Goal: Task Accomplishment & Management: Use online tool/utility

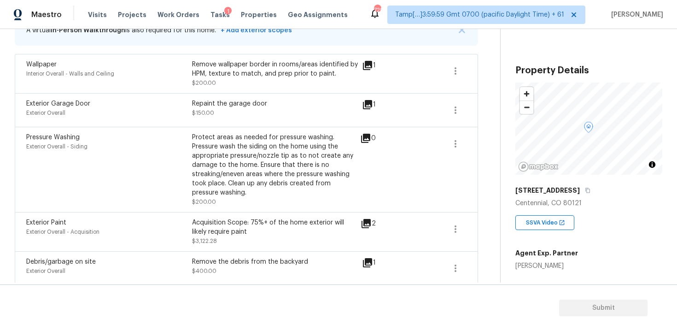
scroll to position [298, 0]
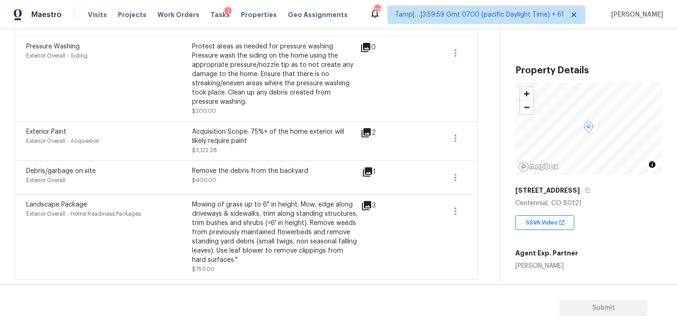
click at [252, 249] on div "Mowing of grass up to 6" in height. Mow, edge along driveways & sidewalks, trim…" at bounding box center [275, 232] width 166 height 64
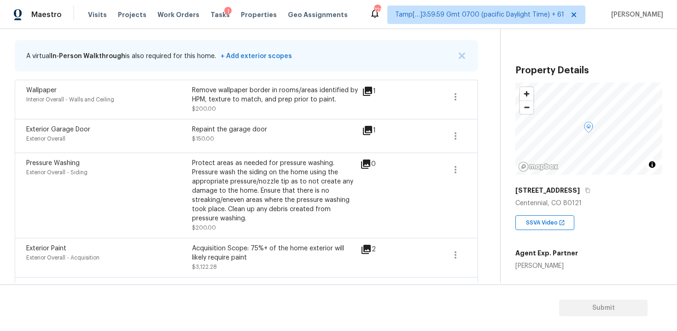
scroll to position [152, 0]
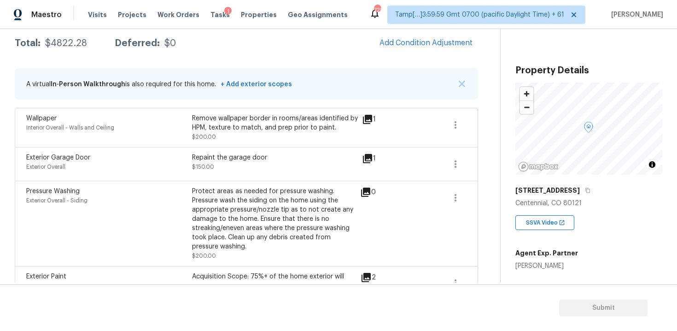
click at [379, 181] on div "Pressure Washing Exterior Overall - Siding Protect areas as needed for pressure…" at bounding box center [246, 223] width 463 height 85
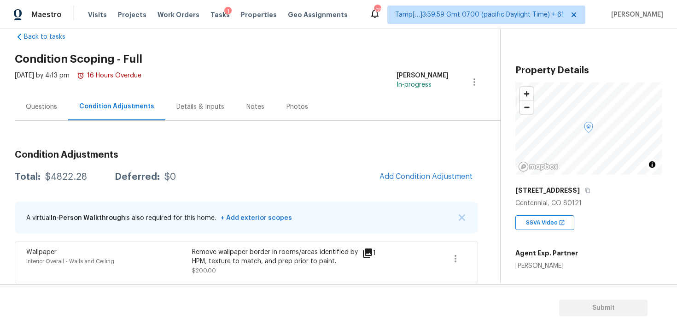
scroll to position [0, 0]
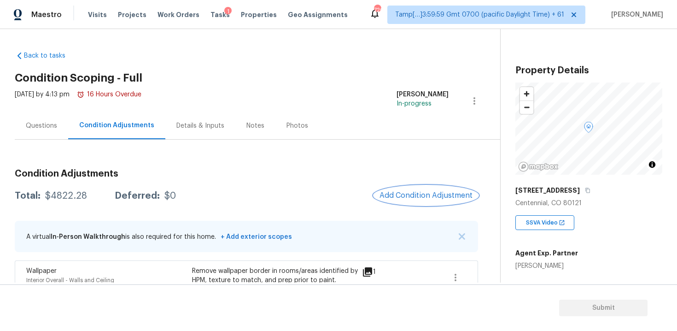
click at [400, 194] on span "Add Condition Adjustment" at bounding box center [425, 195] width 93 height 8
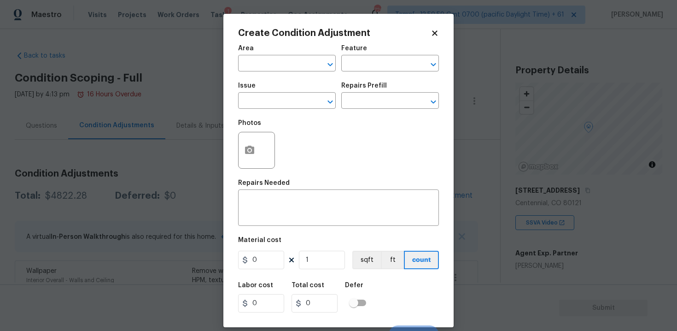
click at [260, 145] on div at bounding box center [256, 150] width 37 height 37
click at [253, 144] on button "button" at bounding box center [250, 150] width 22 height 36
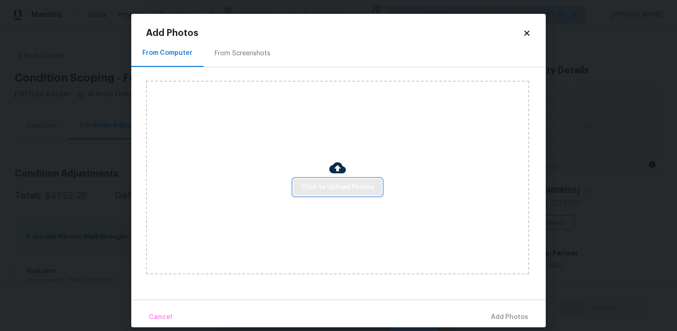
click at [342, 186] on span "Click to Upload Photos" at bounding box center [338, 187] width 74 height 12
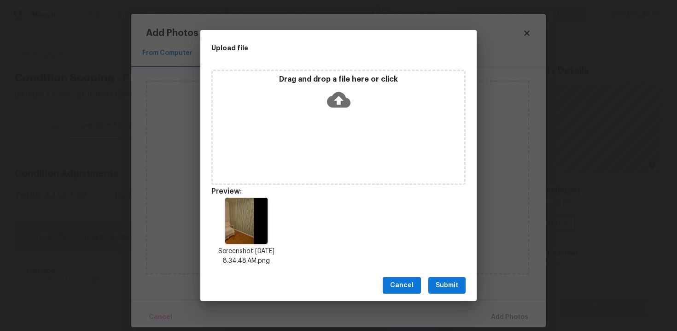
click at [449, 286] on span "Submit" at bounding box center [447, 286] width 23 height 12
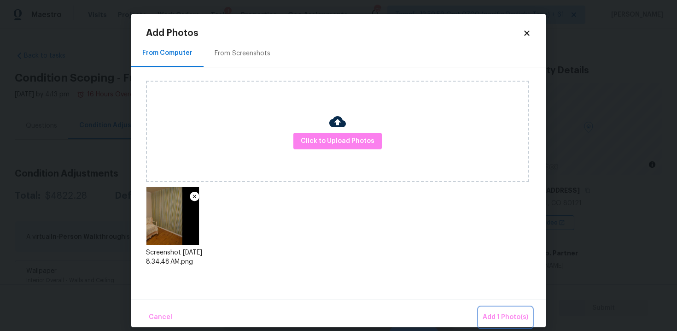
click at [507, 315] on span "Add 1 Photo(s)" at bounding box center [506, 317] width 46 height 12
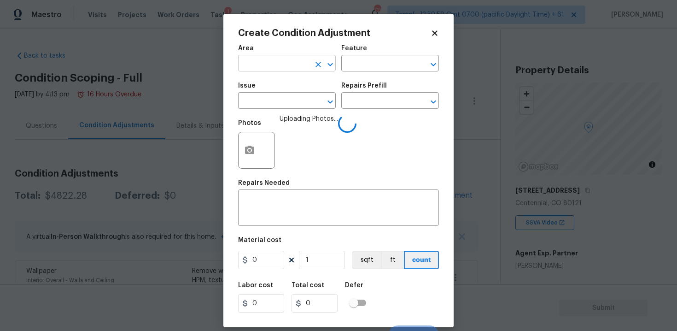
click at [279, 66] on input "text" at bounding box center [274, 64] width 72 height 14
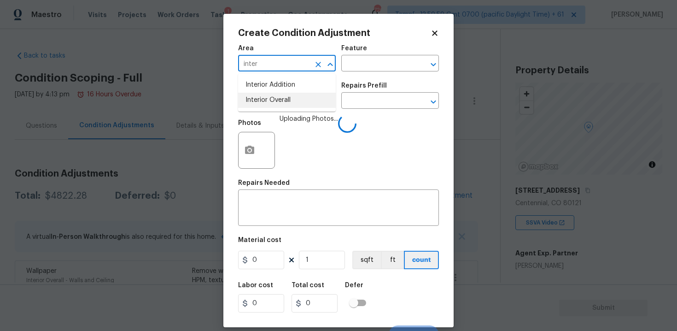
click at [272, 98] on li "Interior Overall" at bounding box center [287, 100] width 98 height 15
type input "Interior Overall"
click at [272, 98] on input "text" at bounding box center [274, 101] width 72 height 14
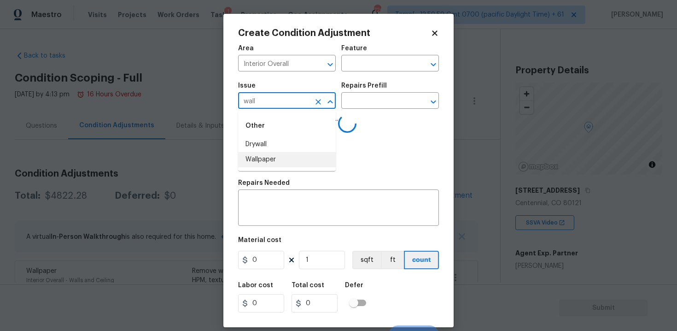
click at [268, 160] on li "Wallpaper" at bounding box center [287, 159] width 98 height 15
type input "Wallpaper"
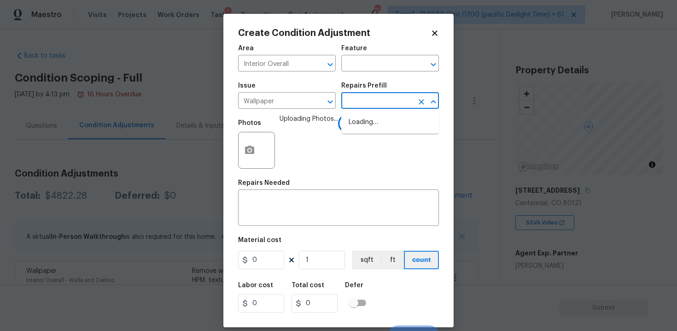
click at [354, 105] on input "text" at bounding box center [377, 101] width 72 height 14
type input "r"
type input "em"
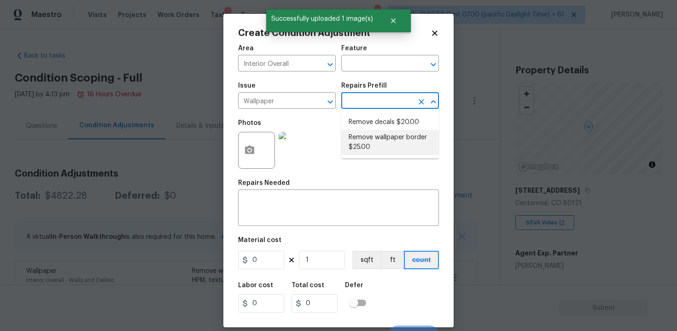
click at [361, 143] on li "Remove wallpaper border $25.00" at bounding box center [390, 142] width 98 height 25
type input "Walls and Ceiling"
type textarea "Remove wallpaper border in rooms/areas identified by HPM, texture to match, and…"
type input "25"
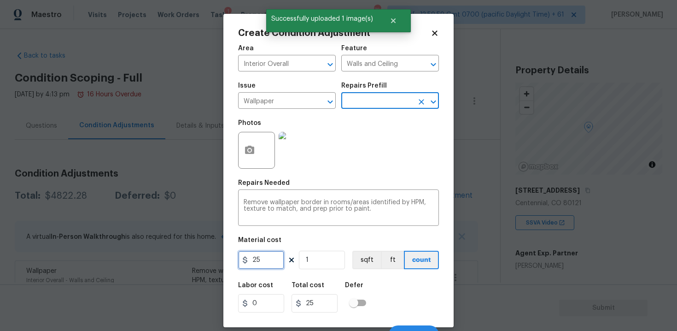
click at [277, 268] on input "25" at bounding box center [261, 260] width 46 height 18
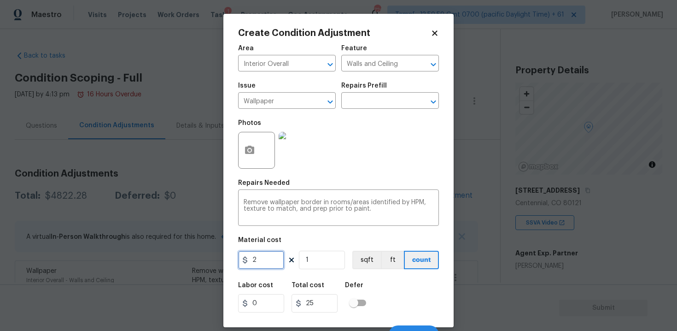
type input "2"
click at [435, 30] on icon at bounding box center [435, 33] width 8 height 8
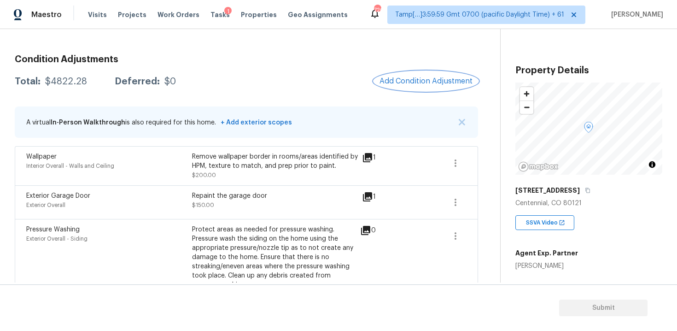
scroll to position [118, 0]
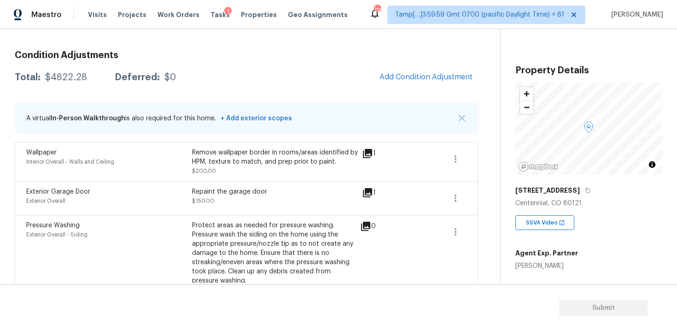
click at [369, 158] on icon at bounding box center [367, 153] width 11 height 11
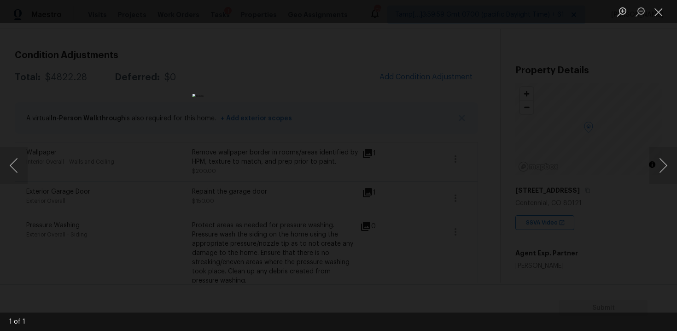
click at [513, 129] on div "Lightbox" at bounding box center [338, 165] width 677 height 331
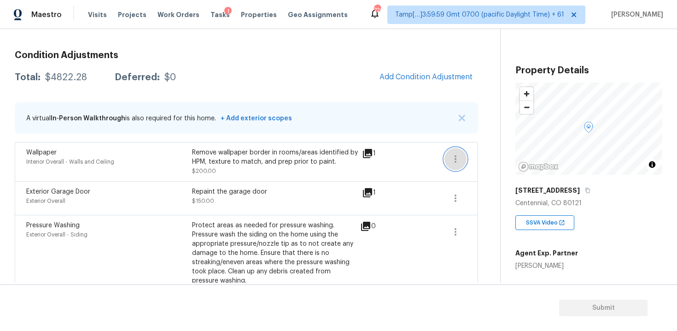
click at [461, 154] on icon "button" at bounding box center [455, 158] width 11 height 11
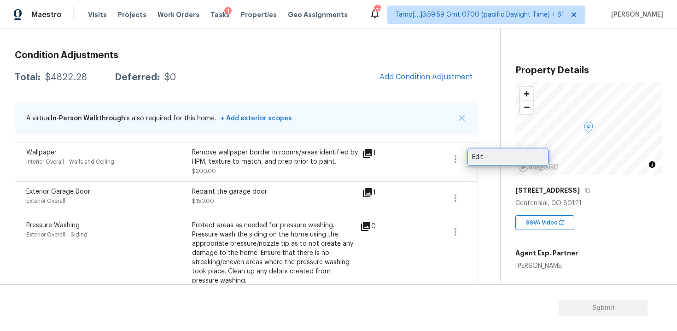
click at [482, 152] on div "Edit" at bounding box center [508, 156] width 72 height 9
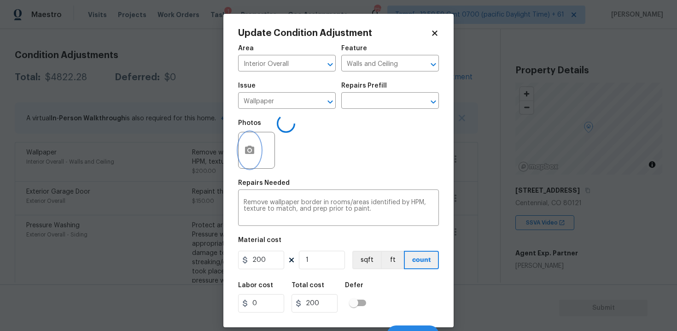
click at [251, 145] on icon "button" at bounding box center [249, 150] width 11 height 11
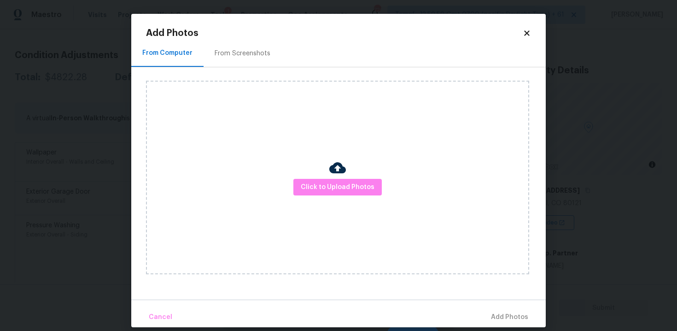
click at [343, 177] on div at bounding box center [337, 168] width 17 height 19
click at [341, 198] on div "Click to Upload Photos" at bounding box center [337, 177] width 383 height 193
click at [340, 193] on button "Click to Upload Photos" at bounding box center [337, 187] width 88 height 17
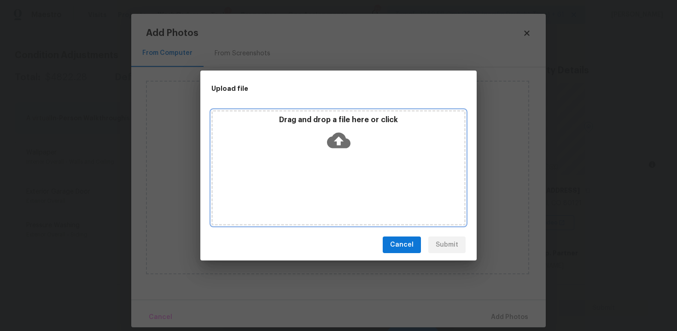
click at [335, 149] on icon at bounding box center [338, 139] width 23 height 23
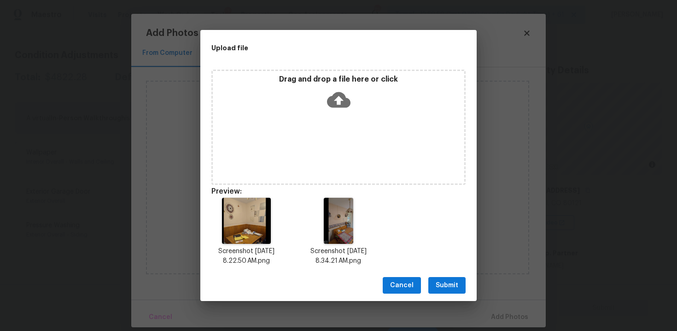
scroll to position [7, 0]
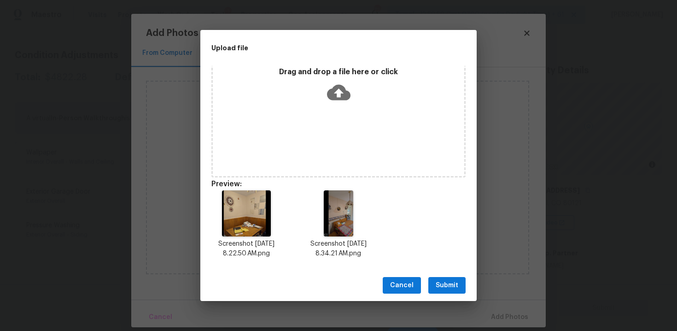
click at [450, 285] on span "Submit" at bounding box center [447, 286] width 23 height 12
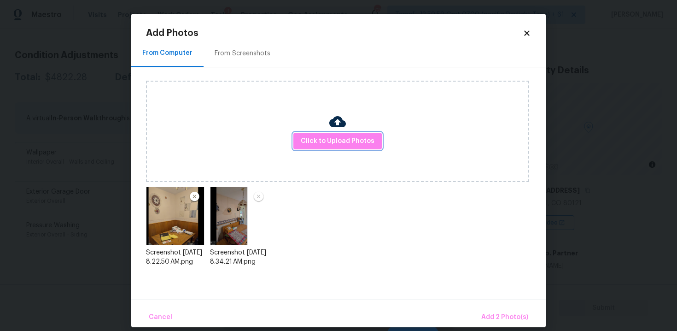
scroll to position [0, 0]
click at [504, 312] on span "Add 2 Photo(s)" at bounding box center [504, 317] width 47 height 12
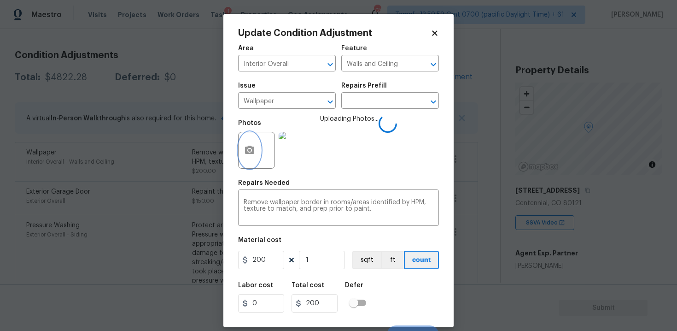
click at [257, 156] on button "button" at bounding box center [250, 150] width 22 height 36
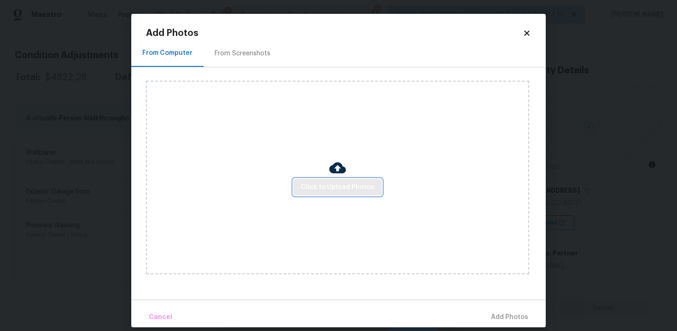
click at [339, 187] on span "Click to Upload Photos" at bounding box center [338, 187] width 74 height 12
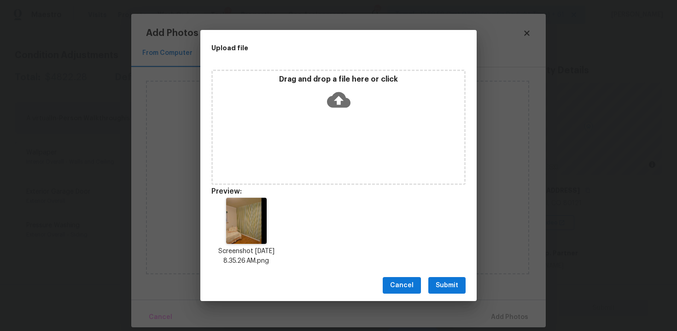
click at [444, 286] on span "Submit" at bounding box center [447, 286] width 23 height 12
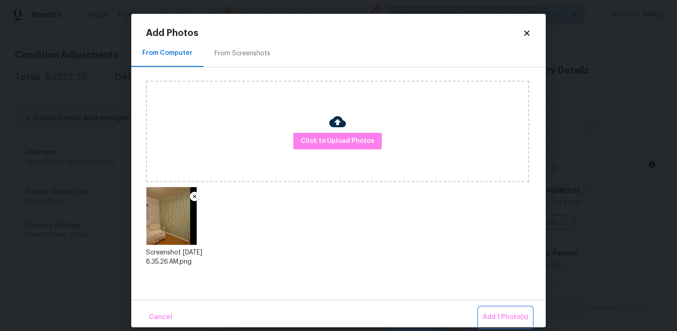
click at [487, 307] on button "Add 1 Photo(s)" at bounding box center [505, 317] width 53 height 20
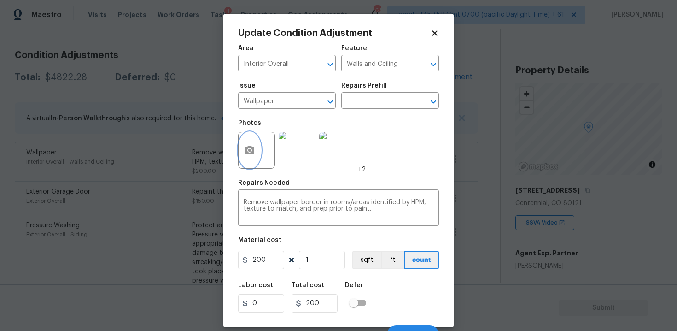
scroll to position [13, 0]
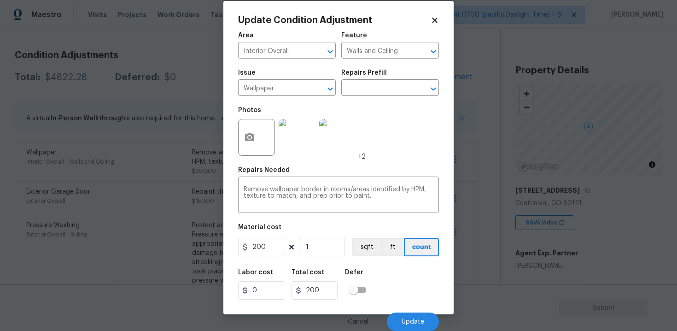
click at [396, 283] on div "Labor cost 0 Total cost 200 Defer" at bounding box center [338, 283] width 201 height 41
click at [411, 317] on button "Update" at bounding box center [413, 321] width 52 height 18
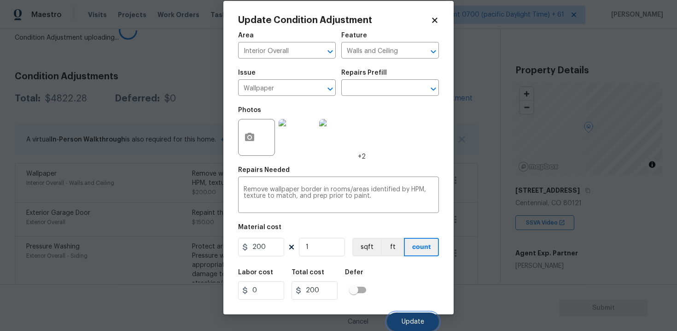
scroll to position [139, 0]
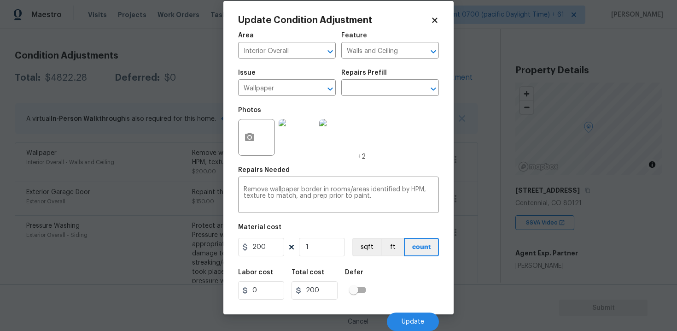
click at [413, 294] on div "Labor cost 0 Total cost 200 Defer" at bounding box center [338, 283] width 201 height 41
click at [415, 309] on div "Cancel Update" at bounding box center [338, 318] width 201 height 26
click at [415, 314] on button "Update" at bounding box center [413, 321] width 52 height 18
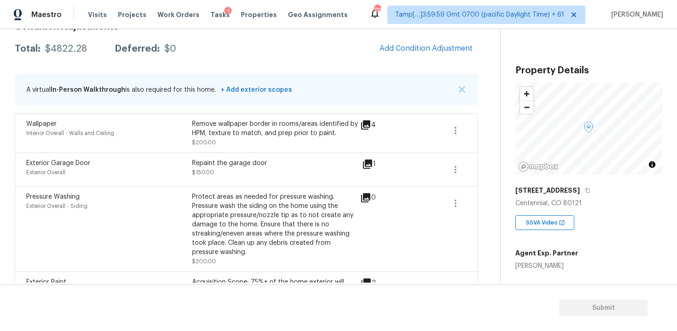
scroll to position [114, 0]
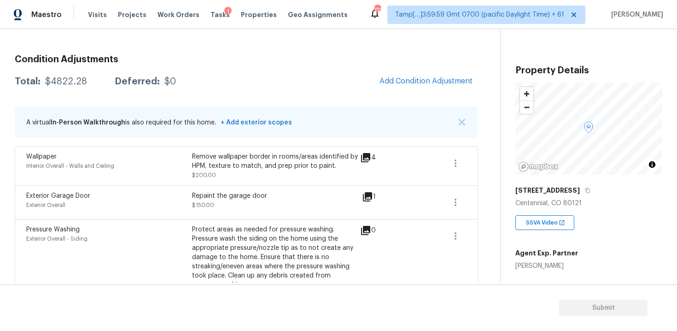
click at [305, 54] on div "Condition Adjustments Total: $4822.28 Deferred: $0 Add Condition Adjustment A v…" at bounding box center [246, 254] width 463 height 415
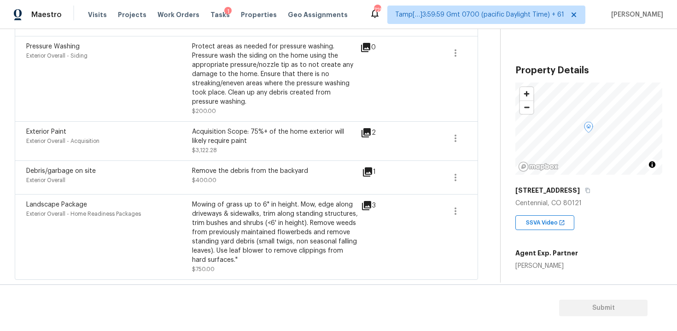
click at [369, 181] on div "1" at bounding box center [383, 177] width 43 height 22
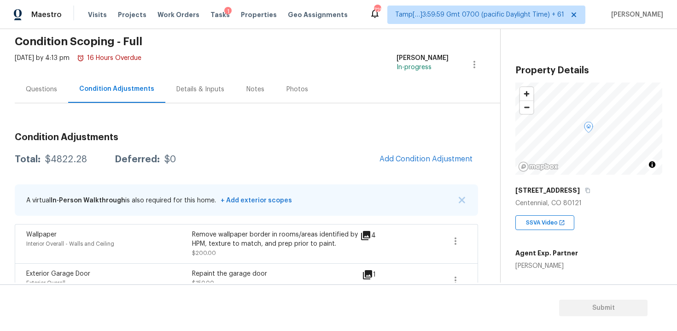
scroll to position [29, 0]
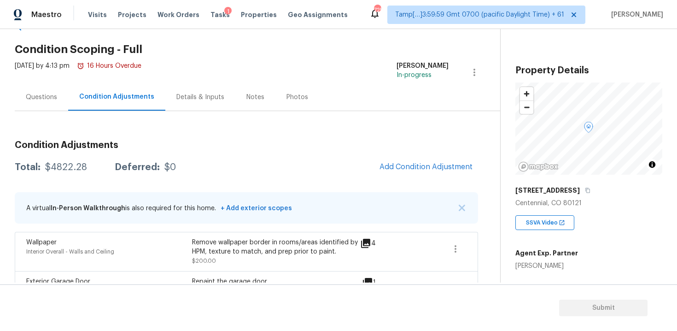
click at [50, 89] on div "Questions" at bounding box center [41, 96] width 53 height 27
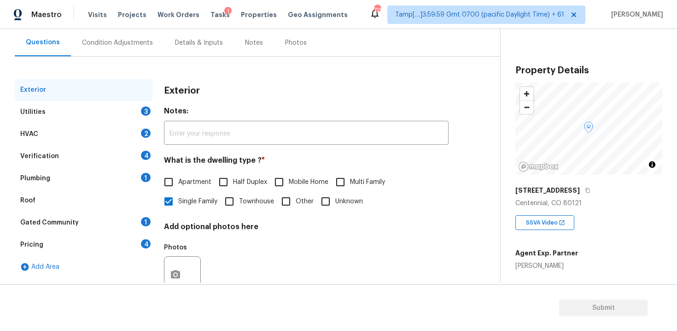
scroll to position [96, 0]
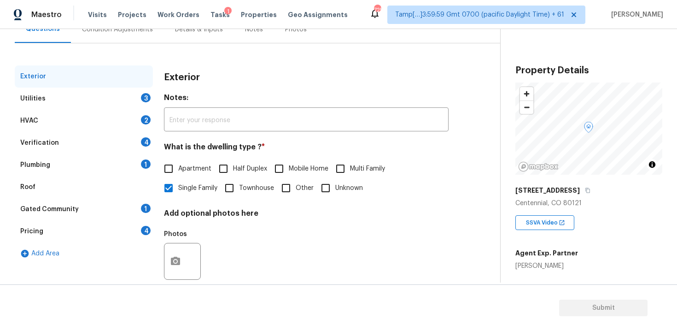
click at [109, 106] on div "Utilities 3" at bounding box center [84, 99] width 138 height 22
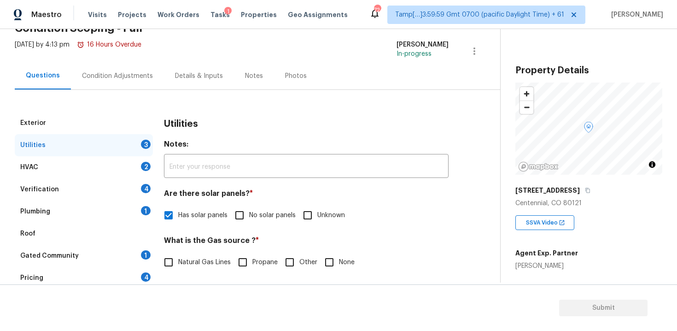
scroll to position [47, 0]
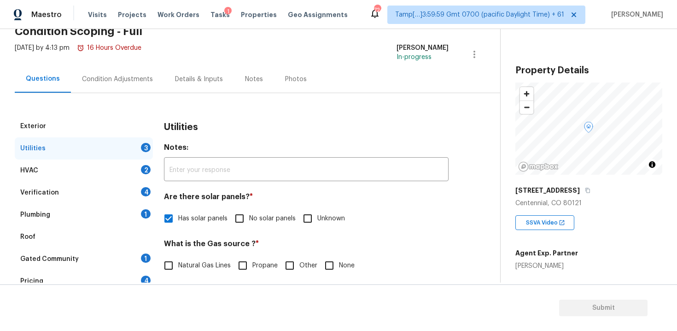
click at [124, 67] on div "Condition Adjustments" at bounding box center [117, 78] width 93 height 27
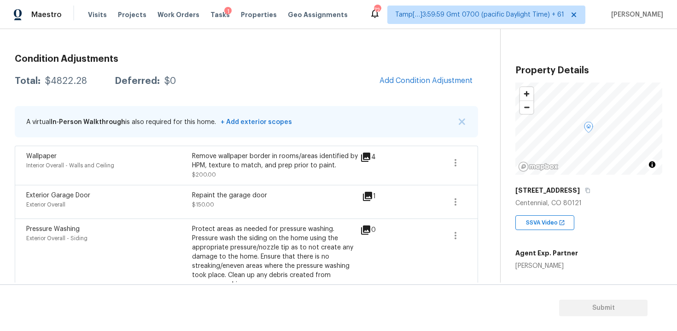
scroll to position [124, 0]
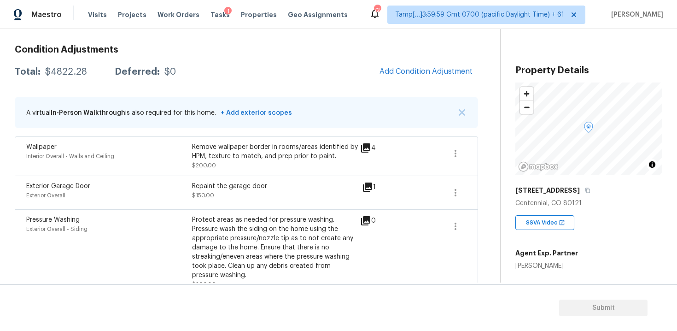
click at [411, 84] on div "Condition Adjustments Total: $4822.28 Deferred: $0 Add Condition Adjustment A v…" at bounding box center [246, 245] width 463 height 415
click at [411, 71] on span "Add Condition Adjustment" at bounding box center [425, 71] width 93 height 8
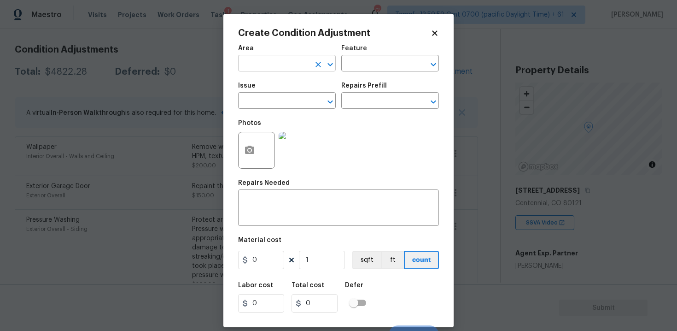
click at [285, 70] on input "text" at bounding box center [274, 64] width 72 height 14
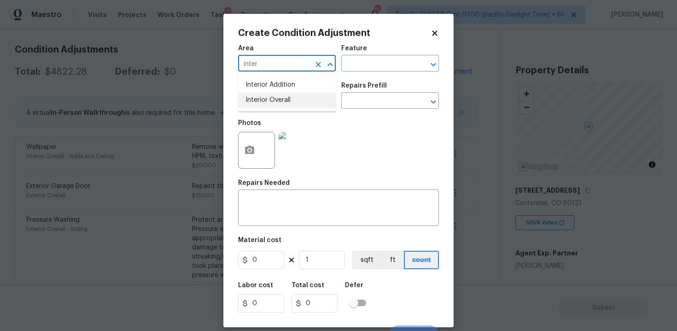
click at [288, 98] on li "Interior Overall" at bounding box center [287, 100] width 98 height 15
type input "Interior Overall"
click at [288, 98] on input "text" at bounding box center [274, 101] width 72 height 14
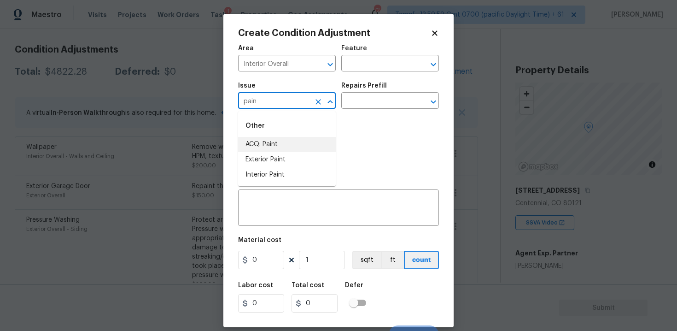
click at [294, 138] on li "ACQ: Paint" at bounding box center [287, 144] width 98 height 15
type input "ACQ: Paint"
click at [362, 101] on input "text" at bounding box center [377, 101] width 72 height 14
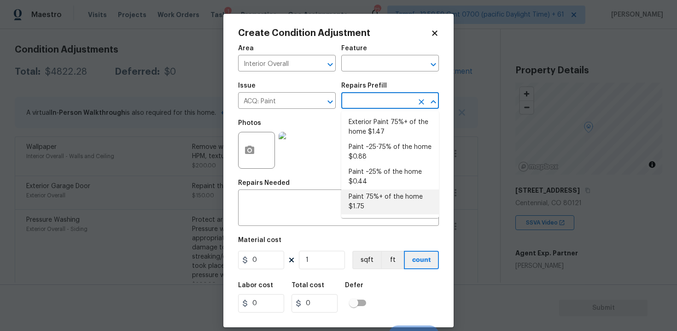
click at [379, 210] on li "Paint 75%+ of the home $1.75" at bounding box center [390, 201] width 98 height 25
type input "Acquisition"
type textarea "Acquisition Scope: 75%+ of the home will likely require interior paint"
type input "1.75"
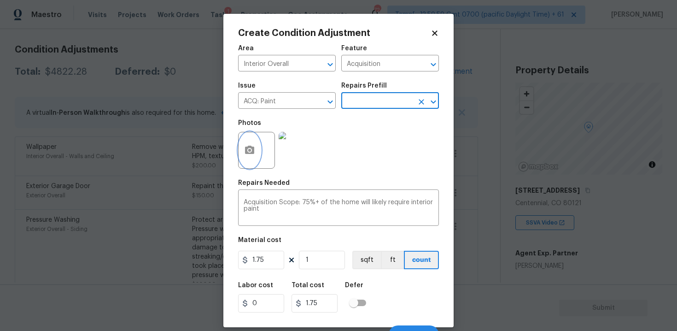
click at [257, 152] on button "button" at bounding box center [250, 150] width 22 height 36
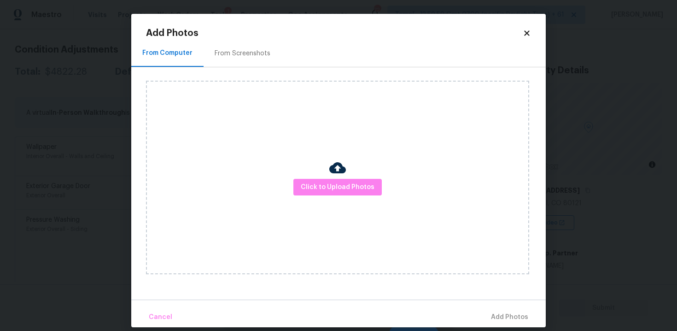
click at [255, 61] on div "From Screenshots" at bounding box center [243, 53] width 78 height 27
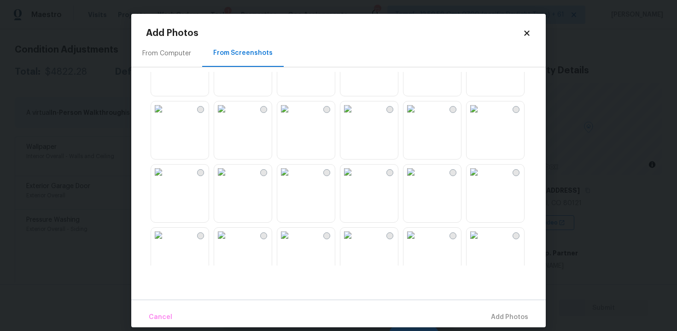
scroll to position [0, 0]
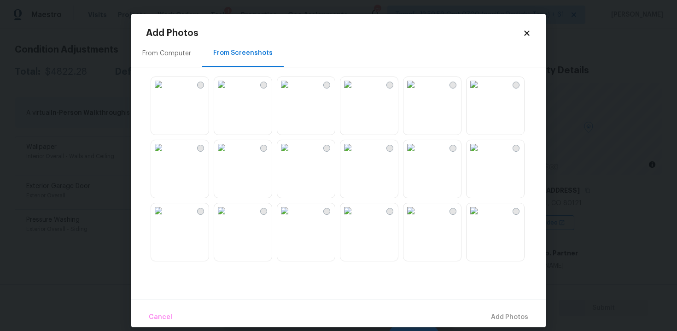
click at [355, 92] on img at bounding box center [347, 84] width 15 height 15
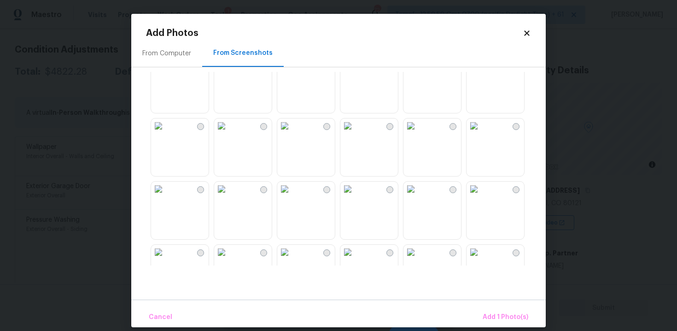
click at [292, 133] on img at bounding box center [284, 125] width 15 height 15
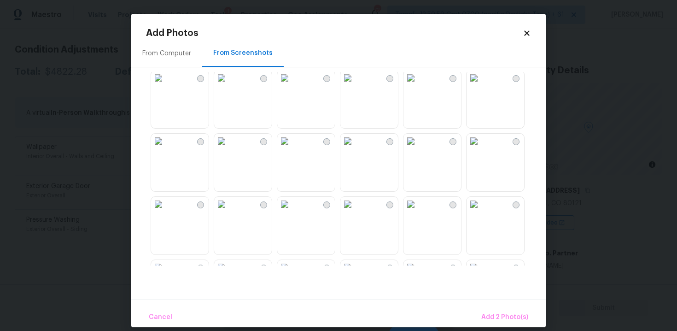
click at [418, 85] on img at bounding box center [410, 77] width 15 height 15
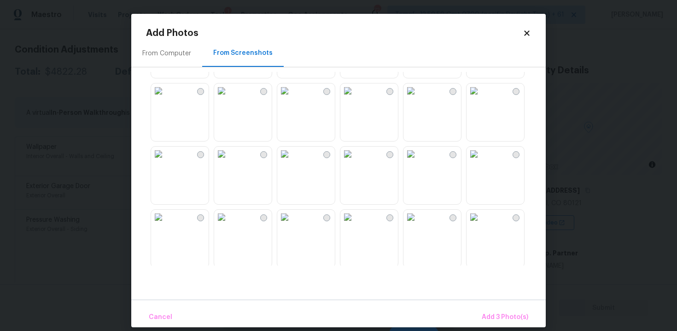
scroll to position [318, 0]
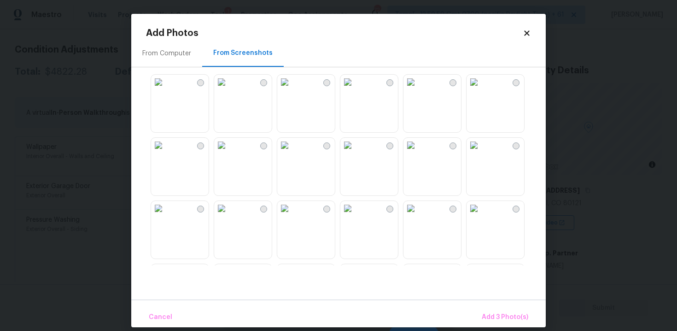
click at [292, 89] on img at bounding box center [284, 82] width 15 height 15
click at [229, 152] on img at bounding box center [221, 145] width 15 height 15
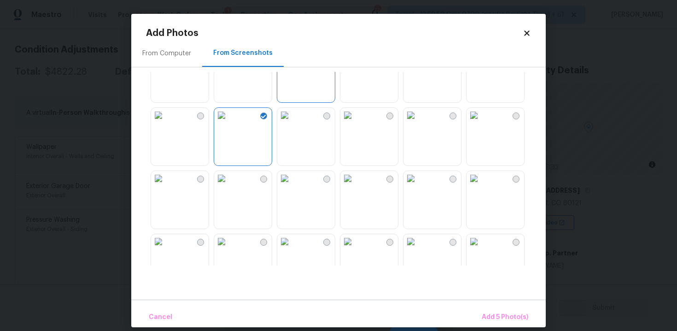
scroll to position [370, 0]
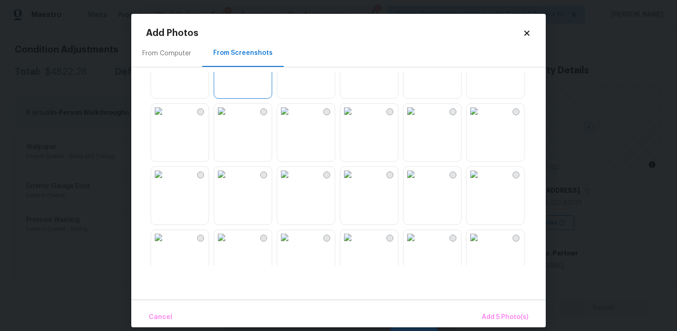
click at [355, 118] on img at bounding box center [347, 111] width 15 height 15
click at [355, 179] on img at bounding box center [347, 171] width 15 height 15
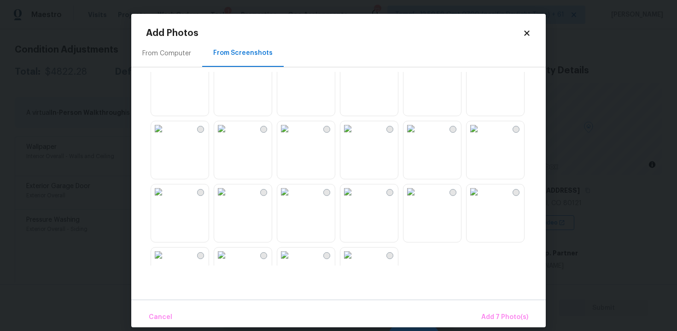
scroll to position [817, 0]
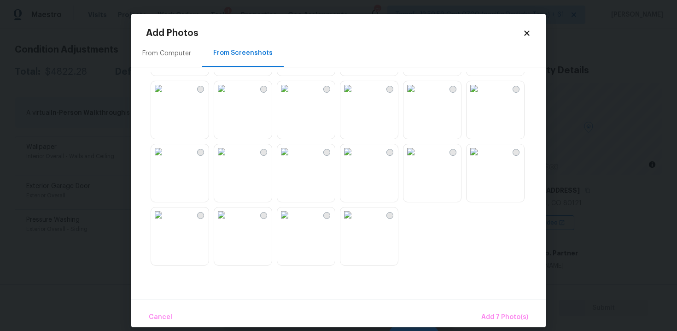
click at [229, 159] on img at bounding box center [221, 151] width 15 height 15
click at [513, 313] on span "Add 8 Photo(s)" at bounding box center [504, 317] width 47 height 12
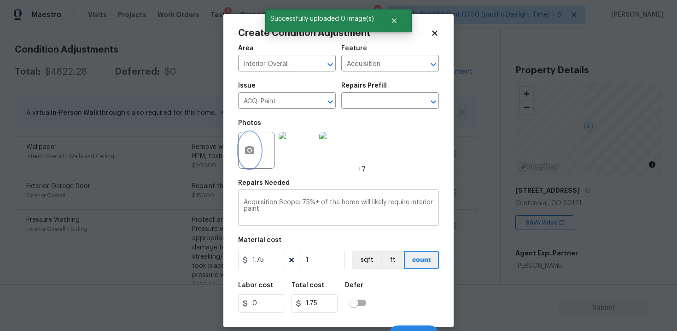
scroll to position [13, 0]
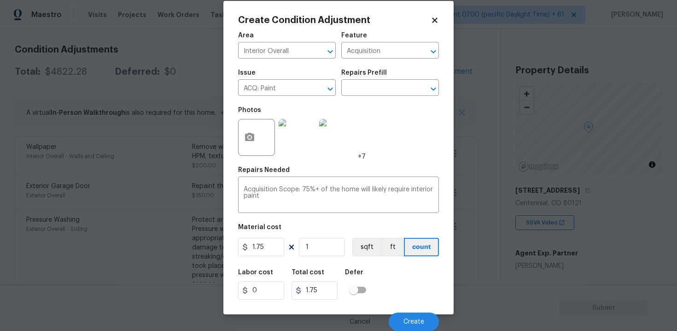
click at [316, 237] on figure "Material cost 1.75 1 sqft ft count" at bounding box center [338, 241] width 201 height 34
click at [316, 250] on input "1" at bounding box center [322, 247] width 46 height 18
type input "0"
paste input "2124"
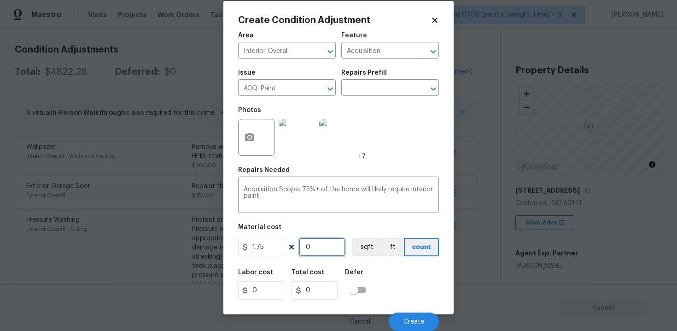
type input "2124"
type input "3717"
type input "2124"
click at [359, 247] on button "sqft" at bounding box center [366, 247] width 29 height 18
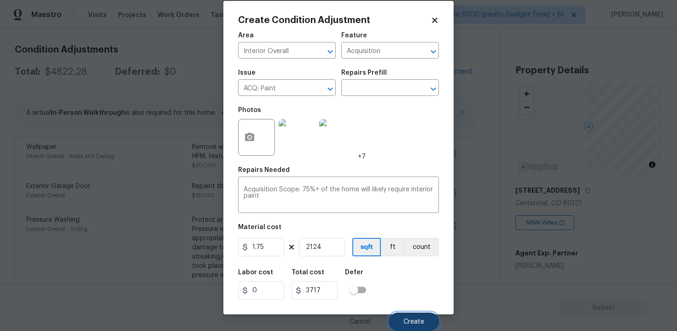
click at [417, 315] on button "Create" at bounding box center [414, 321] width 50 height 18
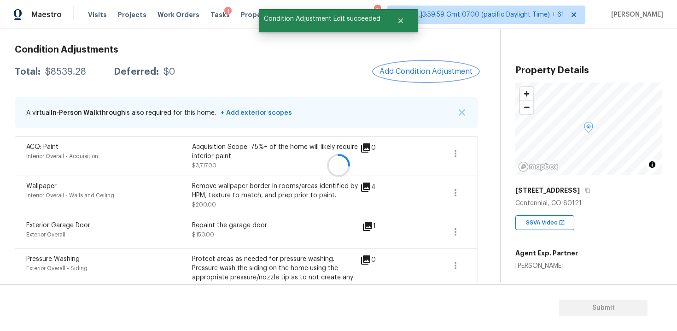
scroll to position [0, 0]
click at [418, 77] on button "Add Condition Adjustment" at bounding box center [426, 71] width 104 height 19
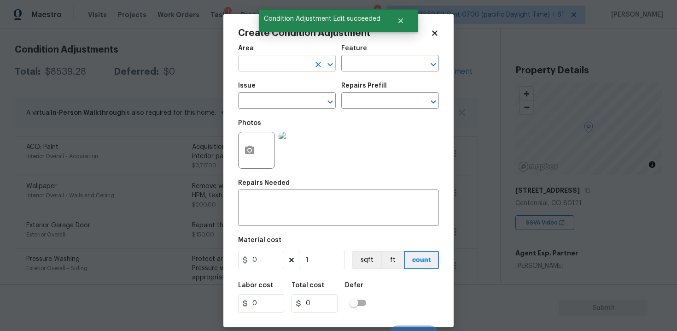
click at [268, 69] on input "text" at bounding box center [274, 64] width 72 height 14
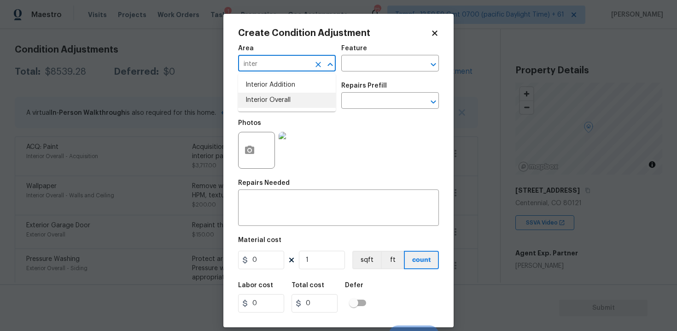
click at [268, 105] on li "Interior Overall" at bounding box center [287, 100] width 98 height 15
type input "Interior Overall"
click at [268, 105] on input "text" at bounding box center [274, 101] width 72 height 14
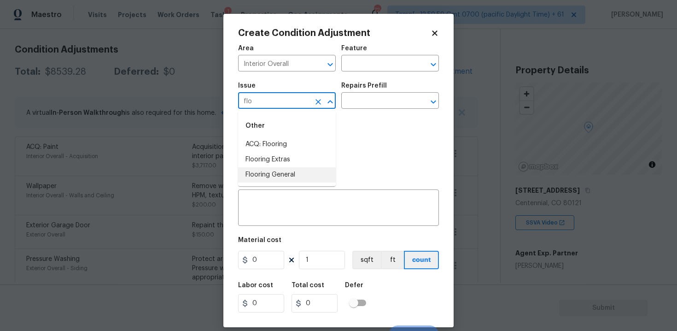
click at [297, 172] on li "Flooring General" at bounding box center [287, 174] width 98 height 15
type input "Flooring General"
click at [366, 95] on input "text" at bounding box center [377, 101] width 72 height 14
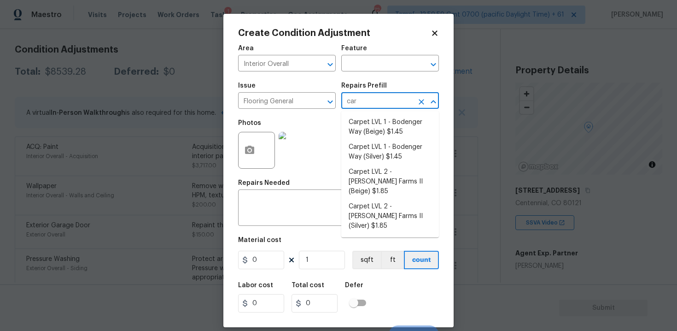
type input "carp"
click at [369, 125] on li "Carpet LVL 1 - Bodenger Way (Beige) $1.45" at bounding box center [390, 127] width 98 height 25
type input "Overall Flooring"
type textarea "Install new carpet. (Bodenger Way 749 Bird Bath, Beige) at all previously carpe…"
type input "1.45"
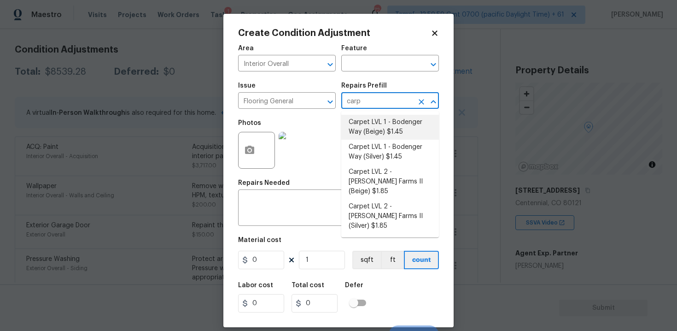
type input "1.45"
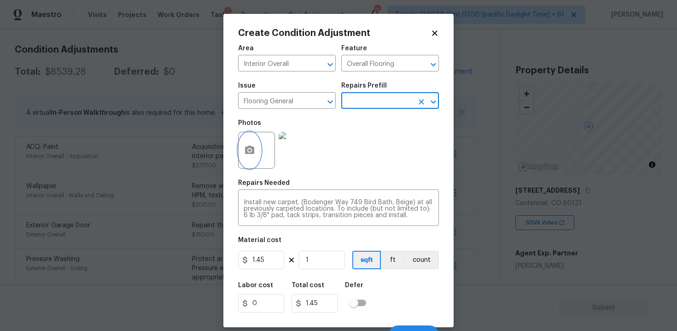
click at [258, 151] on button "button" at bounding box center [250, 150] width 22 height 36
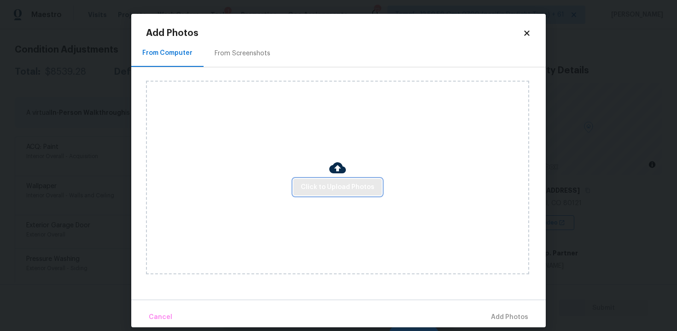
click at [343, 185] on span "Click to Upload Photos" at bounding box center [338, 187] width 74 height 12
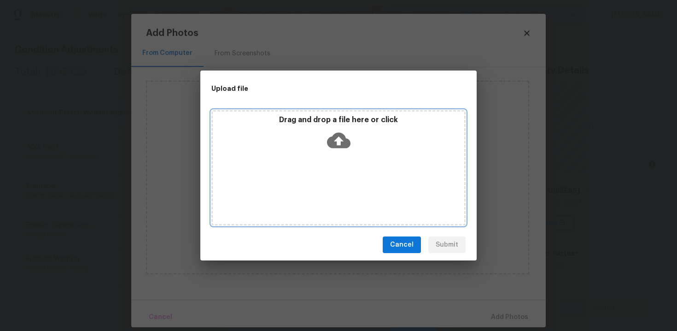
click at [340, 161] on div "Drag and drop a file here or click" at bounding box center [338, 167] width 254 height 115
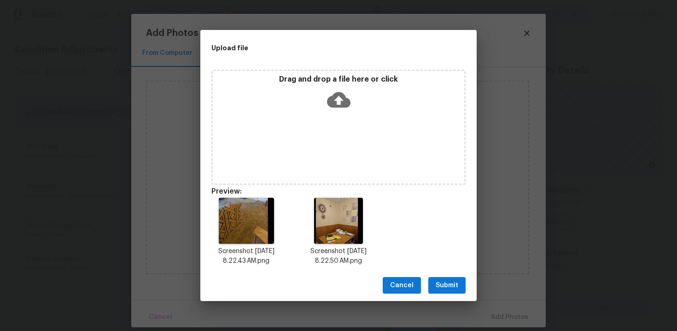
scroll to position [7, 0]
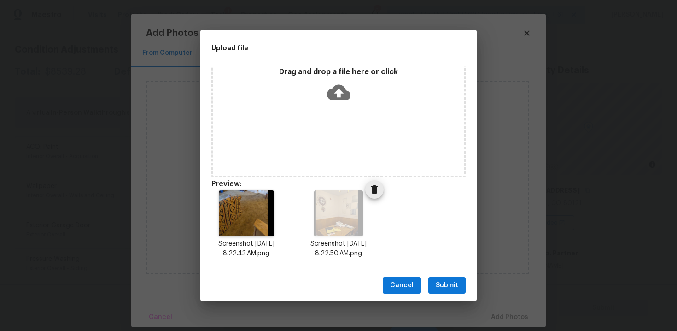
click at [365, 197] on div "Screenshot 2025-09-24 at 8.22.50 AM.png" at bounding box center [338, 224] width 92 height 90
click at [369, 194] on icon "Delete" at bounding box center [374, 189] width 11 height 11
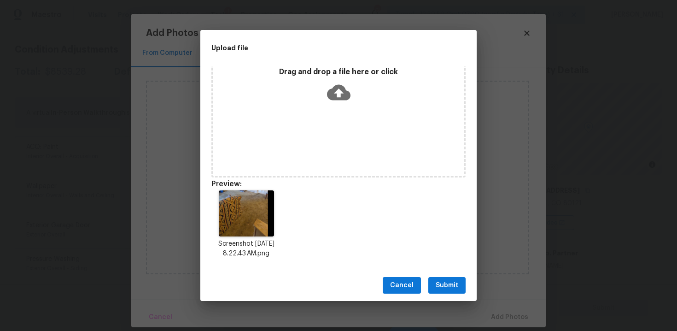
click at [443, 282] on span "Submit" at bounding box center [447, 286] width 23 height 12
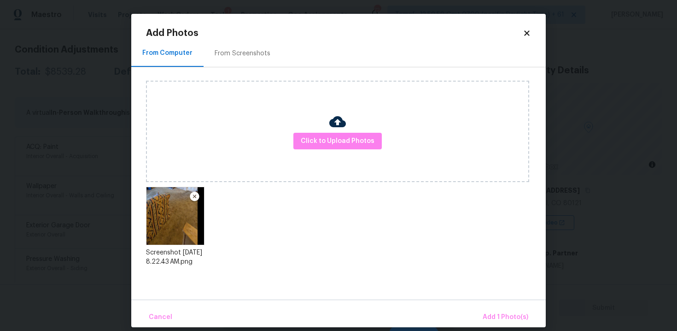
click at [249, 58] on div "From Screenshots" at bounding box center [243, 53] width 78 height 27
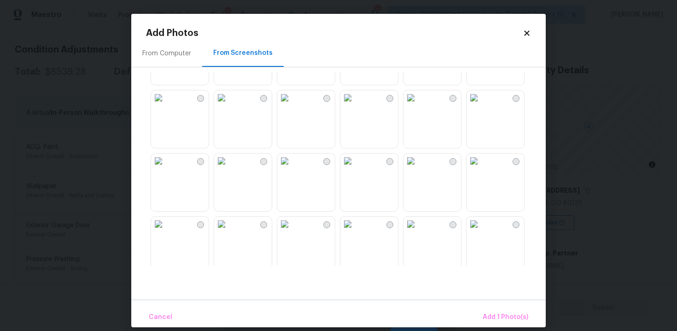
click at [355, 105] on img at bounding box center [347, 97] width 15 height 15
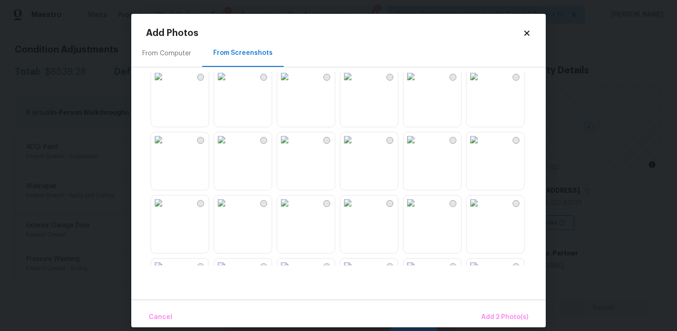
scroll to position [721, 0]
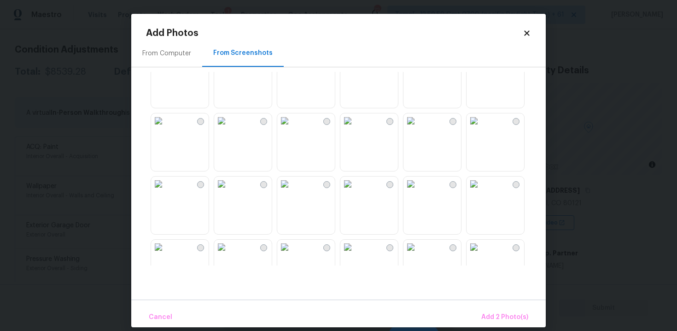
click at [229, 128] on img at bounding box center [221, 120] width 15 height 15
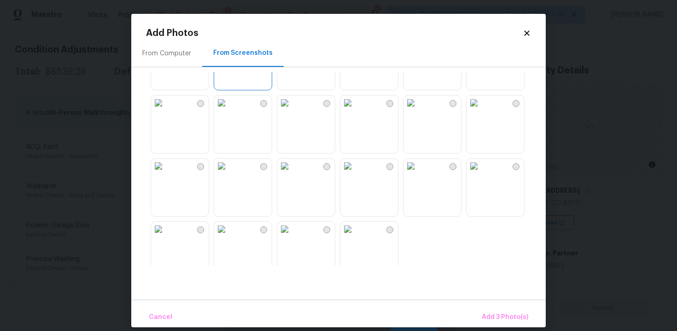
click at [292, 236] on img at bounding box center [284, 229] width 15 height 15
click at [355, 236] on img at bounding box center [347, 229] width 15 height 15
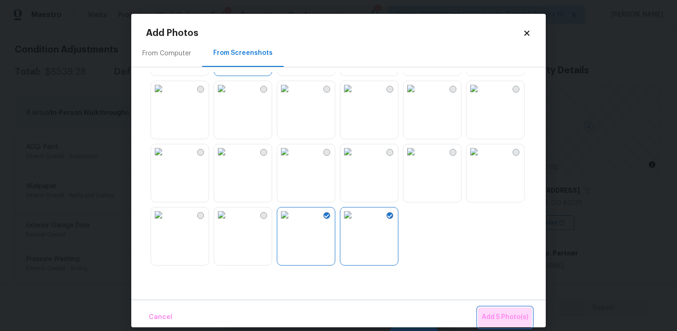
click at [503, 315] on span "Add 5 Photo(s)" at bounding box center [505, 317] width 47 height 12
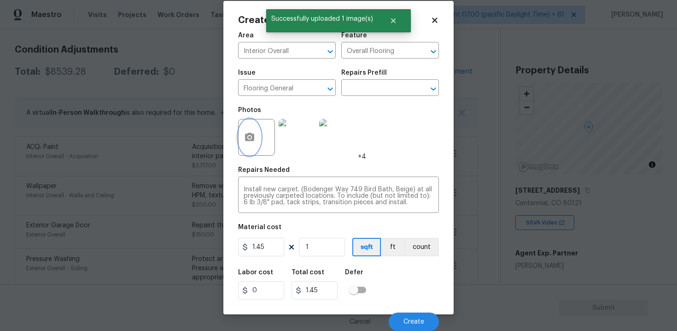
scroll to position [13, 0]
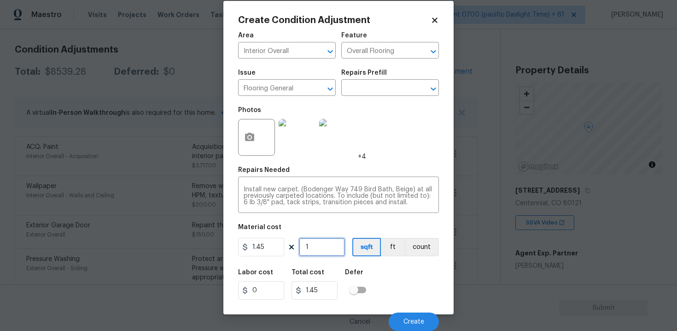
click at [330, 253] on input "1" at bounding box center [322, 247] width 46 height 18
type input "0"
type input "1"
type input "1.45"
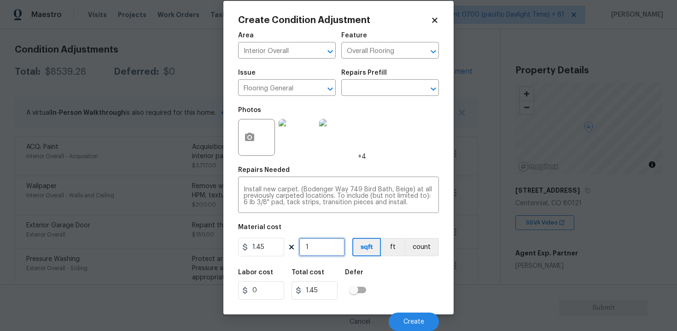
type input "10"
type input "14.5"
type input "106"
type input "153.7"
type input "1063"
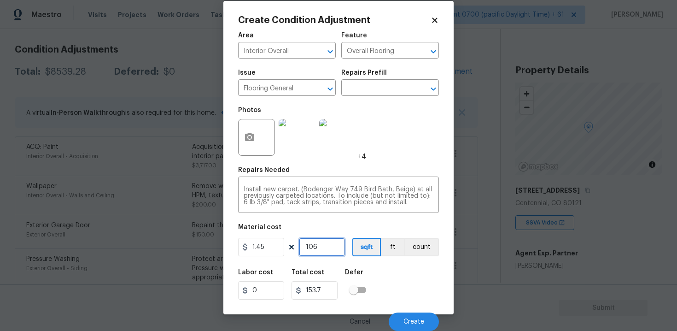
type input "1541.35"
click at [377, 266] on div "Labor cost 0 Total cost 1541.35 Defer" at bounding box center [338, 283] width 201 height 41
click at [338, 252] on input "1063" at bounding box center [322, 247] width 46 height 18
type input "106"
type input "153.7"
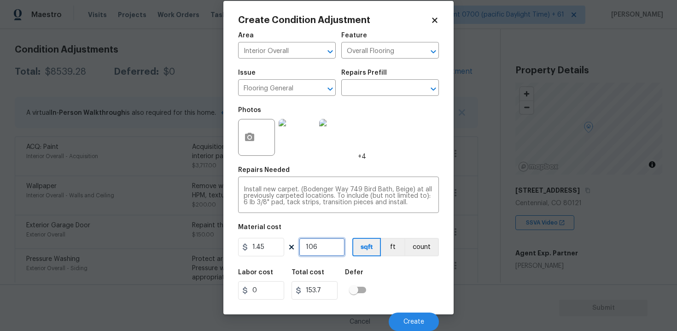
type input "1062"
type input "1539.9"
type input "1062"
click at [385, 271] on div "Labor cost 0 Total cost 1539.9 Defer" at bounding box center [338, 283] width 201 height 41
click at [422, 309] on div "Cancel Create" at bounding box center [338, 318] width 201 height 26
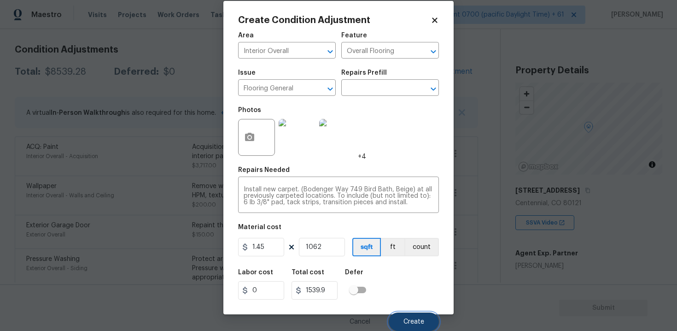
click at [422, 315] on button "Create" at bounding box center [414, 321] width 50 height 18
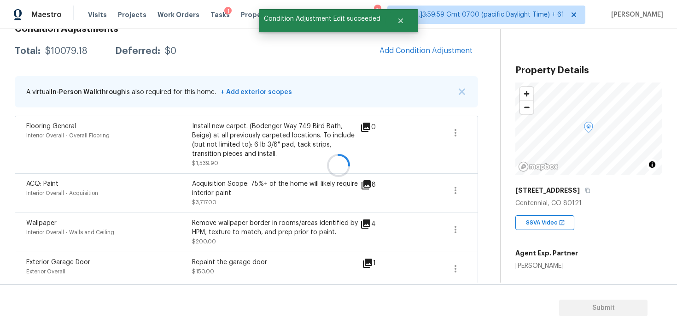
scroll to position [0, 0]
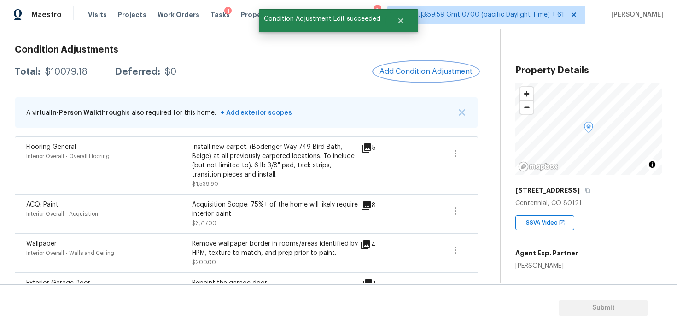
click at [420, 77] on button "Add Condition Adjustment" at bounding box center [426, 71] width 104 height 19
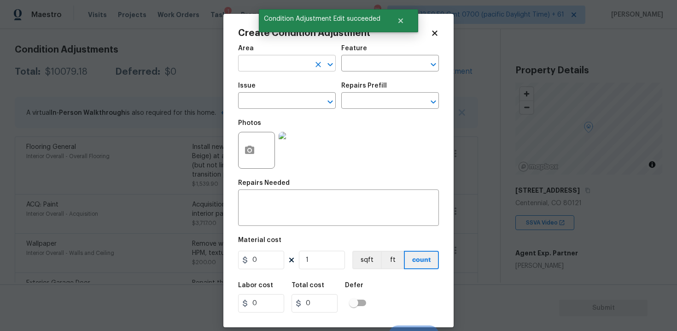
click at [301, 66] on input "text" at bounding box center [274, 64] width 72 height 14
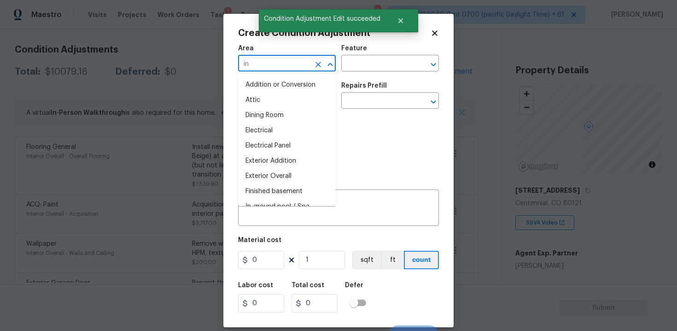
type input "int"
type input "r"
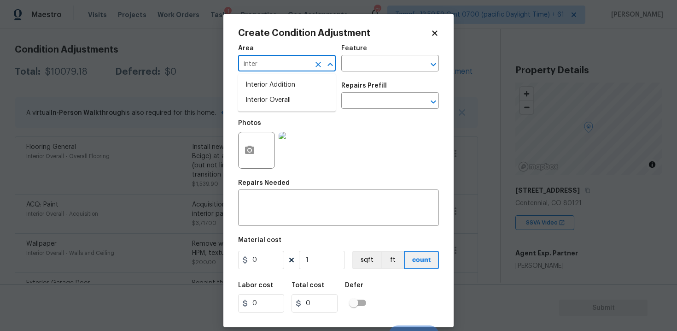
click at [262, 108] on ul "Interior Addition Interior Overall" at bounding box center [287, 93] width 98 height 38
click at [262, 104] on li "Interior Overall" at bounding box center [287, 100] width 98 height 15
type input "Interior Overall"
click at [262, 104] on input "text" at bounding box center [274, 101] width 72 height 14
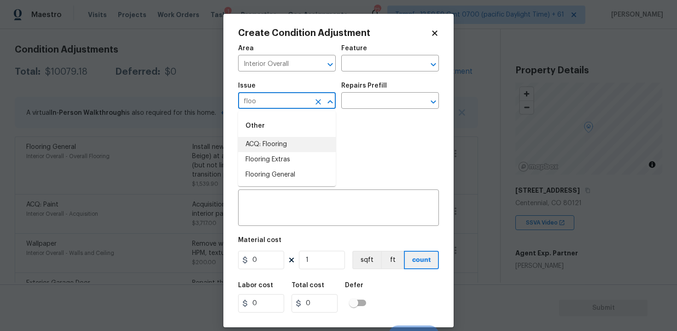
click at [278, 141] on li "ACQ: Flooring" at bounding box center [287, 144] width 98 height 15
type input "ACQ: Flooring"
click at [322, 100] on icon "Clear" at bounding box center [318, 101] width 9 height 9
click at [283, 161] on li "Flooring Extras" at bounding box center [287, 159] width 98 height 15
type input "Flooring Extras"
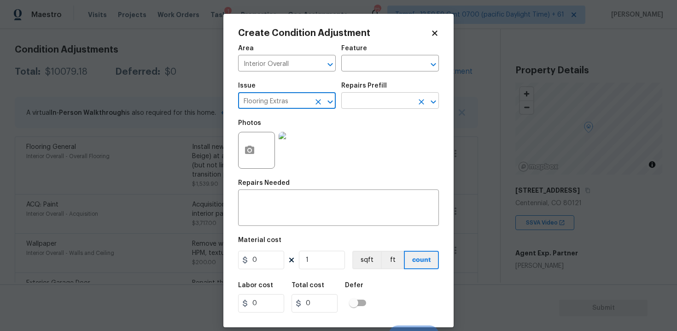
click at [353, 105] on input "text" at bounding box center [377, 101] width 72 height 14
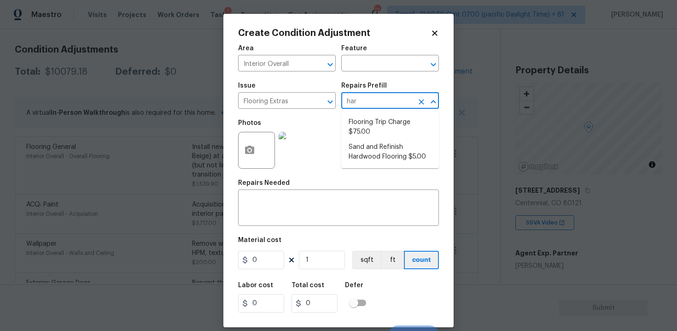
type input "hard"
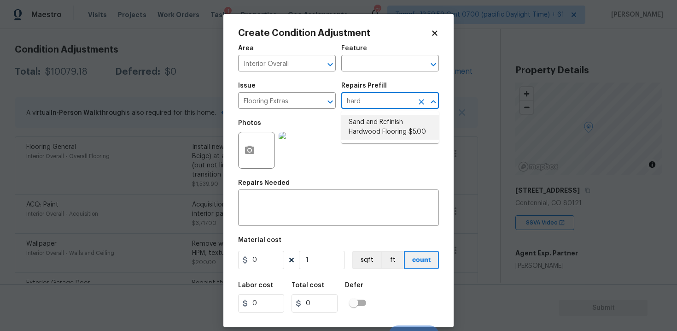
click at [355, 122] on li "Sand and Refinish Hardwood Flooring $5.00" at bounding box center [390, 127] width 98 height 25
type input "Overall Flooring"
type textarea "Sand and refinish the existing hardwood floors. PM to confirm color/sheen."
type input "5"
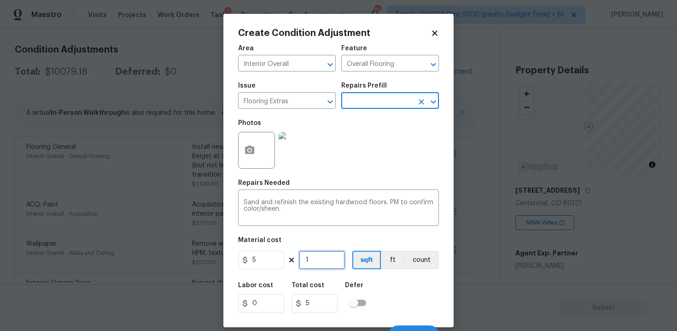
click at [312, 265] on input "1" at bounding box center [322, 260] width 46 height 18
type input "0"
type input "1"
type input "5"
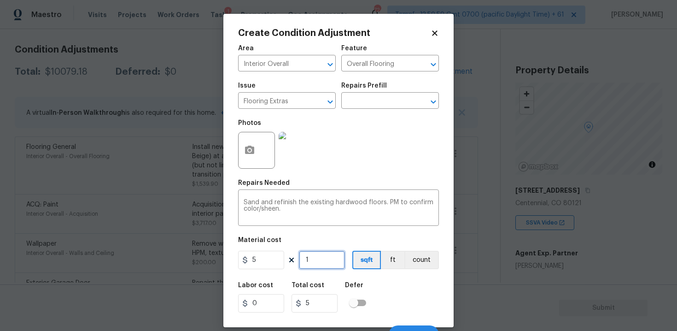
type input "10"
type input "50"
type input "106"
type input "530"
type input "1064"
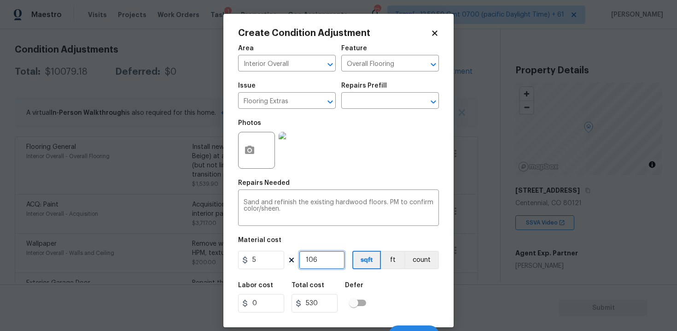
type input "5320"
type input "1064"
click at [253, 143] on button "button" at bounding box center [250, 150] width 22 height 36
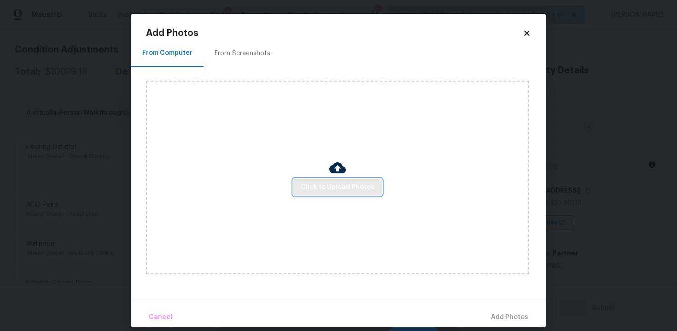
click at [365, 187] on span "Click to Upload Photos" at bounding box center [338, 187] width 74 height 12
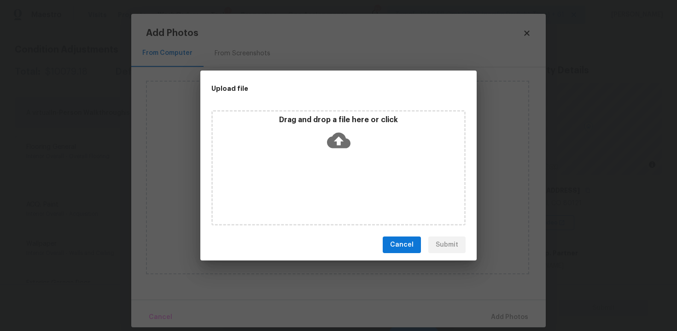
click at [330, 141] on icon at bounding box center [338, 141] width 23 height 16
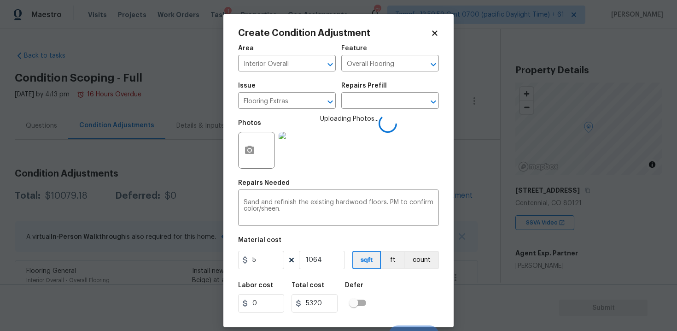
scroll to position [13, 0]
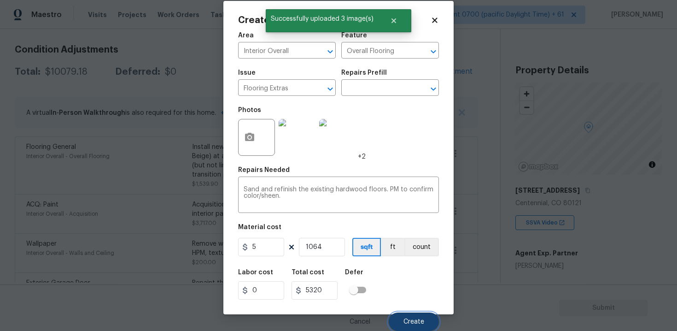
click at [411, 314] on button "Create" at bounding box center [414, 321] width 50 height 18
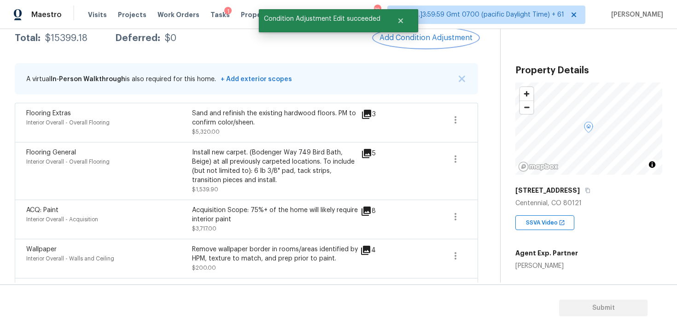
scroll to position [153, 0]
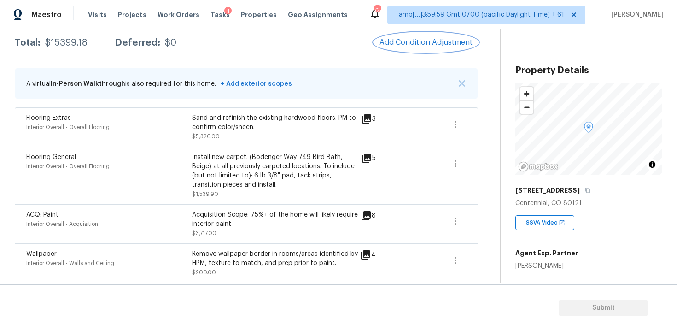
click at [423, 50] on button "Add Condition Adjustment" at bounding box center [426, 42] width 104 height 19
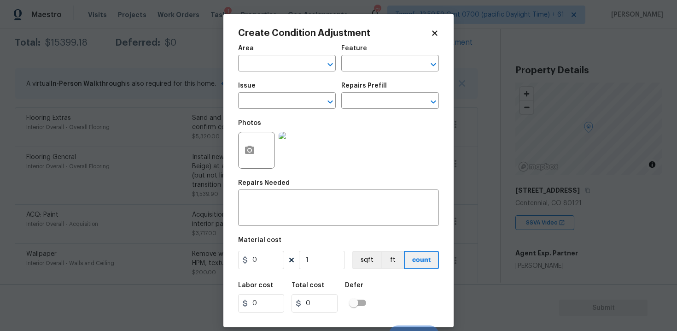
click at [274, 71] on span "Area ​" at bounding box center [287, 58] width 98 height 37
click at [274, 69] on input "text" at bounding box center [274, 64] width 72 height 14
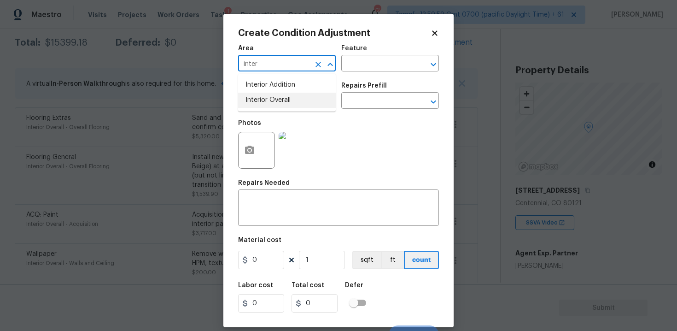
click at [278, 100] on li "Interior Overall" at bounding box center [287, 100] width 98 height 15
type input "Interior Overall"
click at [278, 100] on input "text" at bounding box center [274, 101] width 72 height 14
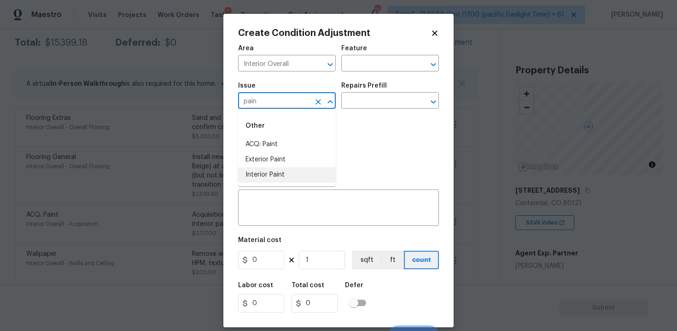
click at [284, 174] on li "Interior Paint" at bounding box center [287, 174] width 98 height 15
type input "Interior Paint"
click at [369, 95] on input "text" at bounding box center [377, 101] width 72 height 14
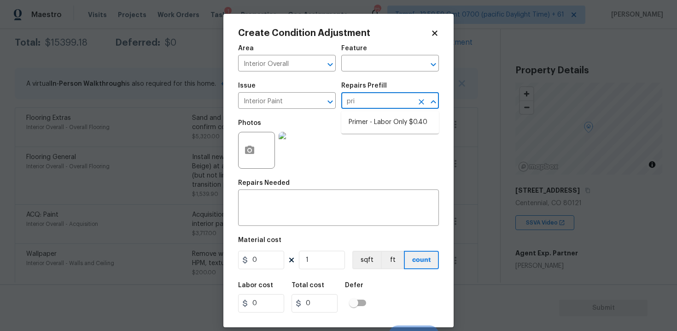
type input "prim"
click at [383, 113] on ul "Primer - Labor Only $0.40" at bounding box center [390, 122] width 98 height 23
click at [383, 122] on li "Primer - Labor Only $0.40" at bounding box center [390, 122] width 98 height 15
type input "Overall Paint"
type textarea "Interior primer - PRIMER PROVIDED BY OPENDOOR - All nails, screws, drywall anch…"
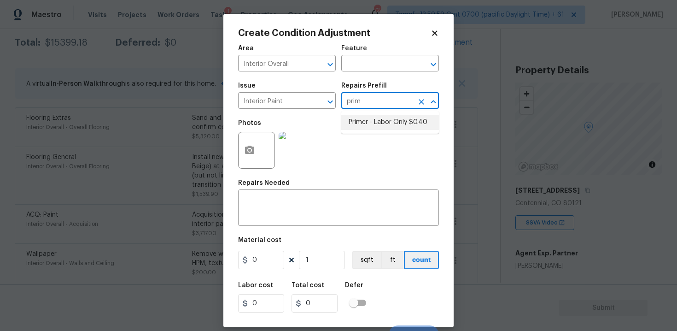
type input "0.4"
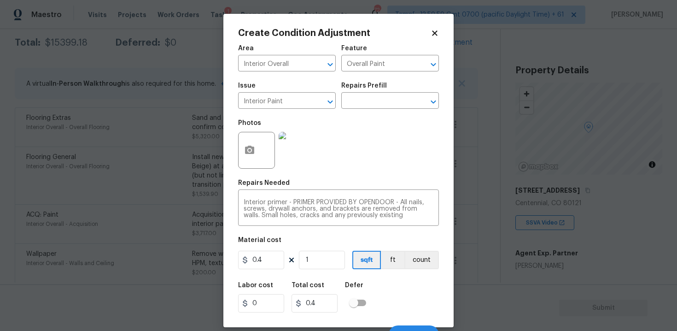
click at [286, 253] on div "0.4 1 sqft ft count" at bounding box center [338, 260] width 201 height 18
click at [275, 254] on input "0.4" at bounding box center [261, 260] width 46 height 18
type input "200"
click at [256, 137] on button "button" at bounding box center [250, 150] width 22 height 36
type input "200"
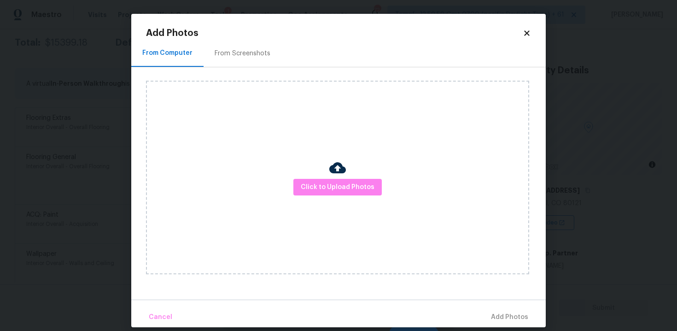
click at [351, 176] on div "Click to Upload Photos" at bounding box center [337, 177] width 383 height 193
click at [356, 180] on button "Click to Upload Photos" at bounding box center [337, 187] width 88 height 17
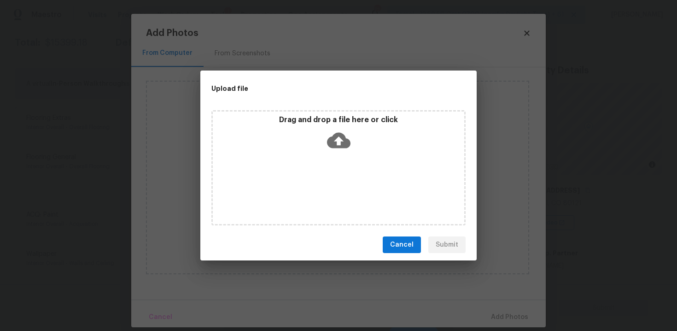
click at [347, 151] on icon at bounding box center [338, 139] width 23 height 23
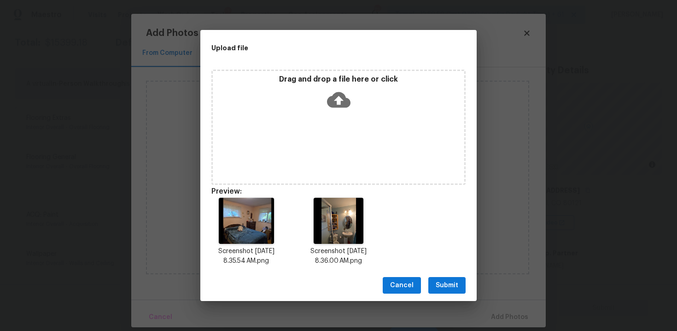
scroll to position [7, 0]
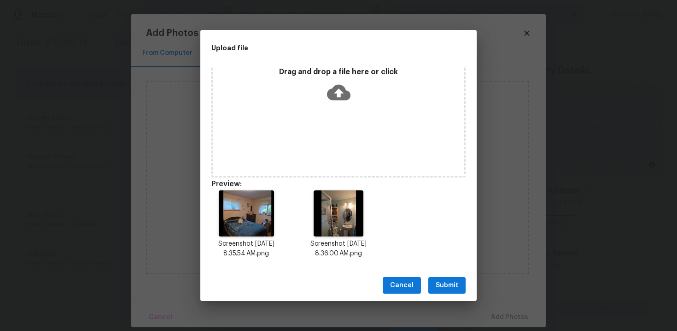
click at [451, 288] on span "Submit" at bounding box center [447, 286] width 23 height 12
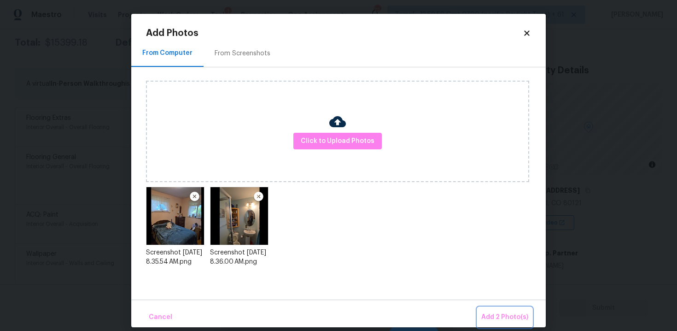
click at [498, 314] on span "Add 2 Photo(s)" at bounding box center [504, 317] width 47 height 12
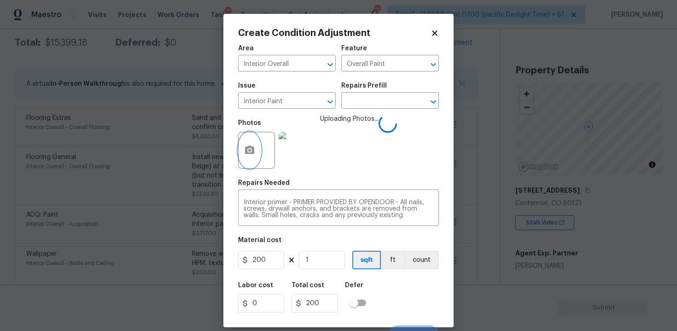
scroll to position [13, 0]
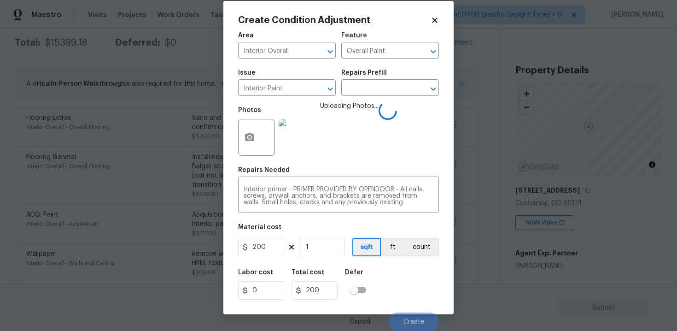
click at [379, 279] on div "Labor cost 0 Total cost 200 Defer" at bounding box center [338, 283] width 201 height 41
click at [423, 326] on button "Create" at bounding box center [414, 321] width 50 height 18
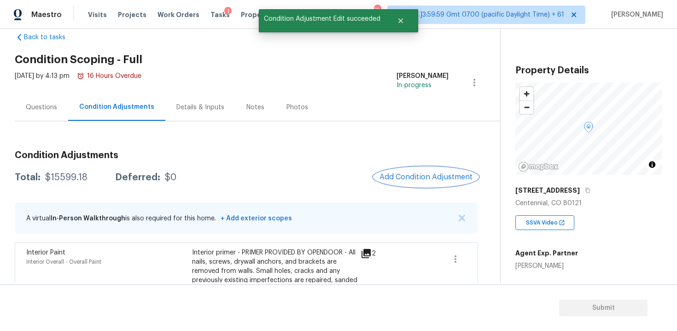
scroll to position [15, 0]
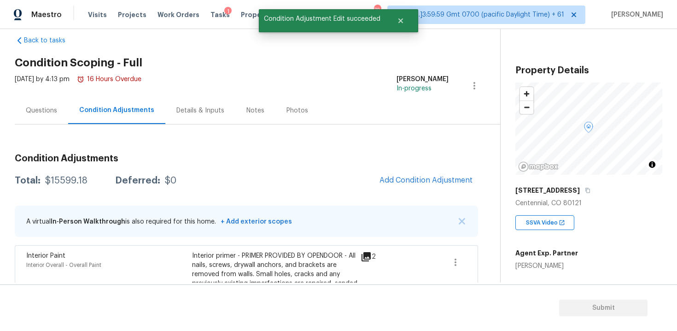
click at [51, 104] on div "Questions" at bounding box center [41, 110] width 53 height 27
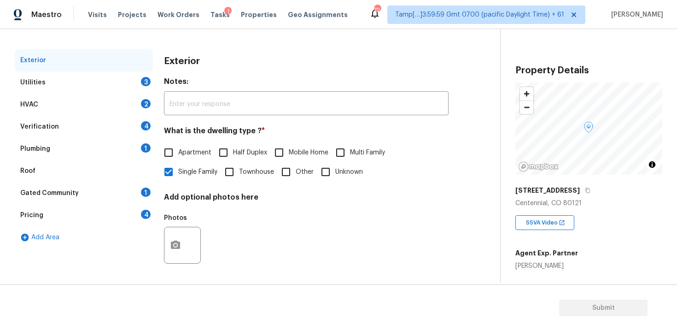
click at [114, 83] on div "Utilities 3" at bounding box center [84, 82] width 138 height 22
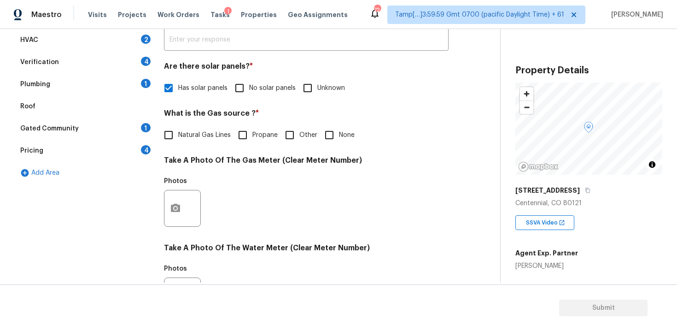
scroll to position [187, 0]
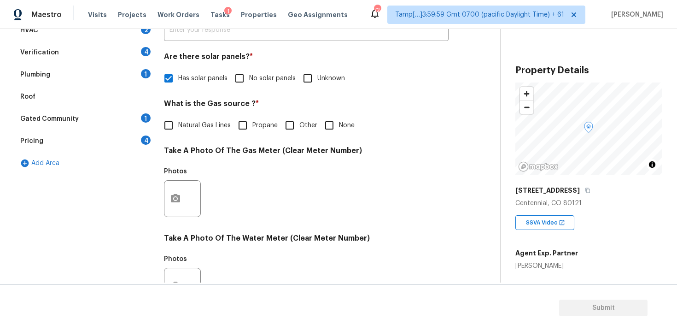
click at [346, 119] on label "None" at bounding box center [337, 125] width 35 height 19
click at [339, 119] on input "None" at bounding box center [329, 125] width 19 height 19
checkbox input "true"
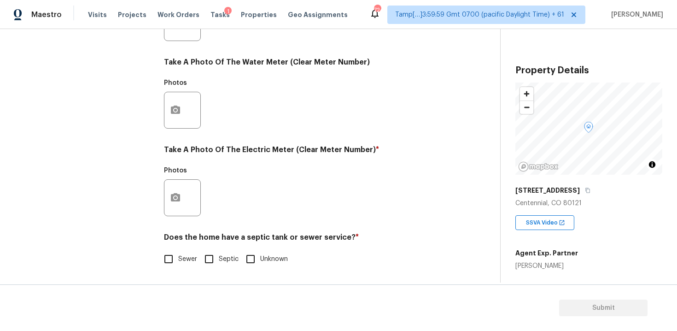
scroll to position [362, 0]
click at [172, 207] on button "button" at bounding box center [175, 198] width 22 height 36
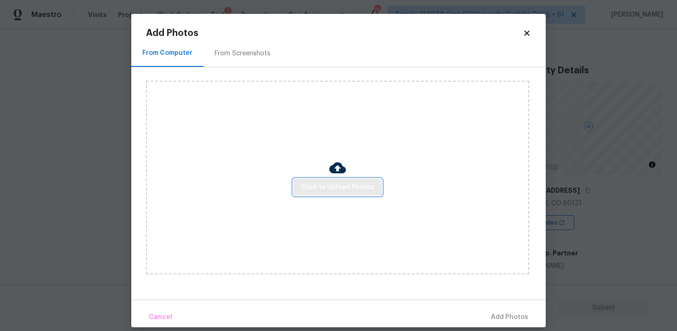
click at [316, 181] on span "Click to Upload Photos" at bounding box center [338, 187] width 74 height 12
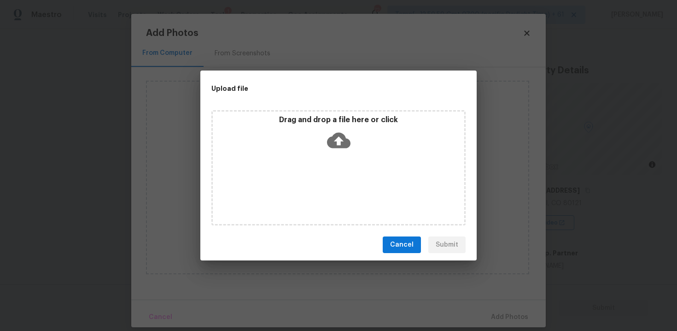
click at [343, 139] on icon at bounding box center [338, 141] width 23 height 16
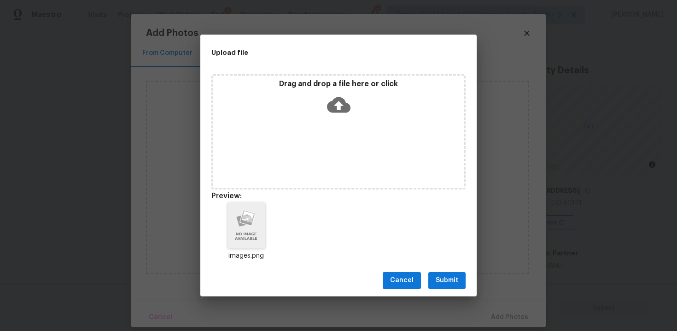
click at [466, 280] on div "Cancel Submit" at bounding box center [338, 280] width 276 height 32
drag, startPoint x: 474, startPoint y: 293, endPoint x: 469, endPoint y: 292, distance: 5.3
click at [473, 292] on div "Cancel Submit" at bounding box center [338, 280] width 276 height 32
click at [469, 292] on div "Cancel Submit" at bounding box center [338, 280] width 276 height 32
click at [464, 289] on div "Cancel Submit" at bounding box center [338, 280] width 276 height 32
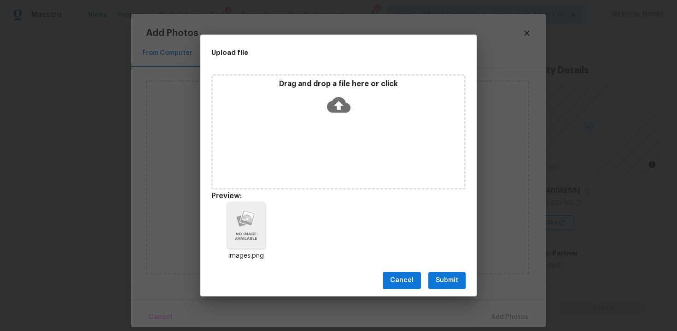
click at [455, 281] on span "Submit" at bounding box center [447, 280] width 23 height 12
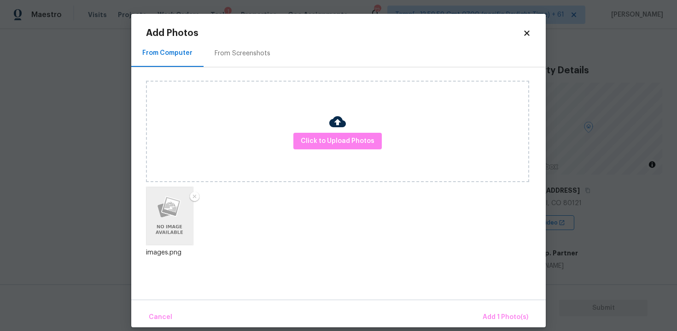
click at [493, 305] on div "Cancel Add 1 Photo(s)" at bounding box center [338, 313] width 414 height 28
click at [493, 312] on span "Add 1 Photo(s)" at bounding box center [506, 317] width 46 height 12
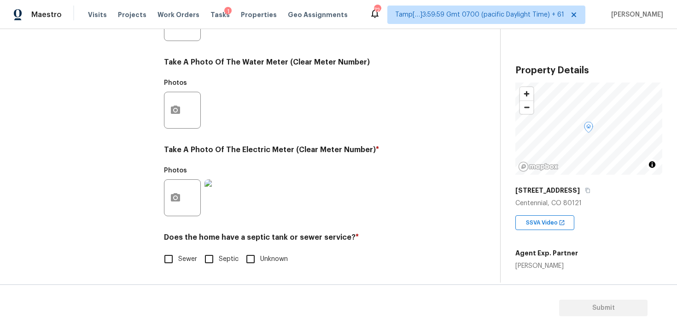
click at [179, 254] on span "Sewer" at bounding box center [187, 259] width 19 height 10
click at [178, 254] on input "Sewer" at bounding box center [168, 258] width 19 height 19
checkbox input "true"
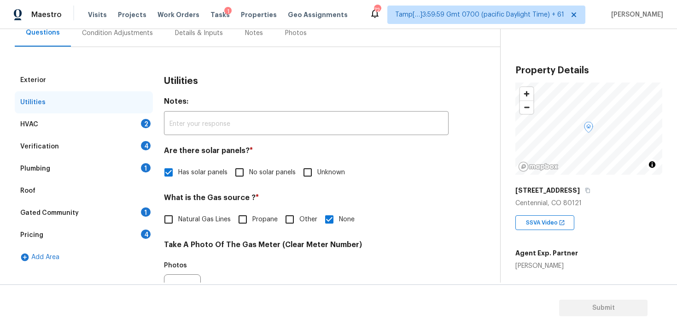
click at [133, 118] on div "HVAC 2" at bounding box center [84, 124] width 138 height 22
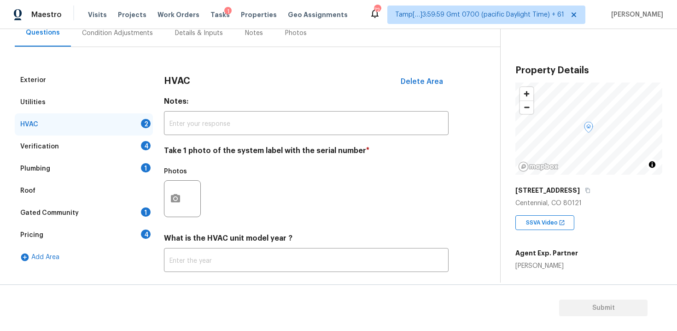
scroll to position [143, 0]
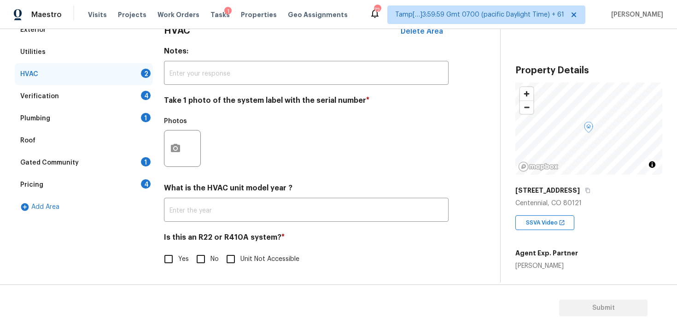
click at [173, 169] on div "Photos" at bounding box center [183, 142] width 39 height 60
click at [175, 148] on circle "button" at bounding box center [175, 148] width 3 height 3
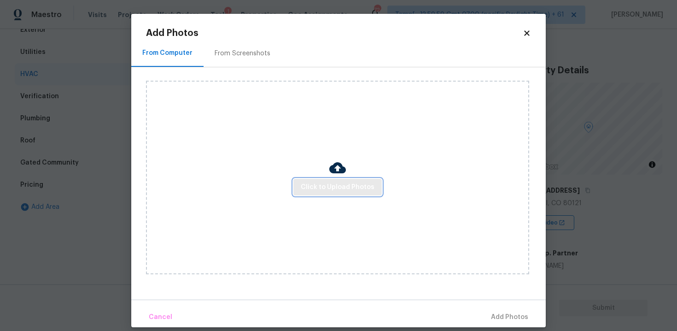
click at [321, 185] on span "Click to Upload Photos" at bounding box center [338, 187] width 74 height 12
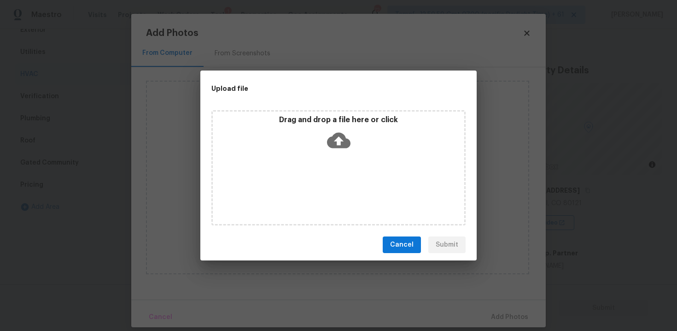
click at [329, 139] on icon at bounding box center [338, 141] width 23 height 16
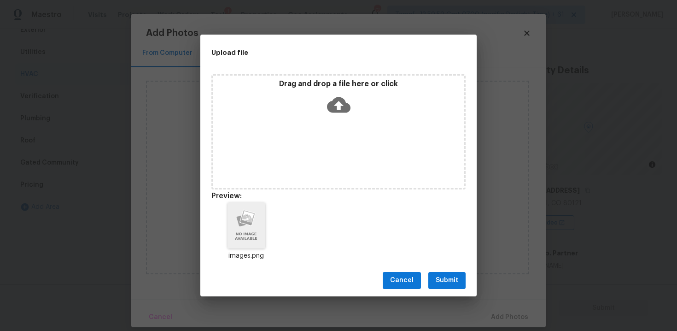
click at [453, 282] on span "Submit" at bounding box center [447, 280] width 23 height 12
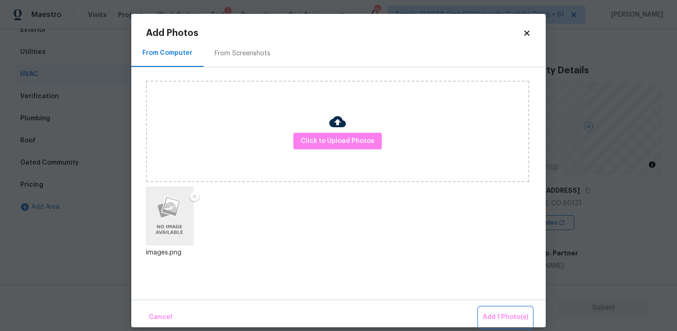
click at [506, 311] on span "Add 1 Photo(s)" at bounding box center [506, 317] width 46 height 12
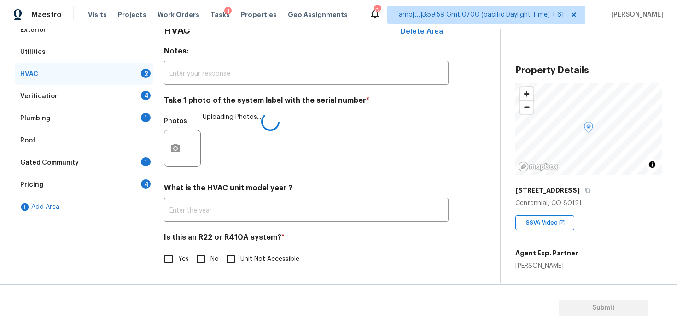
click at [196, 254] on input "No" at bounding box center [200, 258] width 19 height 19
checkbox input "true"
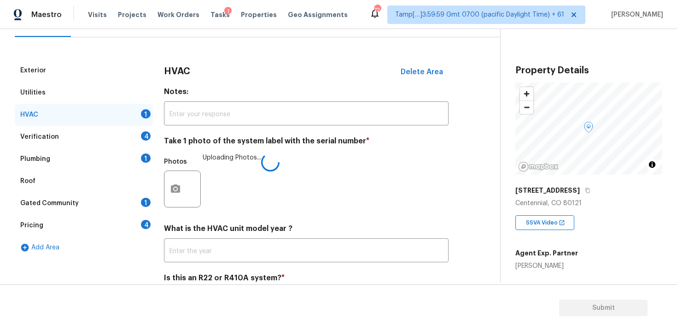
click at [141, 137] on div "4" at bounding box center [146, 135] width 10 height 9
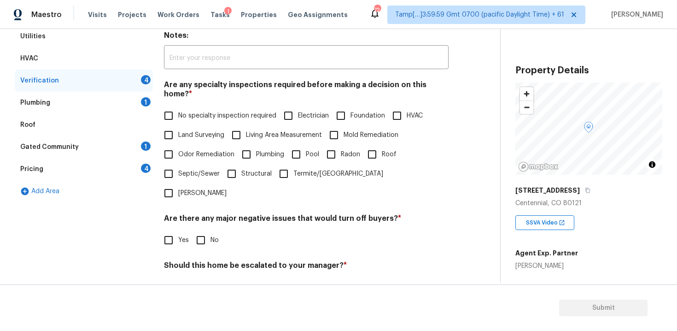
scroll to position [165, 0]
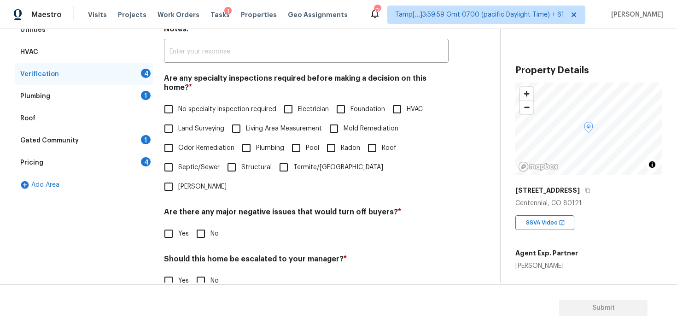
click at [188, 105] on span "No specialty inspection required" at bounding box center [227, 110] width 98 height 10
click at [178, 102] on input "No specialty inspection required" at bounding box center [168, 108] width 19 height 19
checkbox input "true"
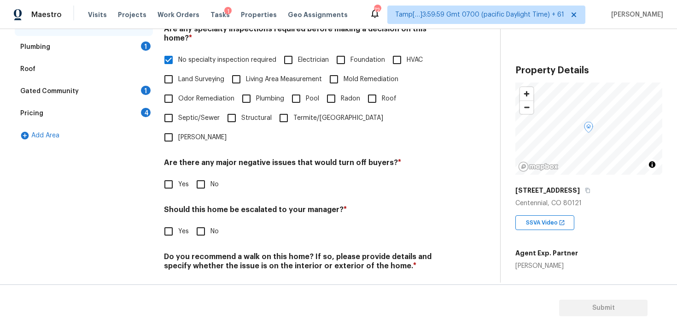
click at [204, 175] on input "No" at bounding box center [200, 184] width 19 height 19
checkbox input "true"
click at [204, 222] on input "No" at bounding box center [200, 231] width 19 height 19
checkbox input "true"
click at [206, 279] on input "No" at bounding box center [200, 288] width 19 height 19
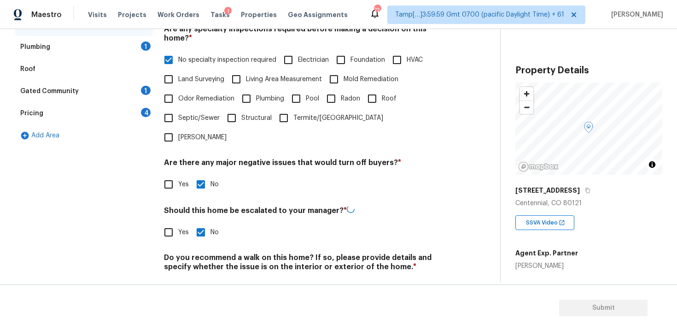
checkbox input "true"
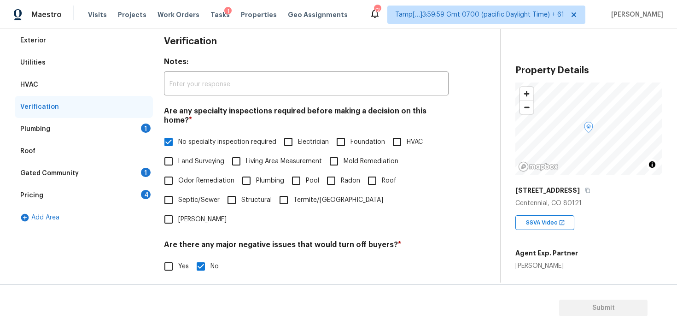
click at [143, 125] on div "1" at bounding box center [146, 127] width 10 height 9
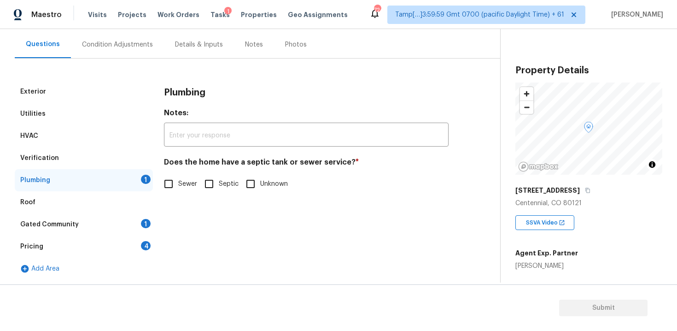
scroll to position [81, 0]
click at [169, 177] on input "Sewer" at bounding box center [168, 183] width 19 height 19
checkbox input "true"
click at [142, 225] on div "1" at bounding box center [146, 223] width 10 height 9
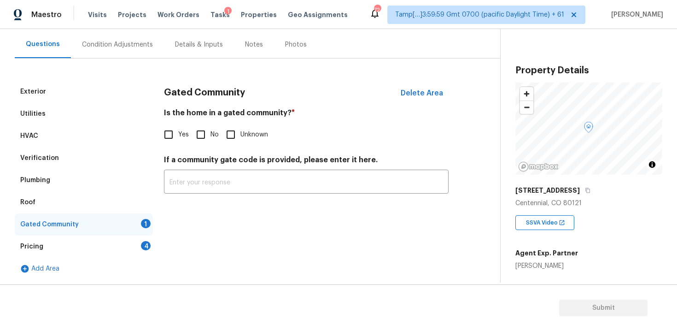
click at [188, 134] on span "Yes" at bounding box center [183, 135] width 11 height 10
click at [178, 134] on input "Yes" at bounding box center [168, 134] width 19 height 19
checkbox input "true"
click at [204, 134] on input "No" at bounding box center [200, 135] width 19 height 19
checkbox input "true"
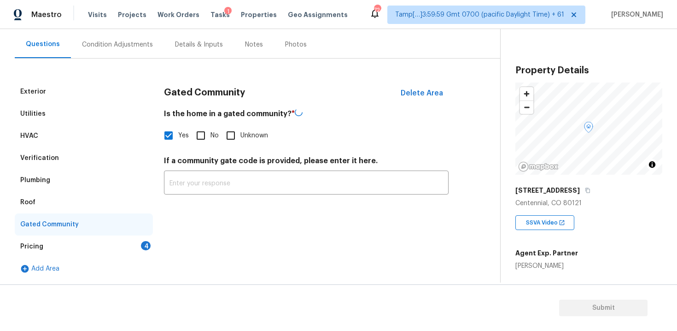
checkbox input "false"
click at [123, 248] on div "Pricing 4" at bounding box center [84, 246] width 138 height 22
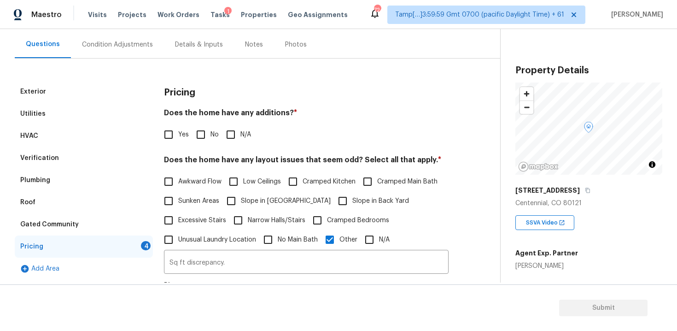
click at [212, 133] on span "No" at bounding box center [214, 135] width 8 height 10
click at [210, 133] on input "No" at bounding box center [200, 134] width 19 height 19
checkbox input "true"
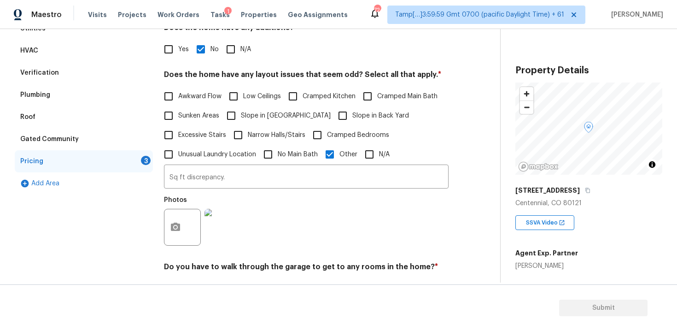
click at [186, 88] on label "Awkward Flow" at bounding box center [190, 96] width 63 height 19
click at [178, 88] on input "Awkward Flow" at bounding box center [168, 96] width 19 height 19
checkbox input "true"
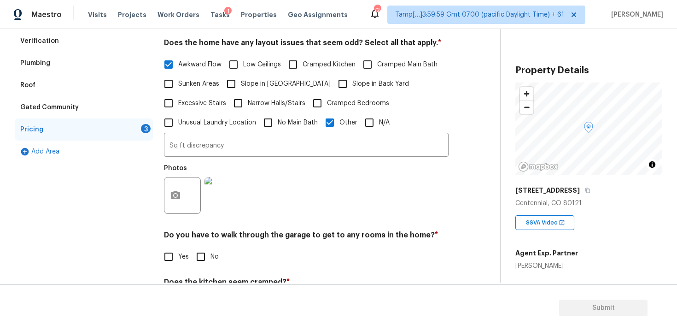
scroll to position [202, 0]
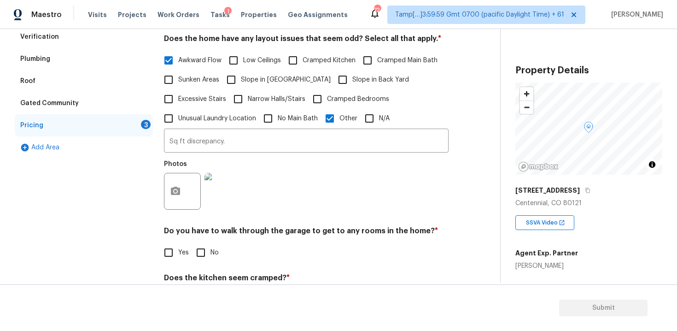
click at [333, 77] on input "Slope in Back Yard" at bounding box center [342, 79] width 19 height 19
checkbox input "true"
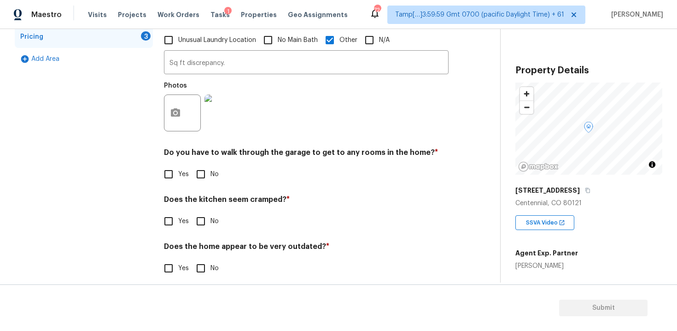
scroll to position [290, 0]
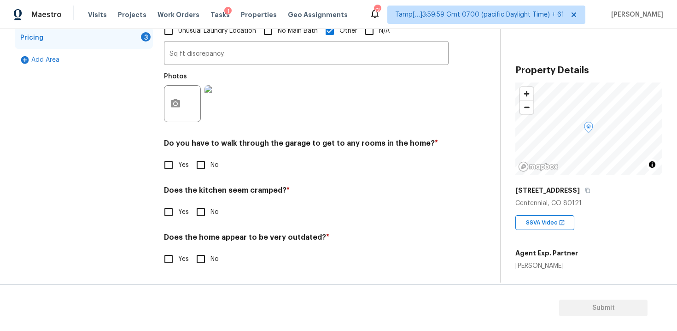
click at [203, 161] on input "No" at bounding box center [200, 164] width 19 height 19
checkbox input "true"
click at [199, 205] on input "No" at bounding box center [200, 212] width 19 height 19
checkbox input "true"
click at [200, 256] on input "No" at bounding box center [200, 259] width 19 height 19
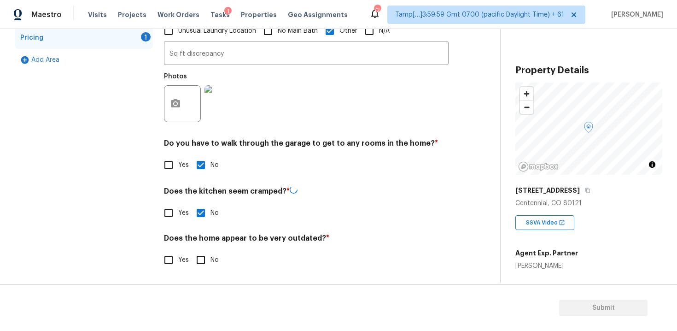
checkbox input "true"
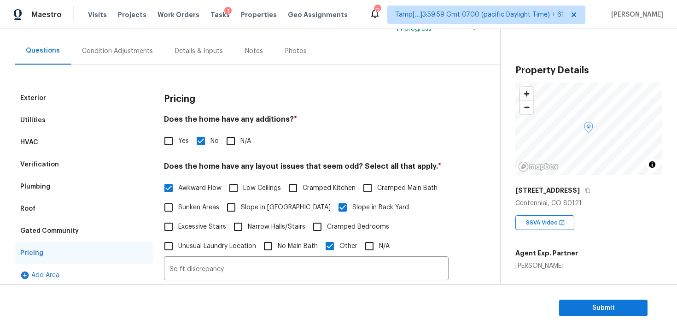
scroll to position [46, 0]
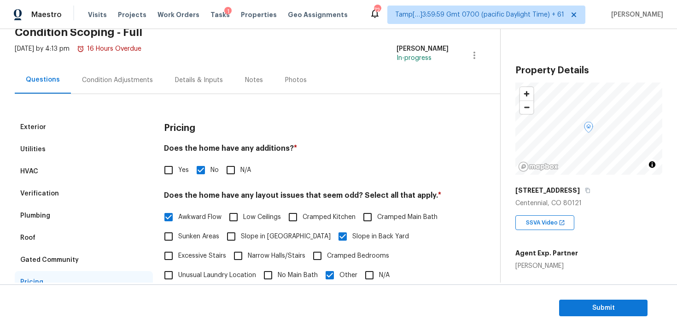
click at [130, 70] on div "Condition Adjustments" at bounding box center [117, 79] width 93 height 27
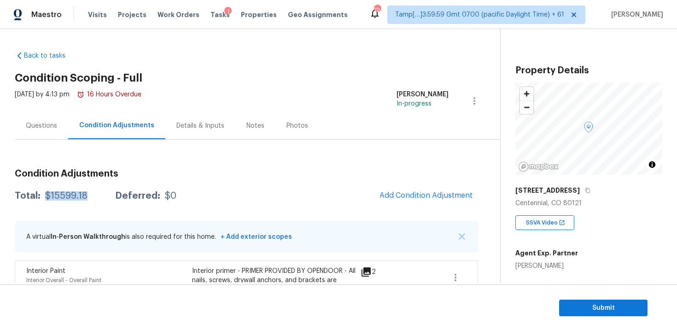
drag, startPoint x: 44, startPoint y: 193, endPoint x: 95, endPoint y: 192, distance: 51.1
click at [95, 193] on div "Total: $15599.18 Deferred: $0" at bounding box center [96, 195] width 162 height 9
copy div "$15599.18"
click at [47, 194] on div "$15599.18" at bounding box center [66, 195] width 42 height 9
drag, startPoint x: 43, startPoint y: 193, endPoint x: 96, endPoint y: 193, distance: 53.0
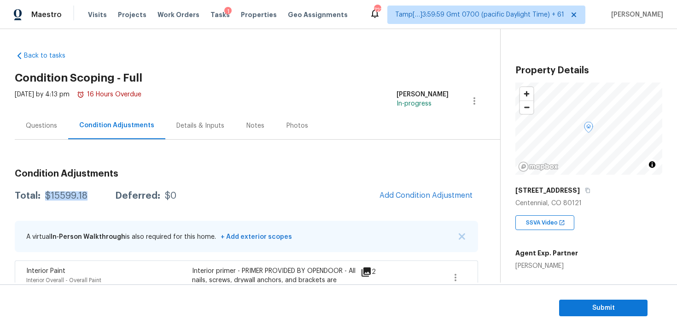
click at [96, 193] on div "Total: $15599.18 Deferred: $0" at bounding box center [96, 195] width 162 height 9
copy div "$15599.18"
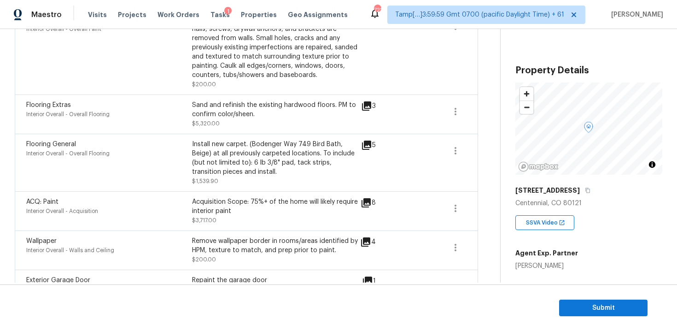
scroll to position [520, 0]
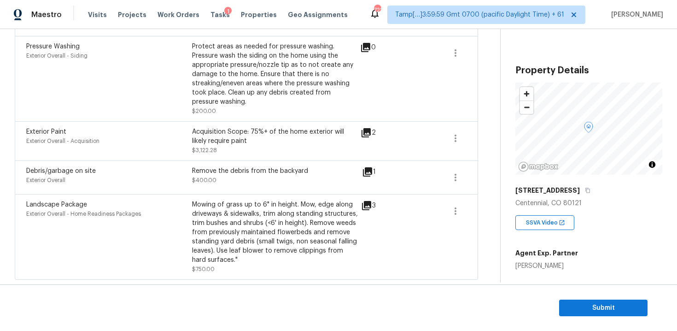
click at [182, 233] on div "Landscape Package Exterior Overall - Home Readiness Packages" at bounding box center [109, 237] width 166 height 74
click at [369, 132] on icon at bounding box center [366, 132] width 9 height 9
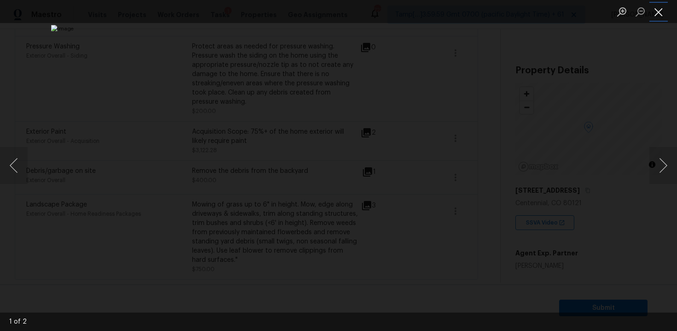
click at [661, 7] on button "Close lightbox" at bounding box center [658, 12] width 18 height 16
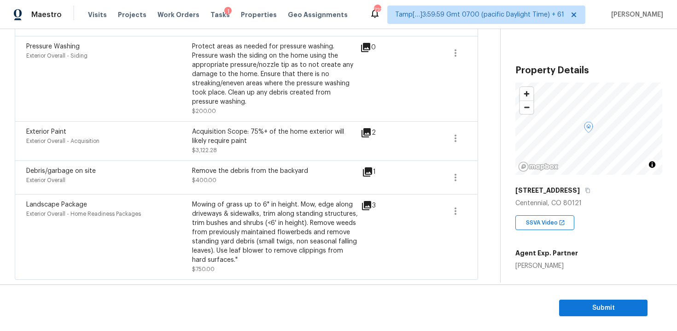
click at [600, 298] on section "Submit" at bounding box center [338, 307] width 677 height 47
click at [600, 306] on span "Submit" at bounding box center [603, 308] width 74 height 12
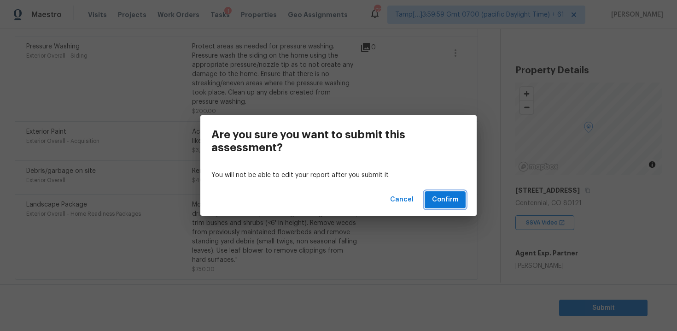
click at [455, 200] on span "Confirm" at bounding box center [445, 200] width 26 height 12
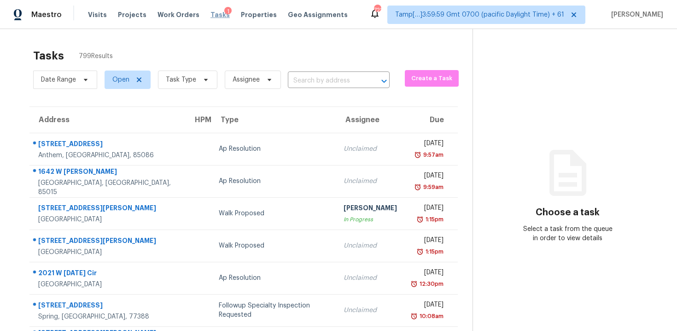
click at [210, 14] on span "Tasks" at bounding box center [219, 15] width 19 height 6
click at [319, 80] on input "text" at bounding box center [326, 81] width 76 height 14
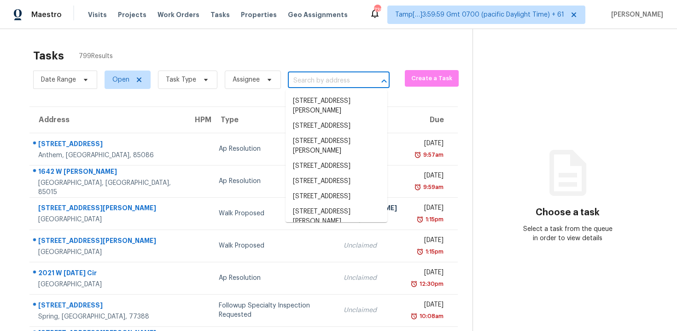
click at [316, 78] on input "text" at bounding box center [326, 81] width 76 height 14
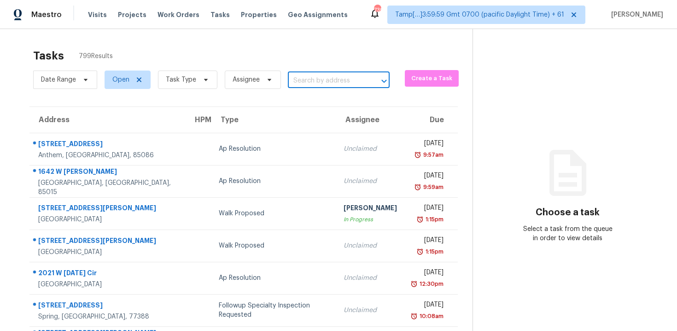
paste input "[STREET_ADDRESS]"
type input "[STREET_ADDRESS]"
click at [333, 100] on li "[STREET_ADDRESS]" at bounding box center [337, 100] width 102 height 15
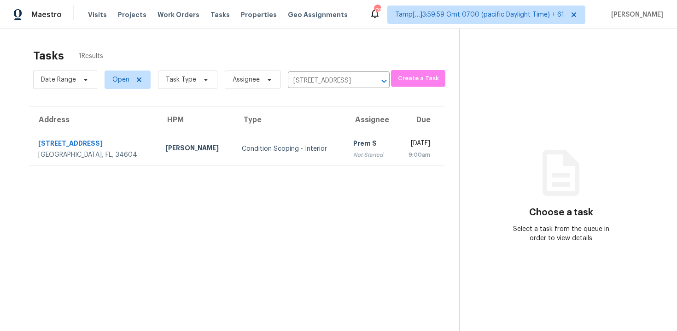
click at [346, 136] on td "Prem S Not Started" at bounding box center [371, 149] width 50 height 32
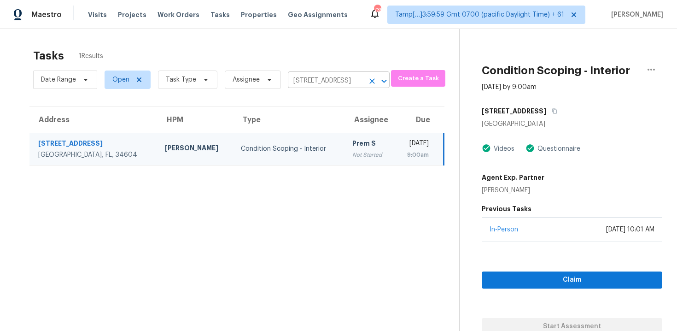
click at [369, 77] on icon "Clear" at bounding box center [372, 80] width 9 height 9
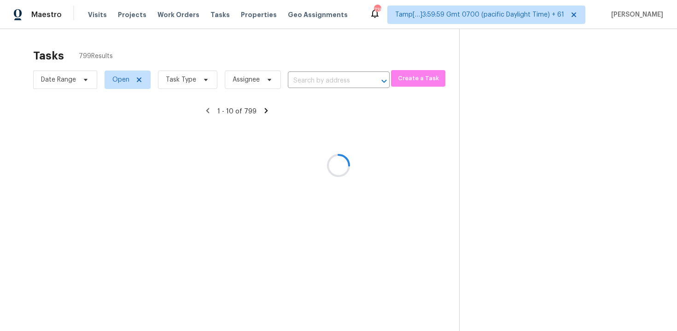
click at [268, 29] on div at bounding box center [338, 165] width 677 height 331
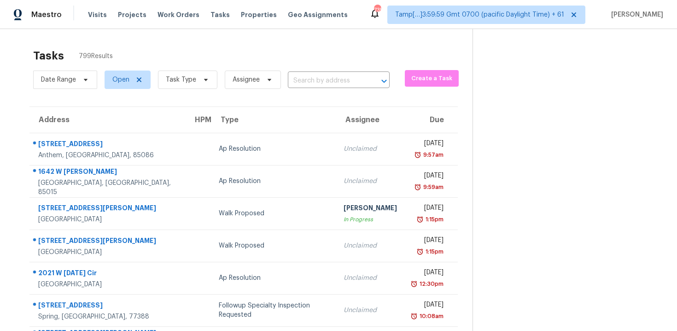
click at [333, 68] on div "Date Range Open Task Type Assignee ​" at bounding box center [211, 80] width 356 height 24
click at [332, 82] on input "text" at bounding box center [326, 81] width 76 height 14
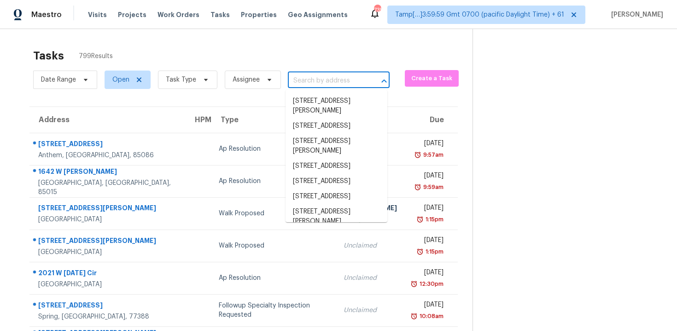
paste input "[STREET_ADDRESS]"
type input "[STREET_ADDRESS]"
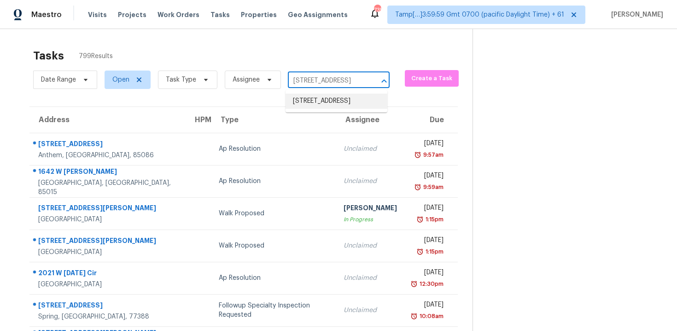
click at [344, 104] on li "[STREET_ADDRESS]" at bounding box center [337, 100] width 102 height 15
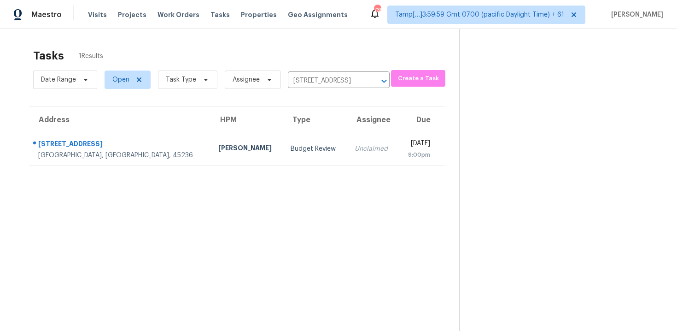
click at [398, 125] on th "Due" at bounding box center [421, 120] width 47 height 26
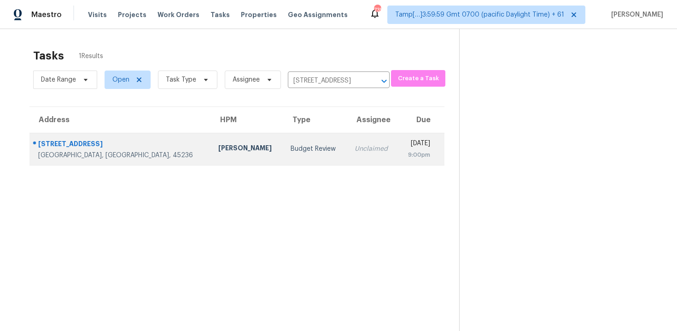
click at [405, 144] on div "[DATE]" at bounding box center [417, 145] width 25 height 12
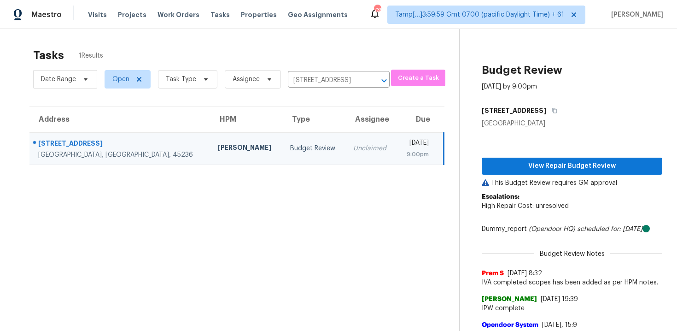
scroll to position [31, 0]
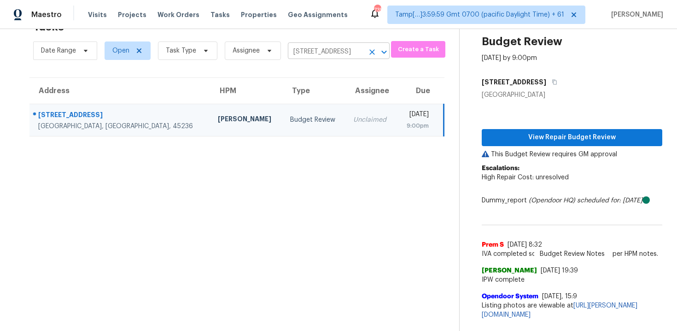
click at [366, 54] on div at bounding box center [378, 52] width 24 height 13
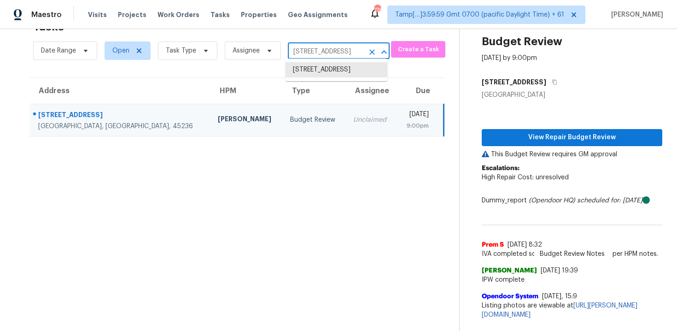
click at [368, 53] on icon "Clear" at bounding box center [372, 51] width 9 height 9
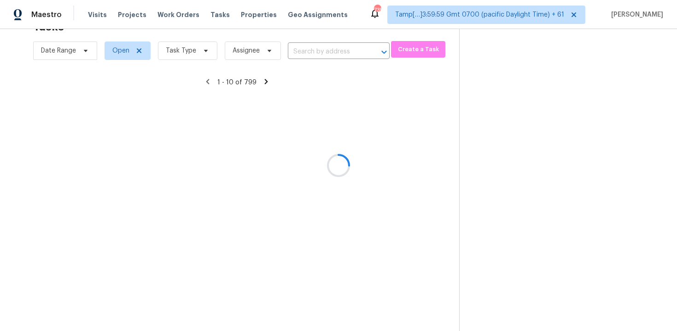
click at [425, 317] on div at bounding box center [338, 165] width 677 height 331
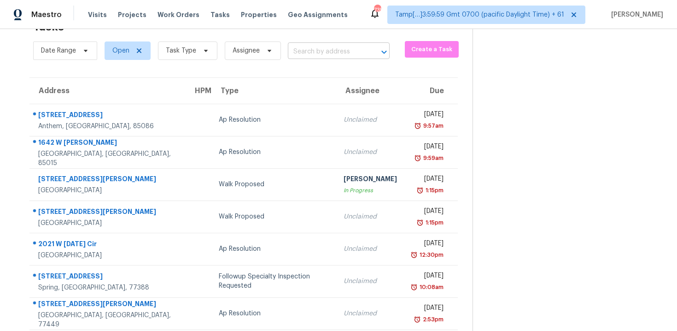
click at [303, 53] on input "text" at bounding box center [326, 52] width 76 height 14
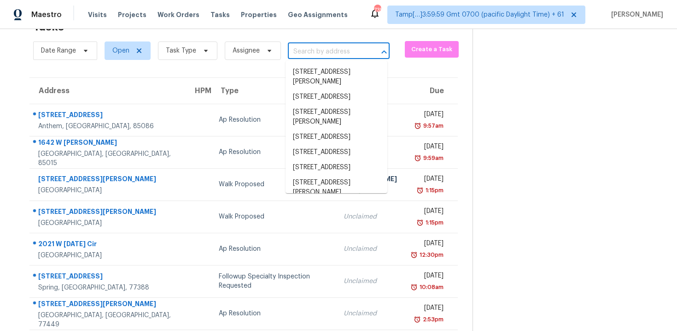
paste input "12231 Geist Cove Dr, Indianapolis, IN, 46236"
type input "12231 Geist Cove Dr, Indianapolis, IN, 46236"
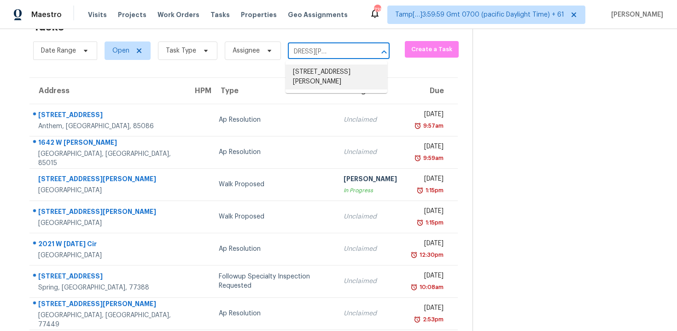
click at [330, 78] on li "12231 Geist Cove Dr, Indianapolis, IN 46236" at bounding box center [337, 76] width 102 height 25
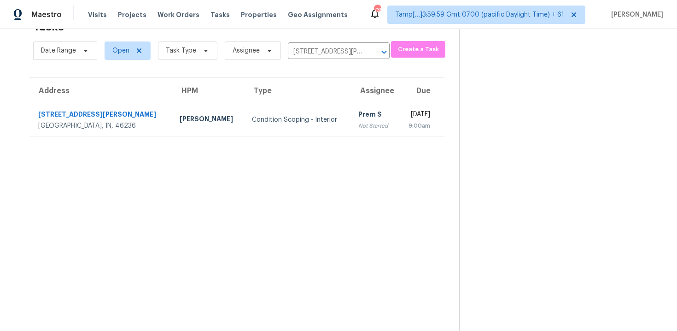
click at [351, 142] on section "Tasks 1 Results Date Range Open Task Type Assignee 12231 Geist Cove Dr, Indiana…" at bounding box center [237, 173] width 444 height 316
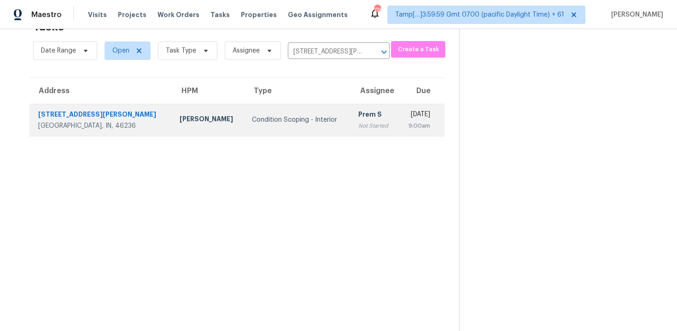
click at [398, 123] on td "[DATE] 9:00am" at bounding box center [421, 120] width 46 height 32
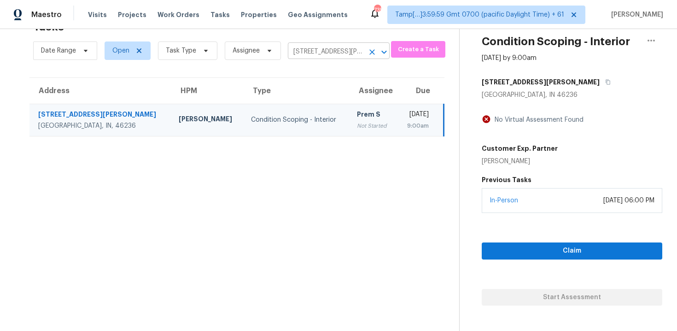
click at [373, 48] on icon "Clear" at bounding box center [372, 51] width 9 height 9
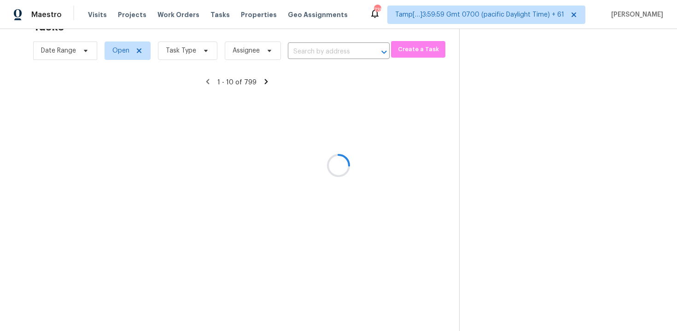
click at [309, 49] on div at bounding box center [338, 165] width 677 height 331
click at [306, 53] on div at bounding box center [338, 165] width 677 height 331
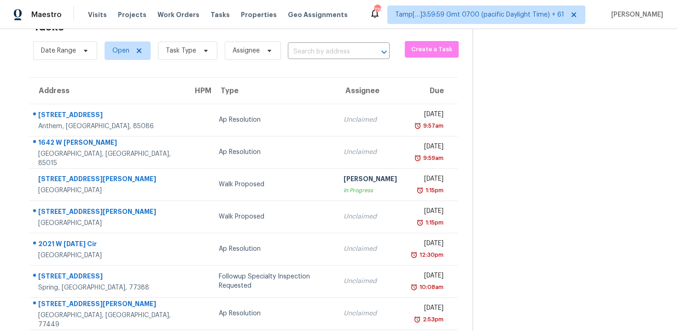
click at [306, 53] on input "text" at bounding box center [326, 52] width 76 height 14
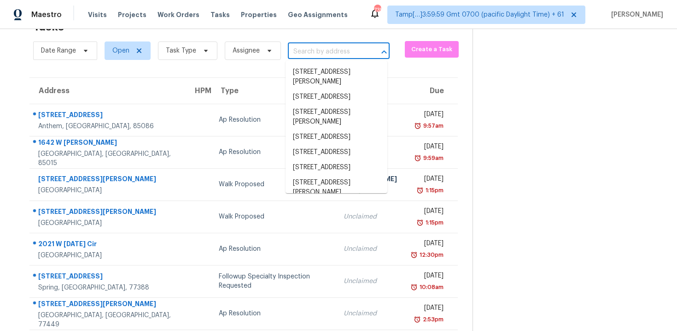
paste input "185 Bob White Dr, Clarksville, TN, 37042"
type input "185 Bob White Dr, Clarksville, TN, 37042"
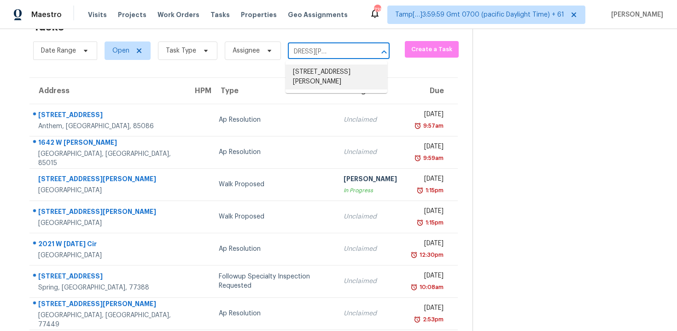
click at [329, 70] on li "185 Bob White Dr, Clarksville, TN 37042" at bounding box center [337, 76] width 102 height 25
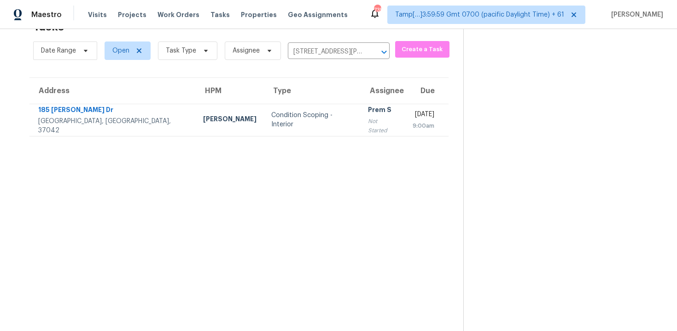
click at [361, 133] on td "Prem S Not Started" at bounding box center [383, 120] width 45 height 32
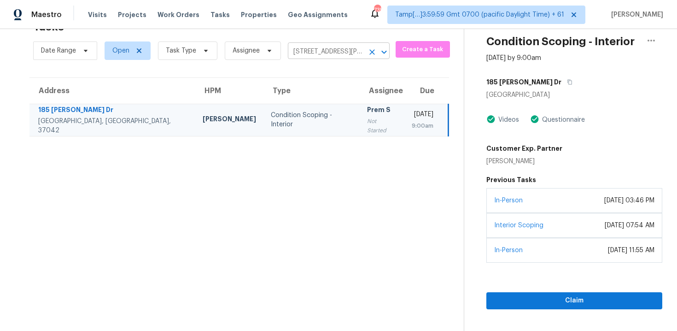
click at [370, 51] on icon "Clear" at bounding box center [372, 52] width 6 height 6
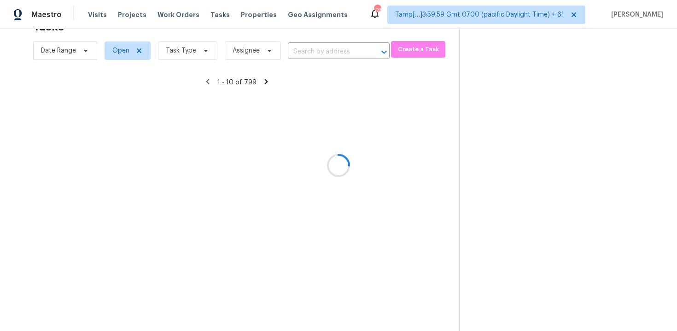
click at [328, 49] on div at bounding box center [338, 165] width 677 height 331
click at [306, 48] on div at bounding box center [338, 165] width 677 height 331
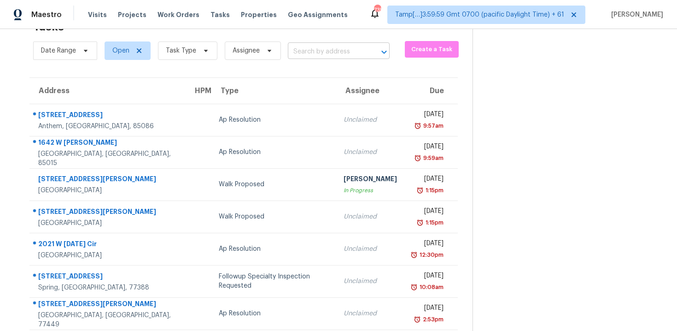
click at [317, 53] on input "text" at bounding box center [326, 52] width 76 height 14
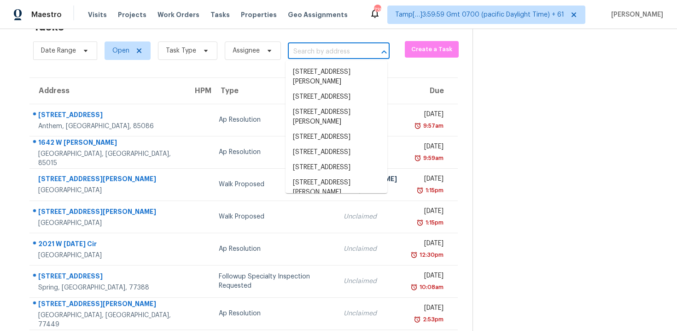
paste input "12 Murray Ave Apt 18, Burlington, MA, 01803"
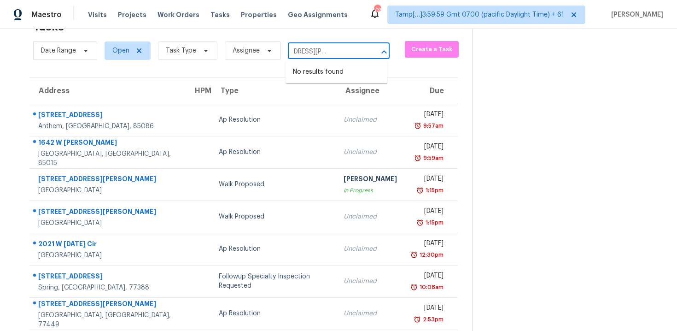
type input "12 Murray Ave Apt 18, Burlington, MA, 01803"
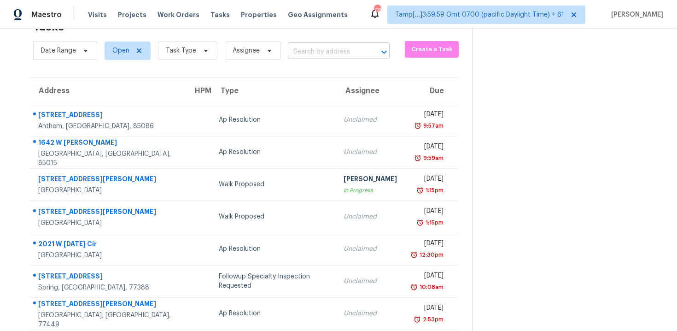
click at [325, 54] on input "text" at bounding box center [326, 52] width 76 height 14
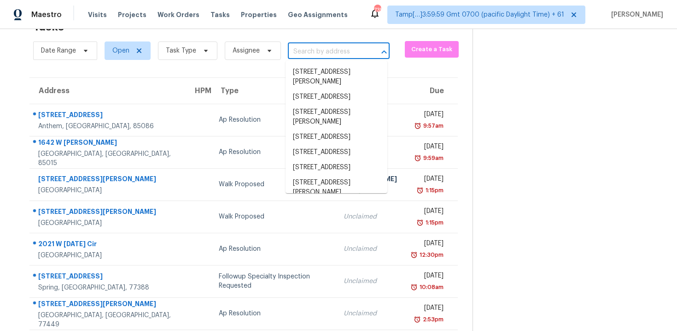
paste input "12 Murray Ave Apt 18, Burlington, MA, 01803"
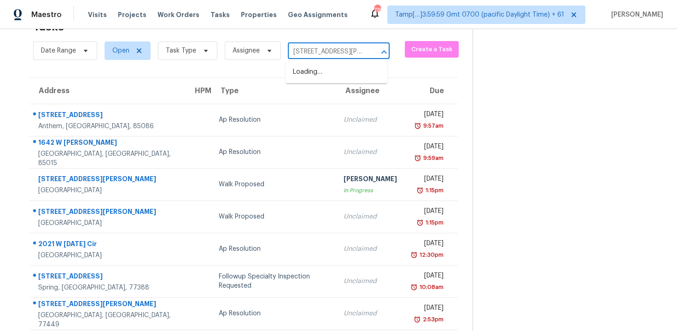
type input "12 Murray Ave"
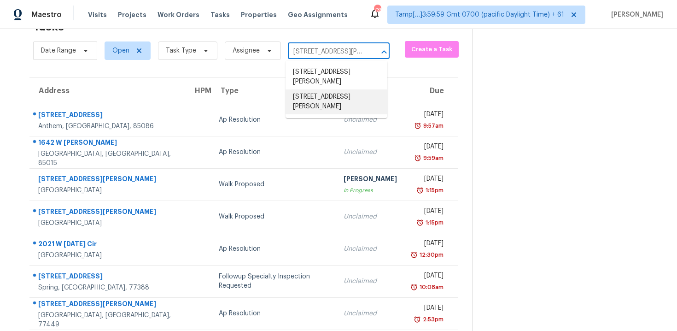
click at [336, 104] on li "12 Murray Ave Apt 18, Burlington, MA 01803" at bounding box center [337, 101] width 102 height 25
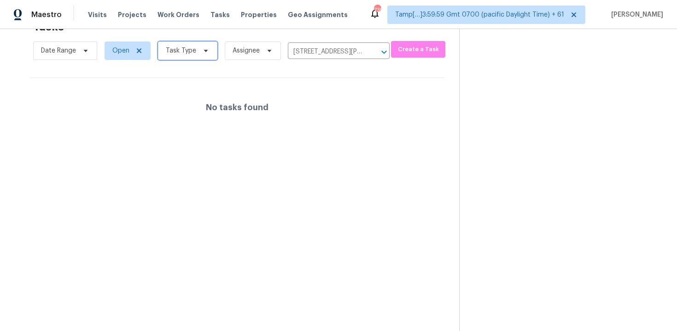
click at [187, 48] on span "Task Type" at bounding box center [181, 50] width 30 height 9
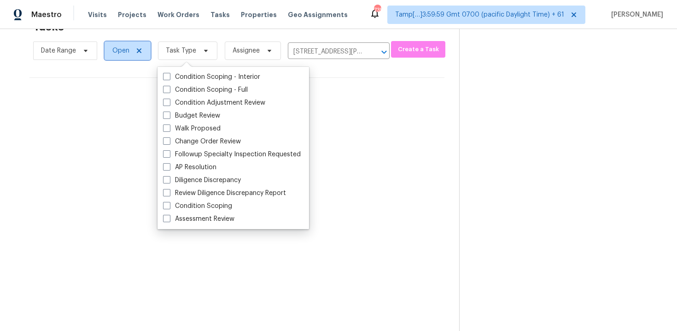
click at [122, 49] on span "Open" at bounding box center [120, 50] width 17 height 9
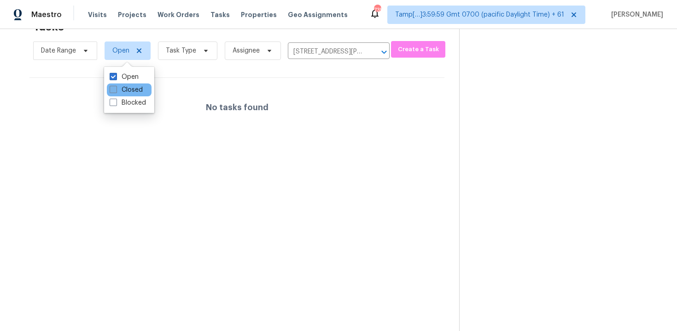
click at [128, 91] on label "Closed" at bounding box center [126, 89] width 33 height 9
click at [116, 91] on input "Closed" at bounding box center [113, 88] width 6 height 6
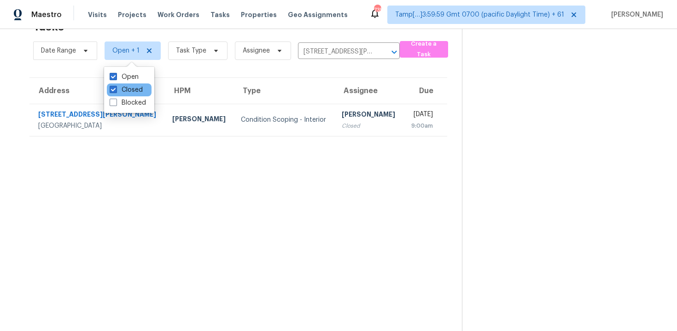
click at [133, 84] on div "Closed" at bounding box center [129, 89] width 45 height 13
click at [139, 90] on label "Closed" at bounding box center [126, 89] width 33 height 9
click at [116, 90] on input "Closed" at bounding box center [113, 88] width 6 height 6
checkbox input "false"
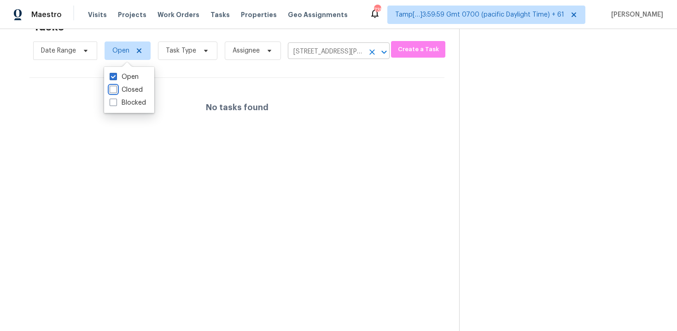
click at [368, 47] on icon "Clear" at bounding box center [372, 51] width 9 height 9
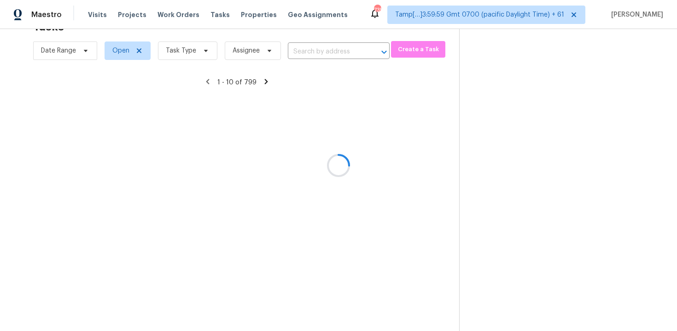
click at [303, 55] on div at bounding box center [338, 165] width 677 height 331
click at [306, 45] on div at bounding box center [338, 165] width 677 height 331
click at [306, 47] on div at bounding box center [338, 165] width 677 height 331
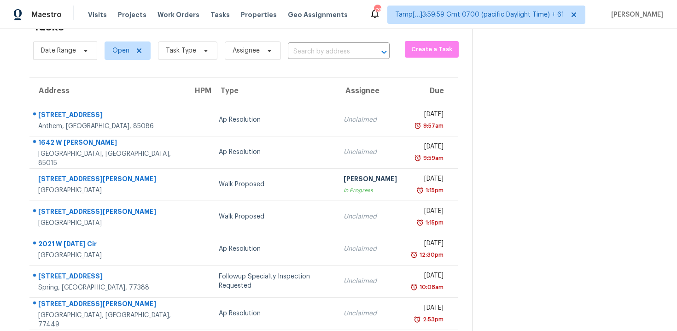
click at [306, 47] on input "text" at bounding box center [326, 52] width 76 height 14
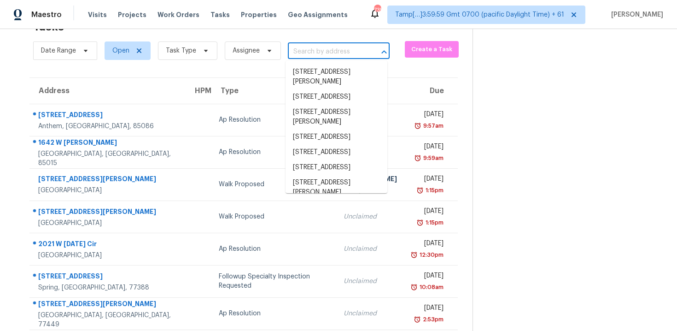
paste input "4946 Beechwood Cir, Avon, IN, 46123"
type input "4946 Beechwood Cir, Avon, IN, 46123"
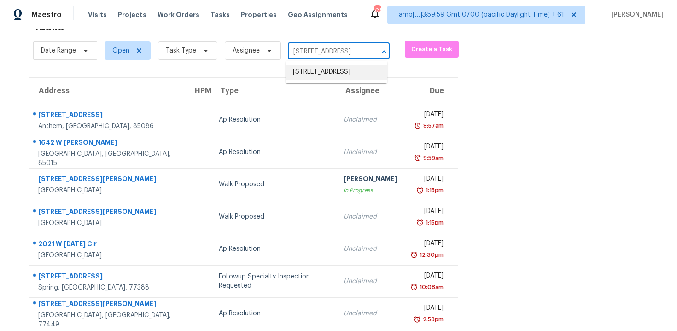
click at [325, 73] on li "4946 Beechwood Cir, Avon, IN 46123" at bounding box center [337, 71] width 102 height 15
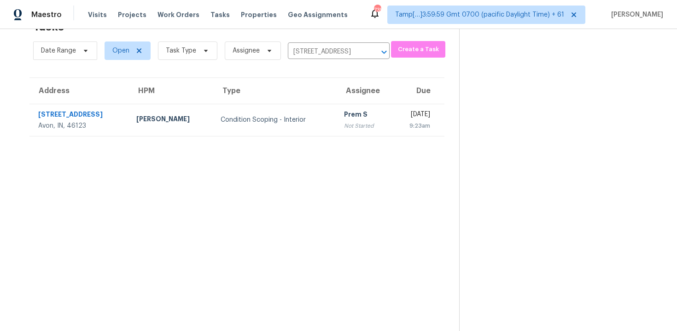
click at [344, 121] on div "Not Started" at bounding box center [364, 125] width 41 height 9
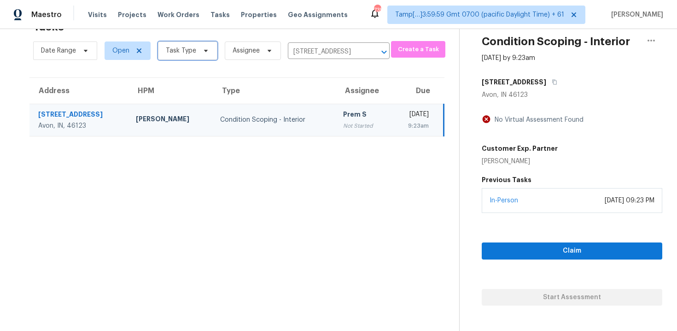
click at [187, 56] on span "Task Type" at bounding box center [187, 50] width 59 height 18
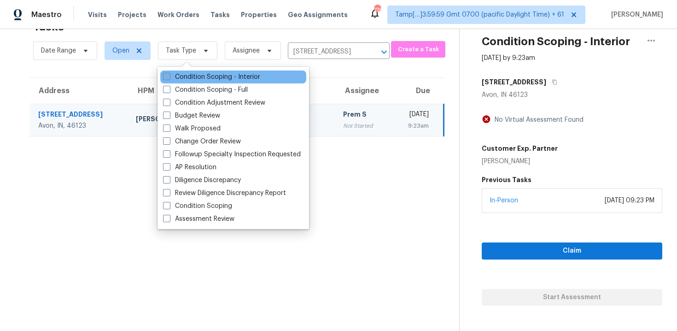
click at [216, 80] on label "Condition Scoping - Interior" at bounding box center [211, 76] width 97 height 9
click at [169, 78] on input "Condition Scoping - Interior" at bounding box center [166, 75] width 6 height 6
checkbox input "true"
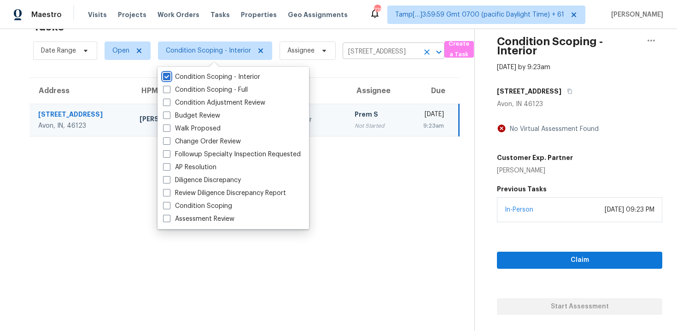
click at [422, 56] on button "Clear" at bounding box center [426, 52] width 13 height 13
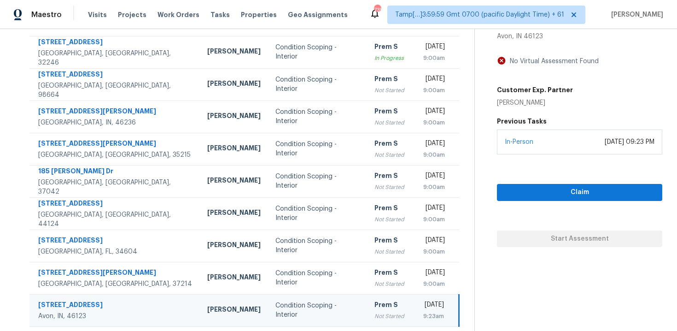
scroll to position [132, 0]
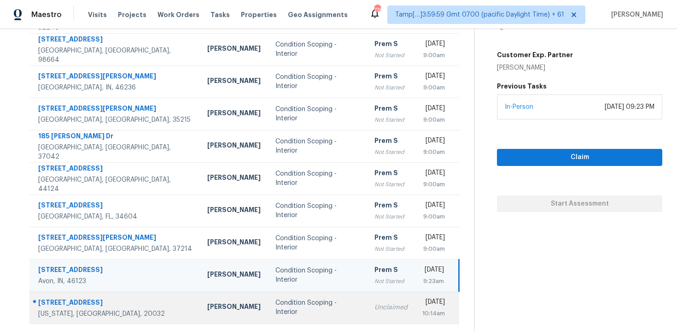
click at [313, 299] on td "Condition Scoping - Interior" at bounding box center [317, 307] width 99 height 32
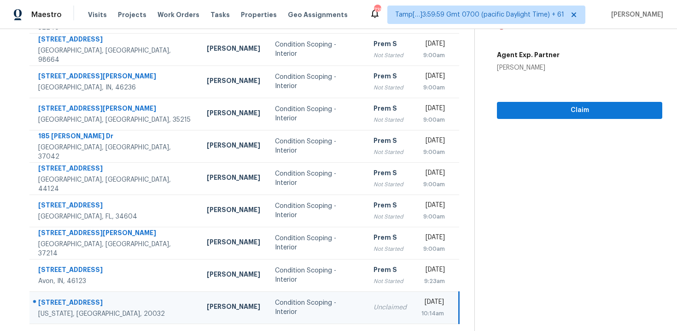
scroll to position [149, 0]
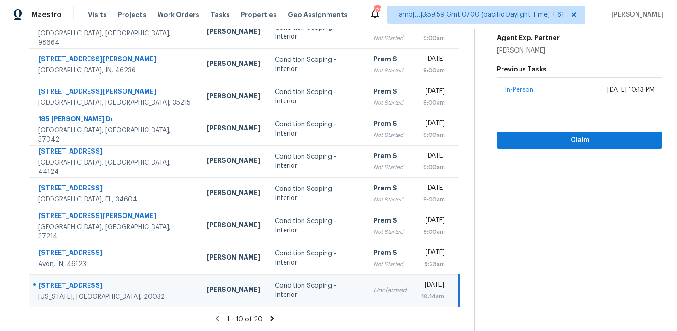
click at [270, 311] on section "Tasks 20 Results Date Range Open Condition Scoping - Interior Assignee ​ Create…" at bounding box center [245, 113] width 460 height 436
click at [271, 318] on icon at bounding box center [271, 317] width 3 height 5
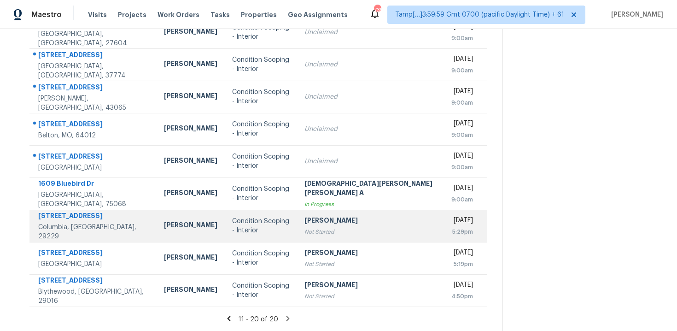
click at [247, 221] on div "Condition Scoping - Interior" at bounding box center [261, 225] width 58 height 18
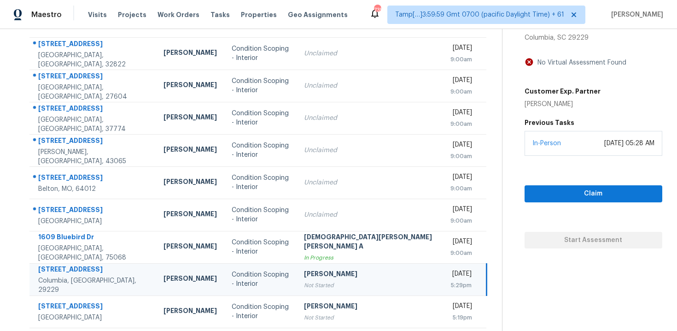
scroll to position [15, 0]
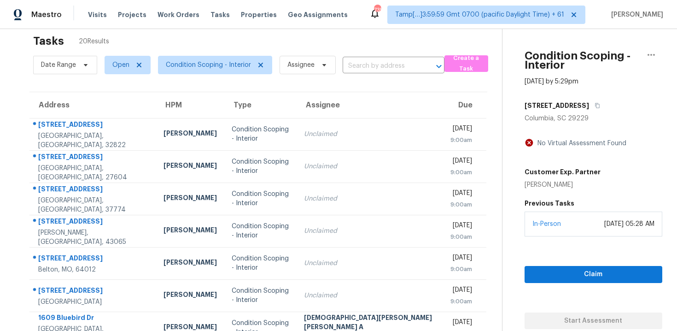
click at [577, 93] on div "Condition Scoping - Interior Sep 24th 2025 by 5:29pm 385 Sterling Cove Rd Colum…" at bounding box center [582, 171] width 160 height 315
click at [595, 107] on icon "button" at bounding box center [598, 106] width 6 height 6
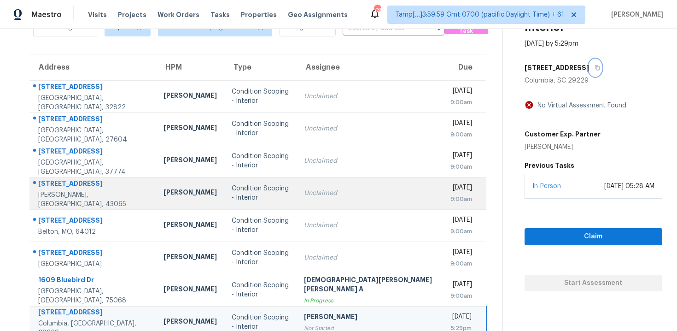
scroll to position [149, 0]
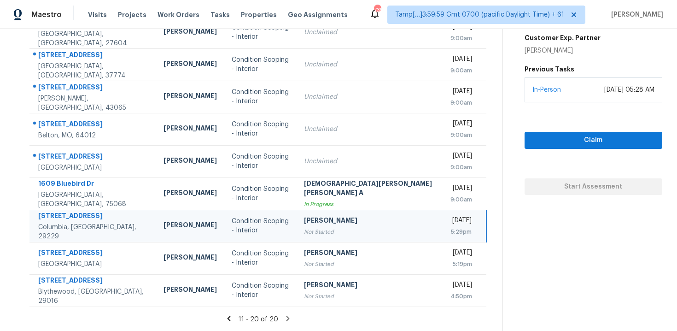
click at [225, 320] on icon at bounding box center [229, 318] width 8 height 8
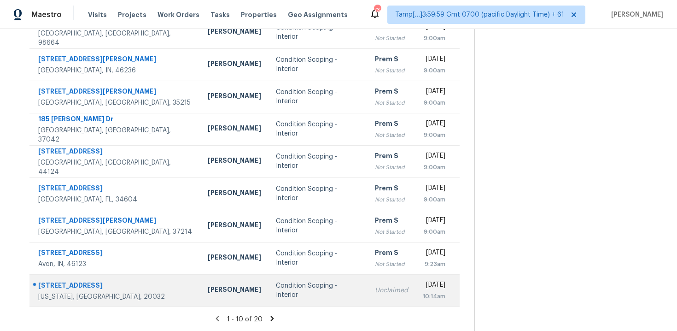
click at [368, 282] on td "Unclaimed" at bounding box center [392, 290] width 48 height 32
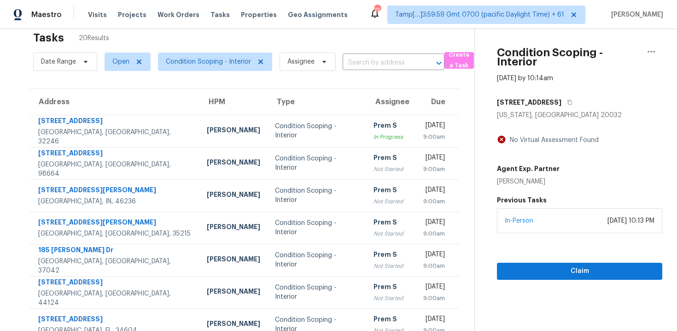
scroll to position [0, 0]
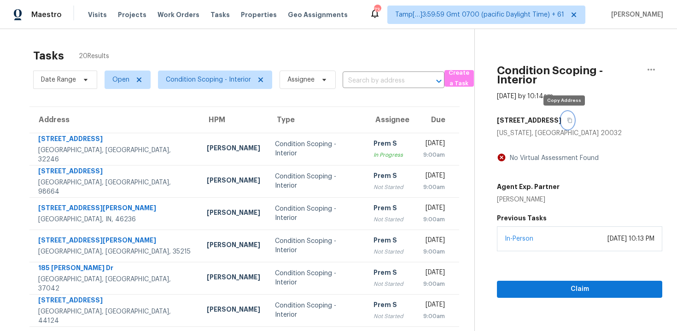
click at [561, 113] on button "button" at bounding box center [567, 120] width 12 height 17
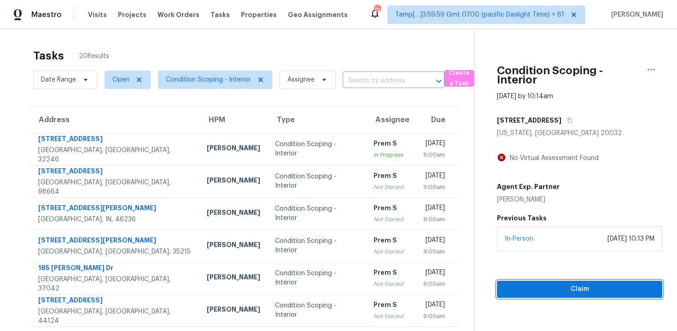
click at [548, 296] on button "Claim" at bounding box center [579, 288] width 165 height 17
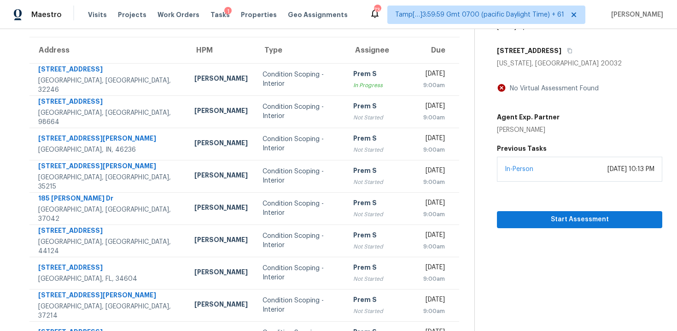
scroll to position [63, 0]
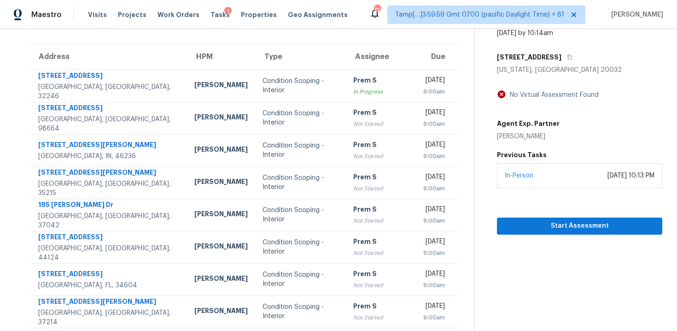
click at [565, 65] on div "Washington, DC 20032" at bounding box center [579, 69] width 165 height 9
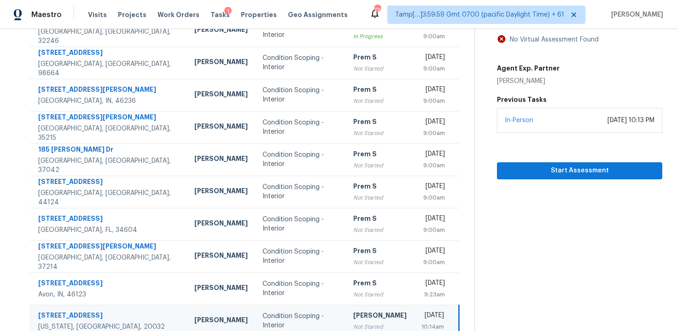
scroll to position [149, 0]
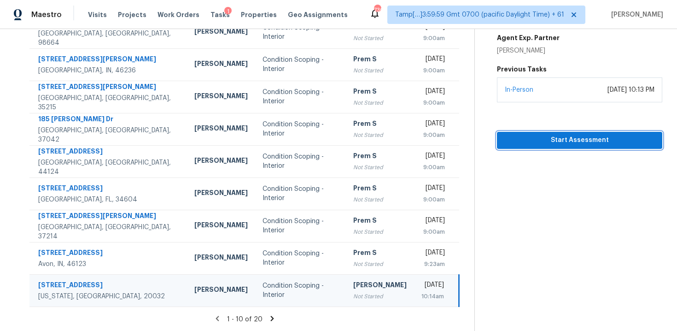
click at [567, 135] on span "Start Assessment" at bounding box center [579, 140] width 151 height 12
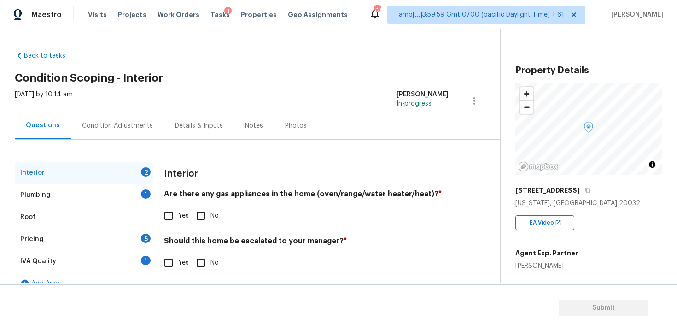
click at [143, 119] on div "Condition Adjustments" at bounding box center [117, 125] width 93 height 27
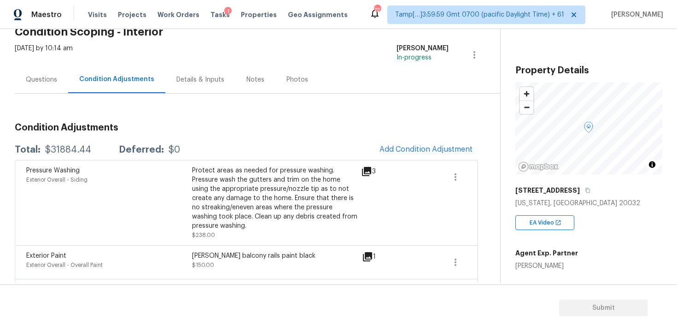
click at [48, 79] on div "Questions" at bounding box center [41, 79] width 31 height 9
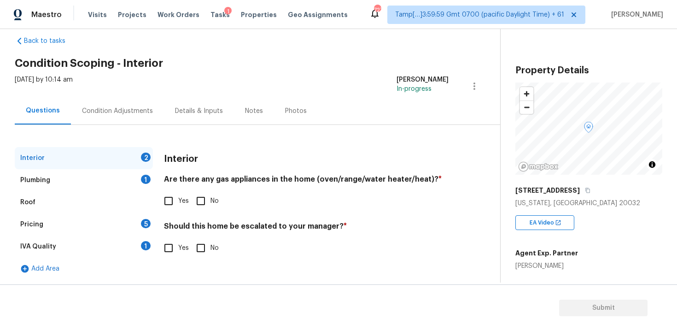
click at [181, 202] on span "Yes" at bounding box center [183, 201] width 11 height 10
click at [178, 202] on input "Yes" at bounding box center [168, 200] width 19 height 19
checkbox input "true"
click at [201, 247] on input "No" at bounding box center [200, 247] width 19 height 19
checkbox input "true"
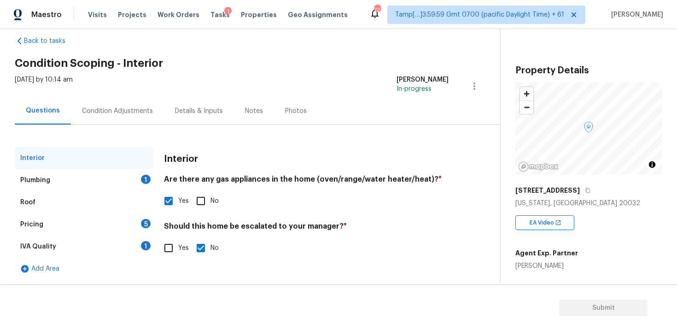
click at [105, 180] on div "Plumbing 1" at bounding box center [84, 180] width 138 height 22
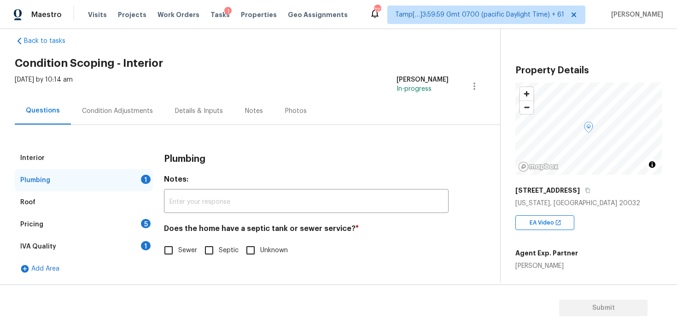
click at [176, 254] on input "Sewer" at bounding box center [168, 249] width 19 height 19
checkbox input "true"
click at [138, 218] on div "Pricing 5" at bounding box center [84, 224] width 138 height 22
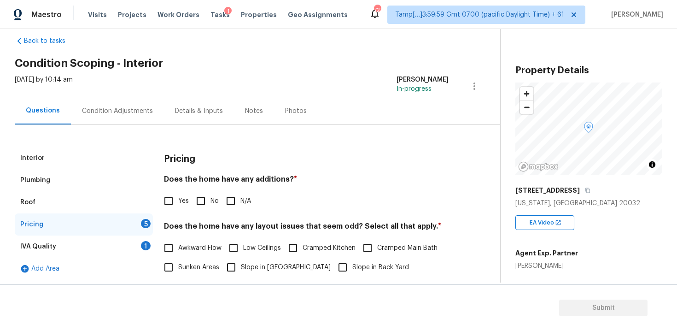
click at [199, 198] on input "No" at bounding box center [200, 200] width 19 height 19
checkbox input "true"
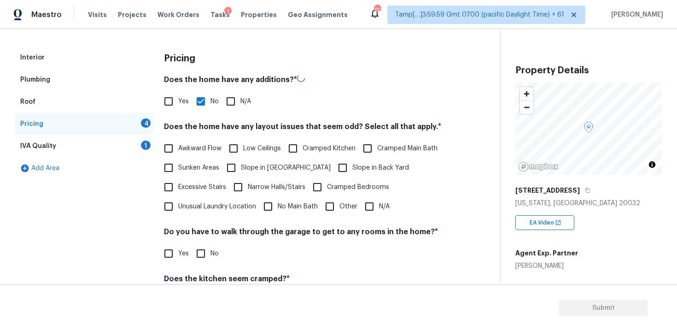
scroll to position [130, 0]
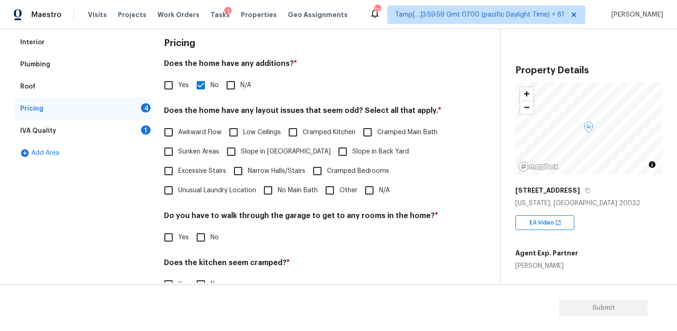
click at [361, 186] on input "N/A" at bounding box center [369, 190] width 19 height 19
checkbox input "true"
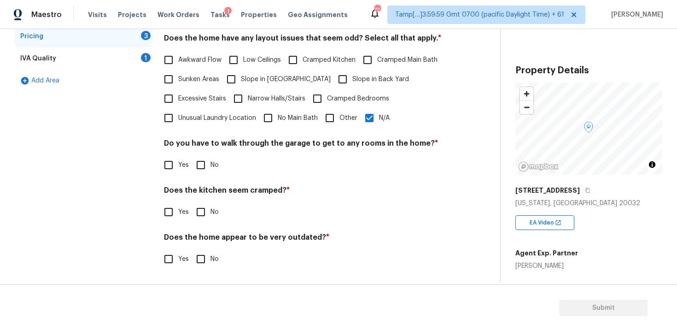
scroll to position [203, 0]
click at [197, 158] on input "No" at bounding box center [200, 164] width 19 height 19
checkbox input "true"
click at [201, 217] on input "No" at bounding box center [200, 212] width 19 height 19
checkbox input "true"
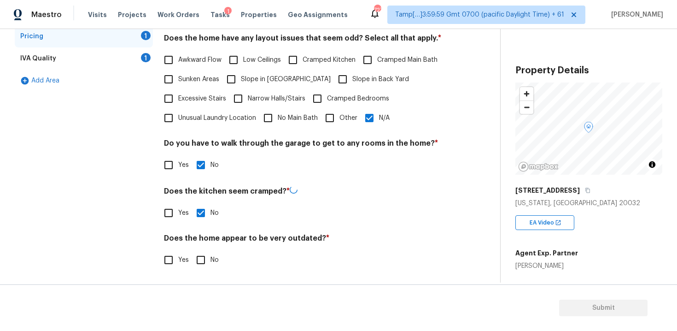
click at [202, 256] on input "No" at bounding box center [200, 259] width 19 height 19
checkbox input "true"
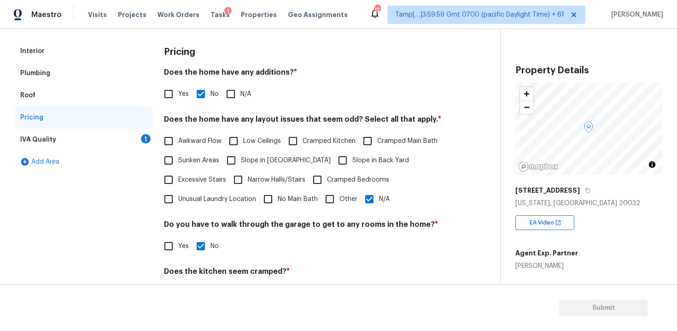
click at [139, 136] on div "IVA Quality 1" at bounding box center [84, 139] width 138 height 22
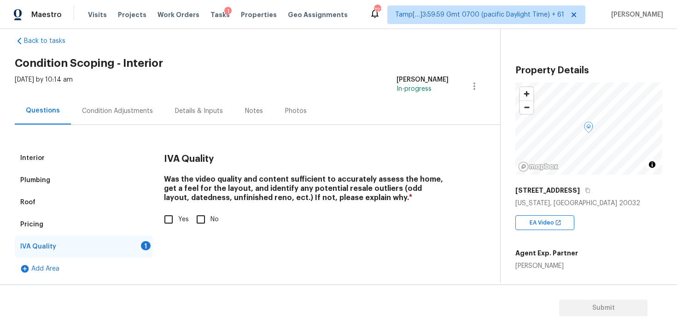
scroll to position [15, 0]
click at [171, 212] on input "Yes" at bounding box center [168, 219] width 19 height 19
checkbox input "true"
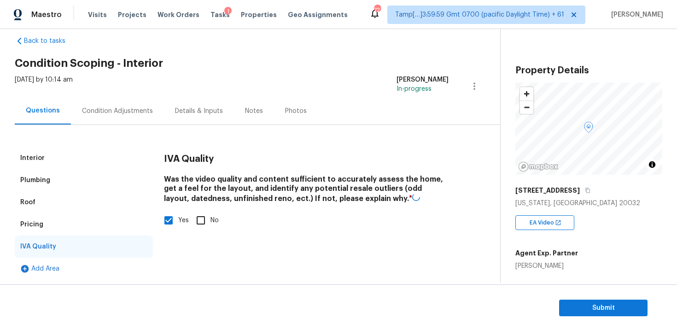
click at [140, 123] on div "Condition Adjustments" at bounding box center [117, 110] width 93 height 27
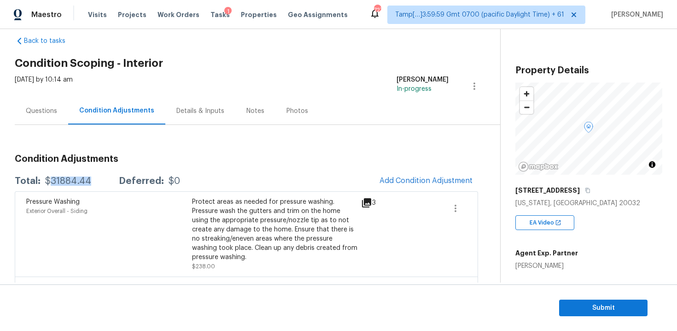
drag, startPoint x: 47, startPoint y: 182, endPoint x: 97, endPoint y: 182, distance: 49.7
click at [97, 182] on div "Total: $31884.44 Deferred: $0" at bounding box center [97, 180] width 165 height 9
copy div "31884.44"
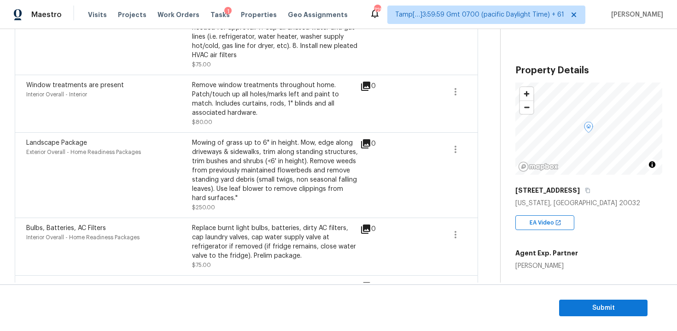
scroll to position [1854, 0]
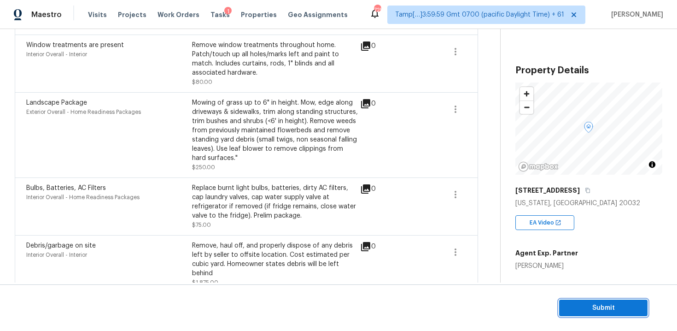
click at [585, 303] on span "Submit" at bounding box center [603, 308] width 74 height 12
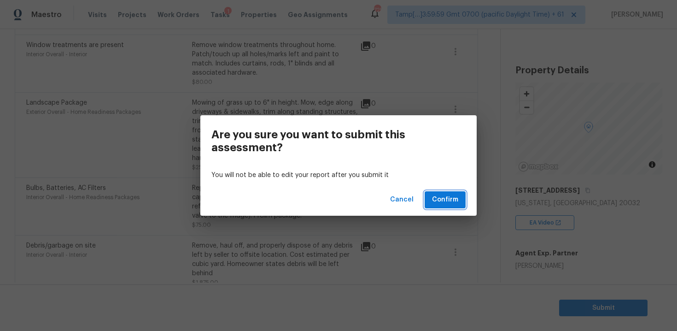
click at [449, 198] on span "Confirm" at bounding box center [445, 200] width 26 height 12
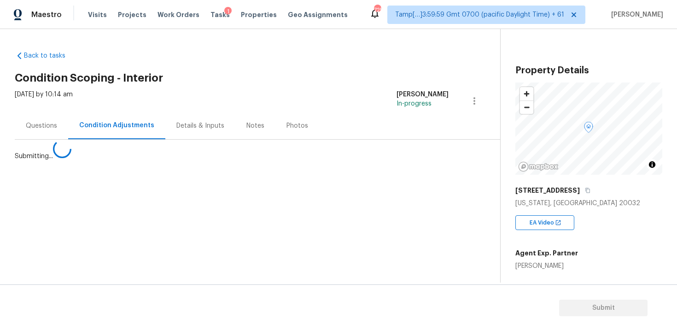
scroll to position [0, 0]
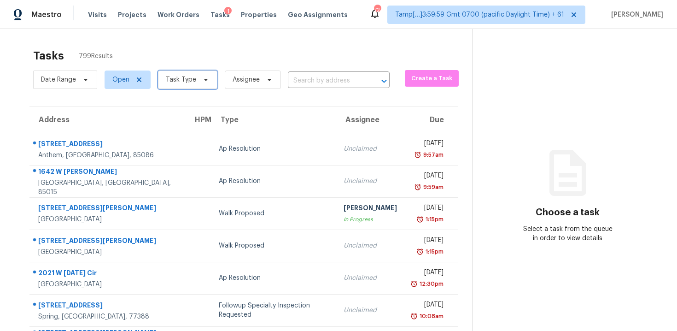
click at [200, 75] on span "Task Type" at bounding box center [187, 79] width 59 height 18
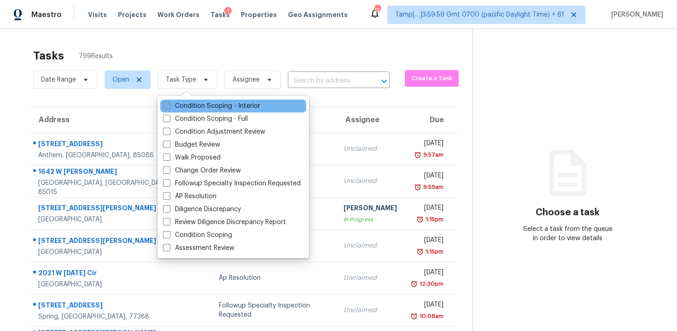
click at [205, 108] on label "Condition Scoping - Interior" at bounding box center [211, 105] width 97 height 9
click at [169, 107] on input "Condition Scoping - Interior" at bounding box center [166, 104] width 6 height 6
checkbox input "true"
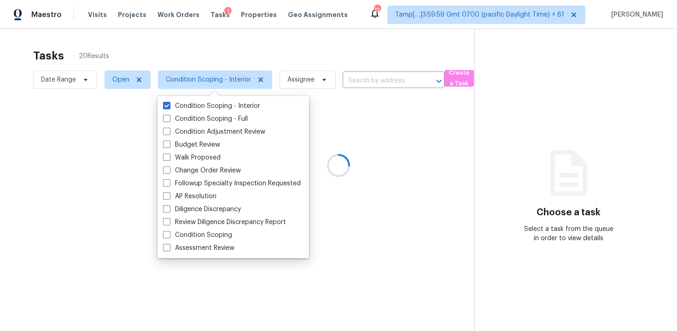
click at [209, 58] on div at bounding box center [338, 165] width 677 height 331
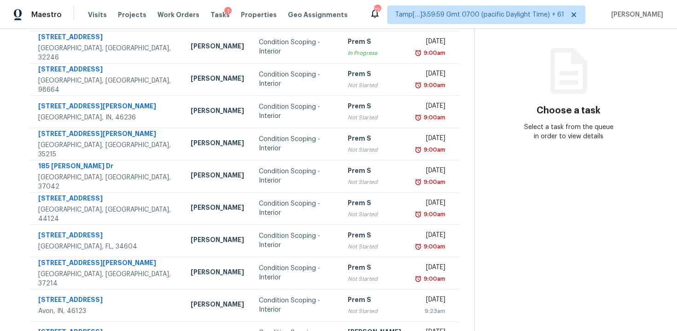
scroll to position [149, 0]
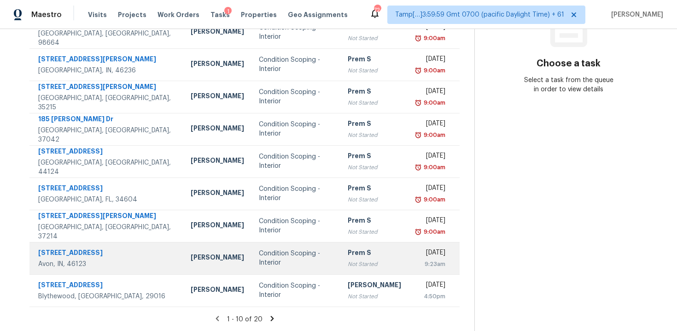
click at [272, 259] on div "Condition Scoping - Interior" at bounding box center [296, 258] width 74 height 18
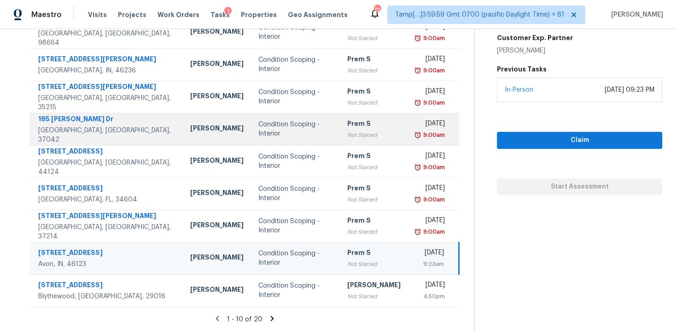
click at [347, 131] on div "Not Started" at bounding box center [373, 134] width 53 height 9
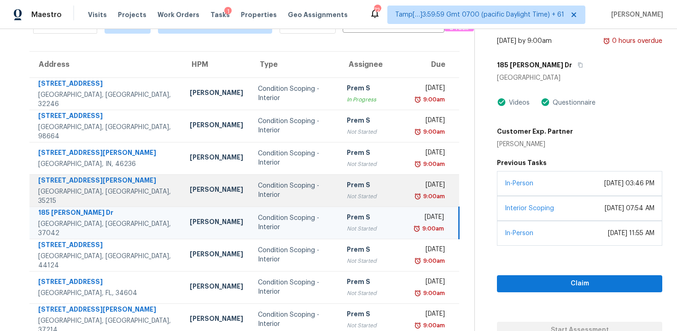
scroll to position [54, 0]
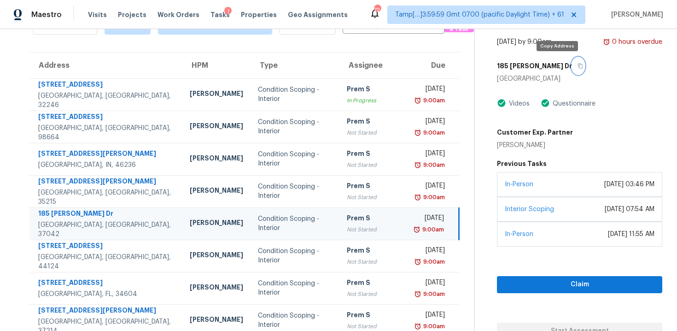
click at [572, 59] on button "button" at bounding box center [578, 66] width 12 height 17
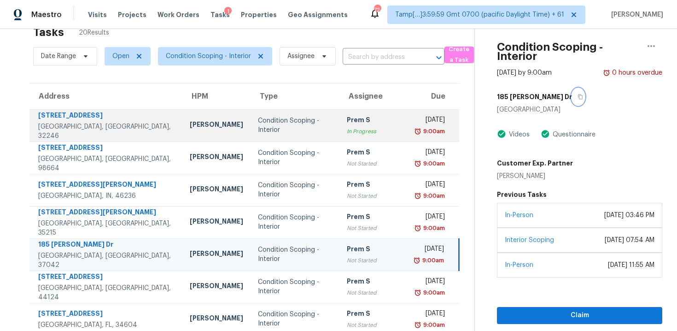
scroll to position [0, 0]
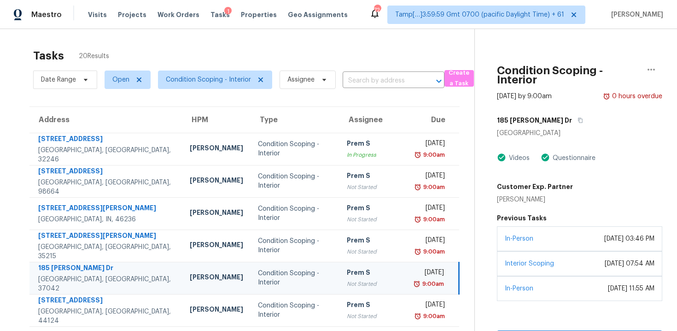
click at [395, 88] on div "Date Range Open Condition Scoping - Interior Assignee ​" at bounding box center [238, 80] width 411 height 24
click at [388, 80] on input "text" at bounding box center [381, 81] width 76 height 14
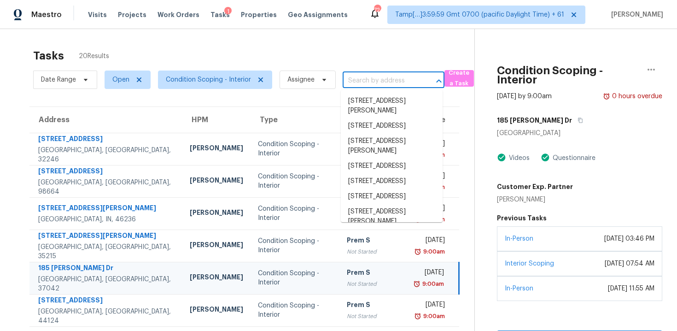
paste input "12 Murray Ave Apt 18 Burlington, MA, 01803"
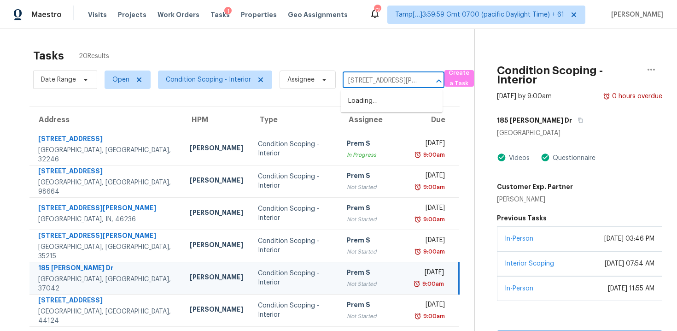
type input "12 Murray Ave"
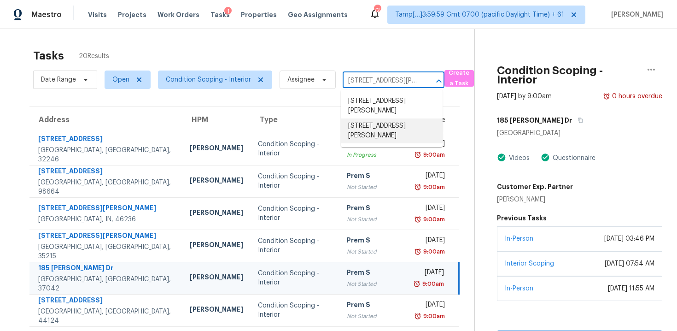
click at [384, 121] on li "12 Murray Ave Apt 18, Burlington, MA 01803" at bounding box center [392, 130] width 102 height 25
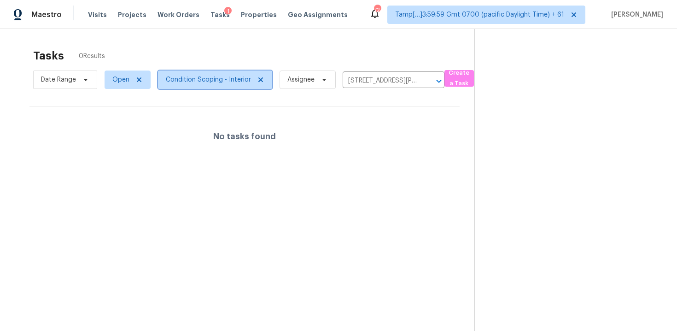
click at [233, 80] on span "Condition Scoping - Interior" at bounding box center [208, 79] width 85 height 9
click at [232, 59] on div "Tasks 0 Results" at bounding box center [253, 56] width 441 height 24
click at [425, 81] on icon "Clear" at bounding box center [427, 81] width 6 height 6
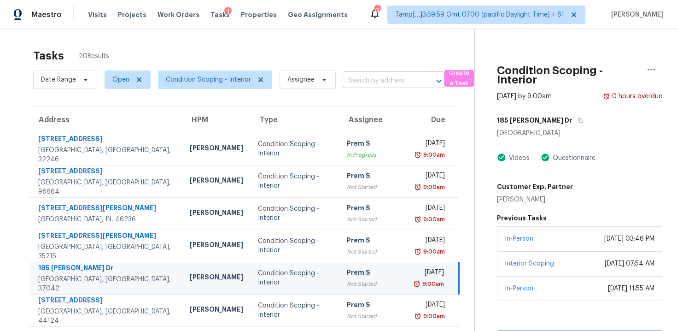
click at [365, 79] on input "text" at bounding box center [381, 81] width 76 height 14
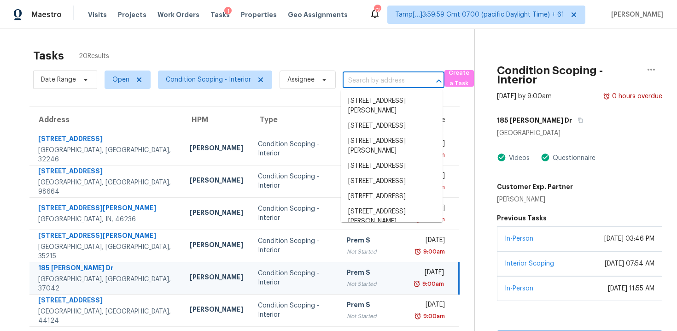
paste input "303 Grand Ave Brooksville, FL, 34604"
type input "303 Grand Ave Brooksville, FL, 34604"
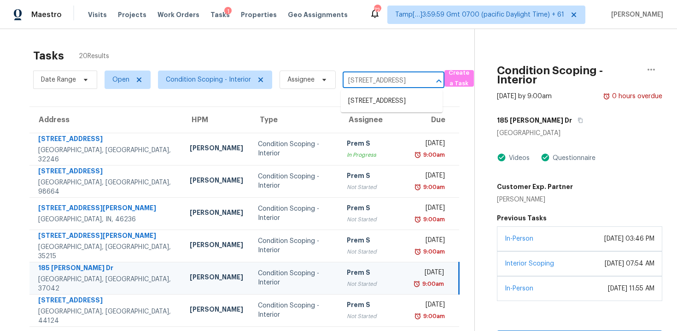
scroll to position [0, 43]
click at [378, 99] on li "303 Grand Ave, Brooksville, FL 34604" at bounding box center [392, 100] width 102 height 15
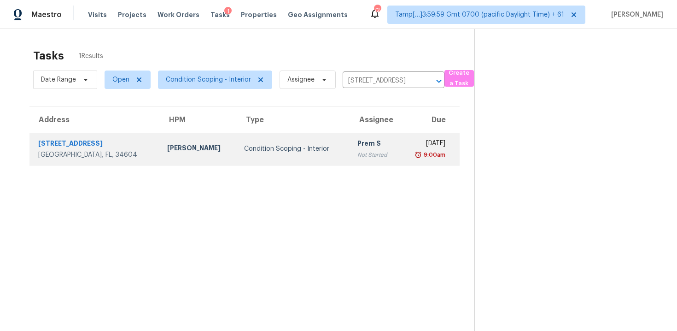
click at [400, 138] on td "Wed, Sep 24th 2025 9:00am" at bounding box center [429, 149] width 59 height 32
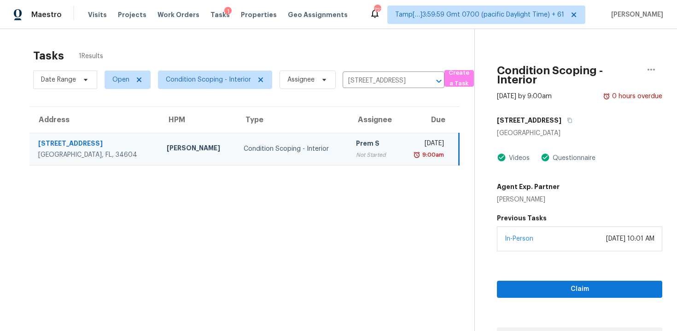
click at [492, 287] on div "Condition Scoping - Interior Sep 24th 2025 by 9:00am 0 hours overdue 303 Grand …" at bounding box center [568, 186] width 187 height 315
click at [528, 288] on span "Claim" at bounding box center [579, 289] width 151 height 12
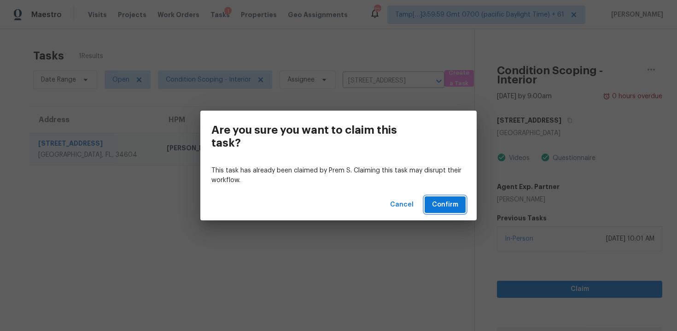
click at [434, 197] on button "Confirm" at bounding box center [445, 204] width 41 height 17
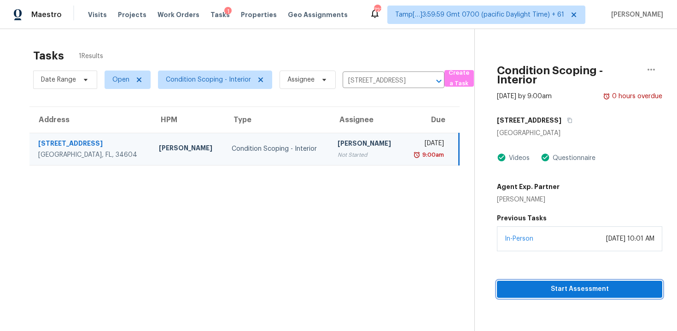
click at [541, 289] on span "Start Assessment" at bounding box center [579, 289] width 151 height 12
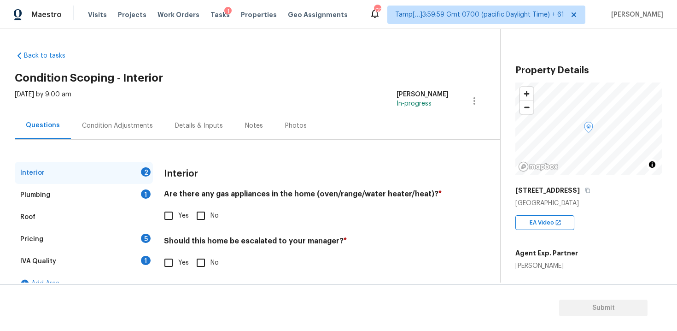
click at [235, 28] on div "Maestro Visits Projects Work Orders Tasks 1 Properties Geo Assignments 723 Tamp…" at bounding box center [338, 14] width 677 height 29
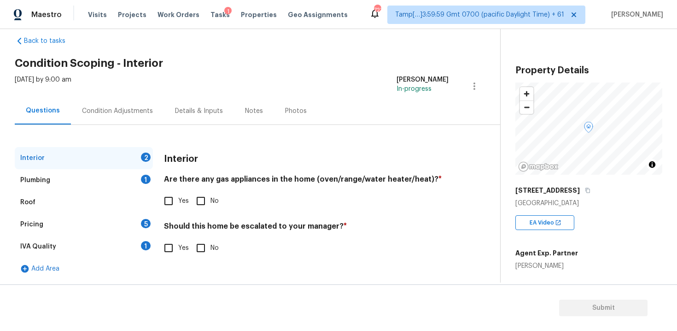
click at [133, 107] on div "Condition Adjustments" at bounding box center [117, 110] width 71 height 9
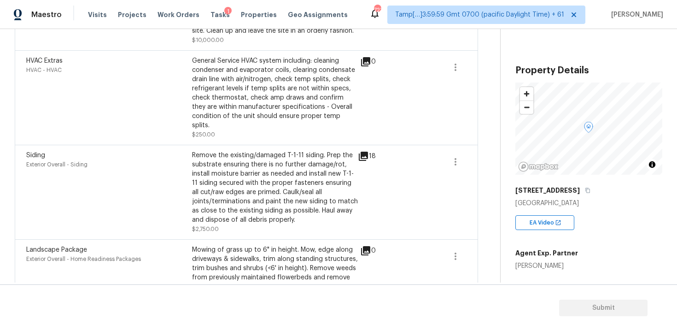
scroll to position [878, 0]
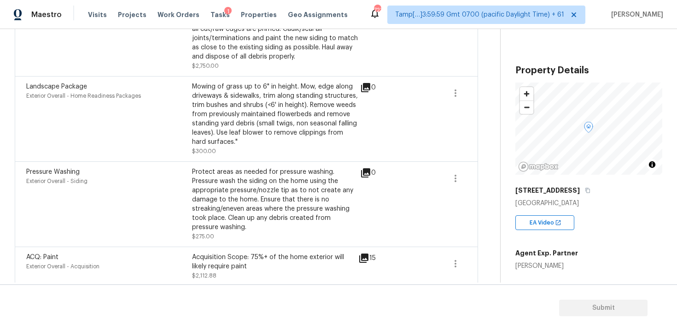
click at [210, 273] on span "$2,112.88" at bounding box center [204, 276] width 24 height 6
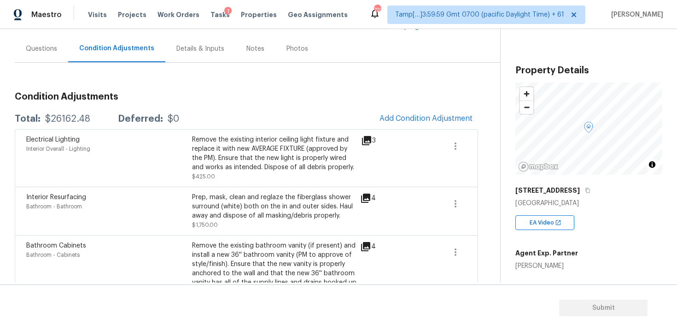
scroll to position [78, 0]
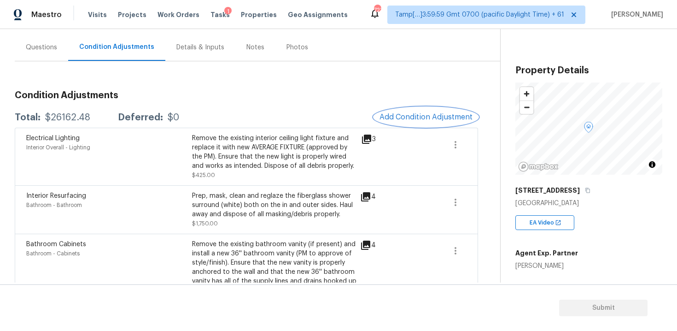
click at [403, 125] on button "Add Condition Adjustment" at bounding box center [426, 116] width 104 height 19
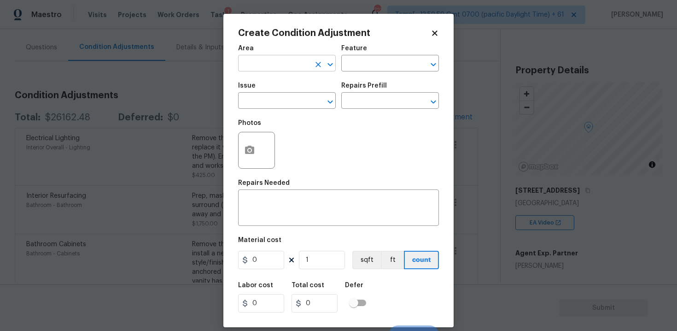
click at [259, 59] on input "text" at bounding box center [274, 64] width 72 height 14
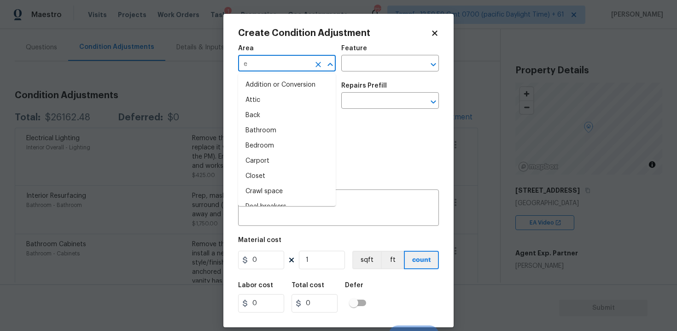
type input "ex"
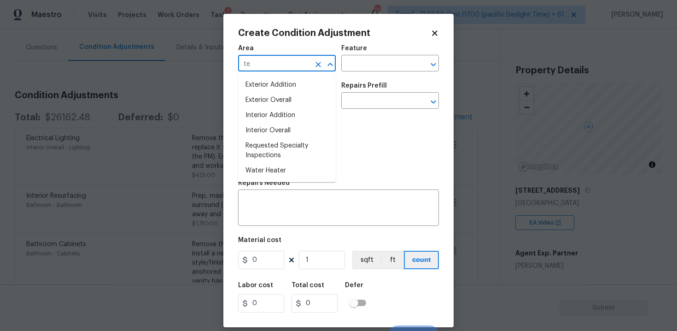
type input "t"
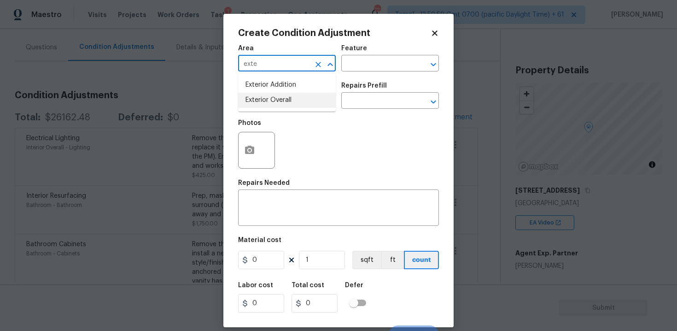
click at [264, 95] on li "Exterior Overall" at bounding box center [287, 100] width 98 height 15
type input "Exterior Overall"
click at [264, 95] on input "text" at bounding box center [274, 101] width 72 height 14
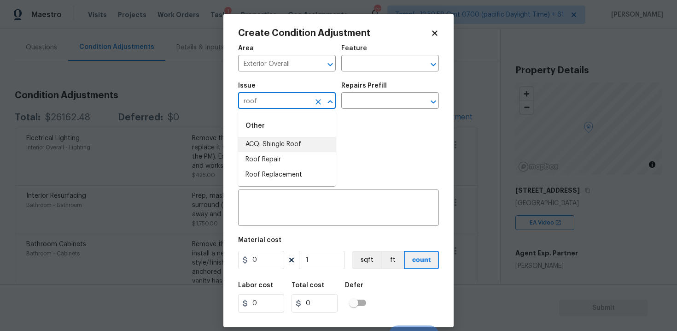
click at [276, 140] on li "ACQ: Shingle Roof" at bounding box center [287, 144] width 98 height 15
type input "ACQ: Shingle Roof"
click at [345, 105] on input "text" at bounding box center [377, 101] width 72 height 14
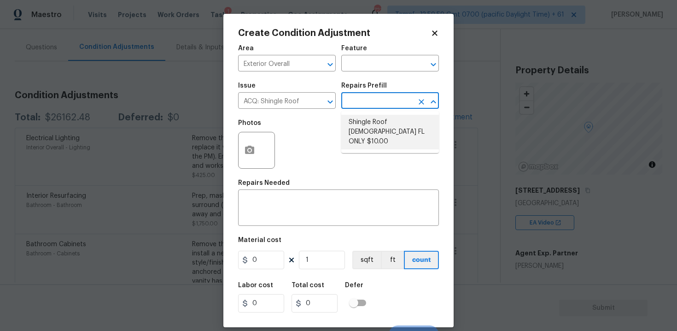
click at [376, 130] on li "Shingle Roof 15+ Years Old FL ONLY $10.00" at bounding box center [390, 132] width 98 height 35
type input "Acquisition"
type textarea "Acquisition Scope (Florida Only): Shingle Roof 15+ years in age maintenance."
type input "10"
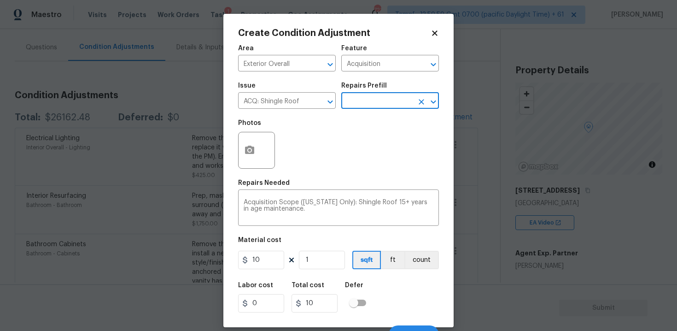
scroll to position [13, 0]
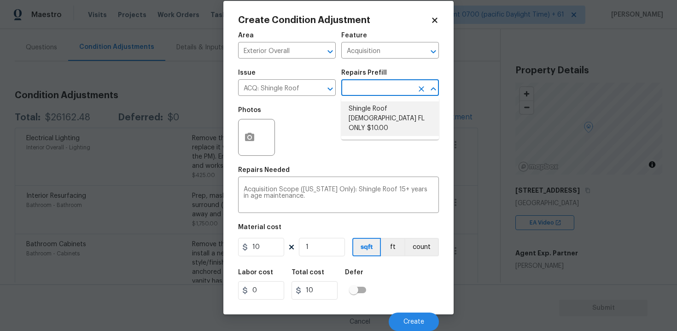
click at [433, 29] on div "Area Exterior Overall ​ Feature Acquisition ​" at bounding box center [338, 45] width 201 height 37
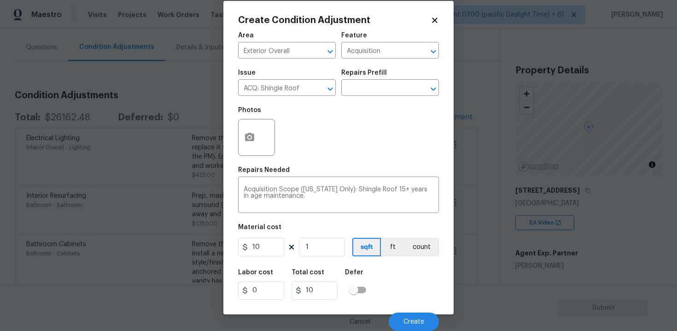
click at [433, 20] on icon at bounding box center [434, 20] width 5 height 5
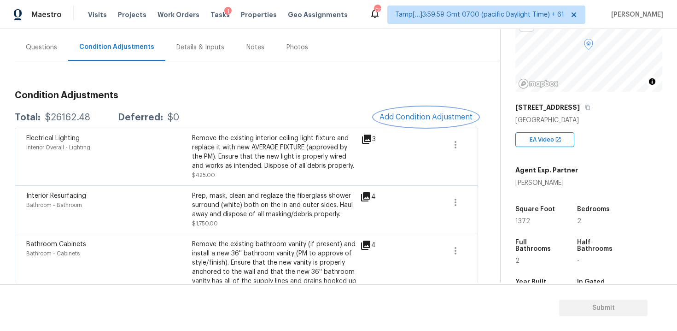
scroll to position [82, 0]
click at [436, 128] on div "Electrical Lighting Interior Overall - Lighting Remove the existing interior ce…" at bounding box center [246, 157] width 463 height 58
click at [426, 113] on span "Add Condition Adjustment" at bounding box center [425, 117] width 93 height 8
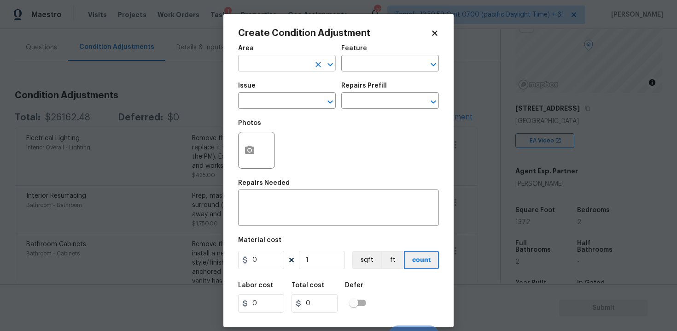
click at [287, 70] on input "text" at bounding box center [274, 64] width 72 height 14
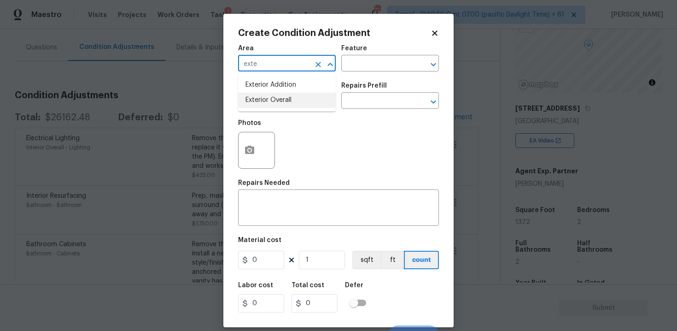
click at [278, 98] on li "Exterior Overall" at bounding box center [287, 100] width 98 height 15
type input "Exterior Overall"
click at [278, 98] on input "text" at bounding box center [274, 101] width 72 height 14
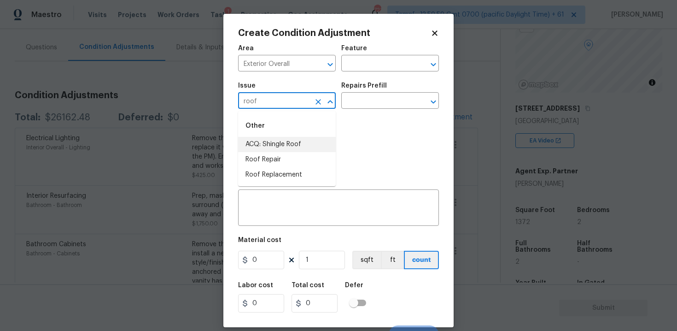
click at [285, 141] on li "ACQ: Shingle Roof" at bounding box center [287, 144] width 98 height 15
type input "ACQ: Shingle Roof"
click at [363, 105] on input "text" at bounding box center [377, 101] width 72 height 14
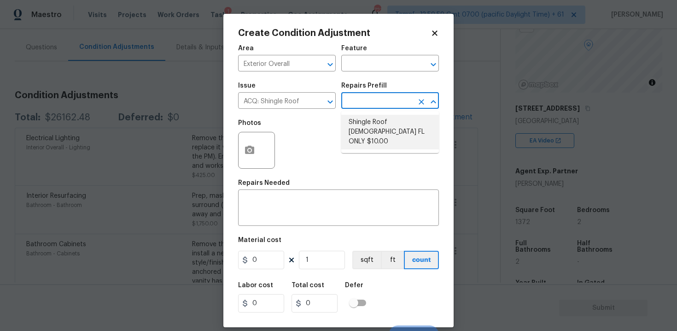
click at [374, 130] on li "Shingle Roof 15+ Years Old FL ONLY $10.00" at bounding box center [390, 132] width 98 height 35
type input "Acquisition"
type textarea "Acquisition Scope (Florida Only): Shingle Roof 15+ years in age maintenance."
type input "10"
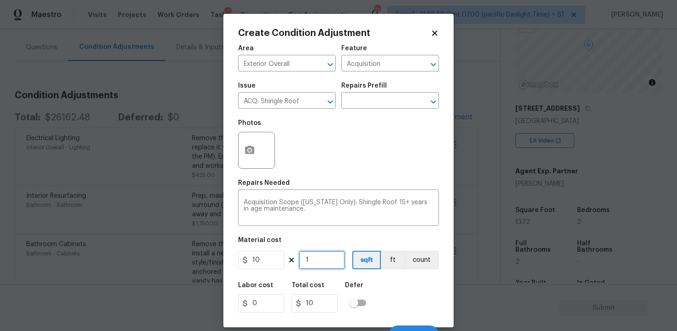
click at [326, 258] on input "1" at bounding box center [322, 260] width 46 height 18
type input "13"
type input "130"
type input "137"
type input "1370"
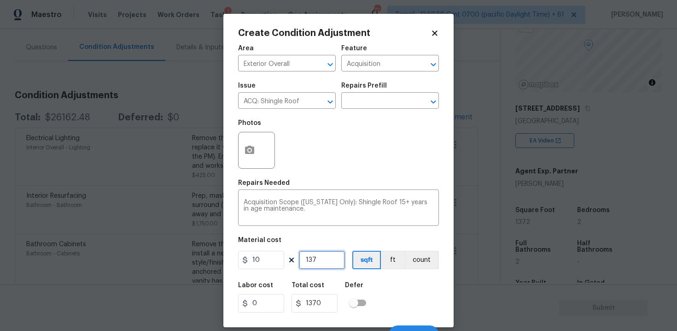
type input "1372"
type input "13720"
type input "1372"
click at [376, 279] on div "Labor cost 0 Total cost 13720 Defer" at bounding box center [338, 296] width 201 height 41
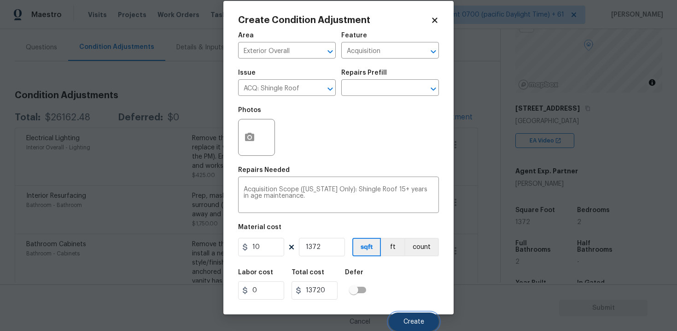
click at [397, 316] on button "Create" at bounding box center [414, 321] width 50 height 18
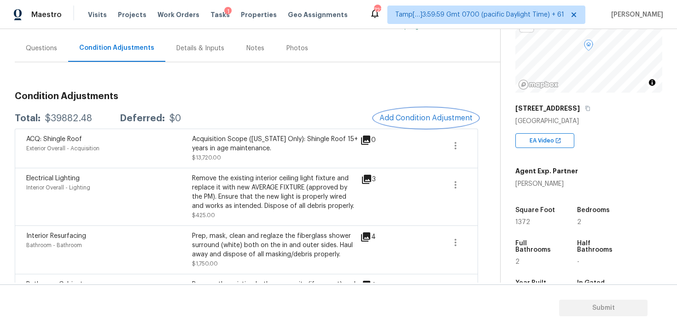
scroll to position [70, 0]
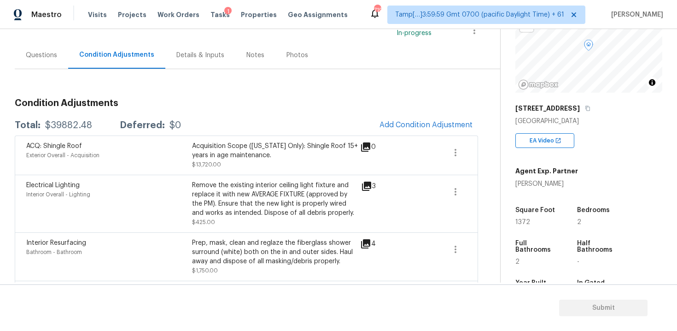
click at [261, 119] on div "Total: $39882.48 Deferred: $0 Add Condition Adjustment" at bounding box center [246, 125] width 463 height 20
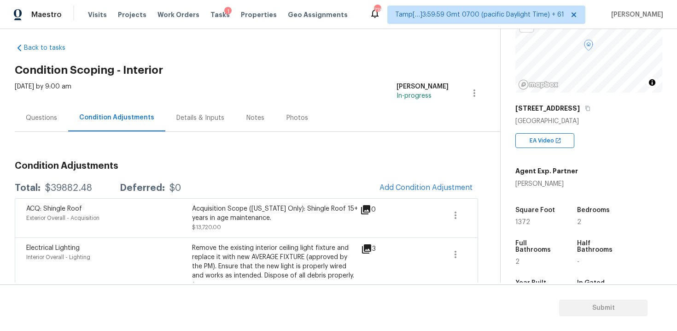
scroll to position [0, 0]
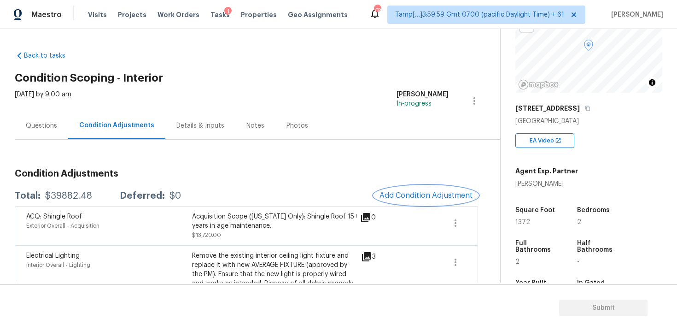
click at [396, 195] on span "Add Condition Adjustment" at bounding box center [425, 195] width 93 height 8
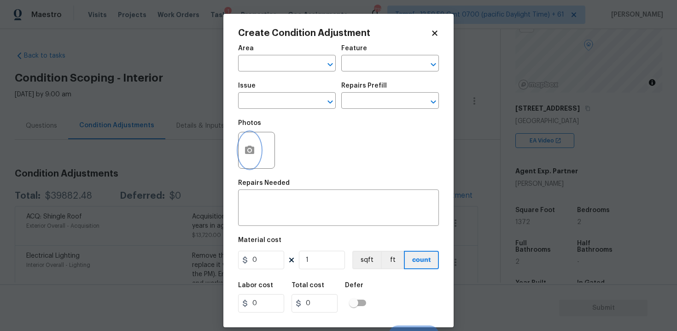
click at [252, 166] on button "button" at bounding box center [250, 150] width 22 height 36
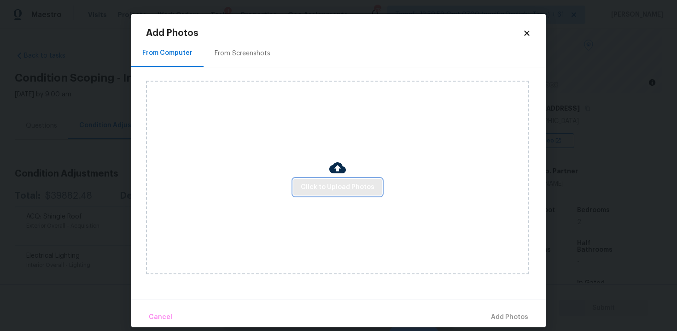
click at [327, 187] on span "Click to Upload Photos" at bounding box center [338, 187] width 74 height 12
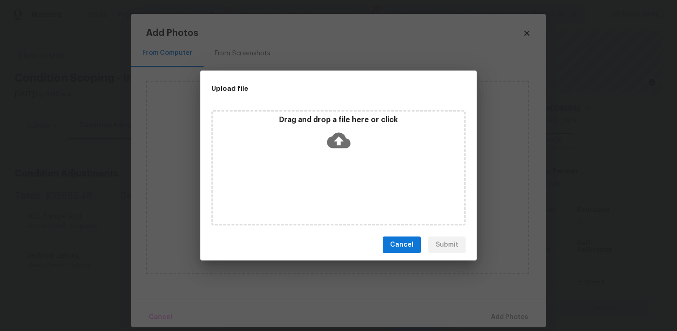
click at [337, 146] on icon at bounding box center [338, 141] width 23 height 16
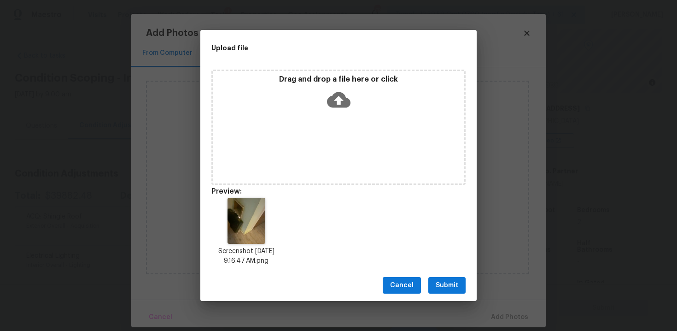
click at [441, 282] on span "Submit" at bounding box center [447, 286] width 23 height 12
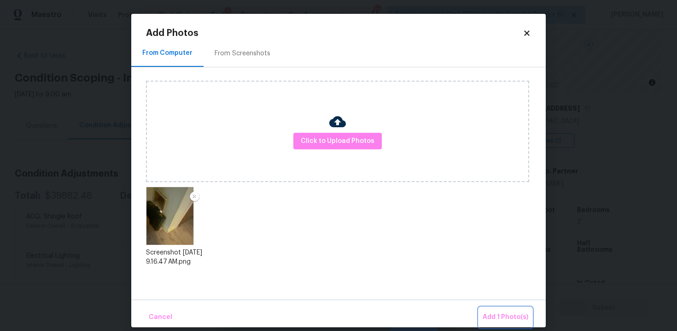
click at [490, 308] on button "Add 1 Photo(s)" at bounding box center [505, 317] width 53 height 20
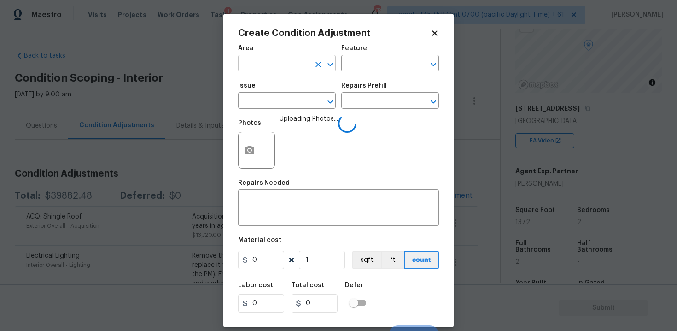
click at [287, 70] on input "text" at bounding box center [274, 64] width 72 height 14
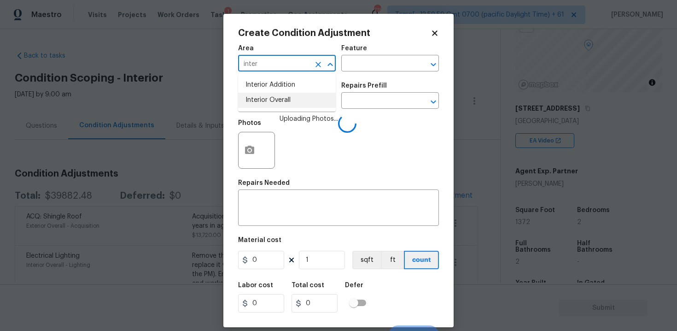
click at [286, 102] on li "Interior Overall" at bounding box center [287, 100] width 98 height 15
type input "Interior Overall"
click at [286, 102] on input "text" at bounding box center [274, 101] width 72 height 14
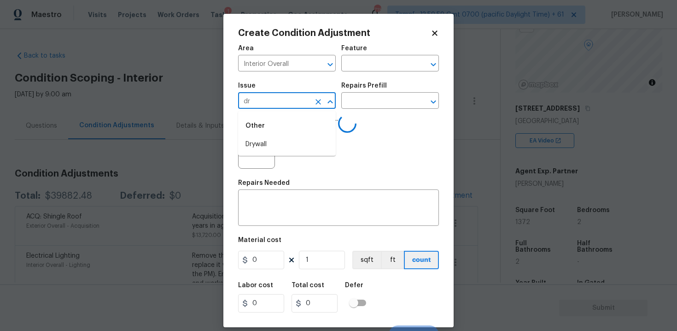
type input "dry"
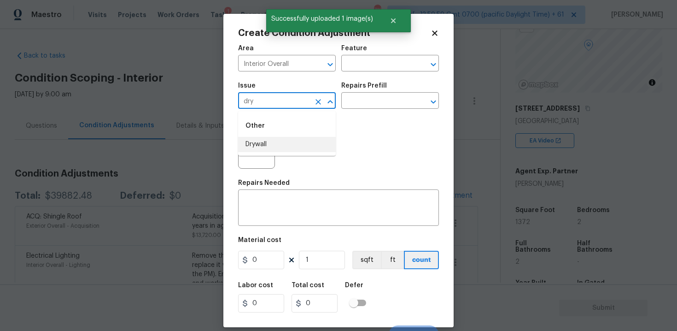
click at [297, 141] on li "Drywall" at bounding box center [287, 144] width 98 height 15
type input "Drywall"
click at [311, 220] on div "x ​" at bounding box center [338, 209] width 201 height 34
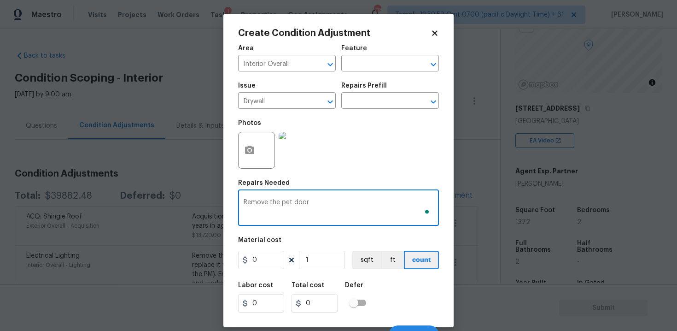
type textarea "Remove the pet door"
click at [270, 253] on input "0" at bounding box center [261, 260] width 46 height 18
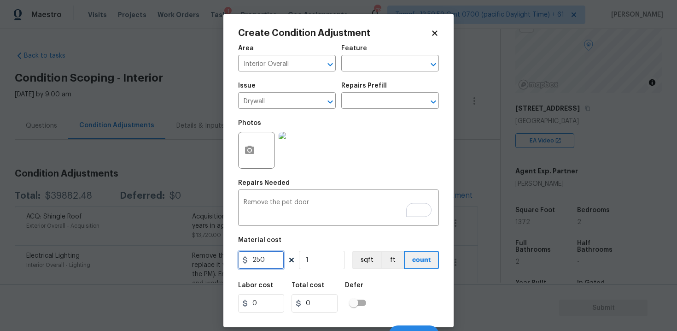
type input "250"
click at [378, 274] on div "Area Interior Overall ​ Feature ​ Issue Drywall ​ Repairs Prefill ​ Photos Repa…" at bounding box center [338, 192] width 201 height 304
type input "250"
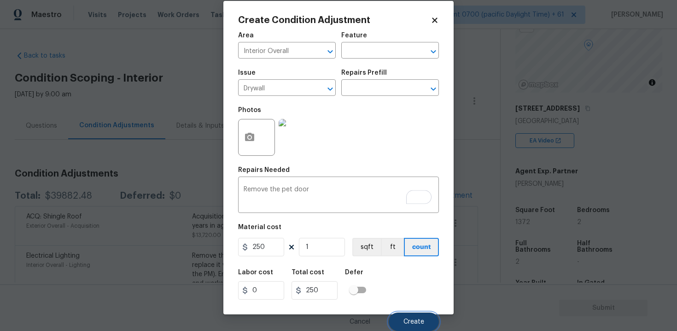
click at [414, 318] on span "Create" at bounding box center [413, 321] width 21 height 7
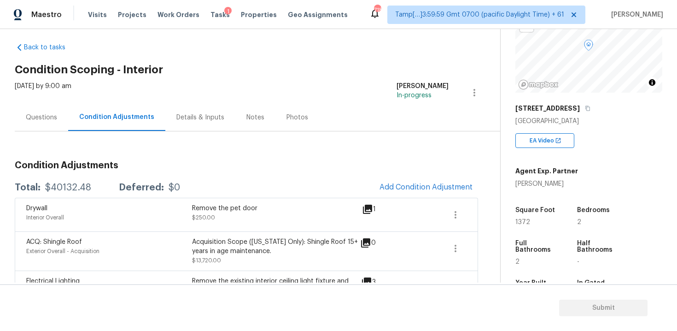
scroll to position [0, 0]
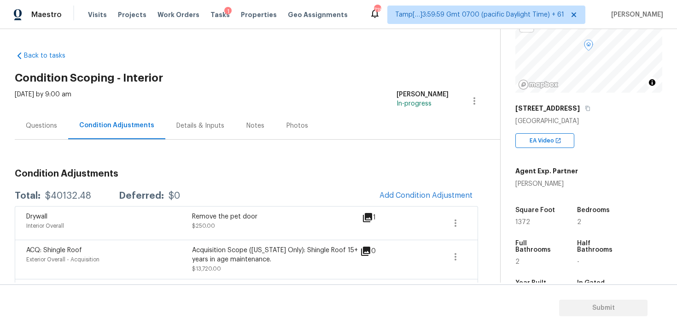
click at [412, 188] on button "Add Condition Adjustment" at bounding box center [426, 195] width 104 height 19
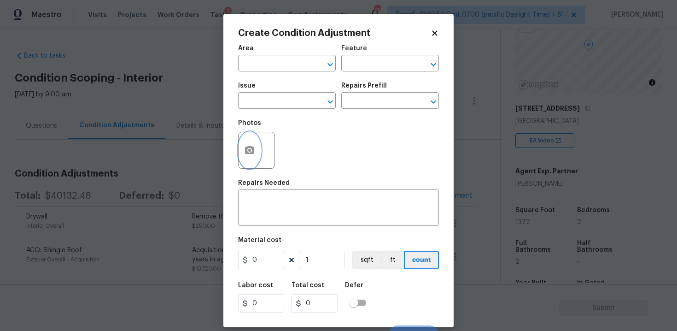
click at [240, 150] on button "button" at bounding box center [250, 150] width 22 height 36
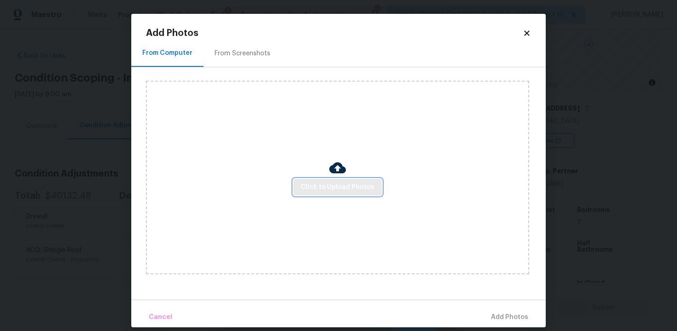
click at [313, 185] on span "Click to Upload Photos" at bounding box center [338, 187] width 74 height 12
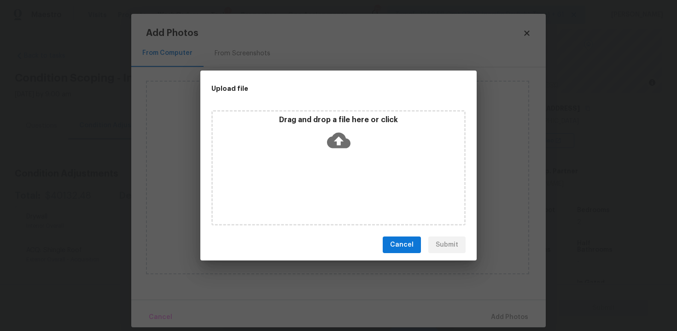
click at [326, 138] on div "Drag and drop a file here or click" at bounding box center [338, 135] width 251 height 40
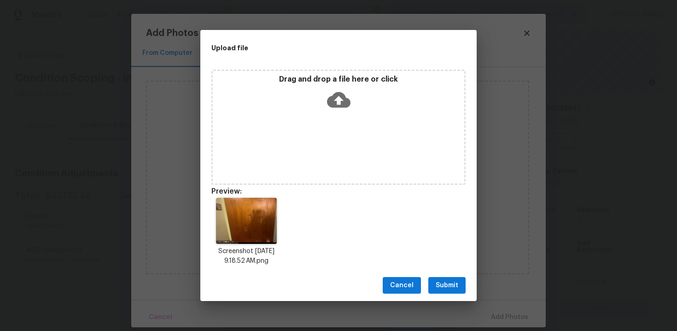
click at [461, 284] on button "Submit" at bounding box center [446, 285] width 37 height 17
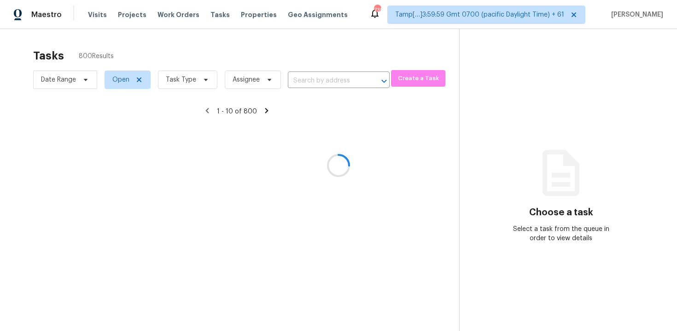
click at [96, 18] on div at bounding box center [338, 165] width 677 height 331
click at [94, 16] on div at bounding box center [338, 165] width 677 height 331
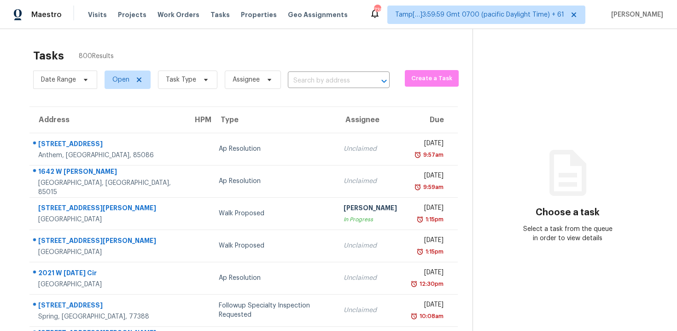
click at [94, 16] on span "Visits" at bounding box center [97, 14] width 19 height 9
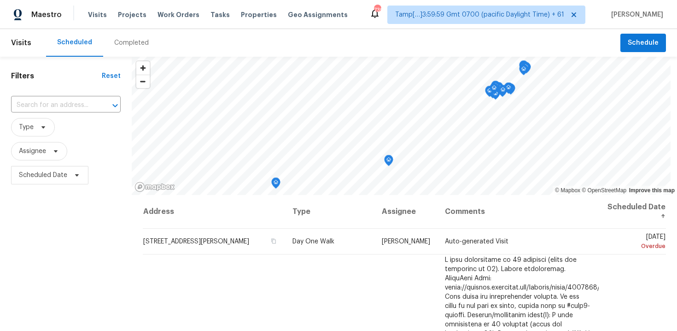
click at [127, 39] on div "Completed" at bounding box center [131, 42] width 35 height 9
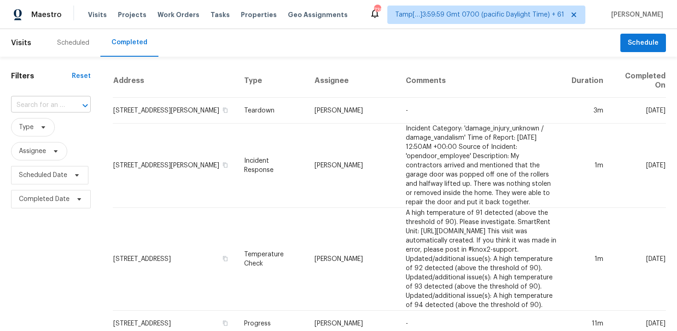
click at [35, 108] on input "text" at bounding box center [38, 105] width 54 height 14
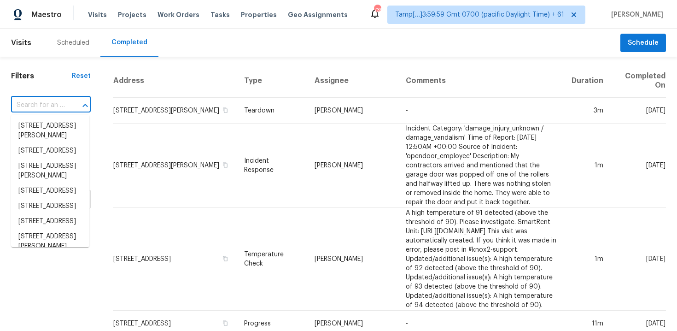
paste input "[STREET_ADDRESS]"
type input "[STREET_ADDRESS]"
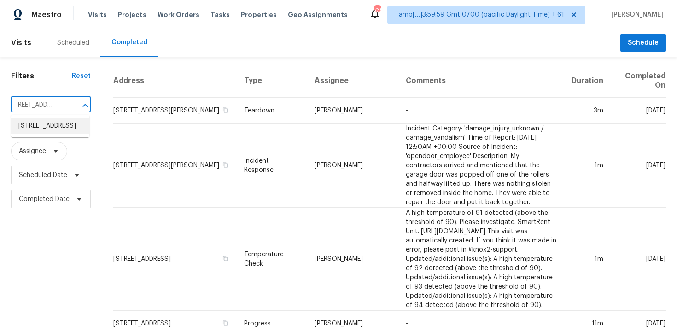
click at [57, 130] on li "[STREET_ADDRESS]" at bounding box center [50, 125] width 78 height 15
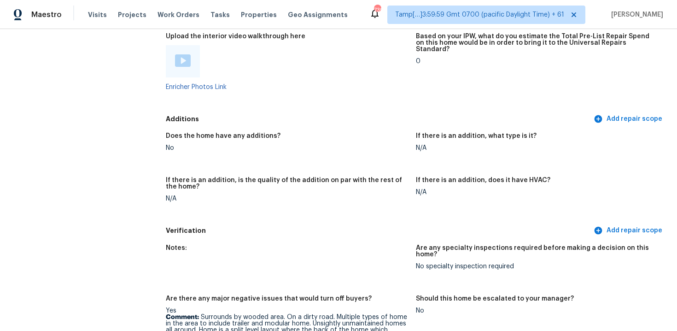
scroll to position [1815, 0]
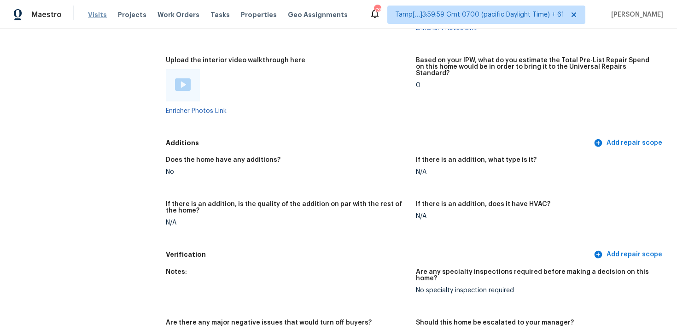
click at [95, 12] on span "Visits" at bounding box center [97, 14] width 19 height 9
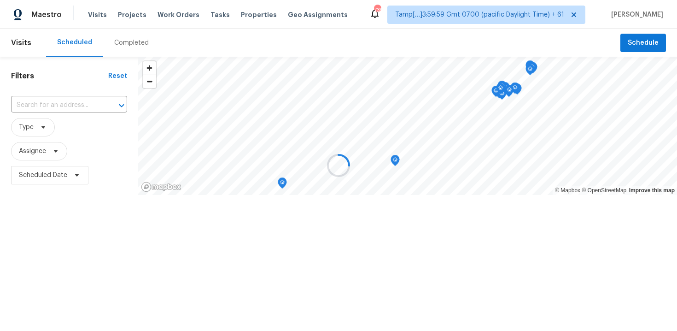
click at [116, 41] on div at bounding box center [338, 165] width 677 height 331
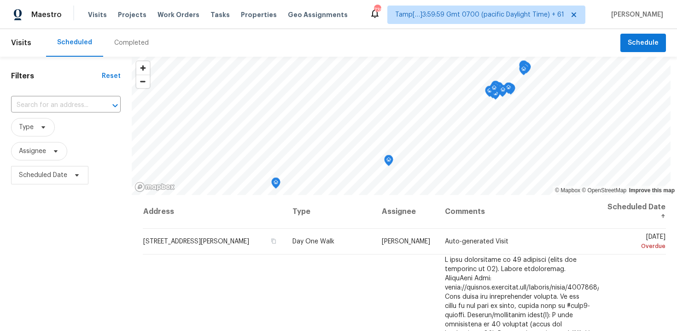
click at [116, 41] on div "Completed" at bounding box center [131, 42] width 35 height 9
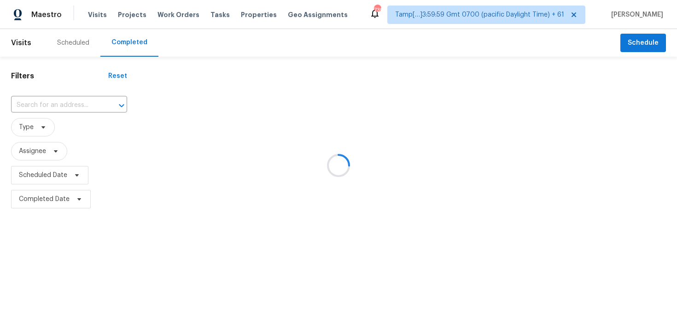
click at [87, 103] on div at bounding box center [338, 165] width 677 height 331
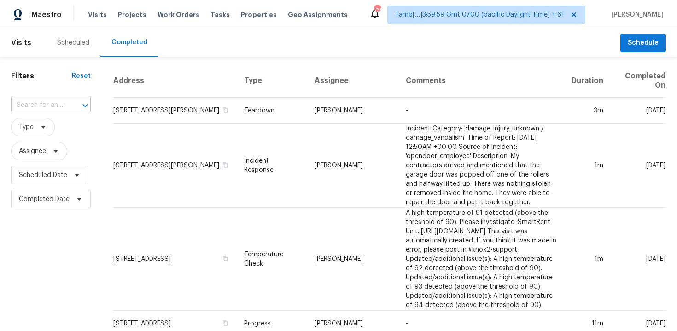
click at [70, 111] on div "​" at bounding box center [51, 105] width 80 height 14
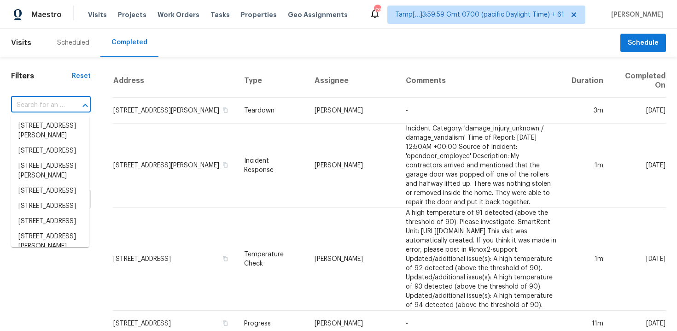
paste input "6705 Elwynne Dr, Cincinnati, OH, 45236"
type input "6705 Elwynne Dr, Cincinnati, OH, 45236"
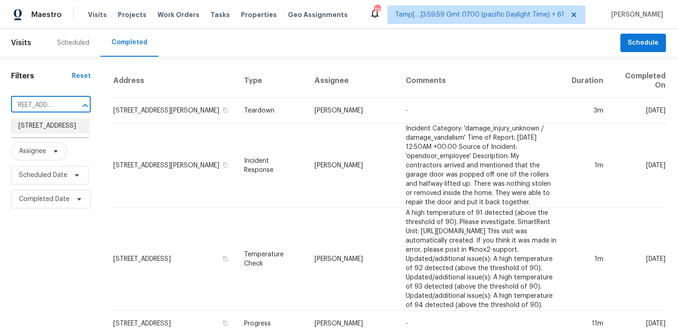
click at [73, 134] on li "[STREET_ADDRESS]" at bounding box center [50, 125] width 78 height 15
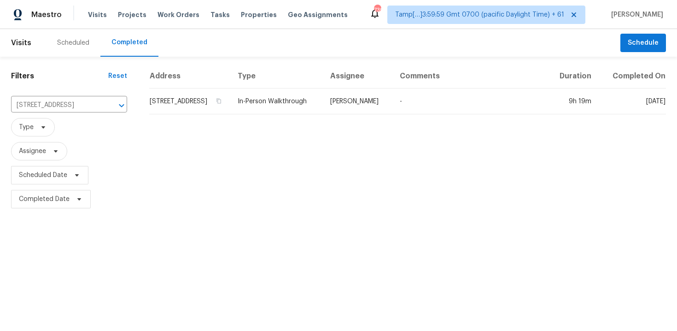
click at [183, 114] on td "[STREET_ADDRESS]" at bounding box center [189, 101] width 81 height 26
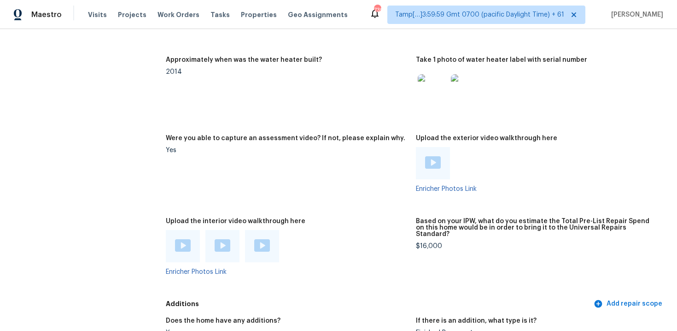
scroll to position [2144, 0]
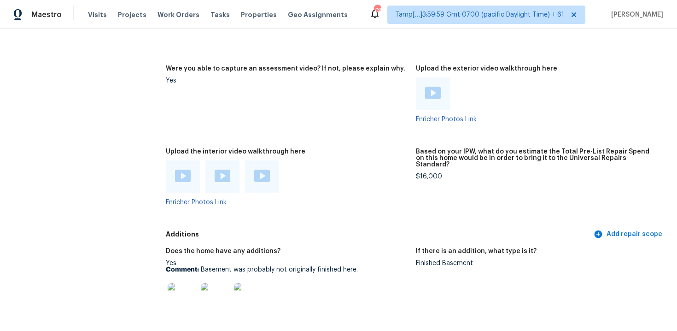
click at [181, 169] on img at bounding box center [183, 175] width 16 height 12
click at [363, 210] on figure "Upload the interior video walkthrough here Enricher Photos Link" at bounding box center [291, 184] width 250 height 72
click at [221, 169] on img at bounding box center [223, 175] width 16 height 12
click at [267, 169] on img at bounding box center [262, 175] width 16 height 12
click at [393, 148] on div "Upload the interior video walkthrough here" at bounding box center [287, 154] width 243 height 12
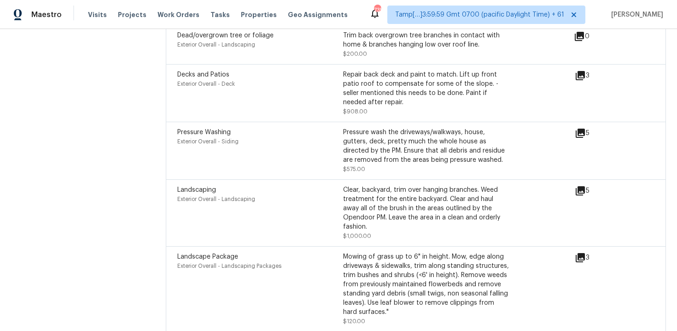
scroll to position [3092, 0]
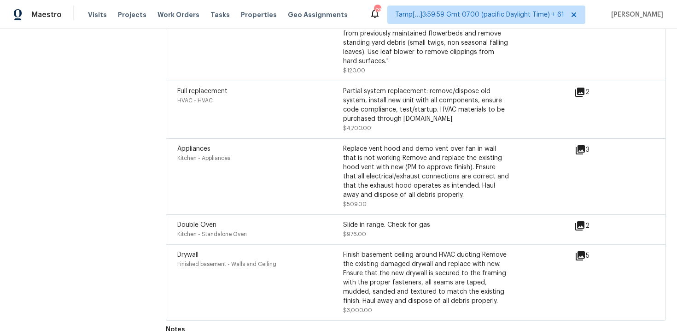
click at [280, 259] on div "Finished basement - Walls and Ceiling" at bounding box center [260, 263] width 166 height 9
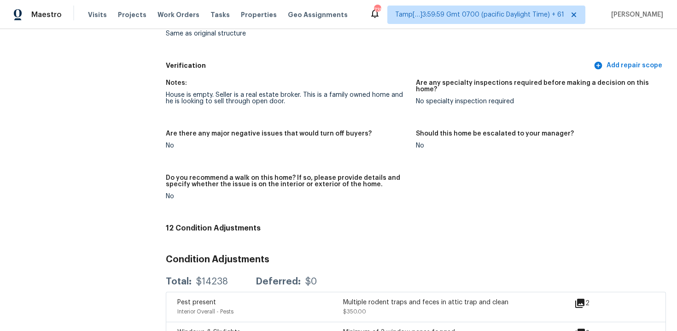
scroll to position [2457, 0]
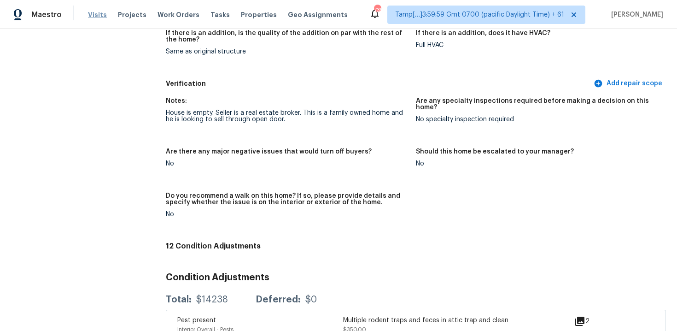
click at [100, 18] on span "Visits" at bounding box center [97, 14] width 19 height 9
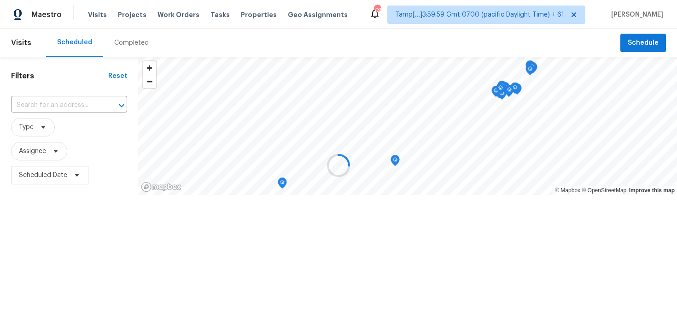
click at [117, 42] on div at bounding box center [338, 165] width 677 height 331
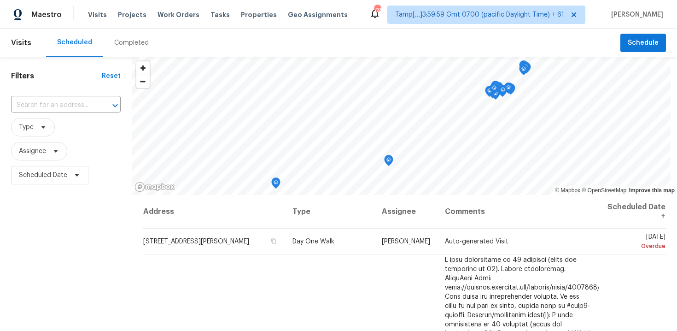
click at [117, 42] on div "Completed" at bounding box center [131, 42] width 35 height 9
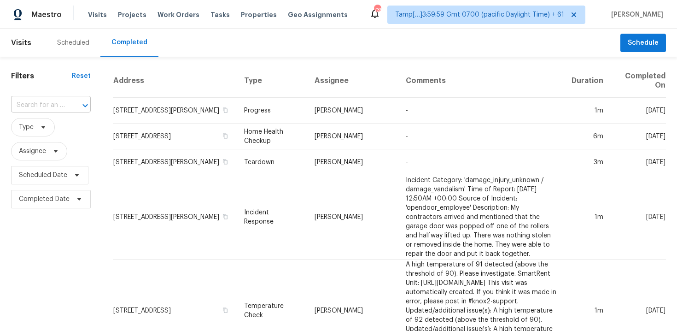
click at [50, 112] on input "text" at bounding box center [38, 105] width 54 height 14
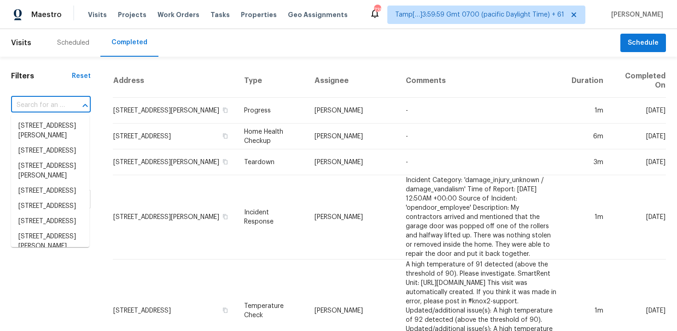
paste input "385 Sterling Cove Rd, Columbia, SC 29229"
type input "385 Sterling Cove Rd, Columbia, SC 29229"
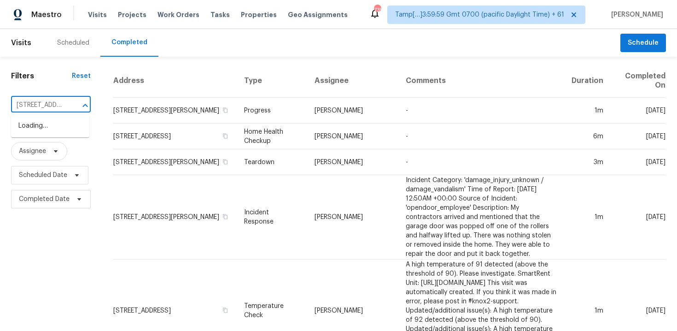
scroll to position [0, 82]
click at [67, 124] on li "385 Sterling Cove Rd, Columbia, SC 29229" at bounding box center [50, 125] width 78 height 15
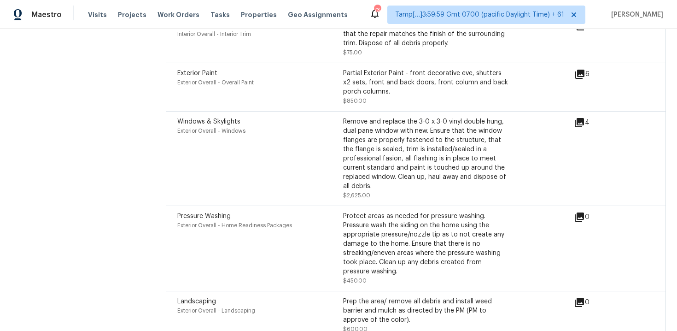
scroll to position [2691, 0]
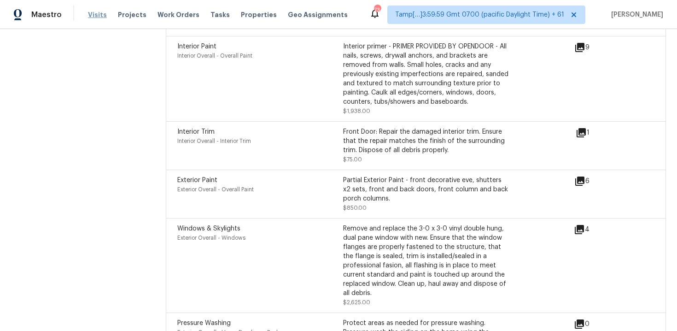
click at [94, 13] on span "Visits" at bounding box center [97, 14] width 19 height 9
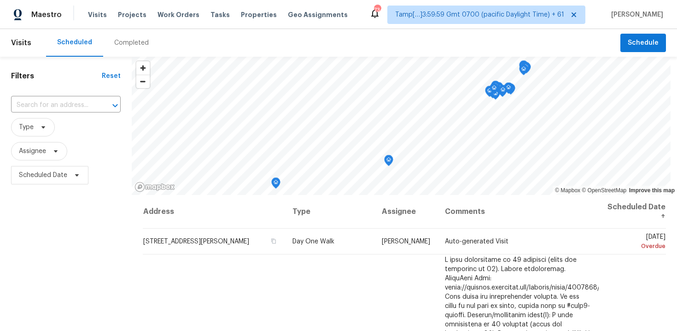
click at [146, 35] on div "Completed" at bounding box center [131, 43] width 57 height 28
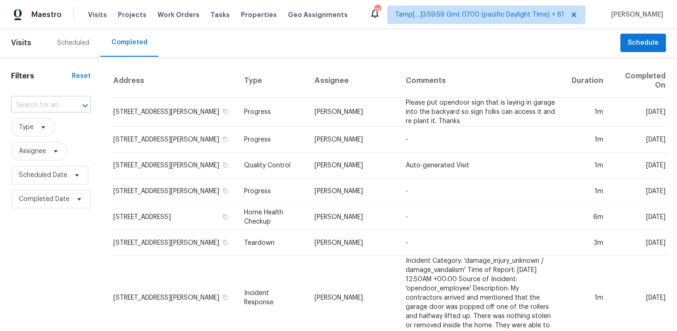
click at [67, 100] on div at bounding box center [79, 105] width 24 height 13
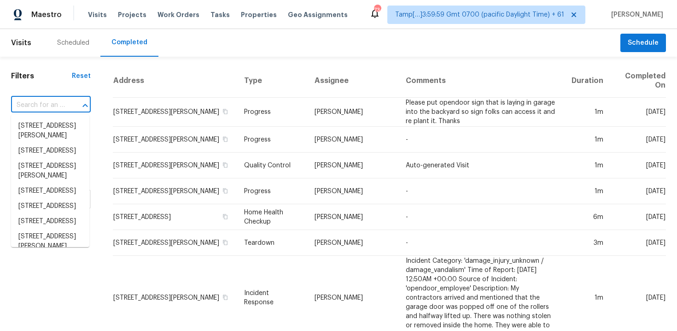
paste input "843 Monteria Ct SE, Washington, DC 20032"
type input "843 Monteria Ct SE, Washington, DC 20032"
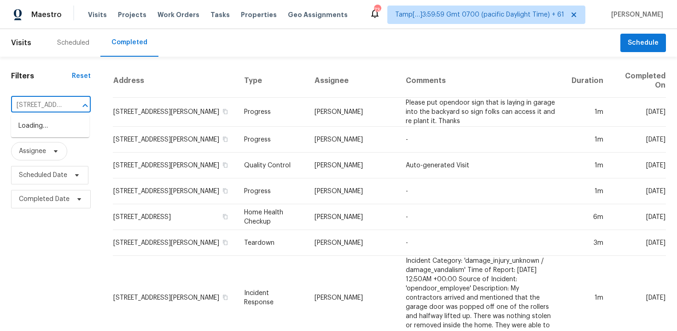
scroll to position [0, 85]
click at [76, 133] on li "843 Monteria Ct SE, Washington, DC 20032" at bounding box center [50, 130] width 78 height 25
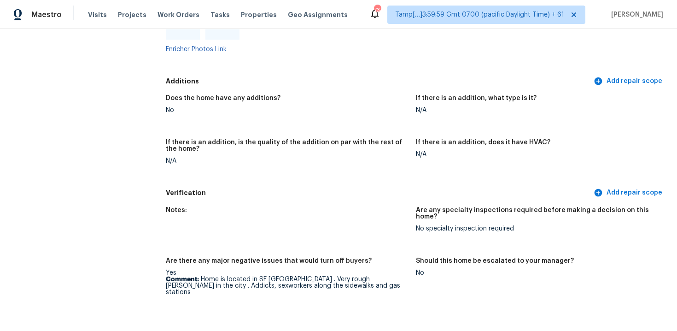
scroll to position [2053, 0]
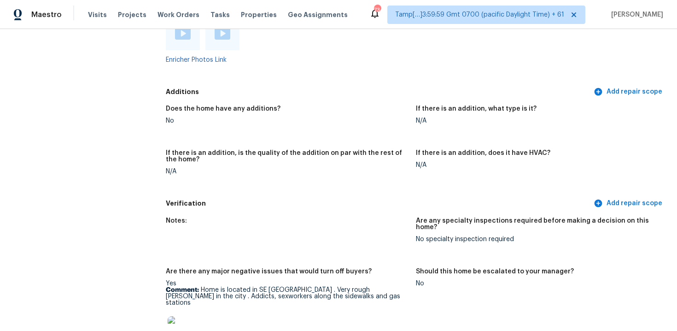
click at [187, 35] on img at bounding box center [183, 33] width 16 height 12
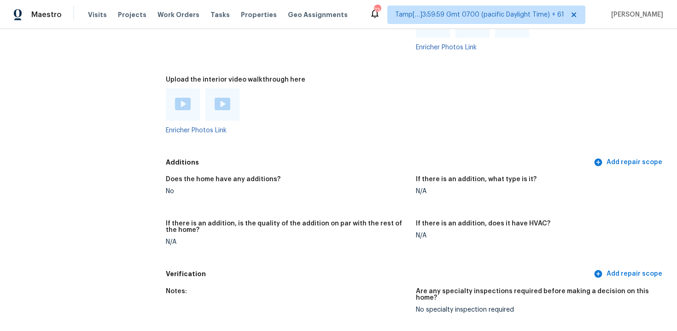
scroll to position [1983, 0]
click at [406, 89] on div at bounding box center [287, 104] width 243 height 32
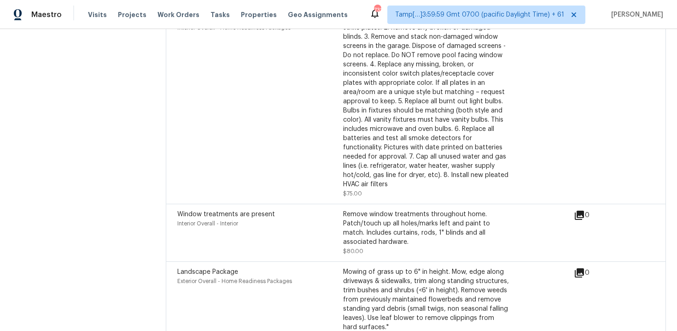
scroll to position [4152, 0]
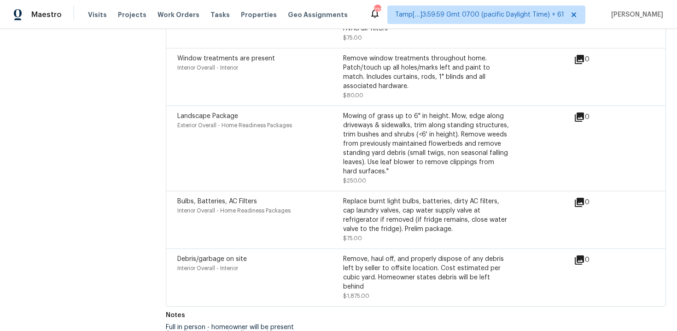
click at [344, 257] on div "Remove, haul off, and properly dispose of any debris left by seller to offsite …" at bounding box center [426, 272] width 166 height 37
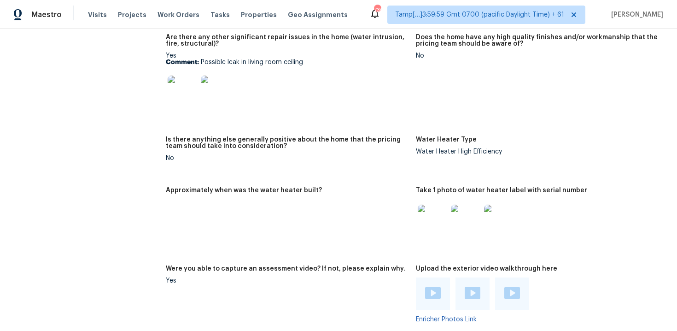
scroll to position [1686, 0]
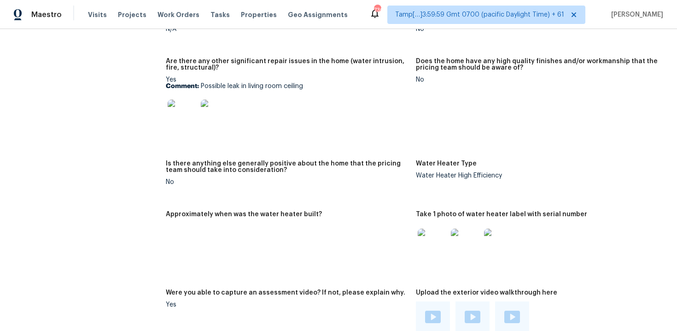
click at [205, 110] on img at bounding box center [215, 113] width 29 height 29
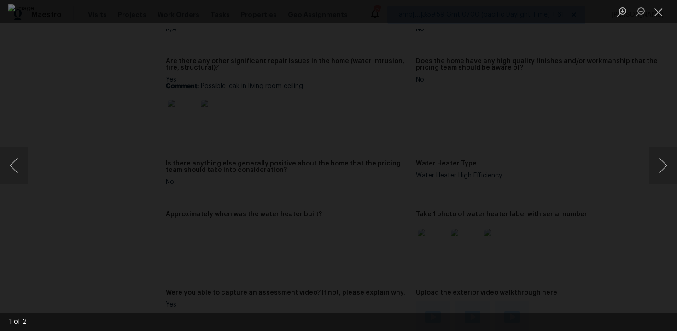
click at [598, 204] on div "Lightbox" at bounding box center [338, 165] width 677 height 331
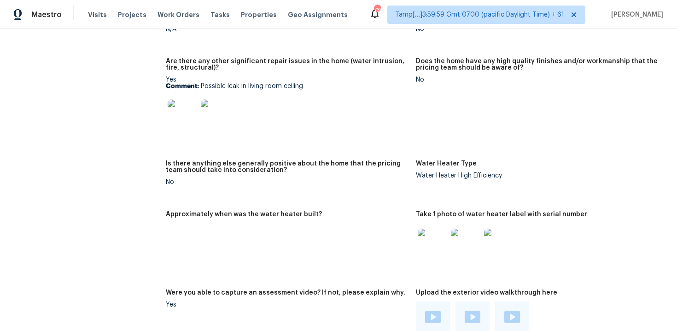
click at [213, 100] on img at bounding box center [215, 113] width 29 height 29
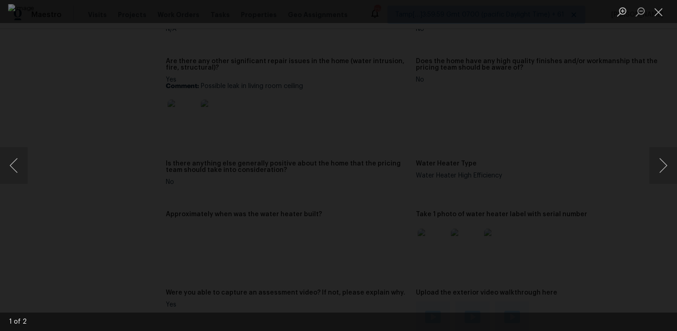
click at [613, 66] on div "Lightbox" at bounding box center [338, 165] width 677 height 331
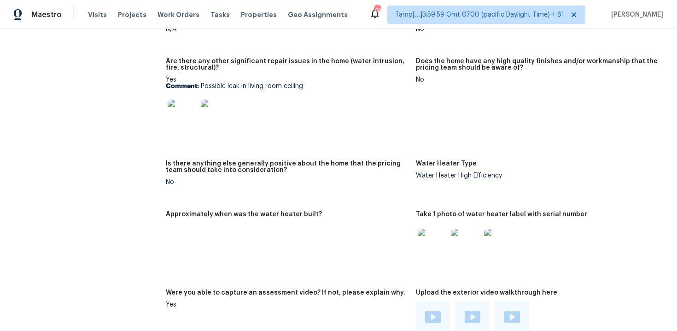
click at [210, 116] on img at bounding box center [215, 113] width 29 height 29
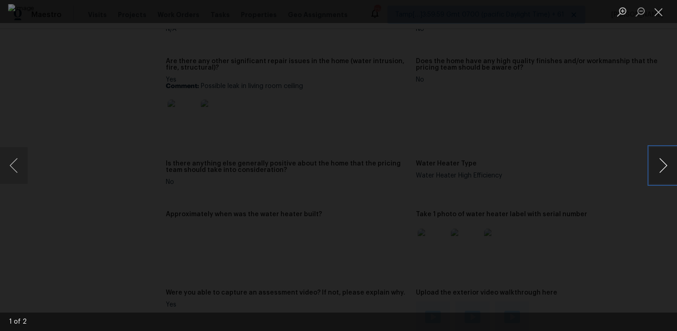
click at [658, 164] on button "Next image" at bounding box center [663, 165] width 28 height 37
click at [568, 127] on img "Lightbox" at bounding box center [338, 165] width 661 height 323
click at [626, 146] on div "Lightbox" at bounding box center [338, 165] width 677 height 331
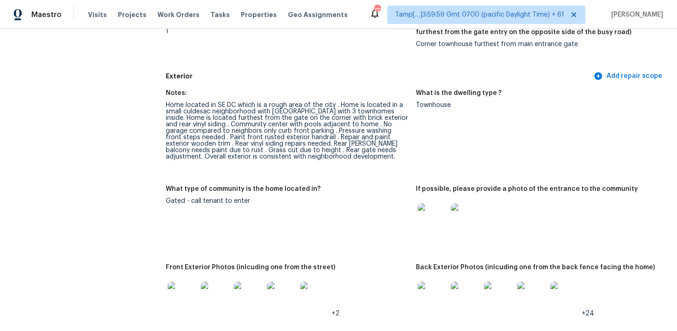
scroll to position [0, 0]
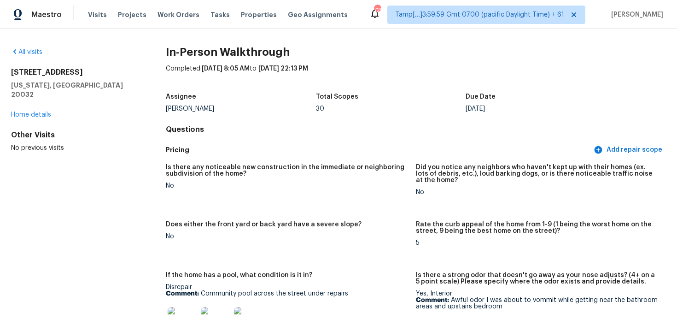
click at [235, 67] on span "9/23/2025, 8:05 AM" at bounding box center [226, 68] width 48 height 6
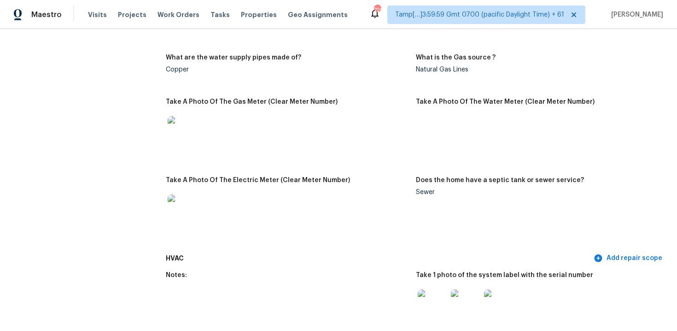
scroll to position [309, 0]
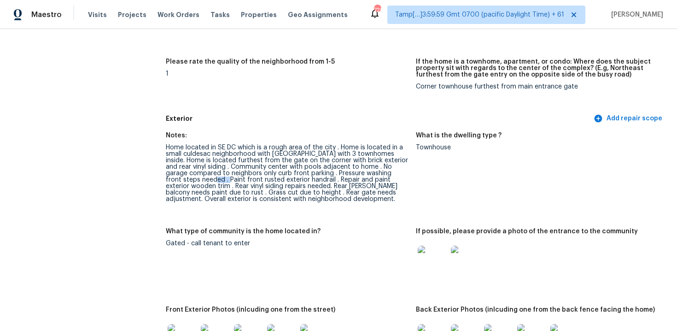
click at [302, 158] on div "Home located in SE DC which is a rough area of the city . Home is located in a …" at bounding box center [287, 173] width 243 height 58
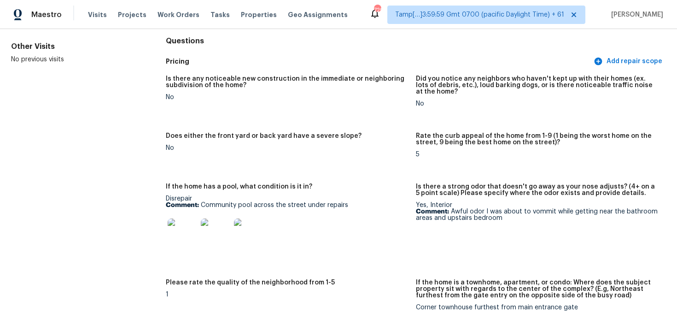
scroll to position [88, 0]
drag, startPoint x: 417, startPoint y: 79, endPoint x: 431, endPoint y: 102, distance: 26.5
click at [419, 82] on h5 "Did you notice any neighbors who haven't kept up with their homes (ex. lots of …" at bounding box center [537, 85] width 243 height 19
click at [355, 157] on figure "Does either the front yard or back yard have a severe slope? No" at bounding box center [291, 153] width 250 height 40
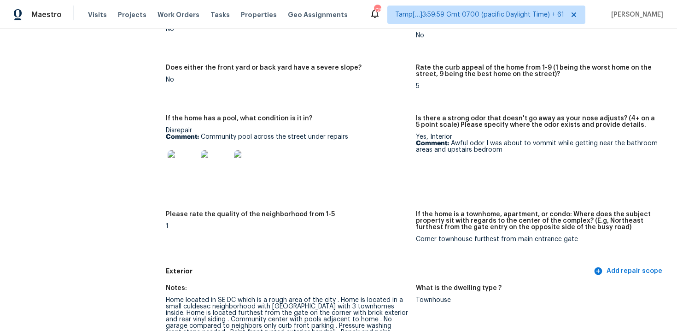
scroll to position [164, 0]
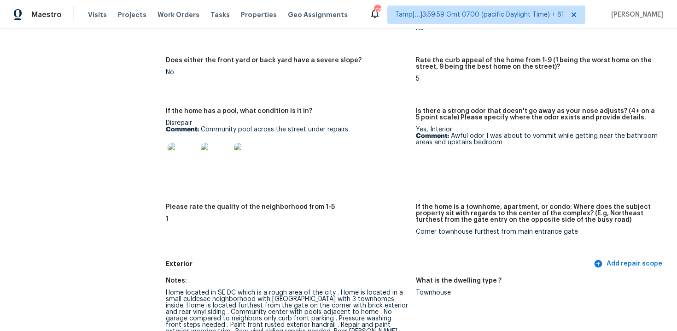
click at [217, 158] on img at bounding box center [215, 157] width 29 height 29
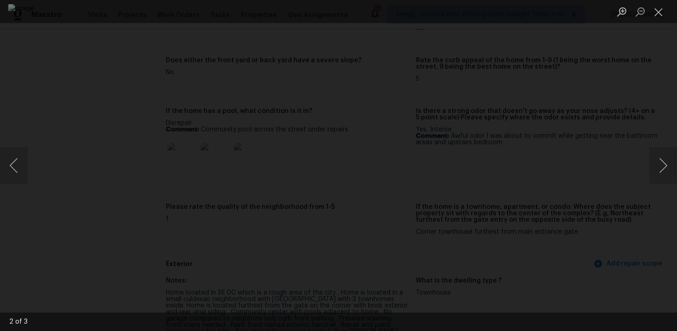
click at [625, 105] on div "Lightbox" at bounding box center [338, 165] width 677 height 331
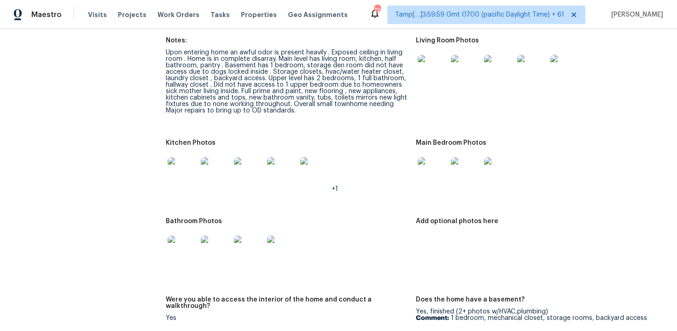
scroll to position [1075, 0]
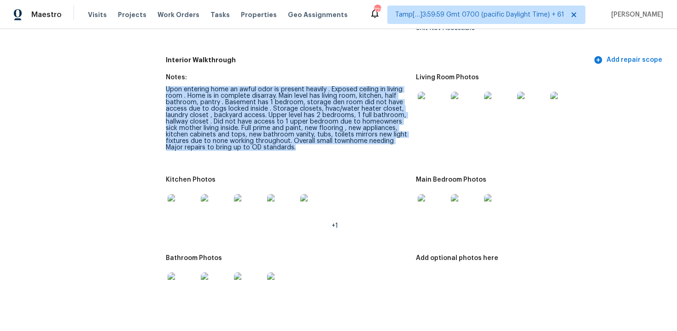
drag, startPoint x: 167, startPoint y: 89, endPoint x: 311, endPoint y: 158, distance: 159.8
click at [311, 158] on figure "Notes: Upon entering home an awful odor is present heavily . Exposed ceiling in…" at bounding box center [291, 119] width 250 height 91
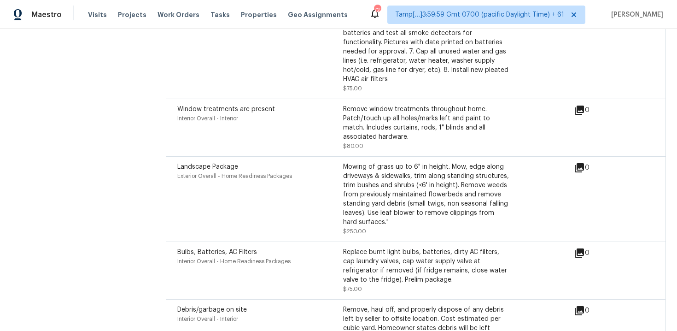
scroll to position [4152, 0]
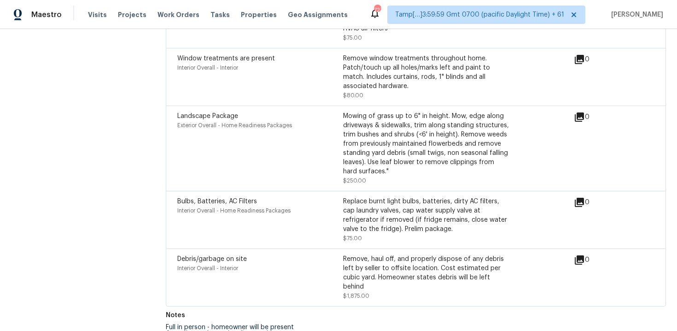
click at [403, 121] on div "Mowing of grass up to 6" in height. Mow, edge along driveways & sidewalks, trim…" at bounding box center [426, 143] width 166 height 64
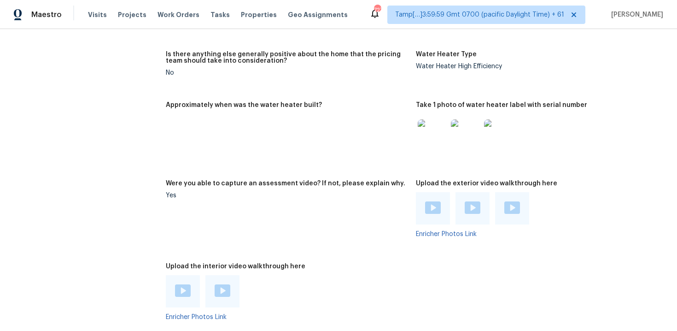
scroll to position [1184, 0]
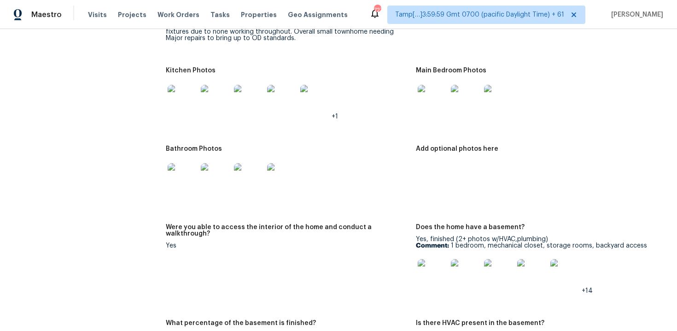
click at [462, 96] on img at bounding box center [465, 99] width 29 height 29
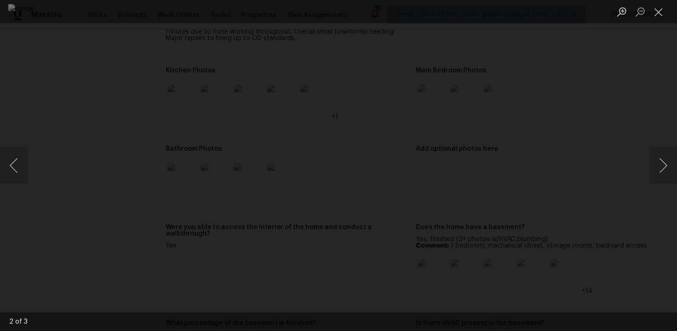
click at [614, 152] on div "Lightbox" at bounding box center [338, 165] width 677 height 331
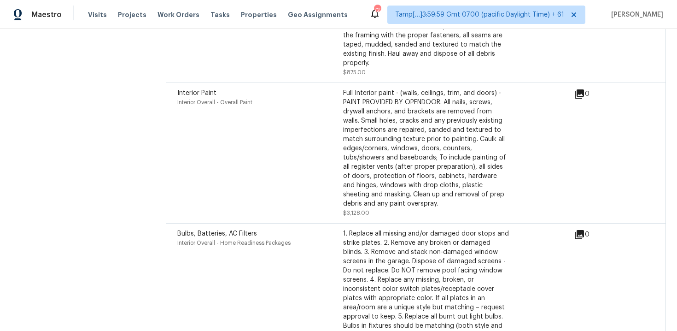
scroll to position [4152, 0]
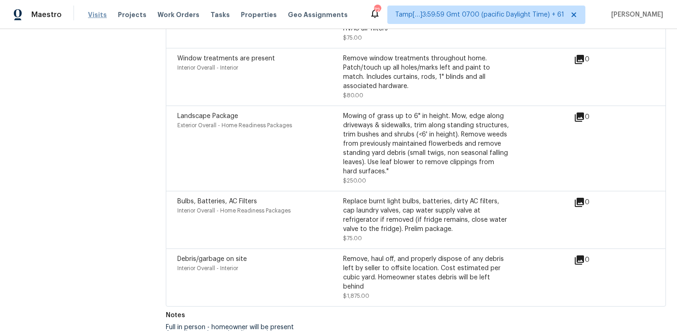
click at [99, 10] on span "Visits" at bounding box center [97, 14] width 19 height 9
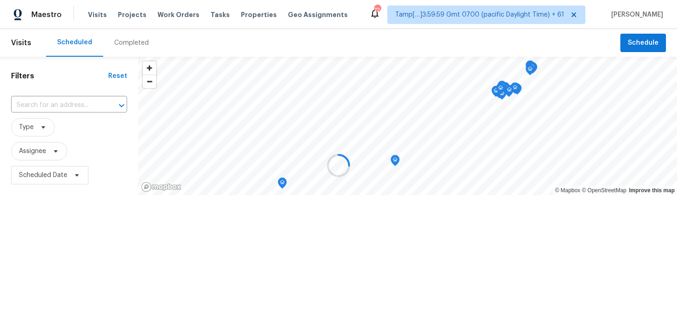
click at [134, 46] on div at bounding box center [338, 165] width 677 height 331
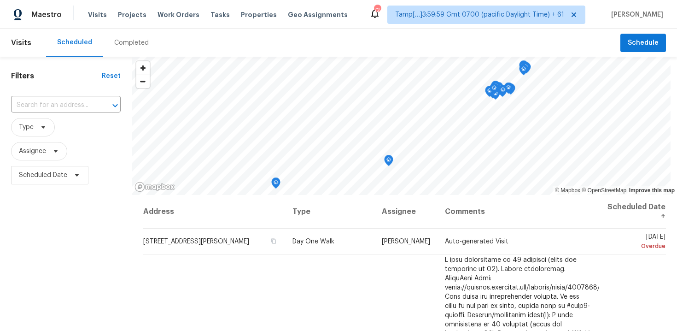
click at [134, 46] on div "Completed" at bounding box center [131, 42] width 35 height 9
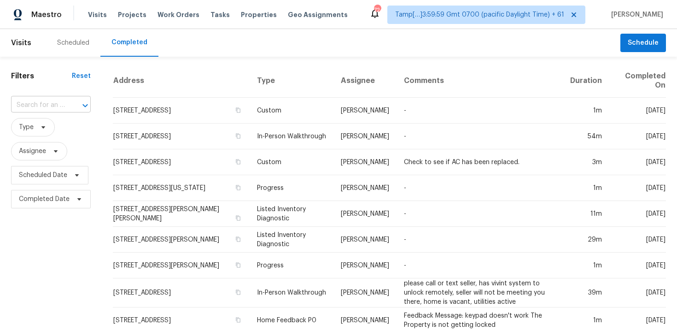
click at [56, 106] on input "text" at bounding box center [38, 105] width 54 height 14
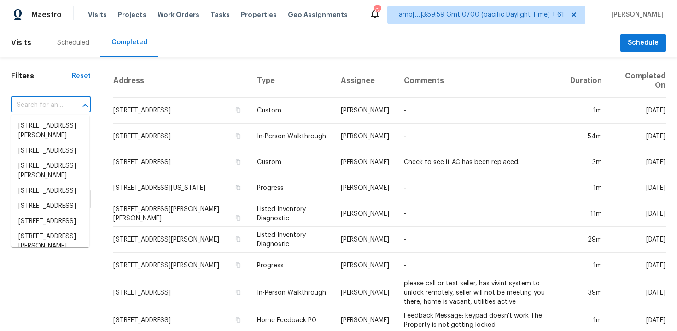
paste input "303 Grand Ave Brooksville, FL, 34604"
type input "303 Grand Ave Brooksville, FL, 34604"
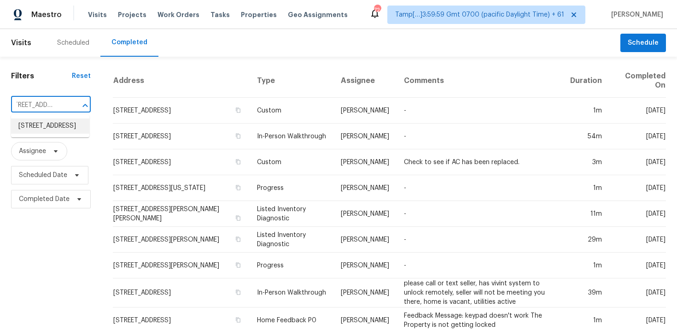
click at [62, 134] on li "303 Grand Ave, Brooksville, FL 34604" at bounding box center [50, 125] width 78 height 15
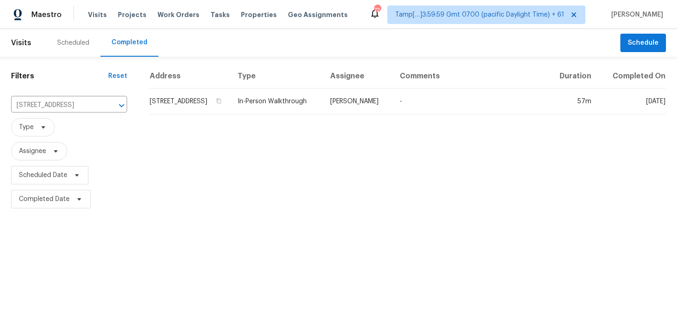
click at [172, 113] on td "303 Grand Ave, Brooksville, FL 34604" at bounding box center [189, 101] width 81 height 26
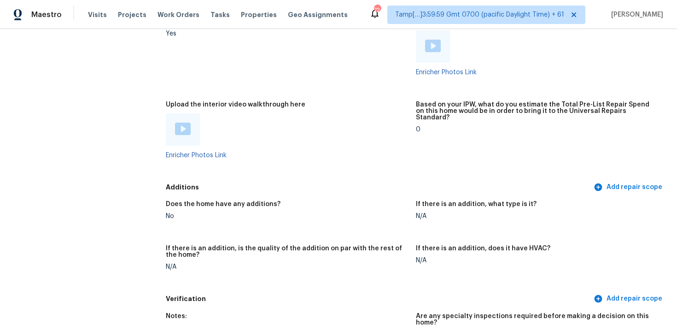
scroll to position [1767, 0]
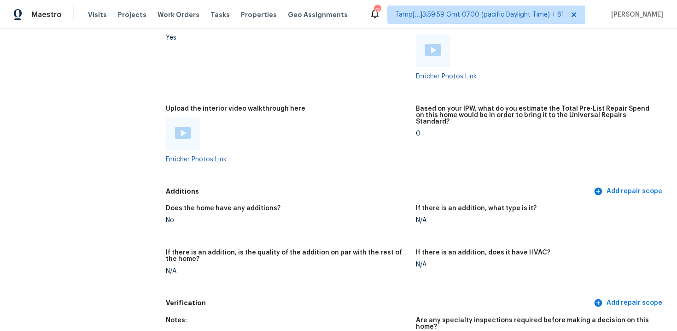
click at [189, 119] on div at bounding box center [183, 133] width 34 height 32
click at [186, 127] on img at bounding box center [183, 133] width 16 height 12
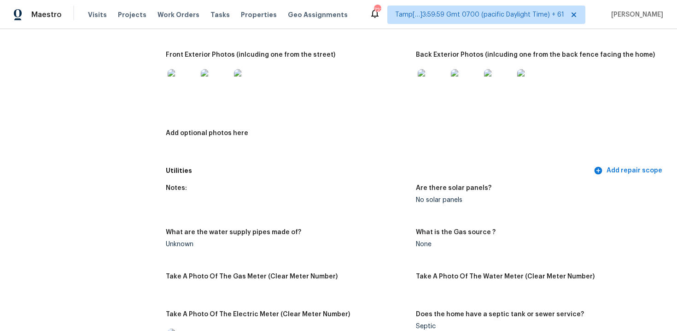
scroll to position [345, 0]
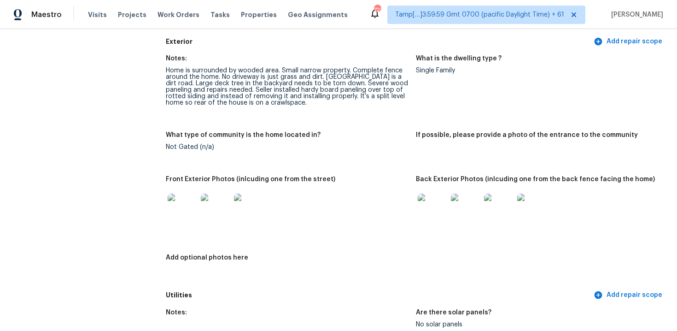
click at [432, 208] on img at bounding box center [432, 207] width 29 height 29
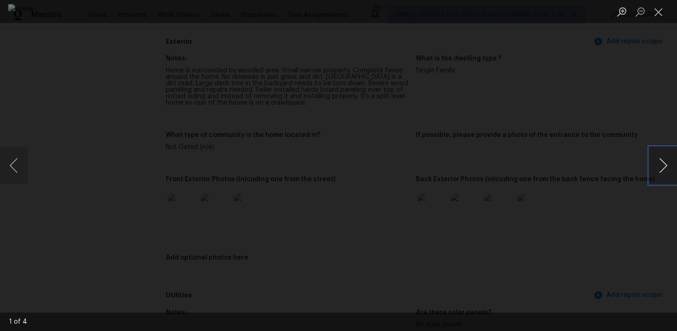
click at [664, 161] on button "Next image" at bounding box center [663, 165] width 28 height 37
click at [645, 106] on div "Lightbox" at bounding box center [338, 165] width 677 height 331
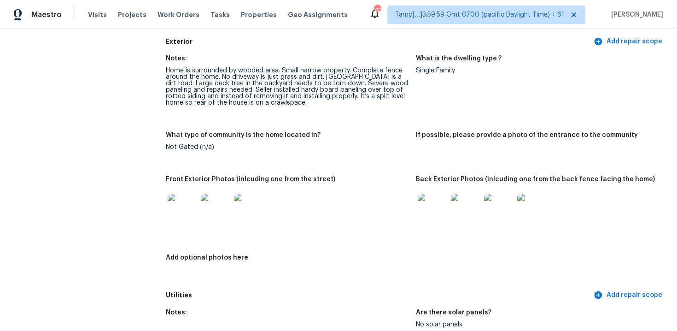
click at [182, 207] on img at bounding box center [182, 207] width 29 height 29
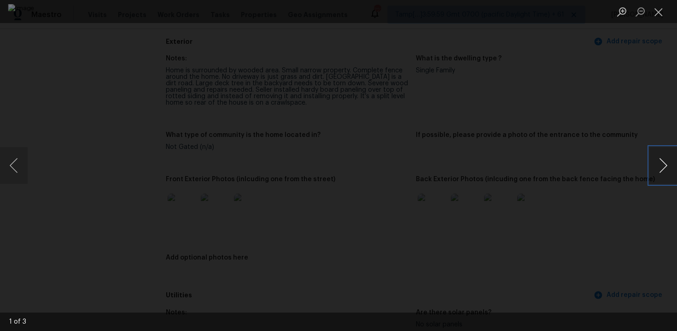
click at [659, 157] on button "Next image" at bounding box center [663, 165] width 28 height 37
click at [647, 129] on div "Lightbox" at bounding box center [338, 165] width 677 height 331
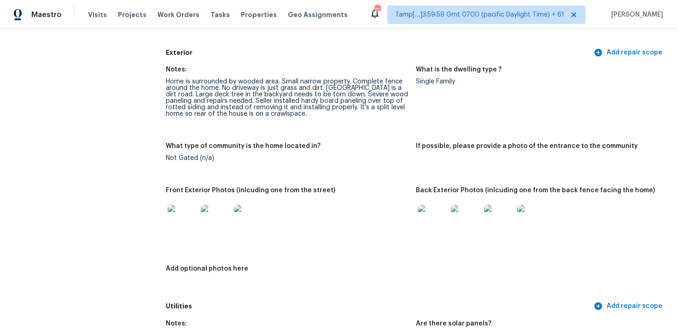
scroll to position [336, 0]
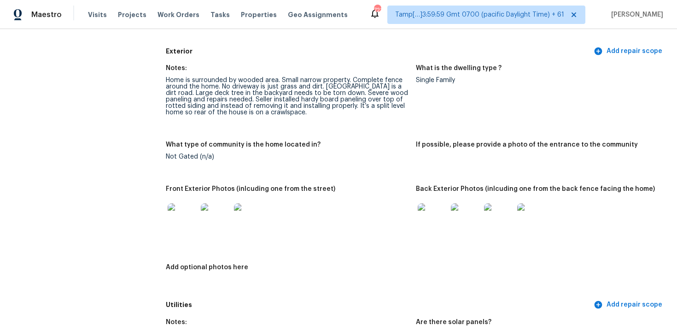
drag, startPoint x: 280, startPoint y: 80, endPoint x: 300, endPoint y: 120, distance: 44.7
click at [300, 120] on figure "Notes: Home is surrounded by wooded area. Small narrow property. Complete fence…" at bounding box center [291, 97] width 250 height 65
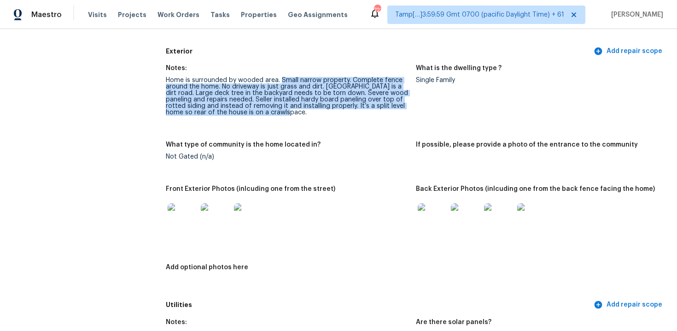
drag, startPoint x: 282, startPoint y: 78, endPoint x: 298, endPoint y: 121, distance: 46.0
click at [298, 121] on figure "Notes: Home is surrounded by wooded area. Small narrow property. Complete fence…" at bounding box center [291, 97] width 250 height 65
click at [350, 222] on div at bounding box center [287, 218] width 243 height 41
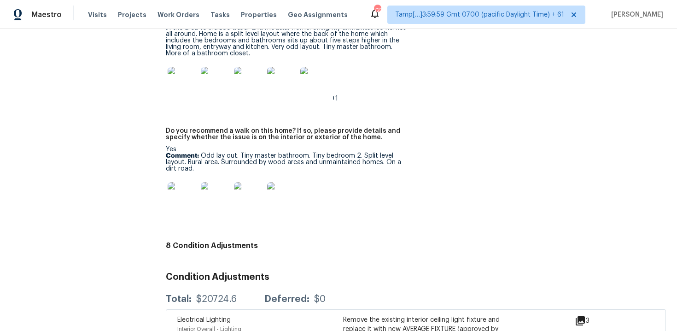
scroll to position [2101, 0]
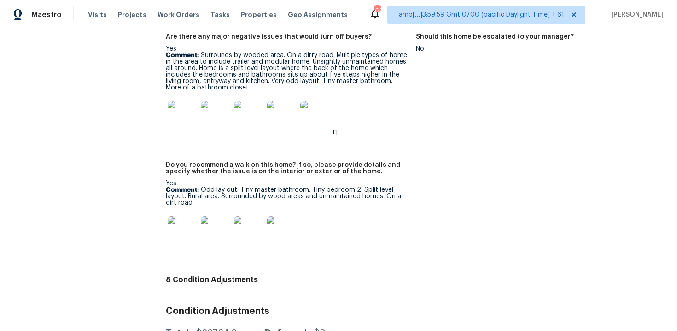
click at [340, 81] on div "Yes Comment: Surrounds by wooded area. On a dirty road. Multiple types of home …" at bounding box center [287, 91] width 243 height 90
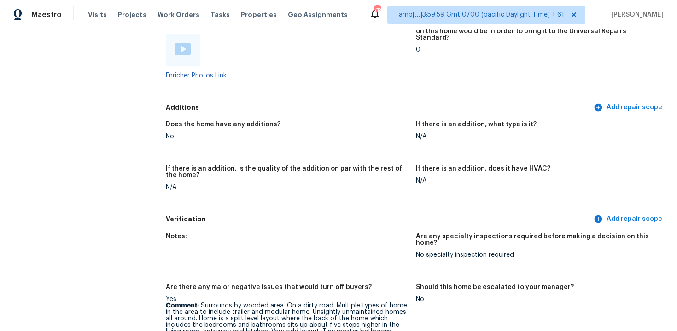
scroll to position [1804, 0]
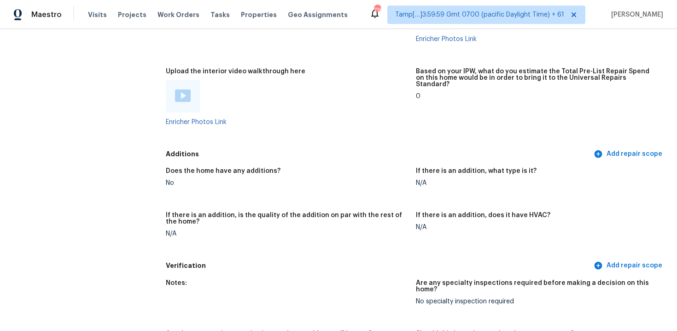
click at [340, 81] on div at bounding box center [287, 96] width 243 height 32
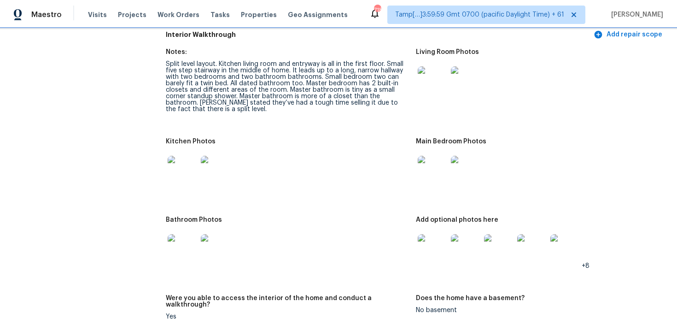
scroll to position [950, 0]
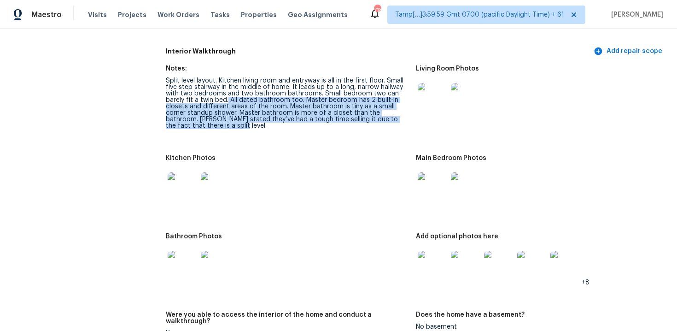
drag, startPoint x: 227, startPoint y: 100, endPoint x: 241, endPoint y: 127, distance: 30.3
click at [241, 127] on div "Split level layout. Kitchen living room and entryway is all in the first floor.…" at bounding box center [287, 103] width 243 height 52
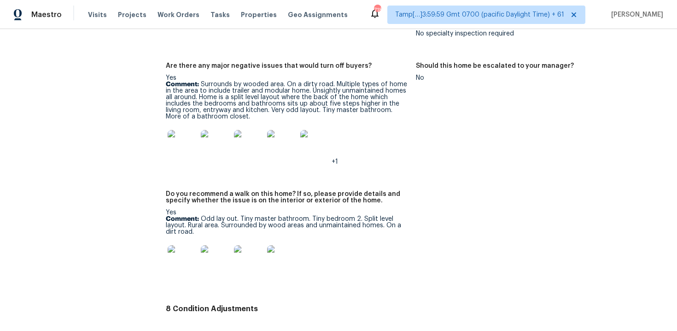
scroll to position [2608, 0]
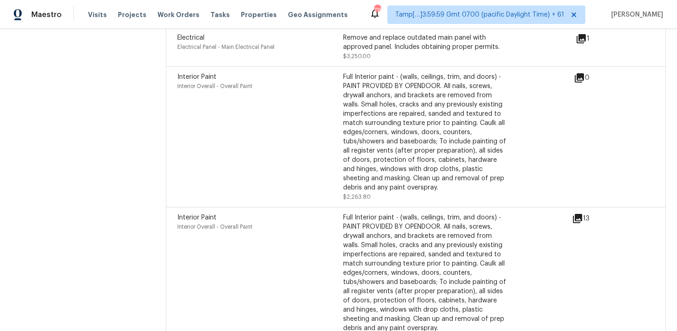
click at [346, 168] on div "Full Interior paint - (walls, ceilings, trim, and doors) - PAINT PROVIDED BY OP…" at bounding box center [426, 132] width 166 height 120
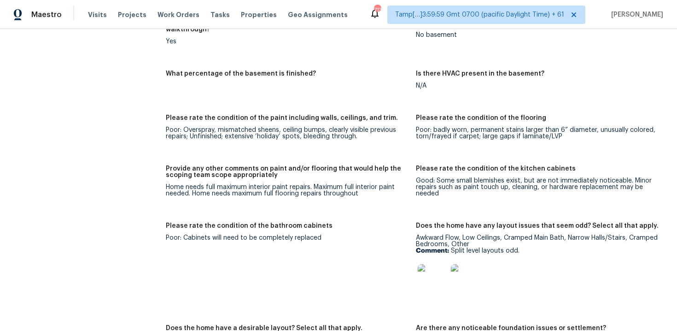
scroll to position [1242, 0]
click at [258, 70] on h5 "What percentage of the basement is finished?" at bounding box center [241, 73] width 150 height 6
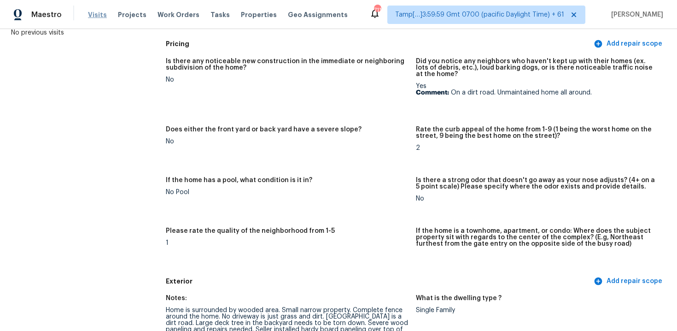
click at [102, 12] on span "Visits" at bounding box center [97, 14] width 19 height 9
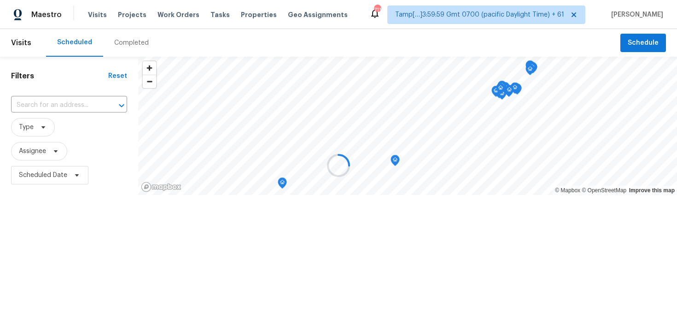
click at [134, 41] on div at bounding box center [338, 165] width 677 height 331
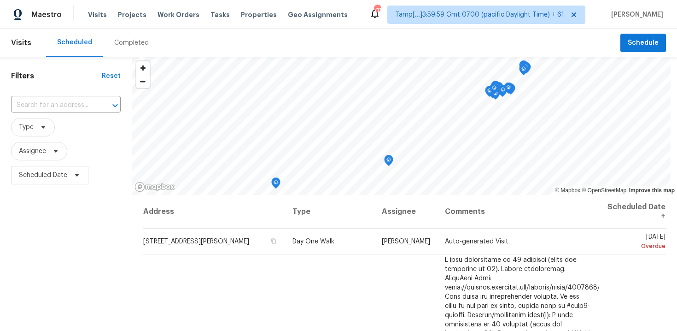
click at [134, 41] on div "Completed" at bounding box center [131, 42] width 35 height 9
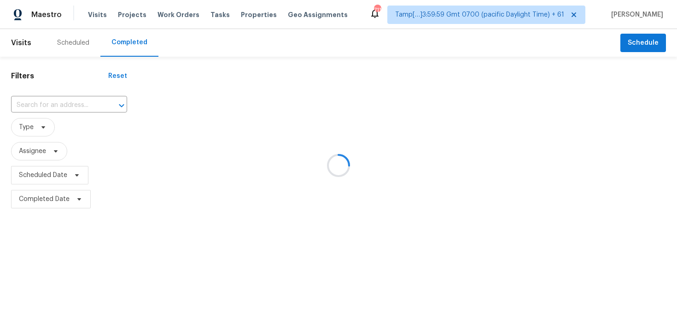
click at [134, 41] on div at bounding box center [338, 165] width 677 height 331
click at [77, 93] on div at bounding box center [338, 165] width 677 height 331
click at [76, 99] on div at bounding box center [338, 165] width 677 height 331
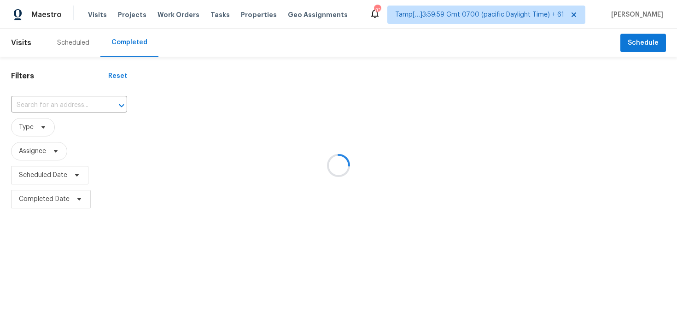
click at [140, 74] on div at bounding box center [338, 165] width 677 height 331
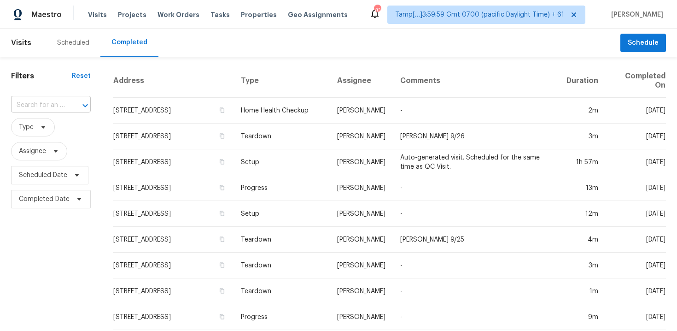
click at [55, 102] on input "text" at bounding box center [38, 105] width 54 height 14
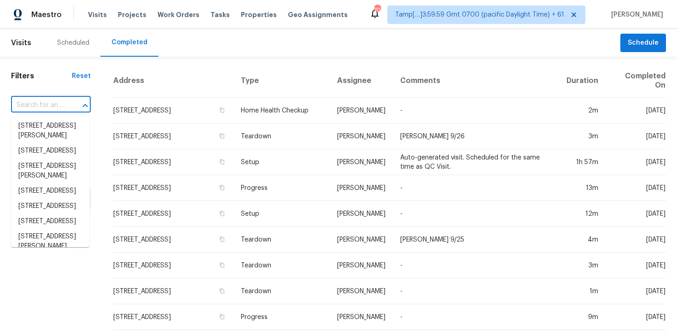
paste input "3230 Priest Woods Dr Nashville, TN, 37214"
type input "3230 Priest Woods Dr Nashville, TN, 37214"
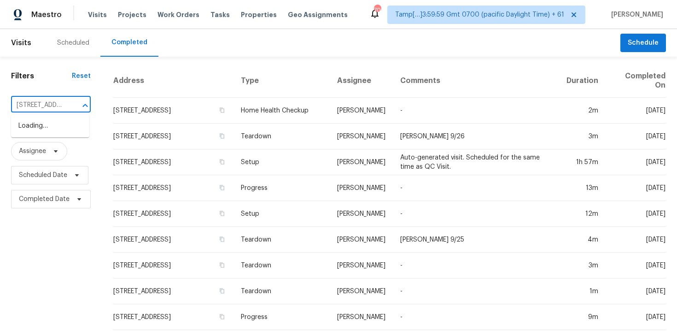
scroll to position [0, 79]
click at [70, 122] on li "3230 Priest Woods Dr, Nashville, TN 37214" at bounding box center [50, 130] width 78 height 25
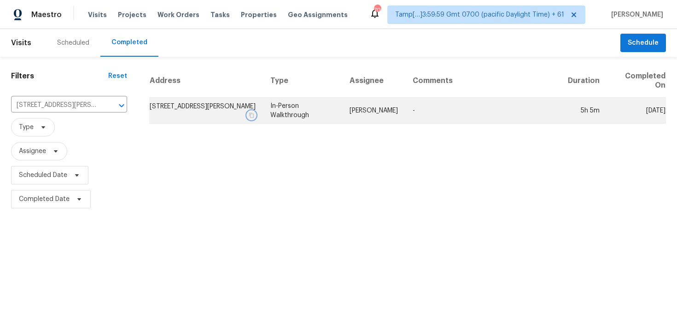
click at [254, 116] on icon "button" at bounding box center [252, 115] width 6 height 6
click at [286, 114] on td "In-Person Walkthrough" at bounding box center [302, 111] width 79 height 26
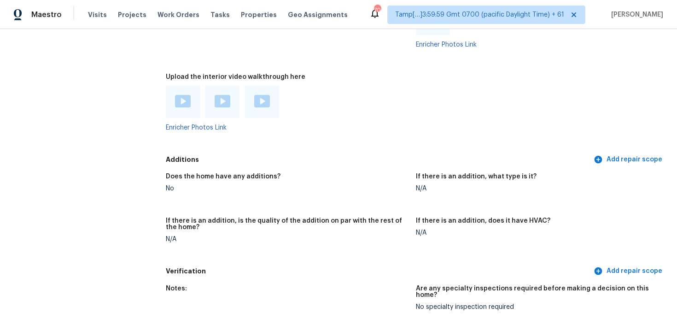
scroll to position [1860, 0]
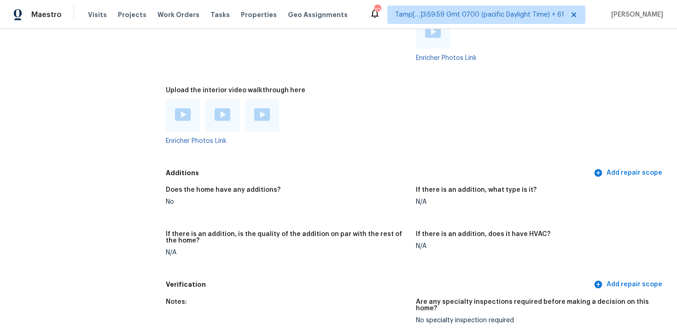
click at [173, 133] on div "Enricher Photos Link" at bounding box center [287, 121] width 243 height 45
click at [180, 114] on img at bounding box center [183, 114] width 16 height 12
click at [376, 126] on div at bounding box center [287, 115] width 243 height 32
click at [217, 115] on img at bounding box center [223, 114] width 16 height 12
click at [267, 118] on img at bounding box center [262, 114] width 16 height 12
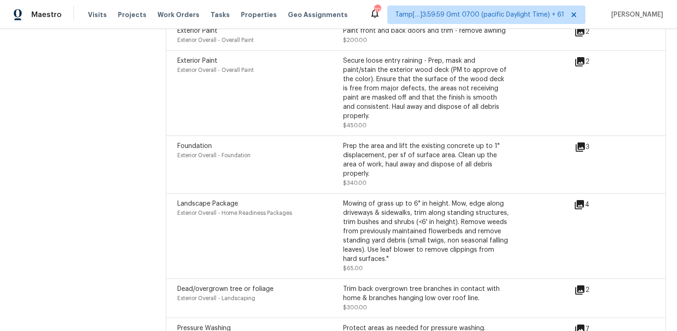
scroll to position [2919, 0]
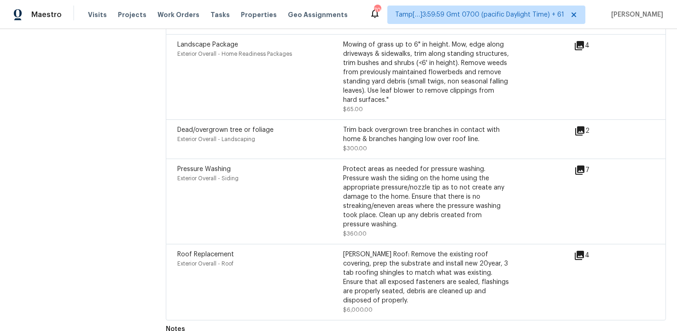
click at [331, 259] on div "Exterior Overall - Roof" at bounding box center [260, 263] width 166 height 9
click at [325, 273] on div "Roof Replacement Exterior Overall - Roof" at bounding box center [260, 282] width 166 height 64
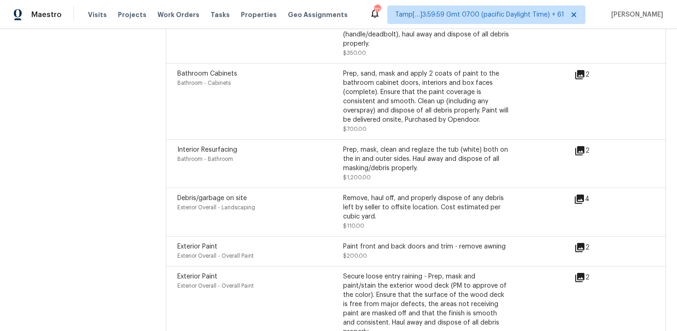
scroll to position [2538, 0]
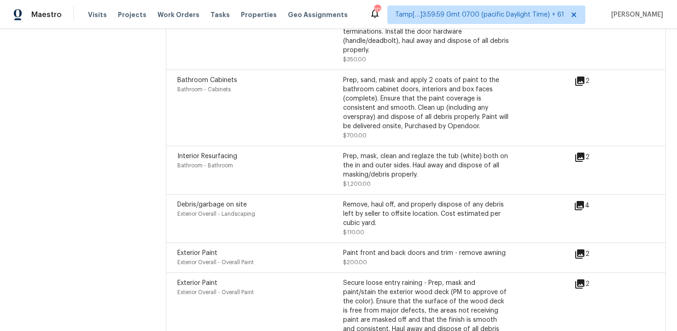
click at [308, 200] on div "Debris/garbage on site" at bounding box center [260, 204] width 166 height 9
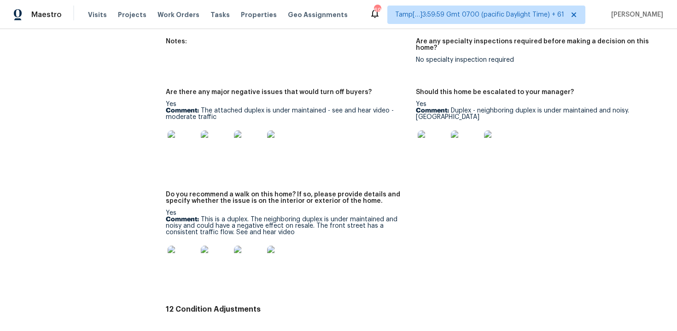
scroll to position [2104, 0]
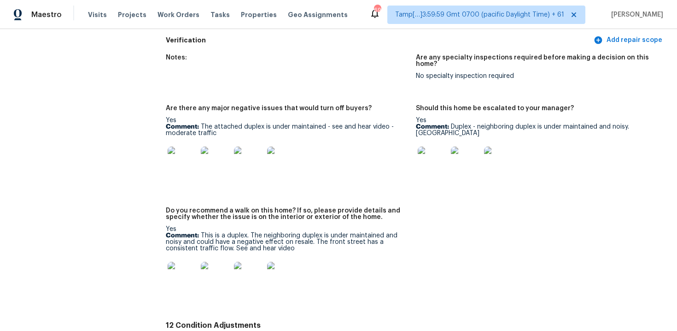
click at [264, 89] on div "Notes: Are any specialty inspections required before making a decision on this …" at bounding box center [416, 183] width 500 height 268
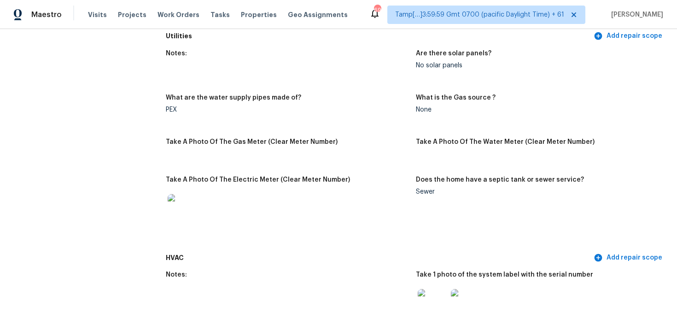
click at [245, 93] on div "Notes: Are there solar panels? No solar panels What are the water supply pipes …" at bounding box center [416, 147] width 500 height 204
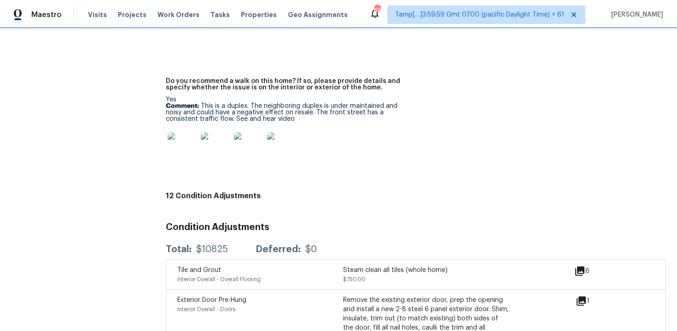
scroll to position [2233, 0]
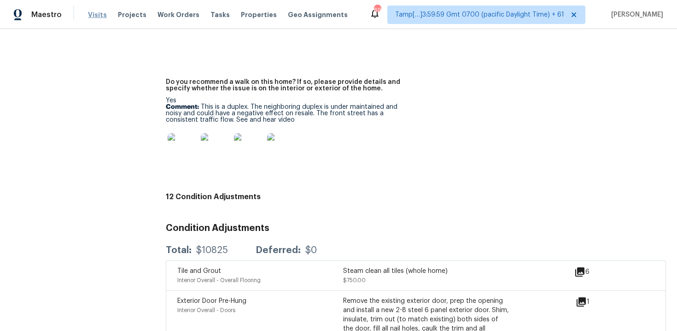
click at [93, 18] on span "Visits" at bounding box center [97, 14] width 19 height 9
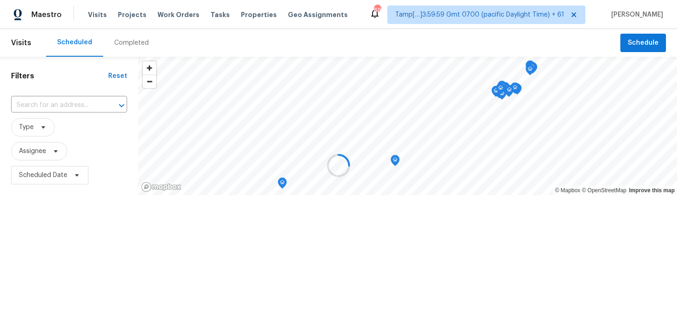
click at [124, 47] on div at bounding box center [338, 165] width 677 height 331
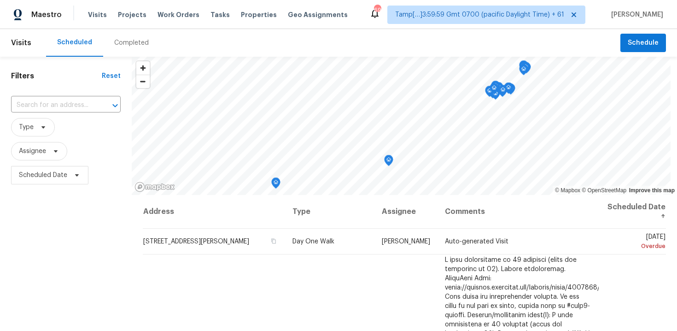
click at [124, 47] on div "Completed" at bounding box center [131, 43] width 57 height 28
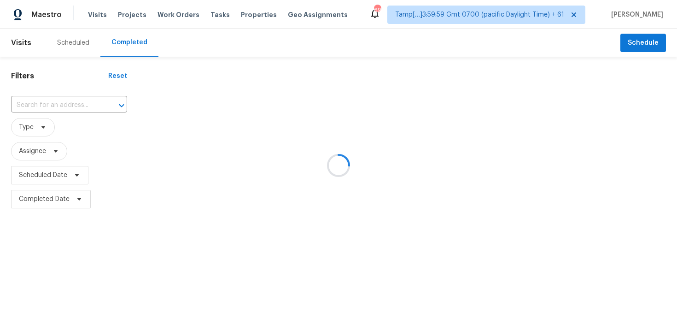
click at [52, 106] on div at bounding box center [338, 165] width 677 height 331
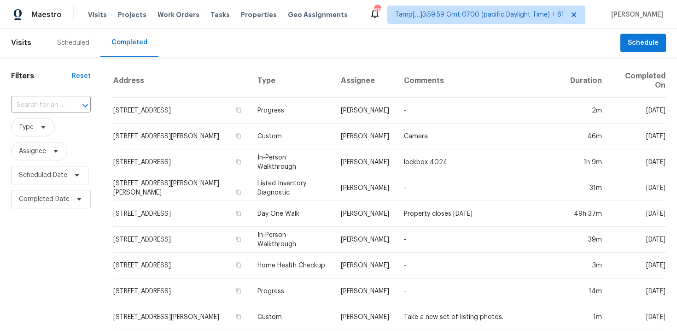
click at [52, 106] on input "text" at bounding box center [38, 105] width 54 height 14
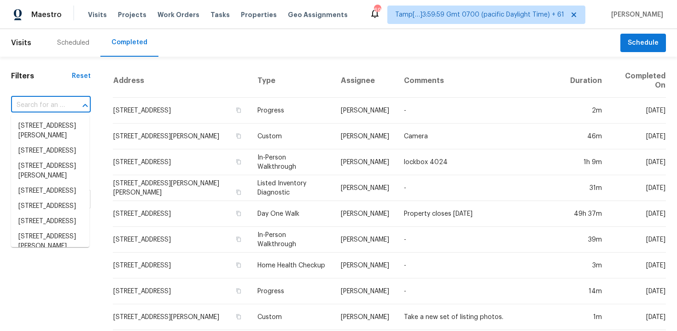
paste input "4946 Beechwood Cir, Avon, IN 46123"
type input "4946 Beechwood Cir, Avon, IN 46123"
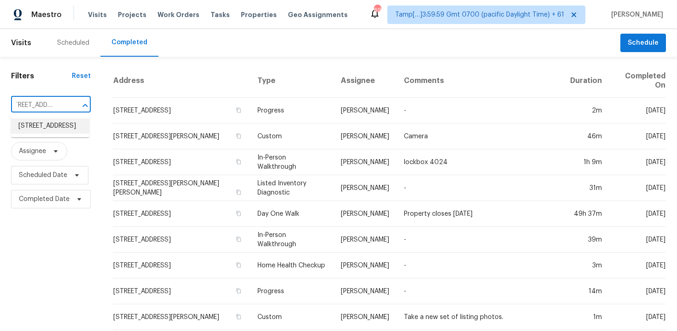
click at [63, 123] on li "4946 Beechwood Cir, Avon, IN 46123" at bounding box center [50, 125] width 78 height 15
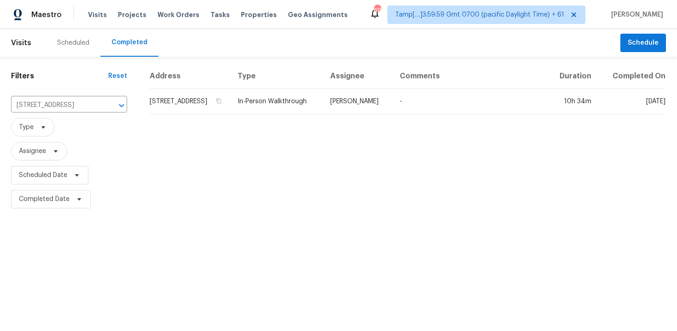
click at [181, 114] on td "4946 Beechwood Cir, Avon, IN 46123" at bounding box center [189, 101] width 81 height 26
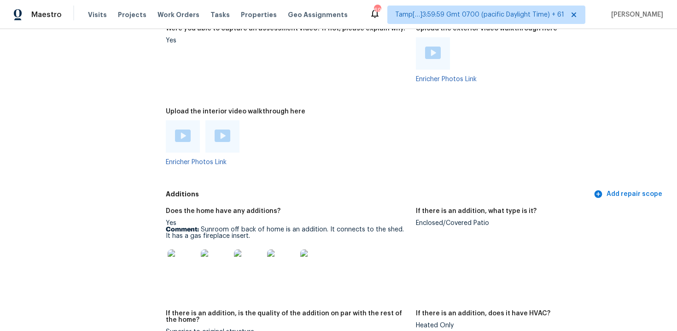
scroll to position [1932, 0]
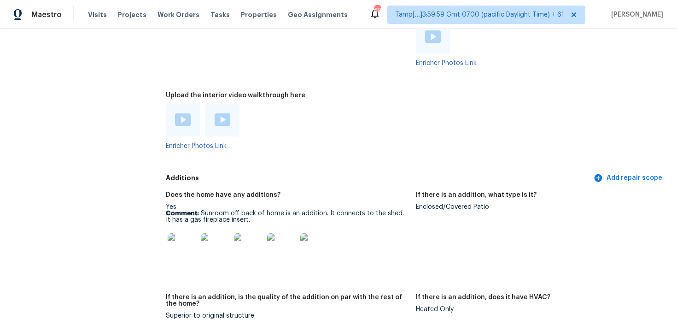
click at [187, 118] on img at bounding box center [183, 119] width 16 height 12
click at [216, 113] on img at bounding box center [223, 119] width 16 height 12
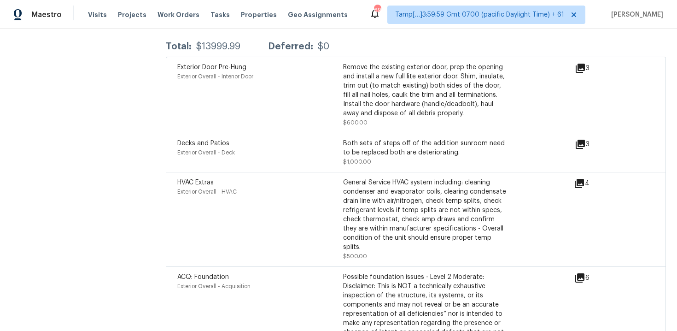
scroll to position [2880, 0]
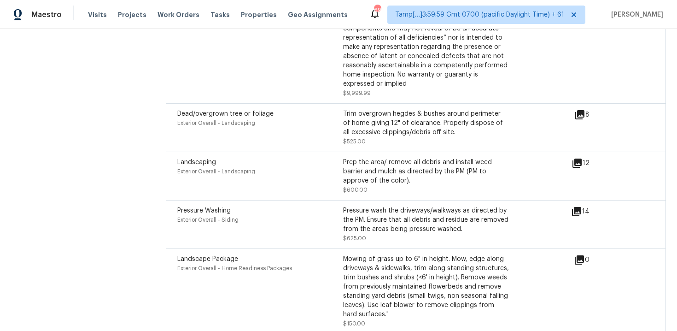
click at [314, 276] on div "Landscape Package Exterior Overall - Home Readiness Packages" at bounding box center [260, 291] width 166 height 74
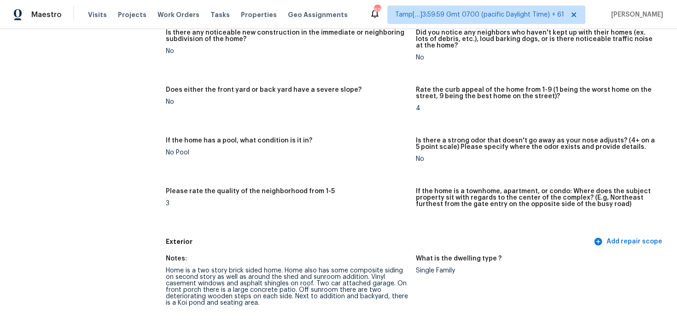
scroll to position [0, 0]
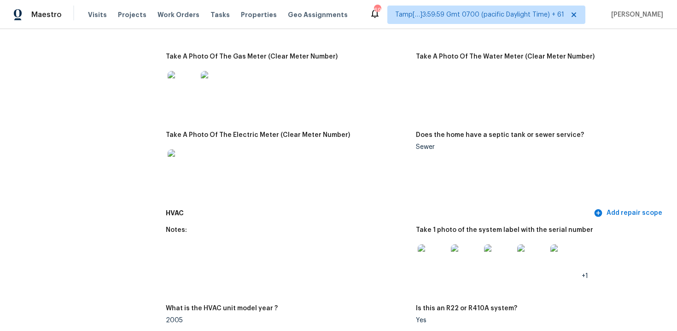
click at [417, 228] on h5 "Take 1 photo of the system label with the serial number" at bounding box center [504, 230] width 177 height 6
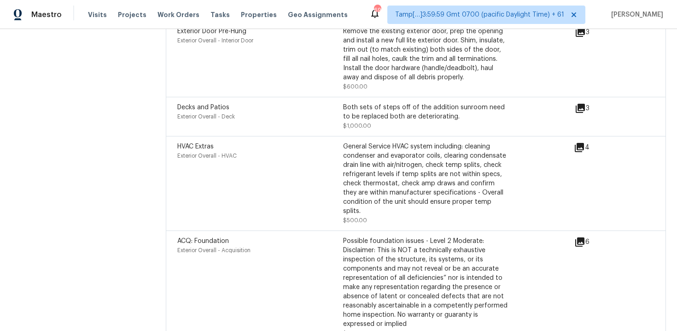
scroll to position [2880, 0]
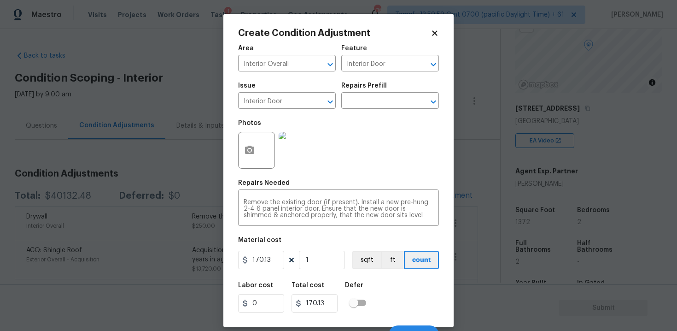
scroll to position [13, 0]
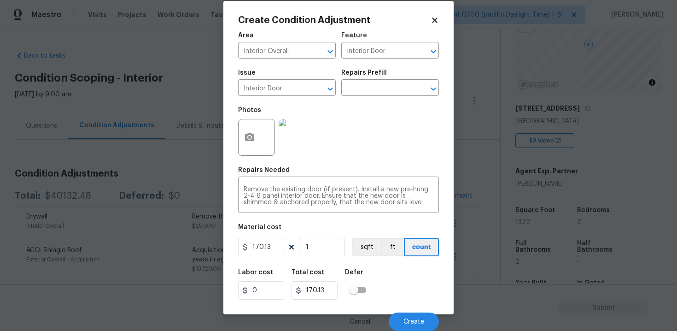
click at [317, 224] on div "Material cost" at bounding box center [338, 230] width 201 height 12
click at [422, 316] on button "Create" at bounding box center [414, 321] width 50 height 18
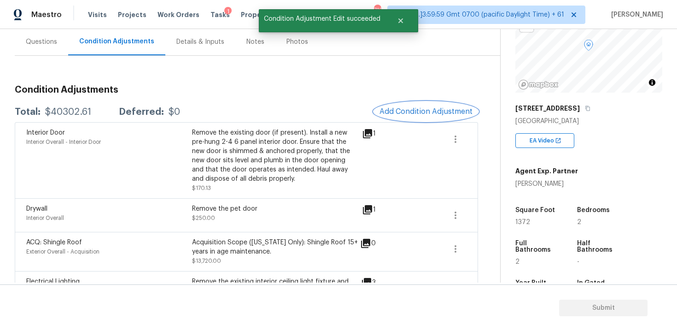
scroll to position [107, 0]
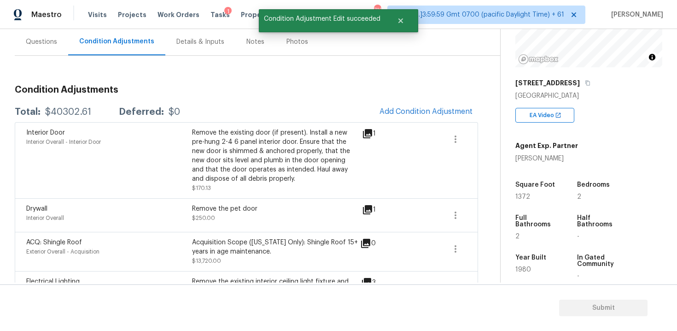
drag, startPoint x: 512, startPoint y: 193, endPoint x: 541, endPoint y: 193, distance: 28.6
click at [541, 193] on div "Property Details © Mapbox © OpenStreetMap Improve this map [STREET_ADDRESS] EA …" at bounding box center [582, 160] width 162 height 477
drag, startPoint x: 517, startPoint y: 193, endPoint x: 540, endPoint y: 192, distance: 22.6
click at [540, 193] on div "1372" at bounding box center [537, 196] width 44 height 6
click at [540, 192] on div "Square Foot" at bounding box center [537, 187] width 44 height 12
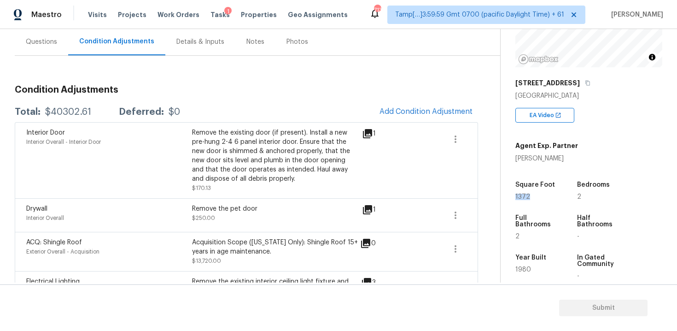
drag, startPoint x: 518, startPoint y: 198, endPoint x: 542, endPoint y: 198, distance: 24.4
click at [542, 198] on div "Property Details © Mapbox © OpenStreetMap Improve this map [STREET_ADDRESS] EA …" at bounding box center [582, 160] width 162 height 477
copy span "1372"
click at [439, 109] on span "Add Condition Adjustment" at bounding box center [425, 111] width 93 height 8
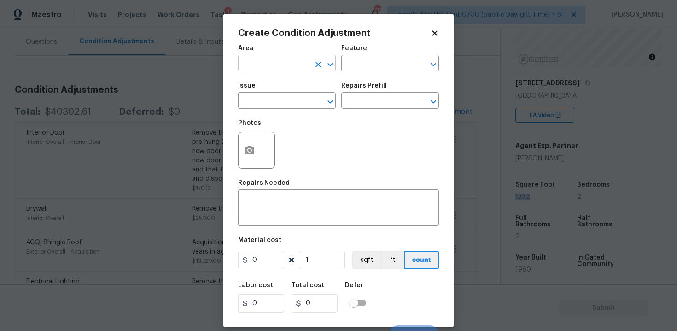
click at [278, 58] on input "text" at bounding box center [274, 64] width 72 height 14
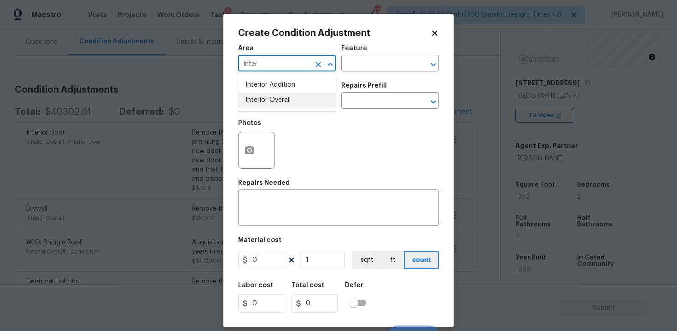
click at [277, 93] on li "Interior Overall" at bounding box center [287, 100] width 98 height 15
type input "Interior Overall"
click at [277, 97] on input "text" at bounding box center [274, 101] width 72 height 14
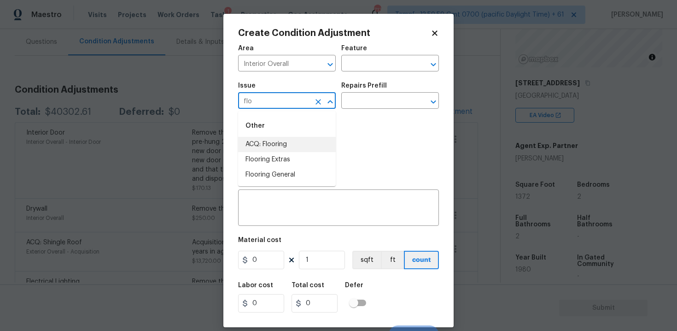
click at [285, 139] on li "ACQ: Flooring" at bounding box center [287, 144] width 98 height 15
type input "ACQ: Flooring"
click at [378, 95] on input "text" at bounding box center [377, 101] width 72 height 14
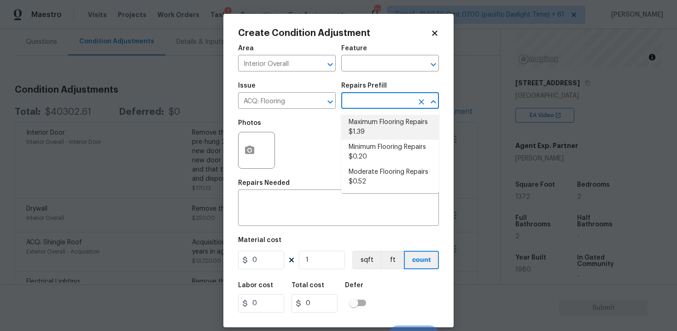
click at [373, 134] on li "Maximum Flooring Repairs $1.39" at bounding box center [390, 127] width 98 height 25
type input "Acquisition"
type textarea "Acquisition Scope: Maximum flooring repairs"
type input "1.39"
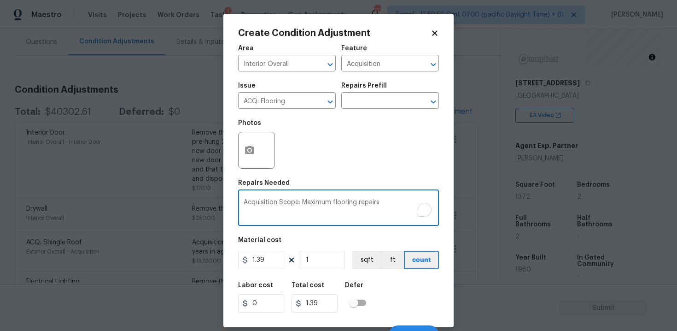
click at [396, 203] on textarea "Acquisition Scope: Maximum flooring repairs" at bounding box center [339, 208] width 190 height 19
type textarea "Acquisition Scope: Maximum flooring repairs ( Demo and install LVP throughout)"
click at [280, 257] on input "1.39" at bounding box center [261, 260] width 46 height 18
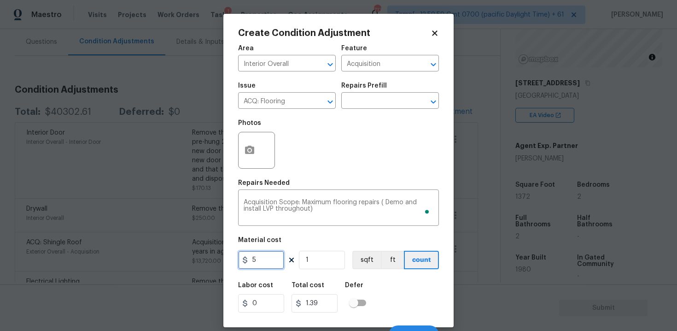
type input "5"
click at [313, 269] on input "1" at bounding box center [322, 260] width 46 height 18
type input "0"
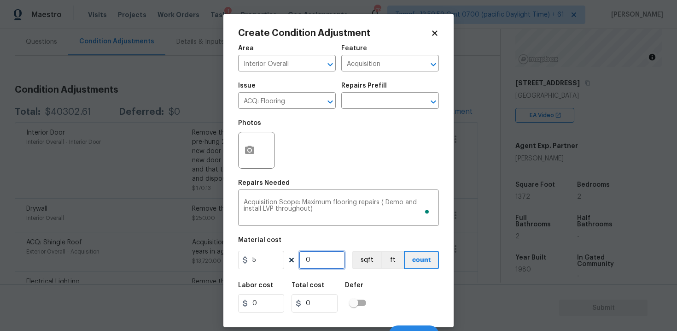
paste input "1372"
type input "1372"
type input "6860"
type input "1372"
click at [355, 264] on button "sqft" at bounding box center [366, 260] width 29 height 18
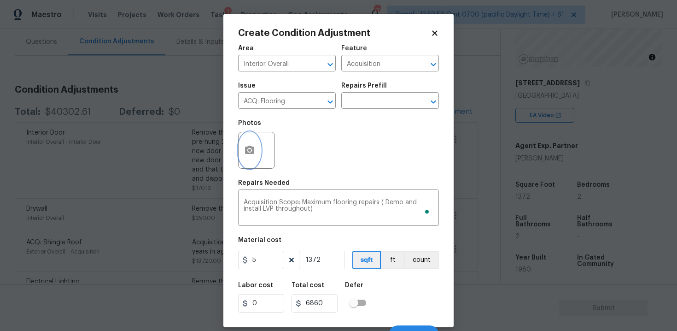
click at [246, 152] on icon "button" at bounding box center [249, 150] width 9 height 8
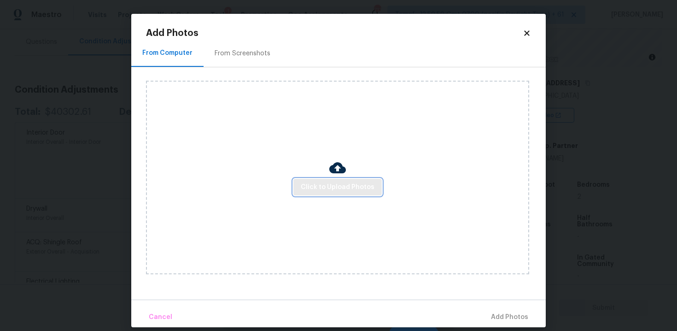
click at [344, 183] on span "Click to Upload Photos" at bounding box center [338, 187] width 74 height 12
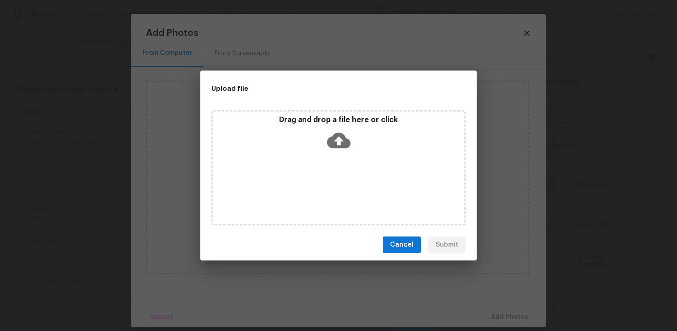
click at [335, 131] on icon at bounding box center [338, 139] width 23 height 23
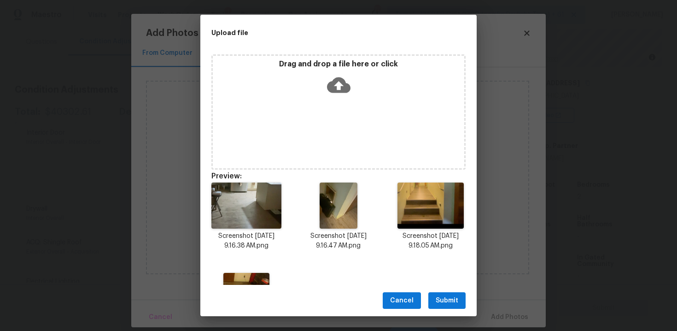
scroll to position [67, 0]
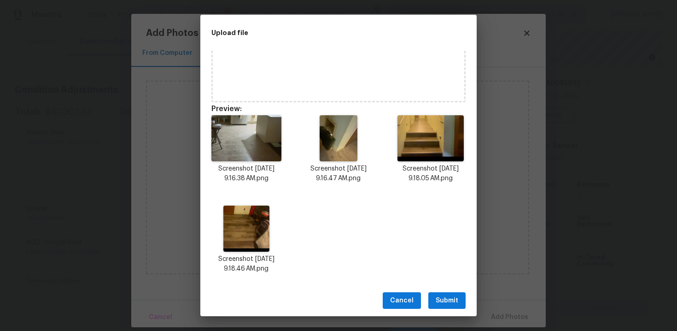
click at [443, 296] on span "Submit" at bounding box center [447, 301] width 23 height 12
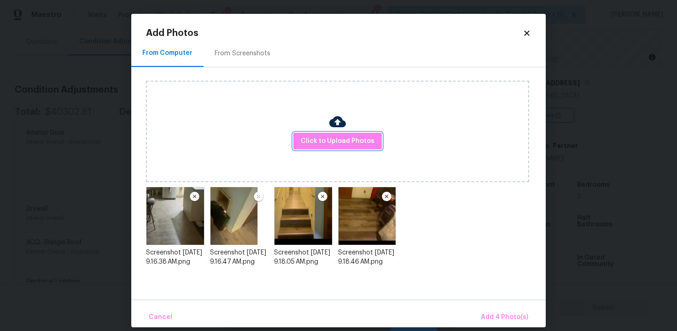
scroll to position [0, 0]
click at [489, 312] on span "Add 4 Photo(s)" at bounding box center [504, 317] width 47 height 12
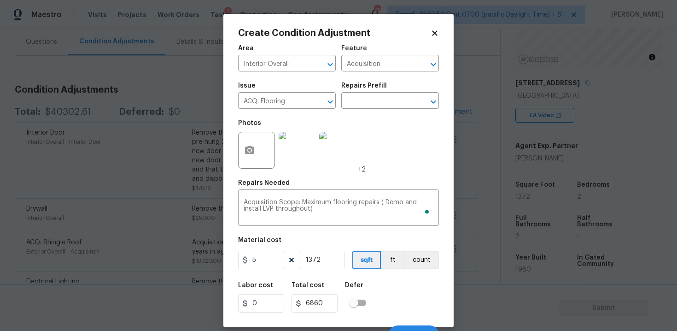
scroll to position [13, 0]
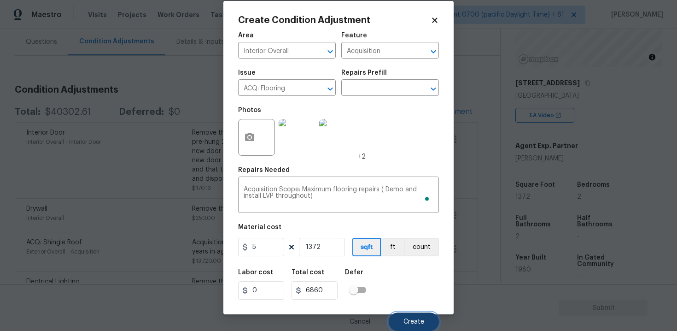
click at [412, 315] on button "Create" at bounding box center [414, 321] width 50 height 18
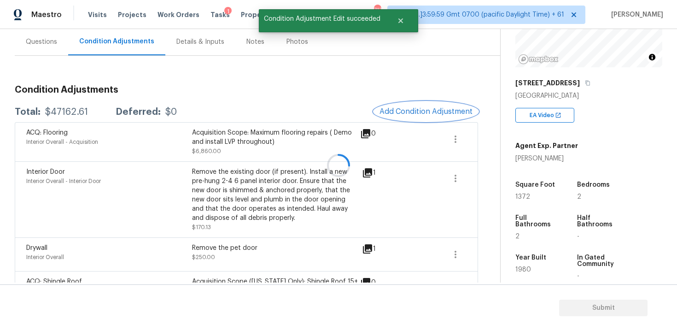
scroll to position [0, 0]
click at [451, 137] on icon "button" at bounding box center [455, 139] width 11 height 11
click at [480, 145] on ul "Edit" at bounding box center [508, 137] width 83 height 18
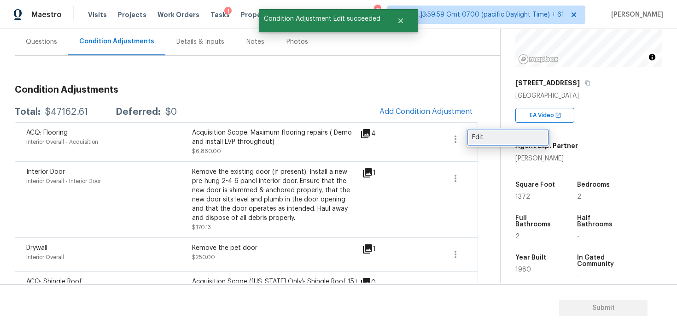
click at [474, 132] on link "Edit" at bounding box center [508, 137] width 78 height 14
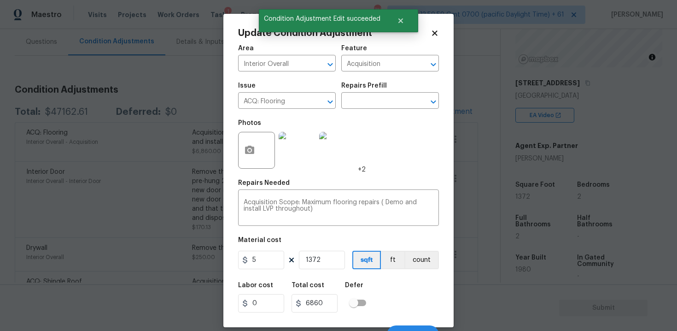
click at [266, 272] on div "Area Interior Overall ​ Feature Acquisition ​ Issue ACQ: Flooring ​ Repairs Pre…" at bounding box center [338, 192] width 201 height 304
click at [266, 260] on input "5" at bounding box center [261, 260] width 46 height 18
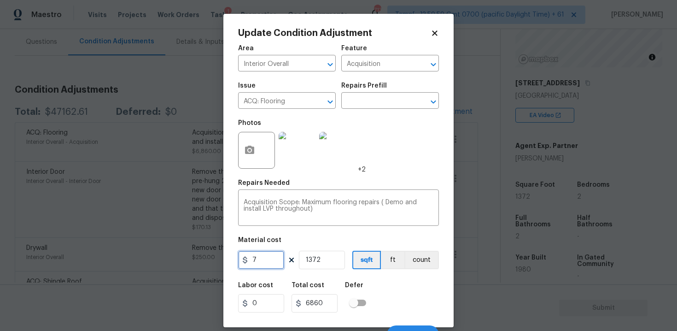
type input "7"
click at [365, 285] on div "Defer" at bounding box center [358, 288] width 27 height 12
type input "9604"
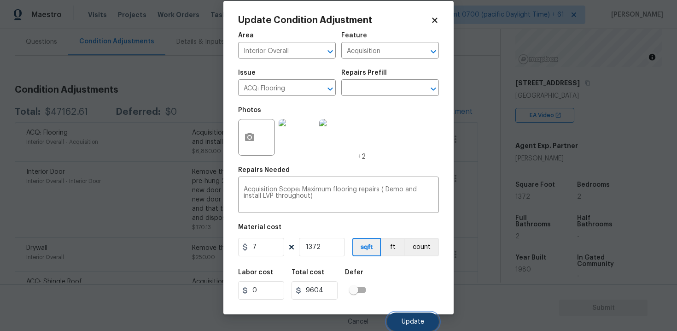
click at [408, 319] on span "Update" at bounding box center [413, 321] width 23 height 7
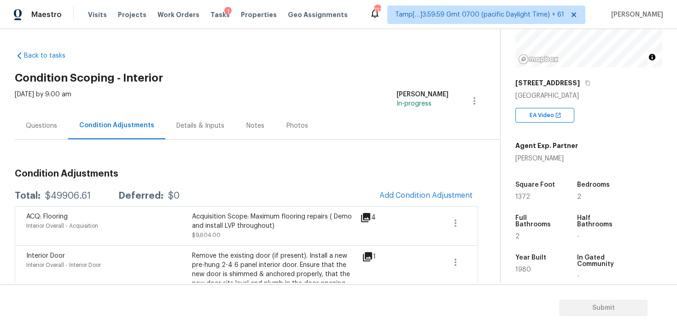
scroll to position [13, 0]
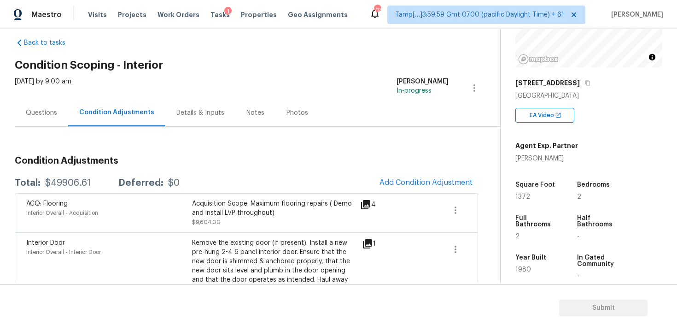
click at [46, 124] on div "Questions" at bounding box center [41, 112] width 53 height 27
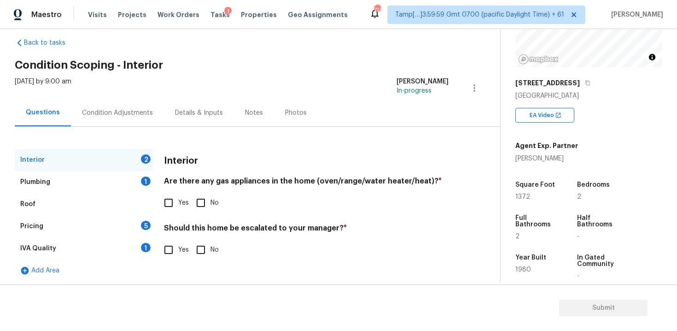
scroll to position [15, 0]
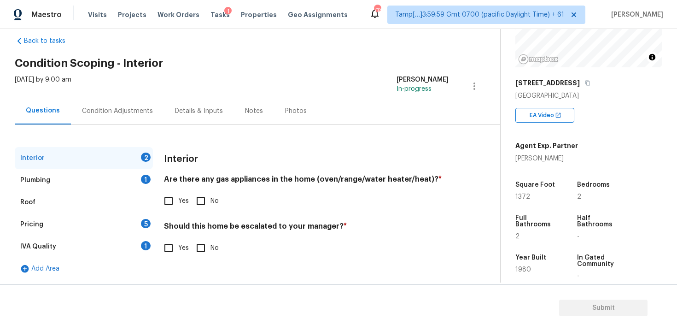
click at [195, 205] on input "No" at bounding box center [200, 200] width 19 height 19
checkbox input "true"
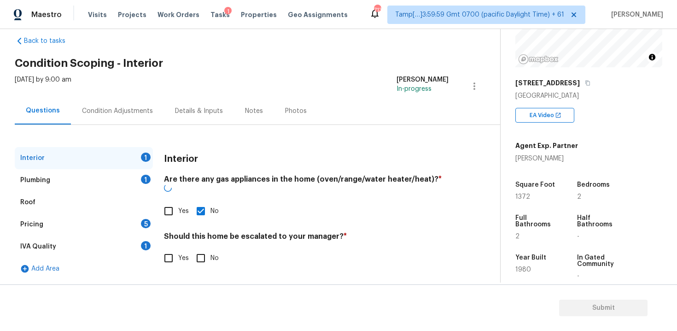
click at [204, 248] on input "No" at bounding box center [200, 257] width 19 height 19
checkbox input "true"
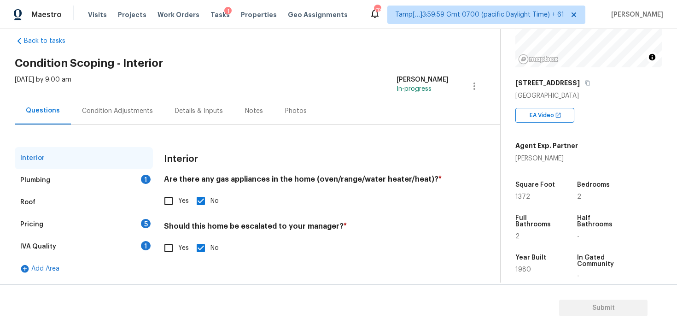
click at [135, 190] on div "Plumbing 1" at bounding box center [84, 180] width 138 height 22
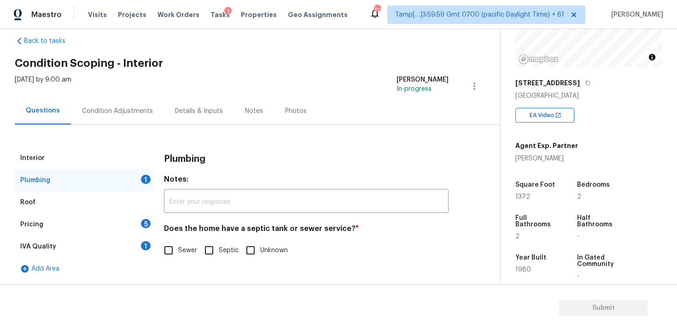
click at [127, 156] on div "Interior" at bounding box center [84, 158] width 138 height 22
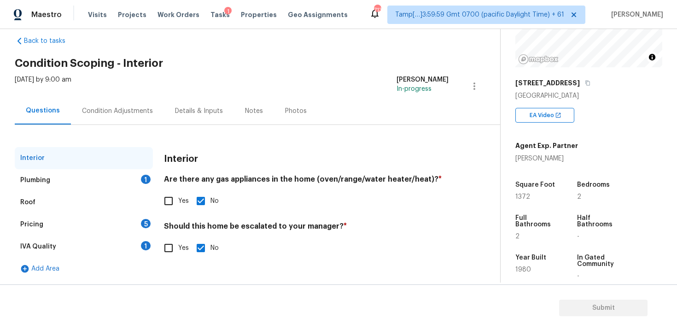
click at [177, 241] on input "Yes" at bounding box center [168, 247] width 19 height 19
checkbox input "true"
checkbox input "false"
click at [177, 241] on input "Yes" at bounding box center [168, 248] width 19 height 19
click at [164, 237] on div "Should this home be escalated to your manager? * Yes No" at bounding box center [306, 240] width 285 height 36
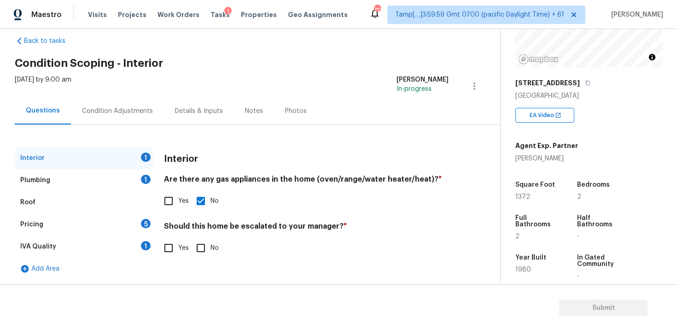
click at [181, 262] on div "Interior Are there any gas appliances in the home (oven/range/water heater/heat…" at bounding box center [306, 208] width 285 height 122
click at [180, 251] on span "Yes" at bounding box center [183, 248] width 11 height 10
click at [178, 251] on input "Yes" at bounding box center [168, 247] width 19 height 19
checkbox input "true"
click at [207, 260] on div "​ Photos" at bounding box center [306, 300] width 285 height 87
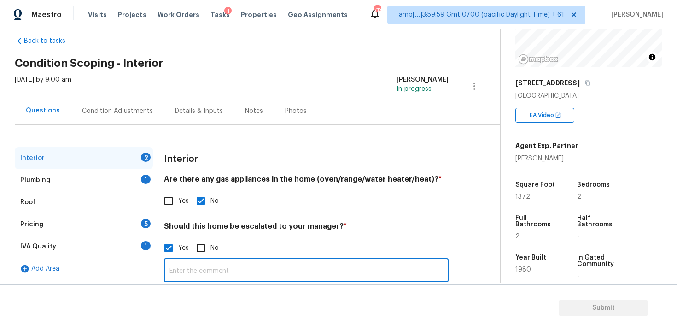
click at [206, 270] on input "text" at bounding box center [306, 271] width 285 height 22
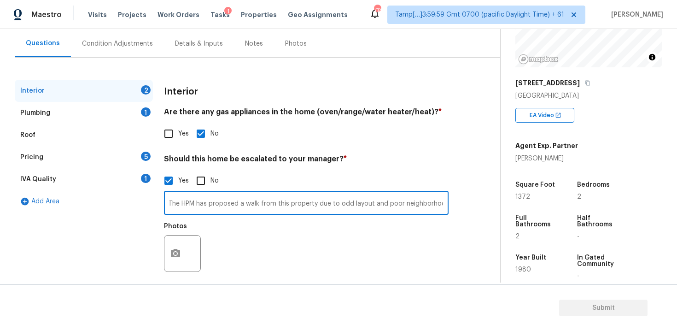
scroll to position [90, 0]
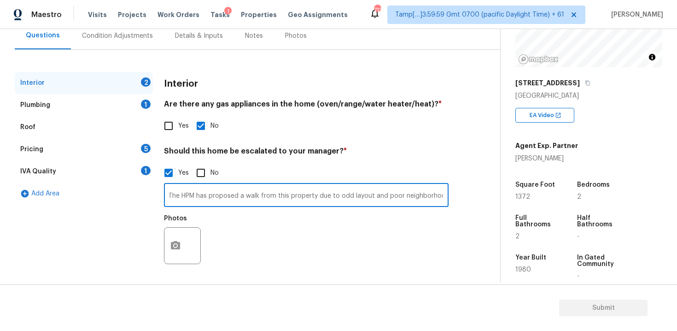
type input "The HPM has proposed a walk from this property due to odd layout and poor neigh…"
click at [177, 244] on icon "button" at bounding box center [175, 245] width 9 height 8
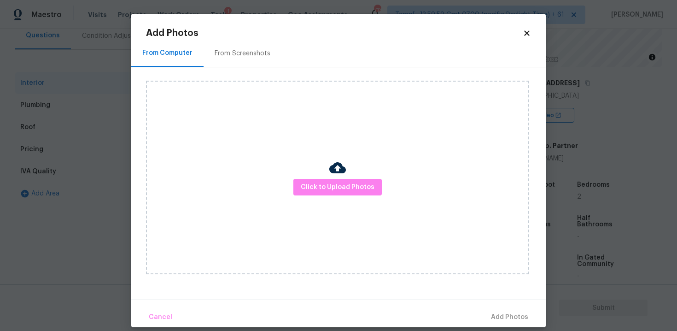
scroll to position [0, 0]
click at [323, 195] on div "Click to Upload Photos" at bounding box center [337, 177] width 383 height 193
click at [336, 188] on span "Click to Upload Photos" at bounding box center [338, 187] width 74 height 12
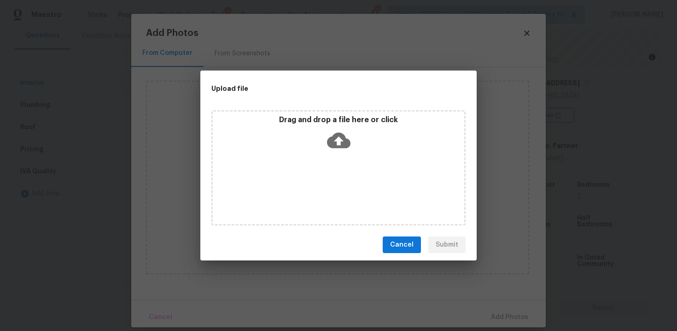
click at [347, 134] on icon at bounding box center [338, 139] width 23 height 23
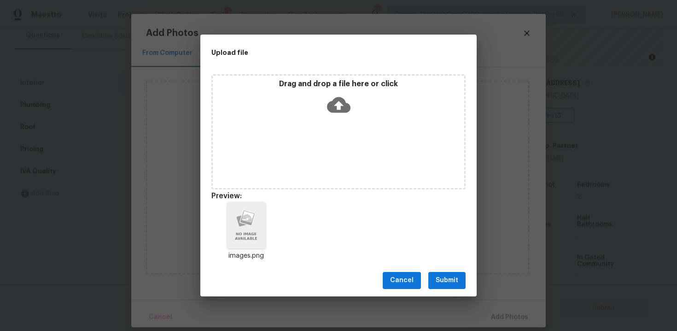
click at [455, 280] on span "Submit" at bounding box center [447, 280] width 23 height 12
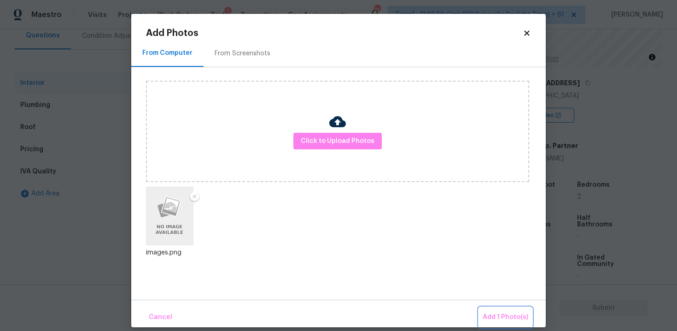
click at [495, 312] on span "Add 1 Photo(s)" at bounding box center [506, 317] width 46 height 12
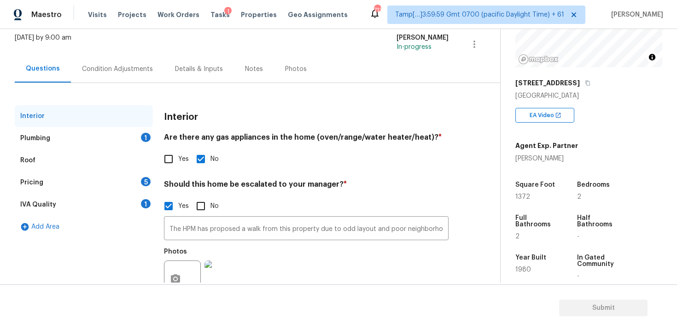
scroll to position [56, 0]
click at [129, 136] on div "Plumbing 1" at bounding box center [84, 139] width 138 height 22
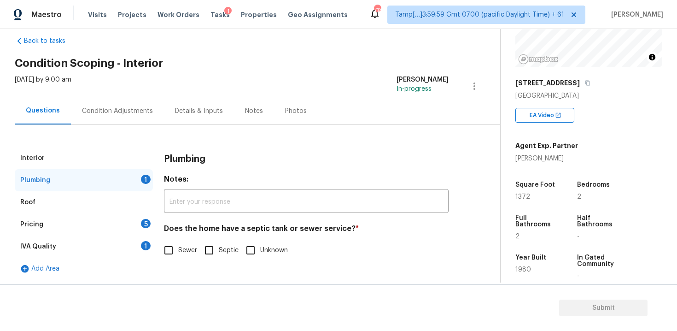
scroll to position [15, 0]
click at [181, 254] on span "Sewer" at bounding box center [187, 250] width 19 height 10
click at [178, 254] on input "Sewer" at bounding box center [168, 249] width 19 height 19
checkbox input "true"
click at [204, 250] on input "Septic" at bounding box center [208, 249] width 19 height 19
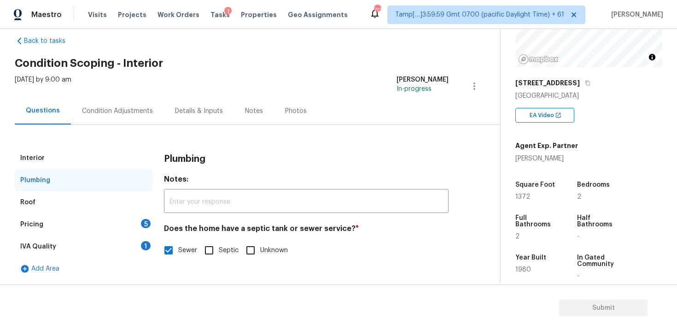
checkbox input "true"
checkbox input "false"
click at [137, 232] on div "Pricing 5" at bounding box center [84, 224] width 138 height 22
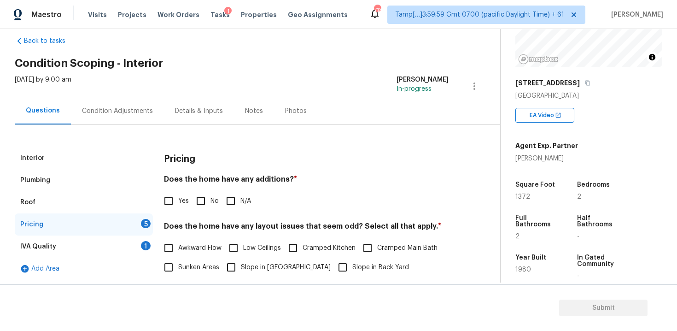
click at [202, 200] on input "No" at bounding box center [200, 200] width 19 height 19
checkbox input "true"
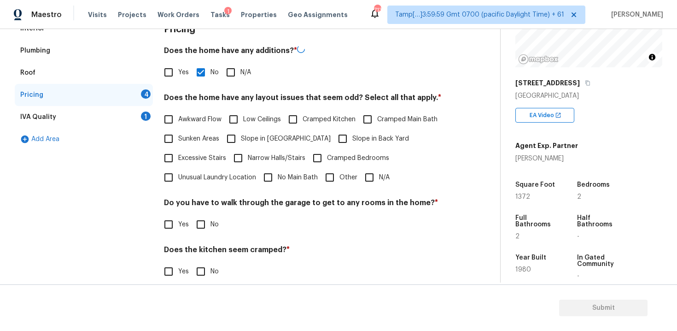
scroll to position [167, 0]
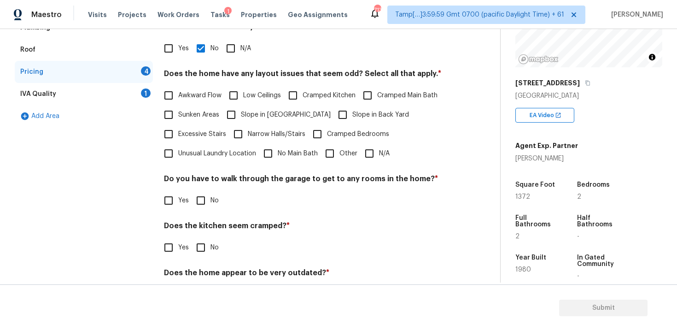
click at [201, 96] on span "Awkward Flow" at bounding box center [199, 96] width 43 height 10
click at [178, 96] on input "Awkward Flow" at bounding box center [168, 95] width 19 height 19
checkbox input "true"
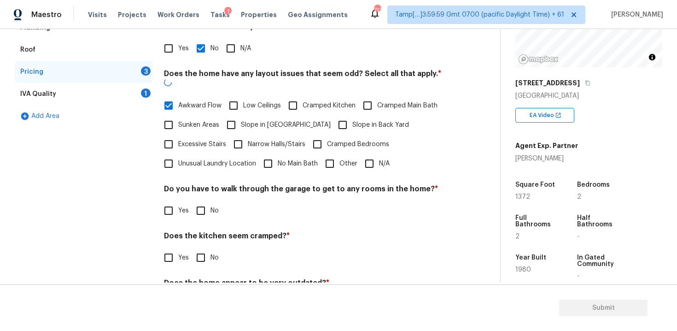
click at [236, 103] on input "Low Ceilings" at bounding box center [233, 105] width 19 height 19
checkbox input "true"
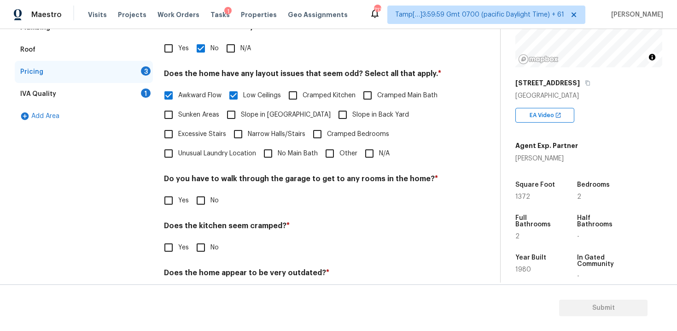
click at [370, 99] on input "Cramped Main Bath" at bounding box center [367, 95] width 19 height 19
checkbox input "true"
click at [263, 128] on label "Narrow Halls/Stairs" at bounding box center [266, 133] width 77 height 19
click at [248, 128] on input "Narrow Halls/Stairs" at bounding box center [237, 133] width 19 height 19
checkbox input "true"
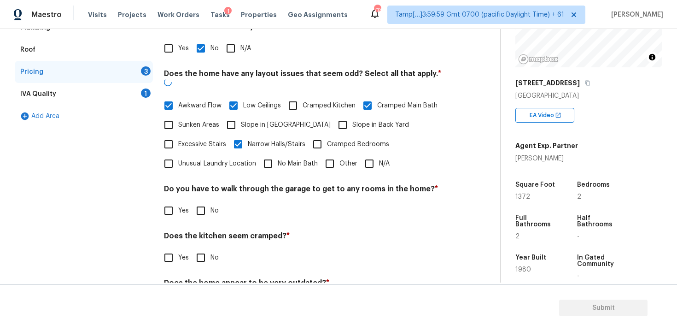
click at [337, 134] on label "Cramped Bedrooms" at bounding box center [349, 143] width 82 height 19
click at [327, 134] on input "Cramped Bedrooms" at bounding box center [317, 143] width 19 height 19
checkbox input "true"
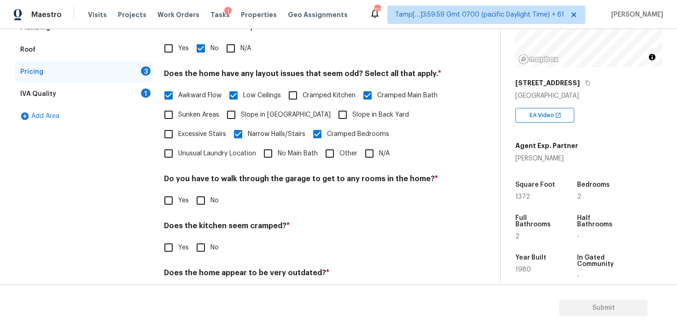
click at [326, 148] on input "Other" at bounding box center [329, 153] width 19 height 19
checkbox input "true"
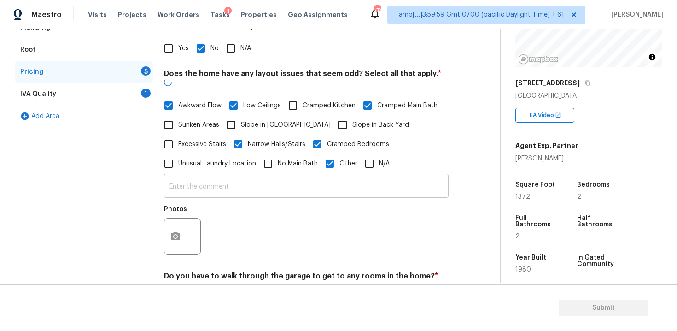
click at [293, 176] on input "text" at bounding box center [306, 187] width 285 height 22
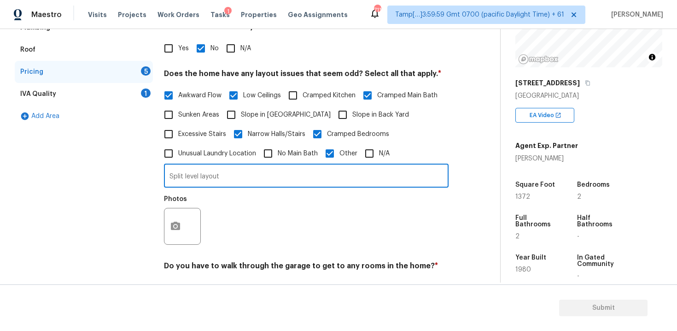
type input "Split level layout"
click at [180, 224] on icon "button" at bounding box center [175, 226] width 9 height 8
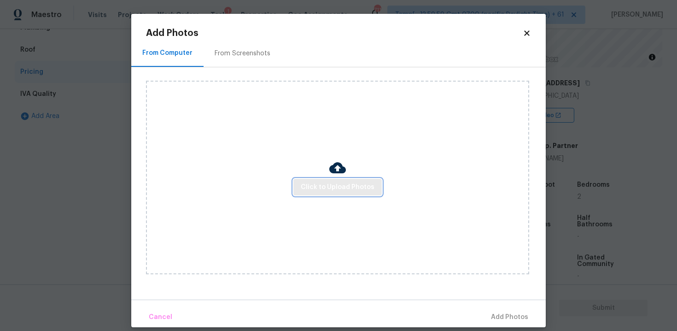
click at [332, 191] on span "Click to Upload Photos" at bounding box center [338, 187] width 74 height 12
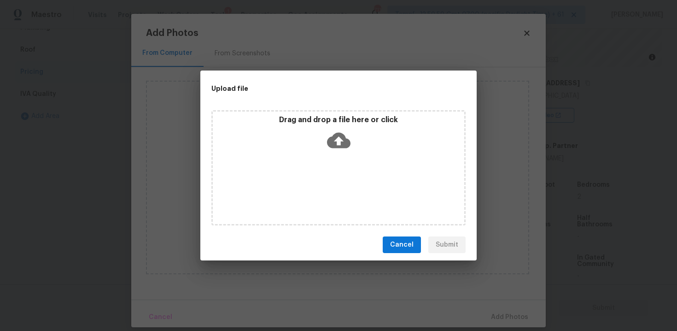
click at [336, 149] on icon at bounding box center [338, 139] width 23 height 23
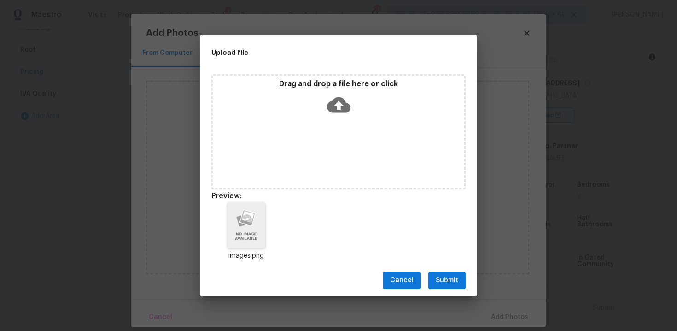
click at [454, 281] on span "Submit" at bounding box center [447, 280] width 23 height 12
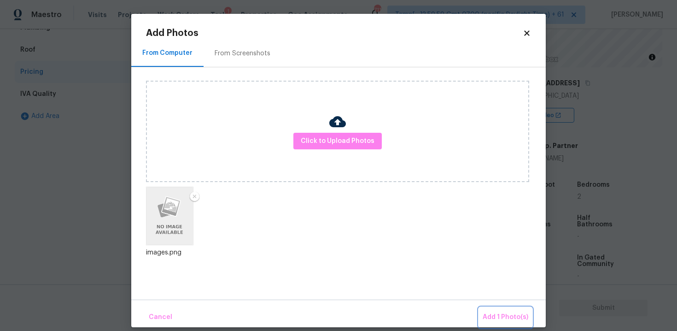
click at [513, 322] on span "Add 1 Photo(s)" at bounding box center [506, 317] width 46 height 12
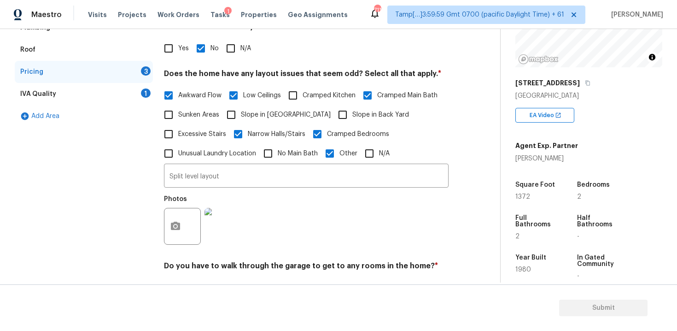
scroll to position [290, 0]
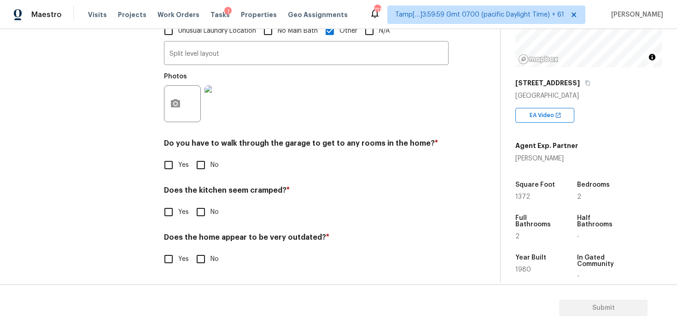
click at [204, 169] on input "No" at bounding box center [200, 164] width 19 height 19
checkbox input "true"
click at [208, 208] on input "No" at bounding box center [200, 211] width 19 height 19
checkbox input "true"
click at [203, 250] on input "No" at bounding box center [200, 259] width 19 height 19
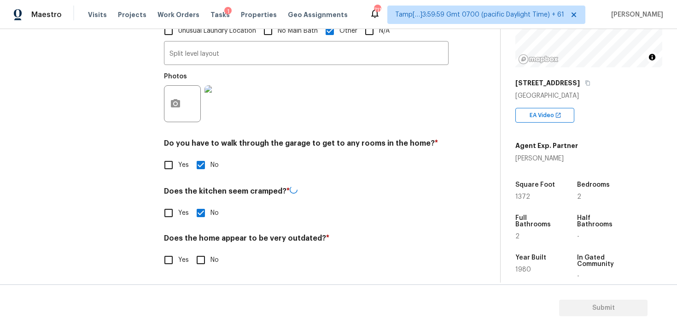
checkbox input "true"
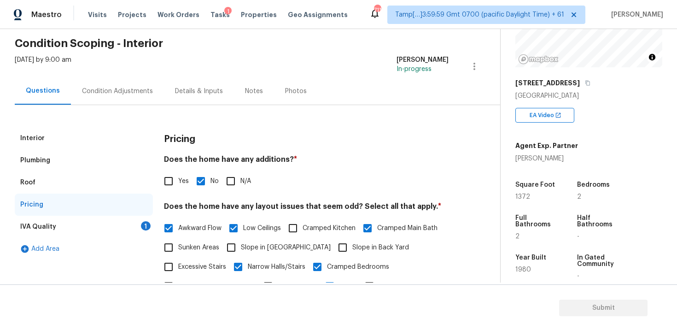
click at [135, 226] on div "IVA Quality 1" at bounding box center [84, 227] width 138 height 22
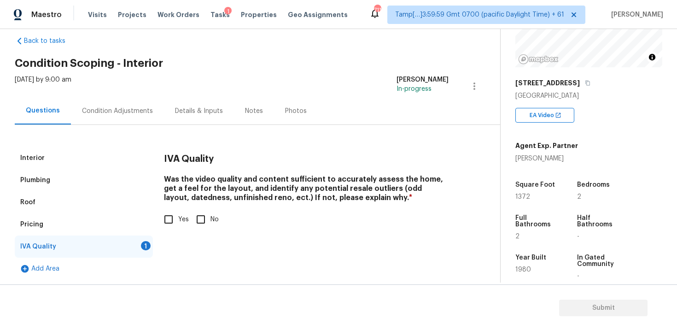
click at [166, 220] on input "Yes" at bounding box center [168, 219] width 19 height 19
checkbox input "true"
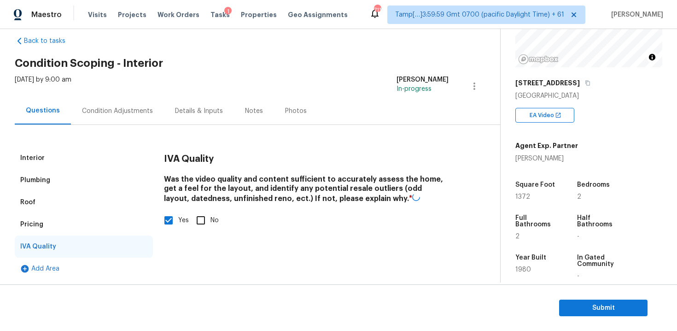
click at [115, 105] on div "Condition Adjustments" at bounding box center [117, 110] width 93 height 27
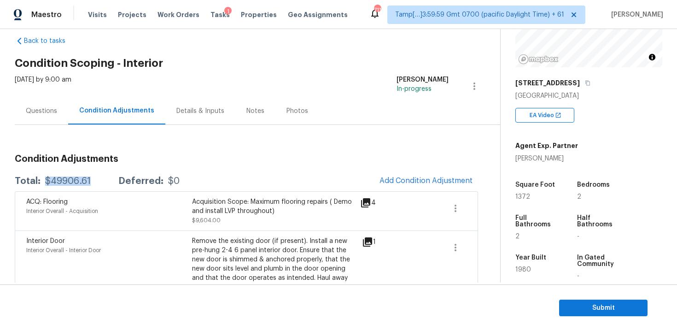
drag, startPoint x: 43, startPoint y: 181, endPoint x: 104, endPoint y: 181, distance: 60.8
click at [104, 181] on div "Total: $49906.61 Deferred: $0" at bounding box center [97, 180] width 165 height 9
copy div "$49906.61"
click at [60, 107] on div "Questions" at bounding box center [41, 110] width 53 height 27
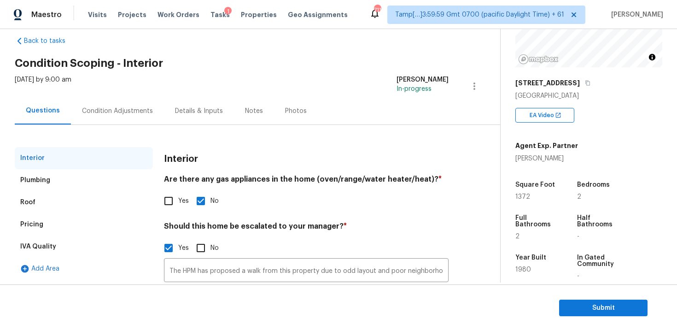
scroll to position [91, 0]
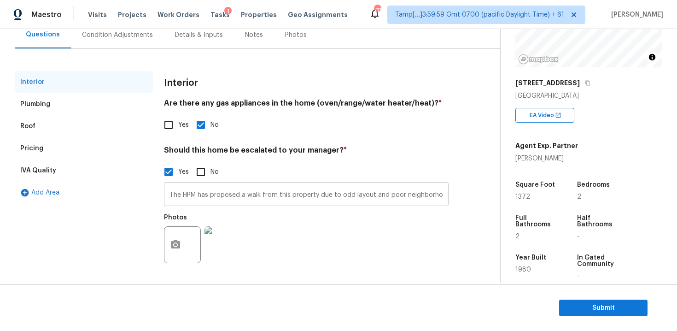
click at [246, 200] on input "The HPM has proposed a walk from this property due to odd layout and poor neigh…" at bounding box center [306, 195] width 285 height 22
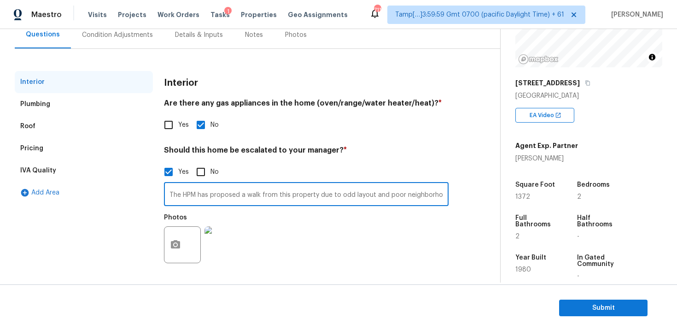
click at [246, 200] on input "The HPM has proposed a walk from this property due to odd layout and poor neigh…" at bounding box center [306, 195] width 285 height 22
click at [255, 198] on input "The HPM has proposed a walk from this property due to odd layout and poor neigh…" at bounding box center [306, 195] width 285 height 22
click at [599, 302] on button "Submit" at bounding box center [603, 307] width 88 height 17
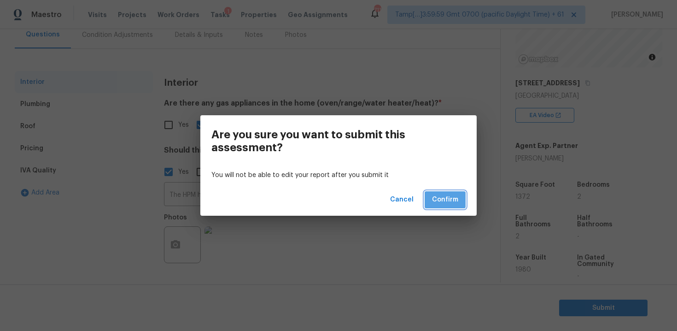
click at [454, 204] on span "Confirm" at bounding box center [445, 200] width 26 height 12
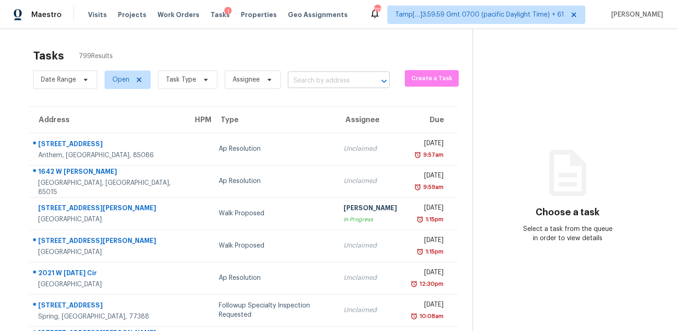
click at [325, 87] on input "text" at bounding box center [326, 81] width 76 height 14
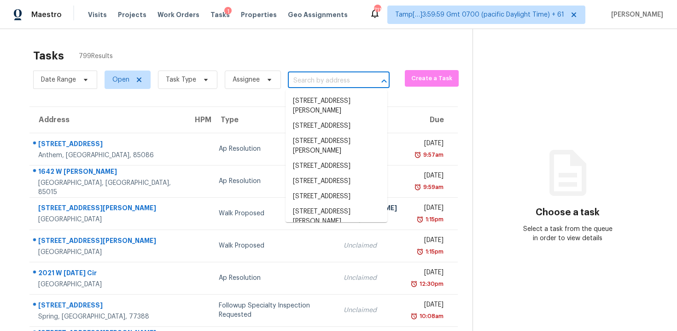
paste input "[STREET_ADDRESS][PERSON_NAME]"
type input "[STREET_ADDRESS][PERSON_NAME]"
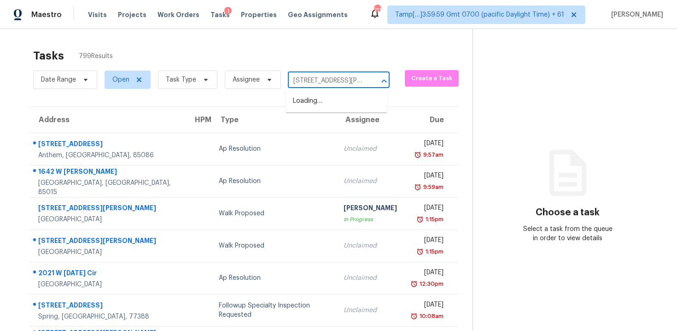
scroll to position [0, 56]
click at [345, 107] on li "[STREET_ADDRESS][PERSON_NAME]" at bounding box center [337, 105] width 102 height 25
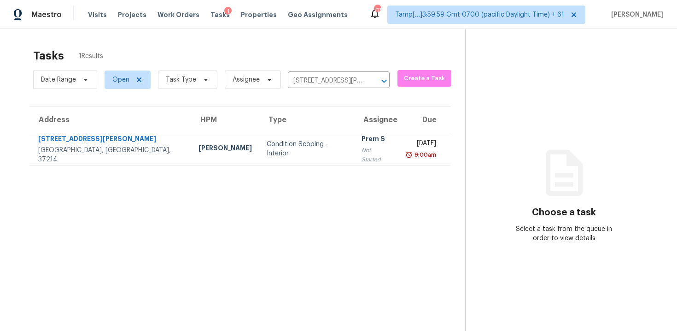
click at [399, 136] on td "[DATE] 9:00am" at bounding box center [425, 149] width 52 height 32
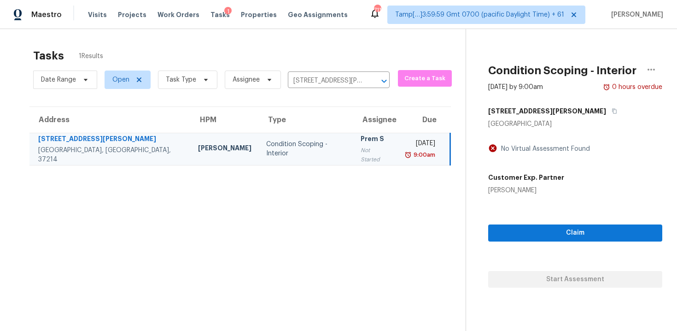
click at [569, 248] on div "Claim Start Assessment" at bounding box center [575, 241] width 174 height 93
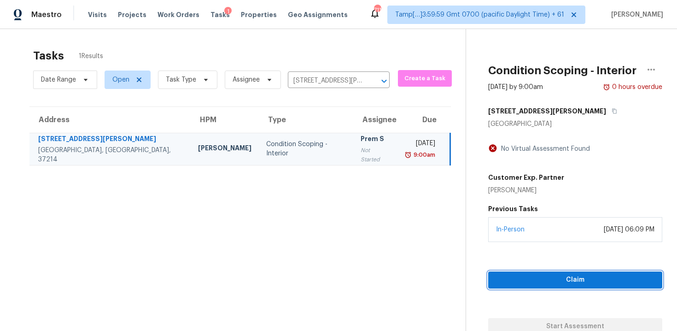
click at [576, 281] on span "Claim" at bounding box center [575, 280] width 159 height 12
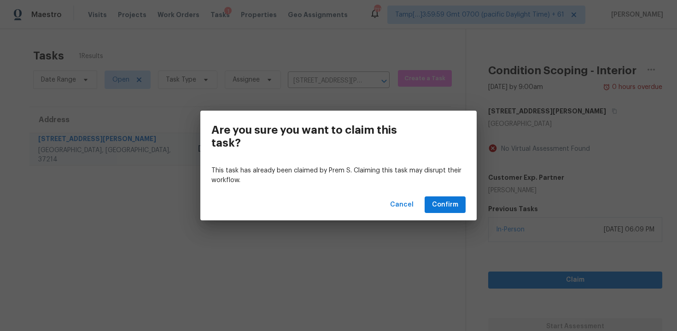
click at [576, 281] on div "Are you sure you want to claim this task? This task has already been claimed by…" at bounding box center [338, 165] width 677 height 331
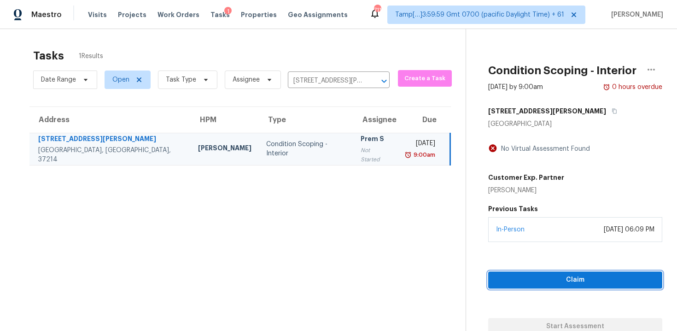
click at [576, 281] on span "Claim" at bounding box center [575, 280] width 159 height 12
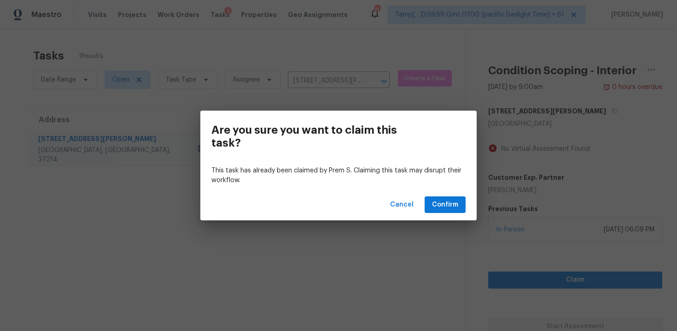
click at [467, 202] on div "Cancel Confirm" at bounding box center [338, 205] width 276 height 32
click at [453, 200] on span "Confirm" at bounding box center [445, 205] width 26 height 12
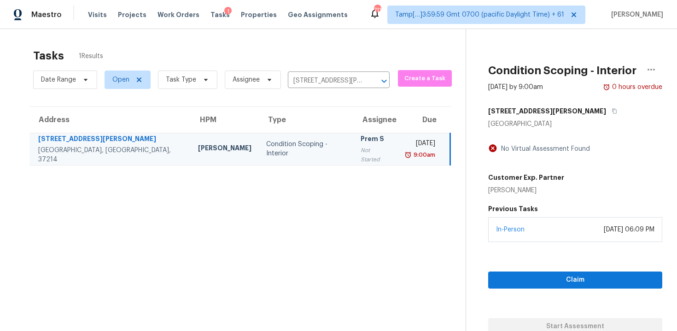
click at [549, 265] on div "Claim Start Assessment" at bounding box center [575, 288] width 174 height 93
click at [554, 321] on span "Start Assessment" at bounding box center [575, 327] width 159 height 12
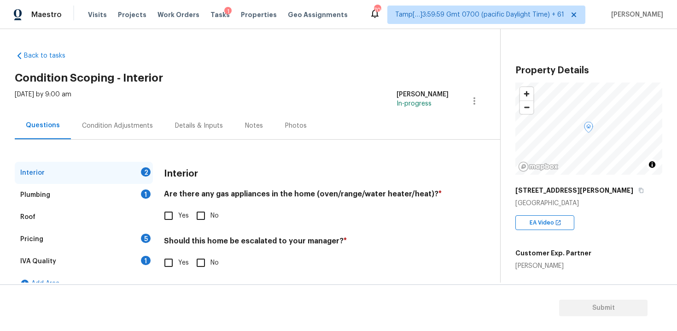
scroll to position [15, 0]
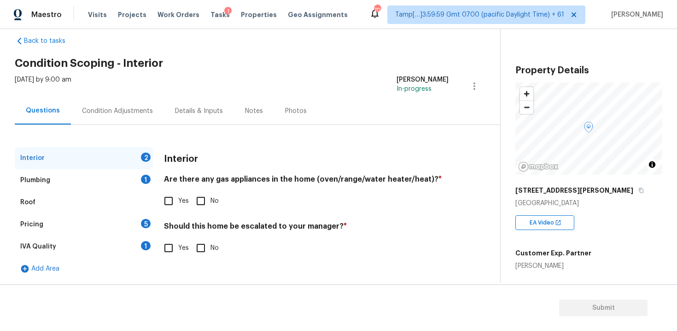
click at [199, 198] on input "No" at bounding box center [200, 200] width 19 height 19
checkbox input "true"
click at [143, 116] on div "Condition Adjustments" at bounding box center [117, 110] width 93 height 27
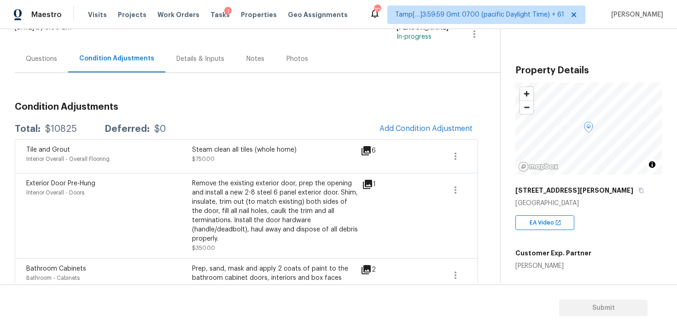
scroll to position [47, 0]
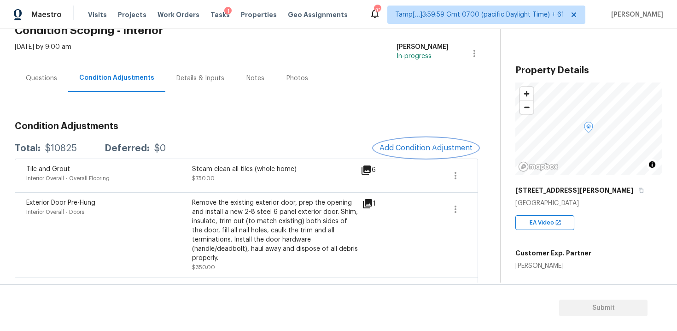
click at [432, 141] on button "Add Condition Adjustment" at bounding box center [426, 147] width 104 height 19
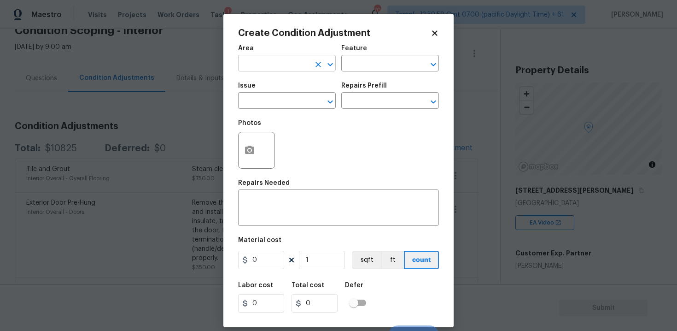
click at [297, 58] on input "text" at bounding box center [274, 64] width 72 height 14
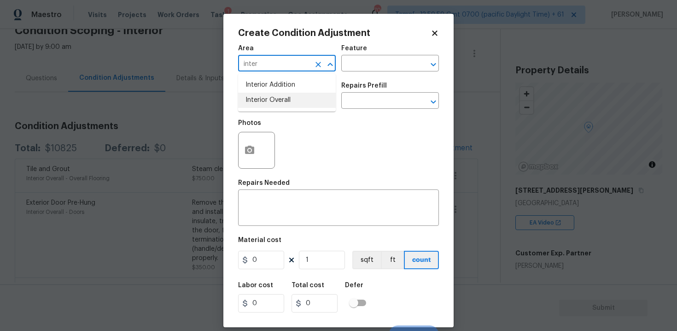
click at [300, 93] on li "Interior Overall" at bounding box center [287, 100] width 98 height 15
type input "Interior Overall"
click at [300, 93] on div "Issue" at bounding box center [287, 88] width 98 height 12
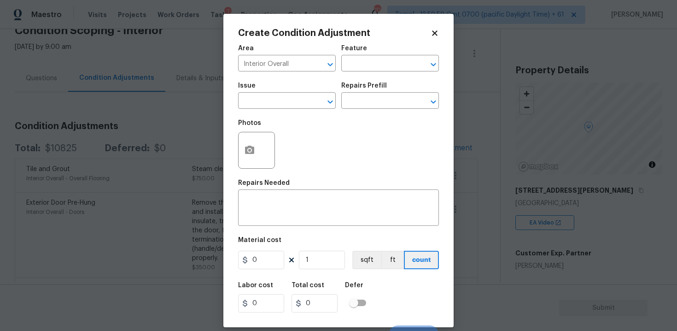
click at [296, 93] on div "Issue" at bounding box center [287, 88] width 98 height 12
click at [290, 95] on input "text" at bounding box center [274, 101] width 72 height 14
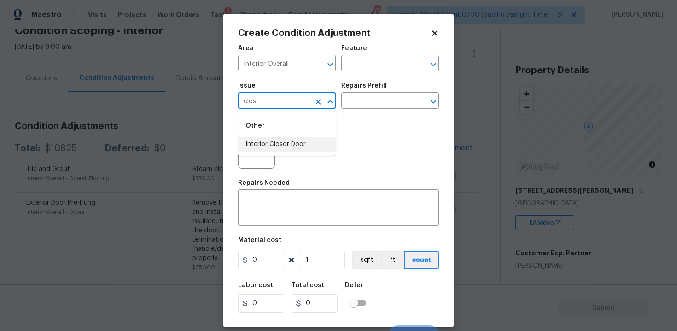
click at [287, 141] on li "Interior Closet Door" at bounding box center [287, 144] width 98 height 15
type input "Interior Closet Door"
click at [245, 143] on button "button" at bounding box center [250, 150] width 22 height 36
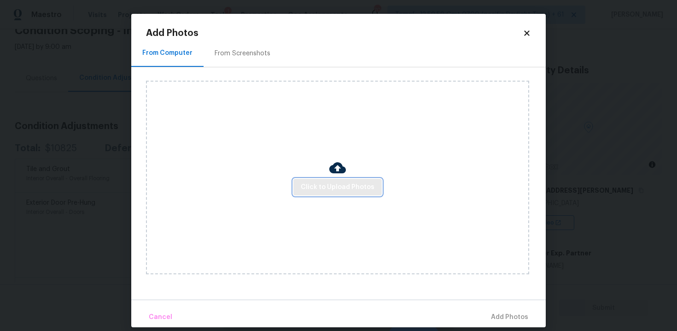
click at [325, 188] on span "Click to Upload Photos" at bounding box center [338, 187] width 74 height 12
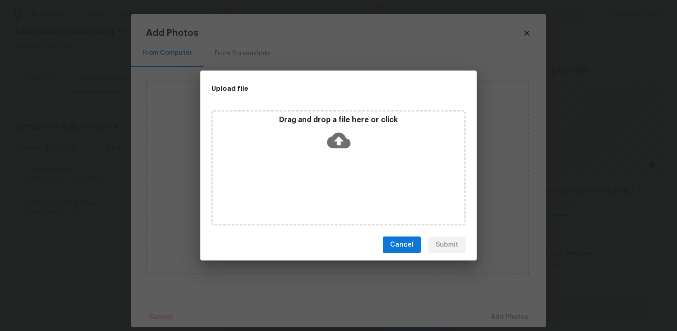
click at [331, 158] on div "Drag and drop a file here or click" at bounding box center [338, 167] width 254 height 115
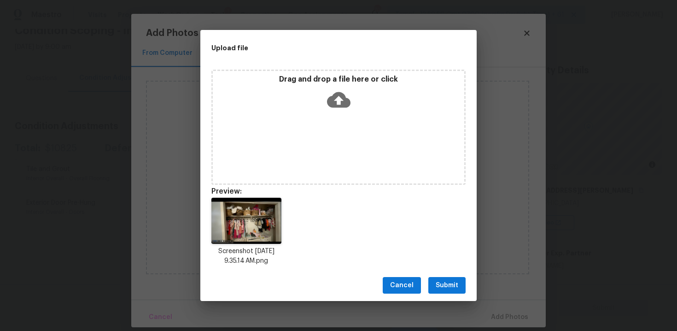
click at [455, 282] on span "Submit" at bounding box center [447, 286] width 23 height 12
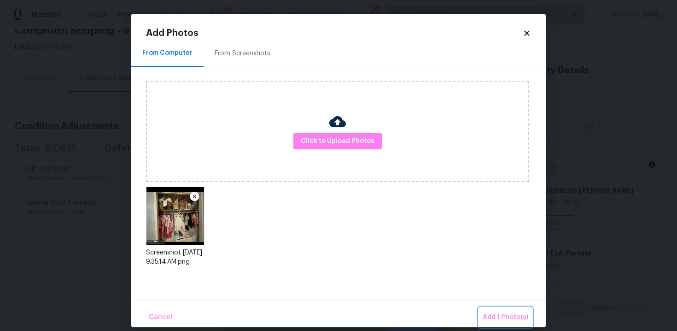
click at [491, 310] on button "Add 1 Photo(s)" at bounding box center [505, 317] width 53 height 20
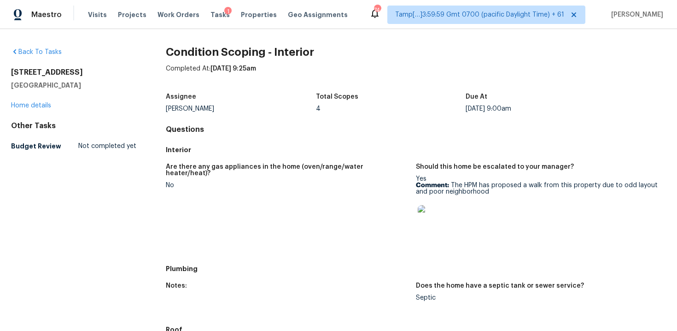
drag, startPoint x: 10, startPoint y: 72, endPoint x: 96, endPoint y: 83, distance: 86.4
click at [96, 83] on div "Back To Tasks [STREET_ADDRESS] Home details Other Tasks Budget Review Not compl…" at bounding box center [338, 180] width 677 height 302
copy div "[STREET_ADDRESS]"
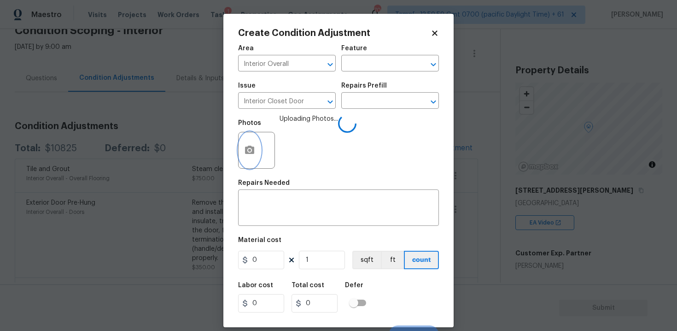
scroll to position [13, 0]
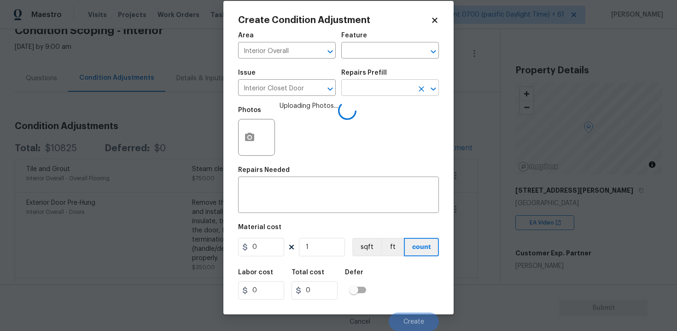
click at [400, 84] on input "text" at bounding box center [377, 89] width 72 height 14
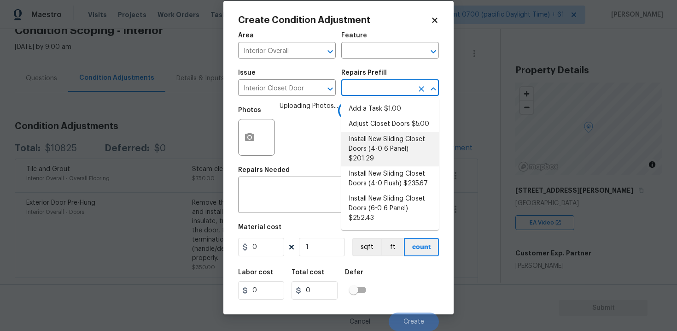
click at [371, 163] on li "Install New Sliding Closet Doors (4-0 6 Panel) $201.29" at bounding box center [390, 149] width 98 height 35
type input "Interior Door"
type input "201.29"
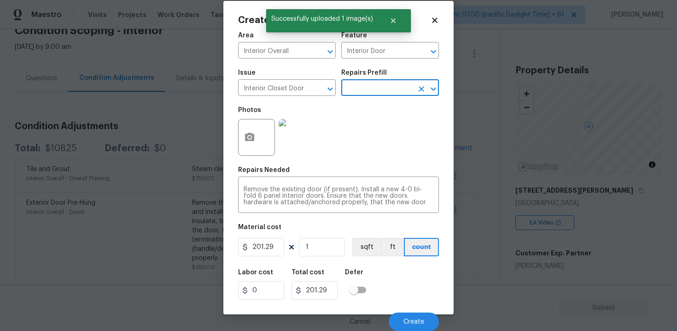
click at [415, 311] on div "Cancel Create" at bounding box center [338, 318] width 201 height 26
click at [414, 321] on span "Create" at bounding box center [413, 321] width 21 height 7
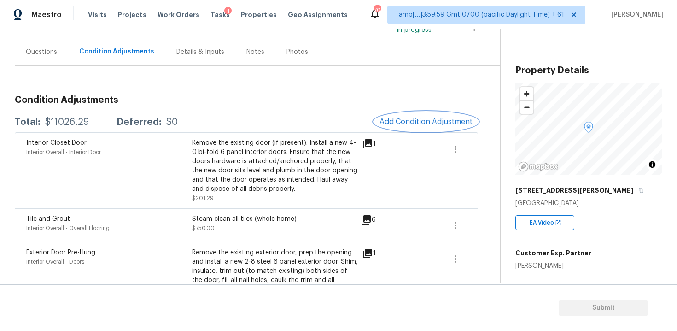
scroll to position [74, 0]
click at [425, 118] on span "Add Condition Adjustment" at bounding box center [425, 121] width 93 height 8
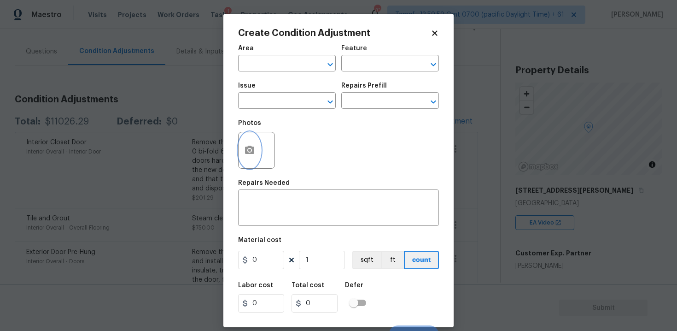
click at [258, 158] on button "button" at bounding box center [250, 150] width 22 height 36
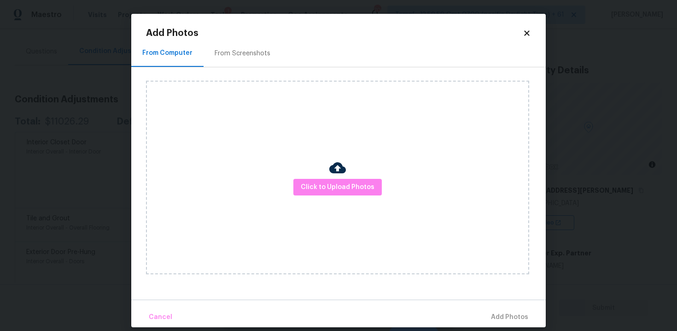
click at [258, 158] on div "Click to Upload Photos" at bounding box center [337, 177] width 383 height 193
click at [324, 186] on span "Click to Upload Photos" at bounding box center [338, 187] width 74 height 12
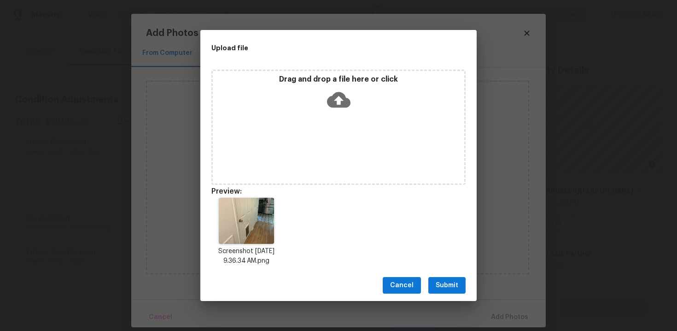
click at [455, 285] on span "Submit" at bounding box center [447, 286] width 23 height 12
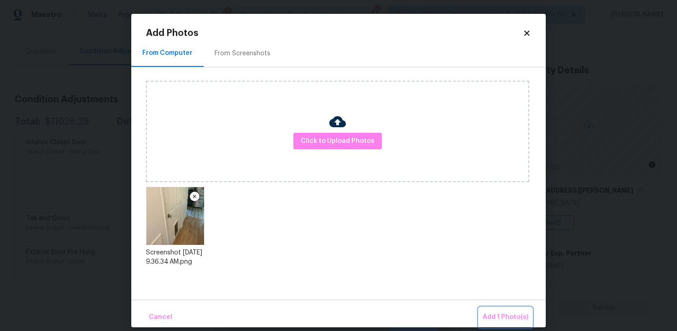
click at [492, 310] on button "Add 1 Photo(s)" at bounding box center [505, 317] width 53 height 20
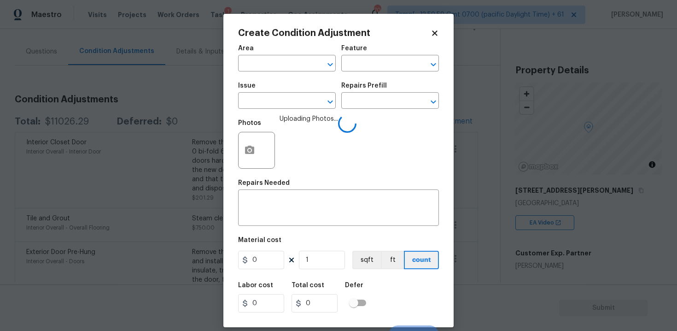
click at [294, 72] on span "Area ​" at bounding box center [287, 58] width 98 height 37
click at [289, 69] on input "text" at bounding box center [274, 64] width 72 height 14
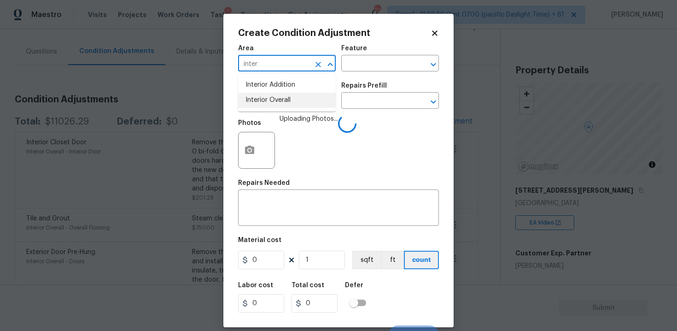
click at [285, 102] on li "Interior Overall" at bounding box center [287, 100] width 98 height 15
type input "Interior Overall"
click at [285, 102] on input "text" at bounding box center [274, 101] width 72 height 14
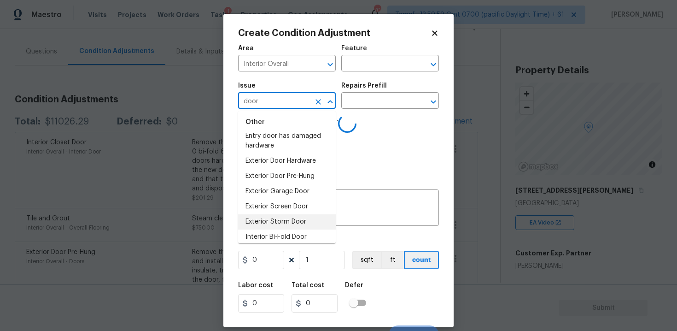
scroll to position [73, 0]
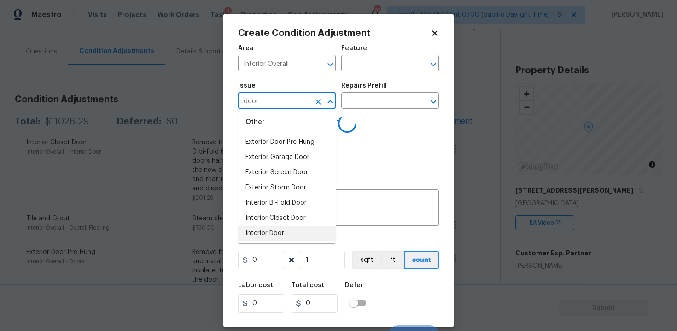
click at [288, 233] on li "Interior Door" at bounding box center [287, 233] width 98 height 15
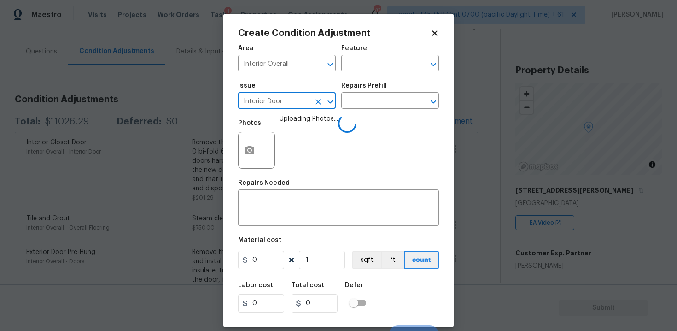
type input "Interior Door"
click at [373, 88] on h5 "Repairs Prefill" at bounding box center [364, 85] width 46 height 6
click at [368, 107] on input "text" at bounding box center [377, 101] width 72 height 14
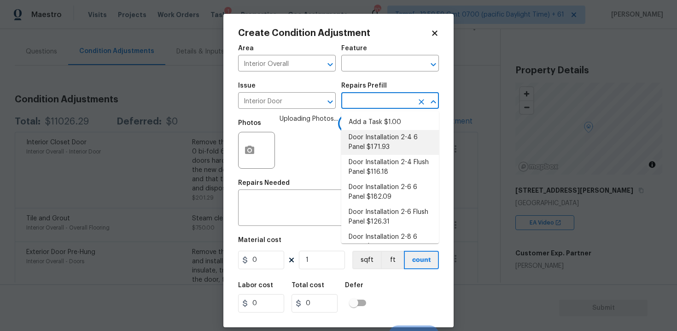
click at [367, 140] on li "Door Installation 2-4 6 Panel $171.93" at bounding box center [390, 142] width 98 height 25
type input "Interior Door"
type textarea "Remove the existing door (if present). Install a new pre-hung 2-4 6 panel inter…"
type input "171.93"
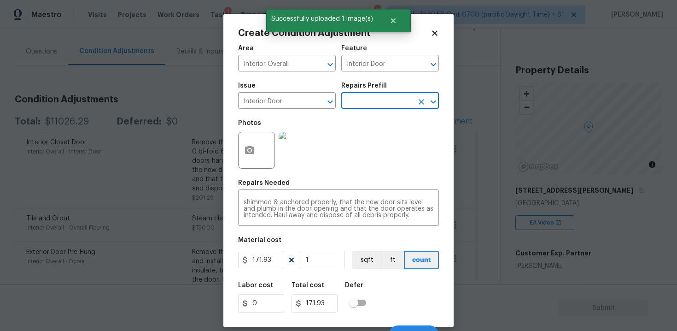
scroll to position [13, 0]
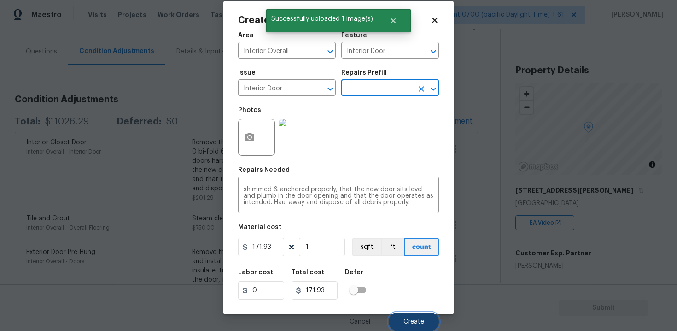
click at [414, 312] on button "Create" at bounding box center [414, 321] width 50 height 18
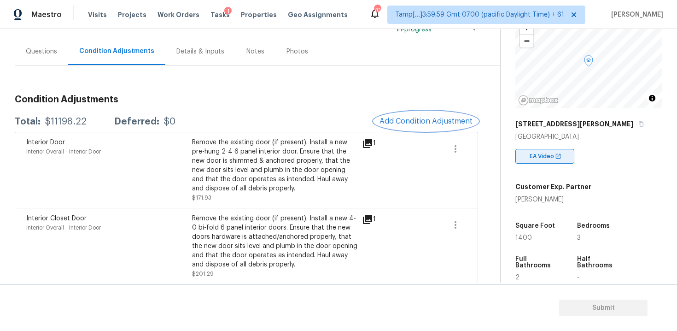
scroll to position [66, 0]
drag, startPoint x: 526, startPoint y: 235, endPoint x: 556, endPoint y: 234, distance: 29.9
click at [556, 234] on div "Property Details © Mapbox © OpenStreetMap Improve this map [STREET_ADDRESS][PER…" at bounding box center [582, 201] width 162 height 477
copy span "1400"
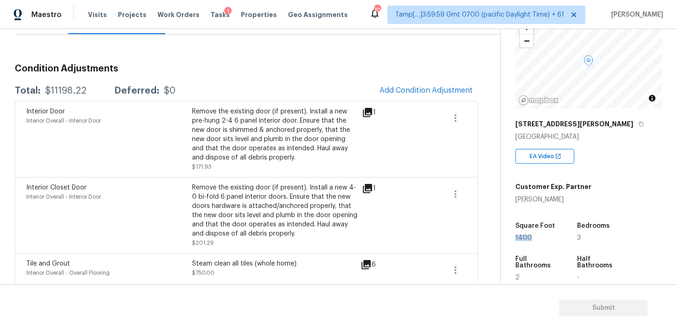
click at [409, 90] on span "Add Condition Adjustment" at bounding box center [425, 90] width 93 height 8
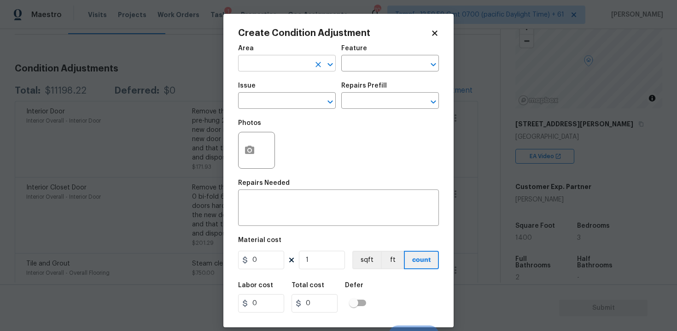
click at [276, 61] on input "text" at bounding box center [274, 64] width 72 height 14
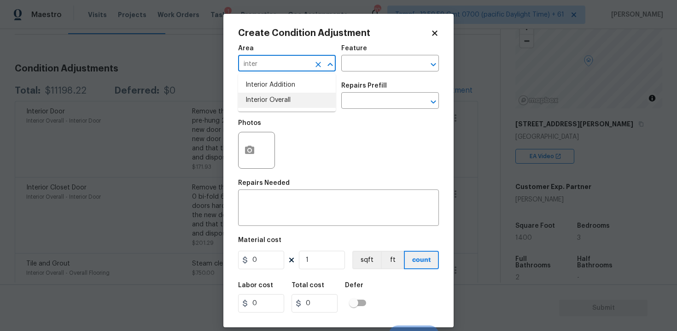
click at [279, 99] on li "Interior Overall" at bounding box center [287, 100] width 98 height 15
type input "Interior Overall"
click at [279, 99] on input "text" at bounding box center [274, 101] width 72 height 14
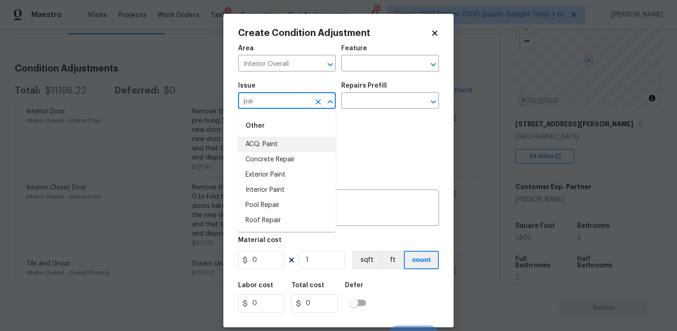
click at [274, 142] on li "ACQ: Paint" at bounding box center [287, 144] width 98 height 15
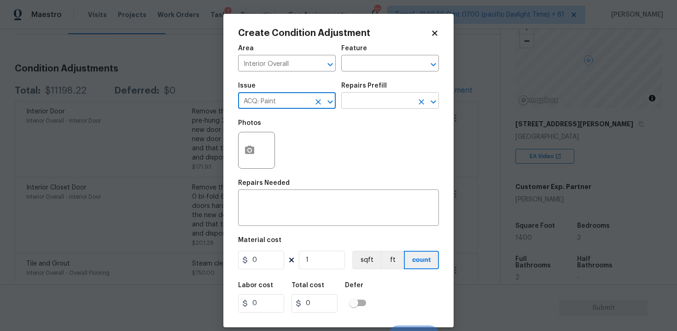
type input "ACQ: Paint"
click at [364, 96] on input "text" at bounding box center [377, 101] width 72 height 14
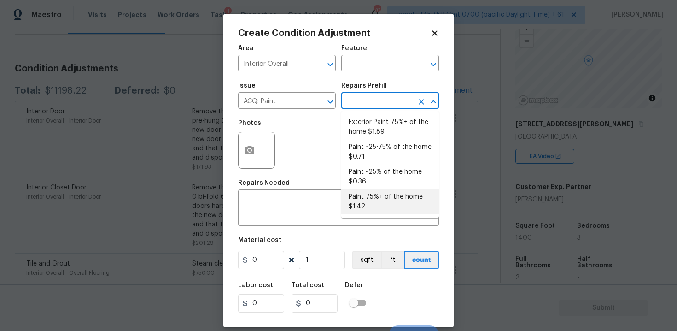
click at [359, 199] on li "Paint 75%+ of the home $1.42" at bounding box center [390, 201] width 98 height 25
type input "Acquisition"
type textarea "Acquisition Scope: 75%+ of the home will likely require interior paint"
type input "1.42"
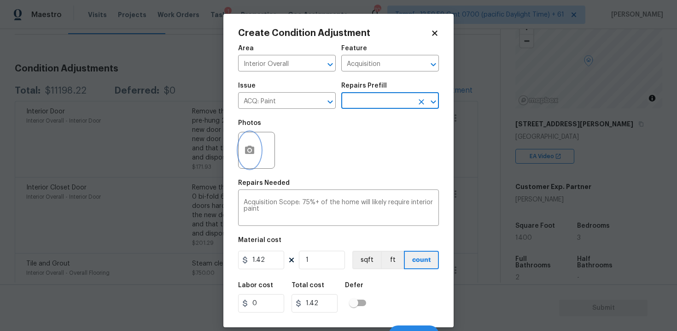
click at [257, 151] on button "button" at bounding box center [250, 150] width 22 height 36
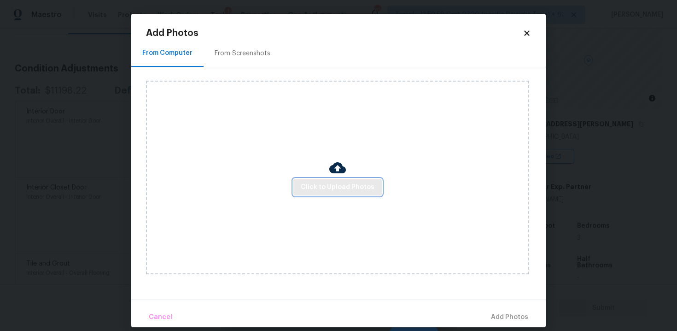
click at [360, 193] on button "Click to Upload Photos" at bounding box center [337, 187] width 88 height 17
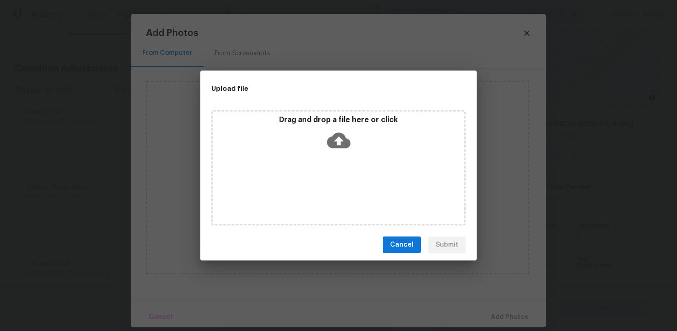
click at [340, 133] on icon at bounding box center [338, 141] width 23 height 16
